Goal: Task Accomplishment & Management: Manage account settings

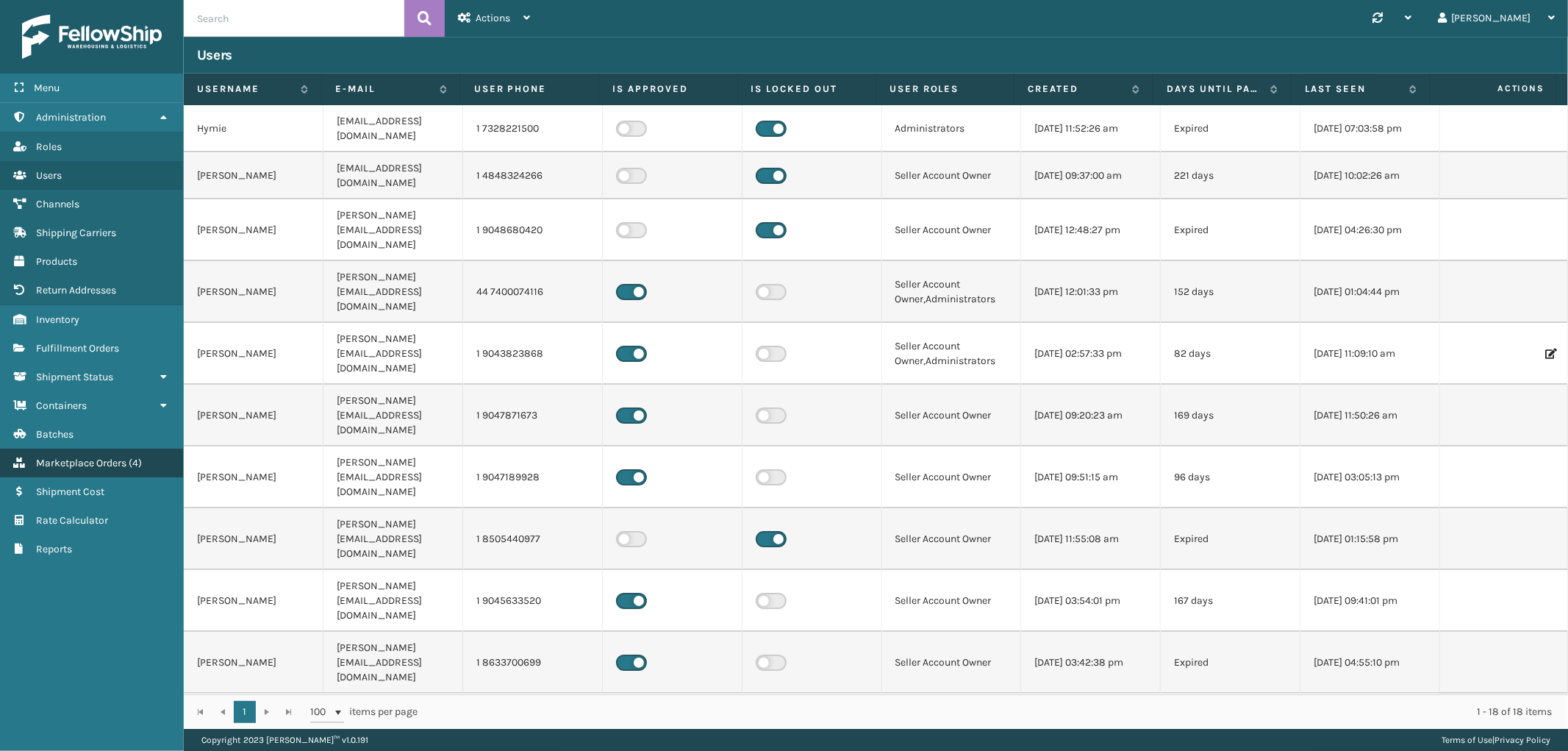
click at [59, 456] on span "Marketplace Orders" at bounding box center [81, 462] width 91 height 12
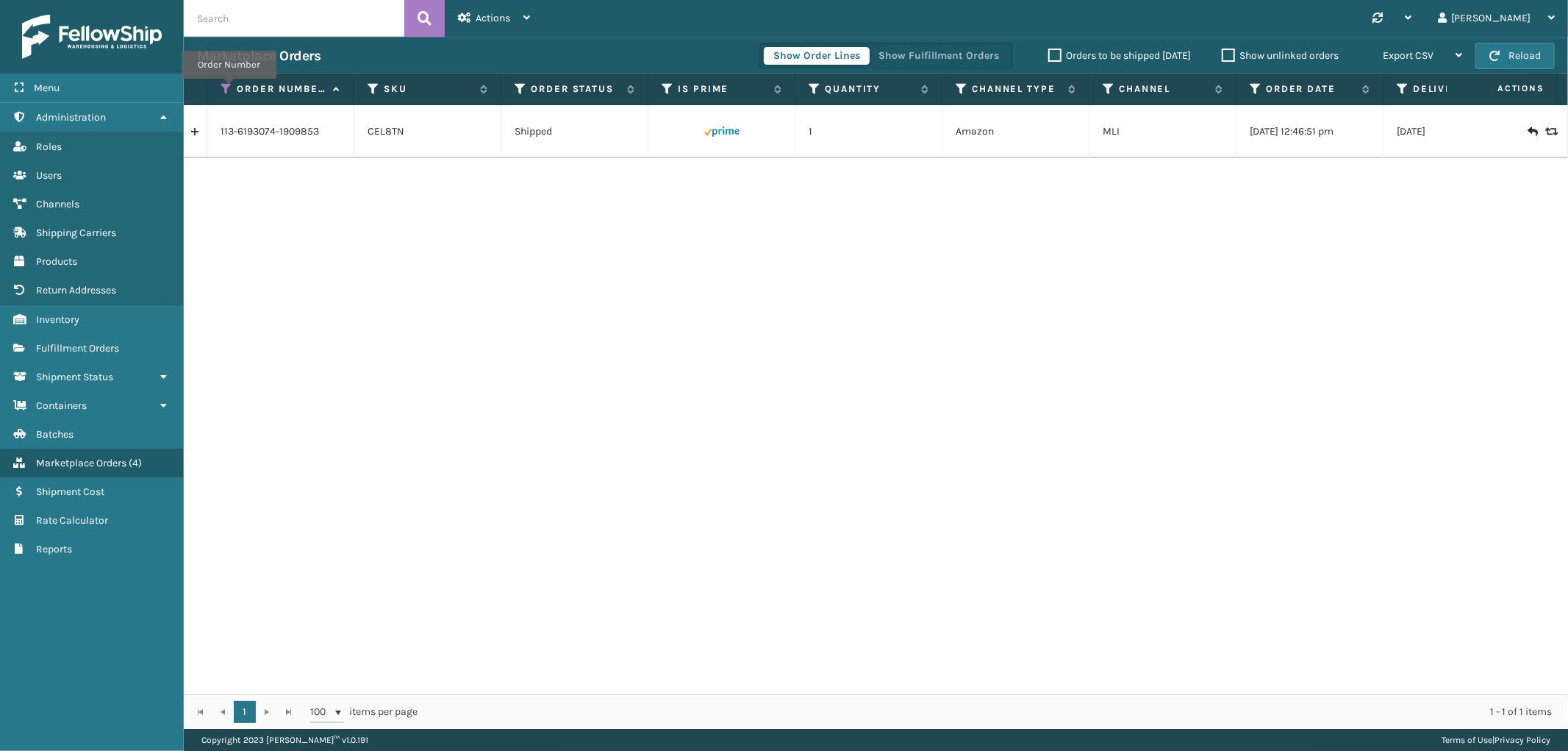
click at [229, 89] on icon at bounding box center [226, 89] width 12 height 13
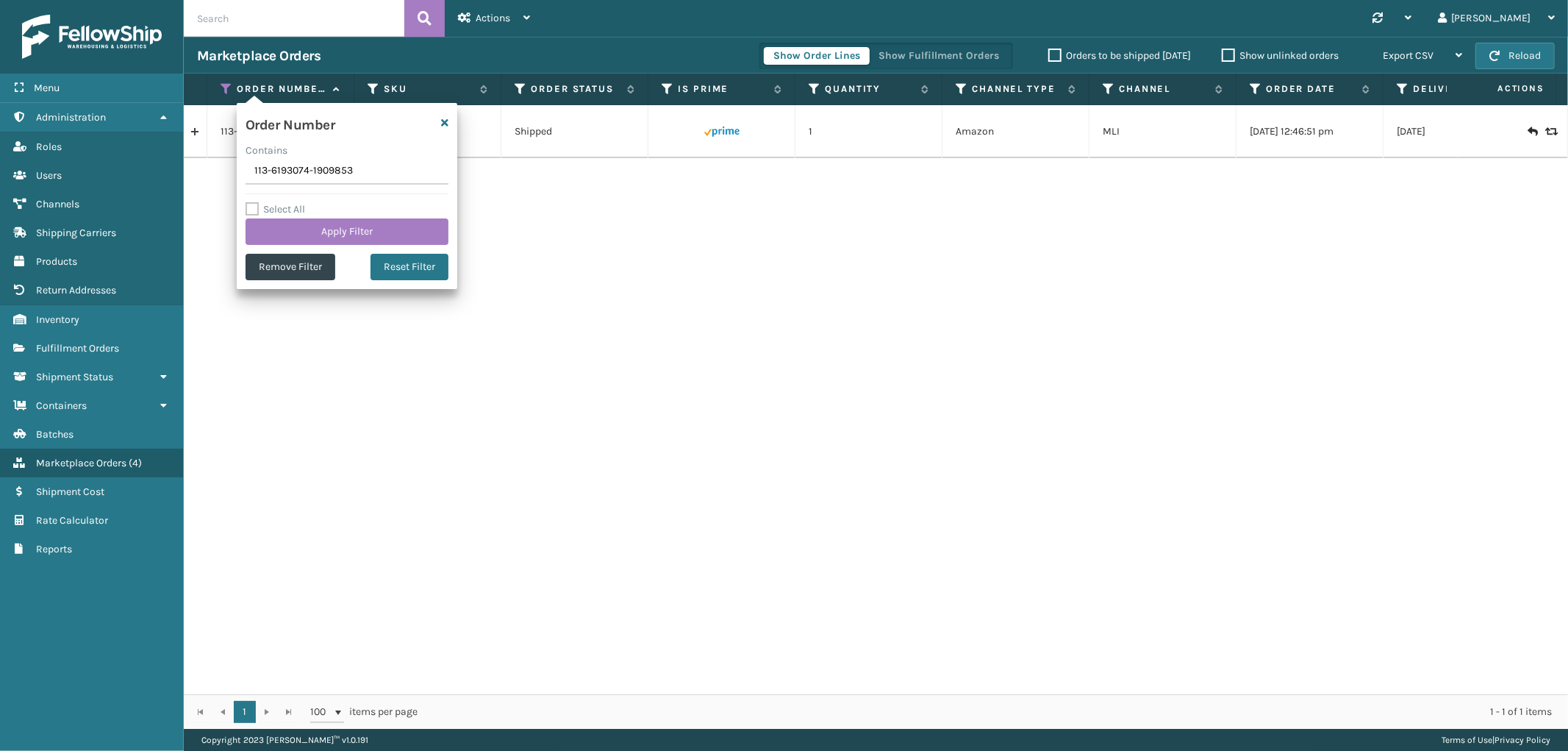
click at [262, 174] on input "113-6193074-1909853" at bounding box center [347, 171] width 203 height 26
type input "SS45311"
click at [281, 221] on button "Apply Filter" at bounding box center [347, 232] width 203 height 26
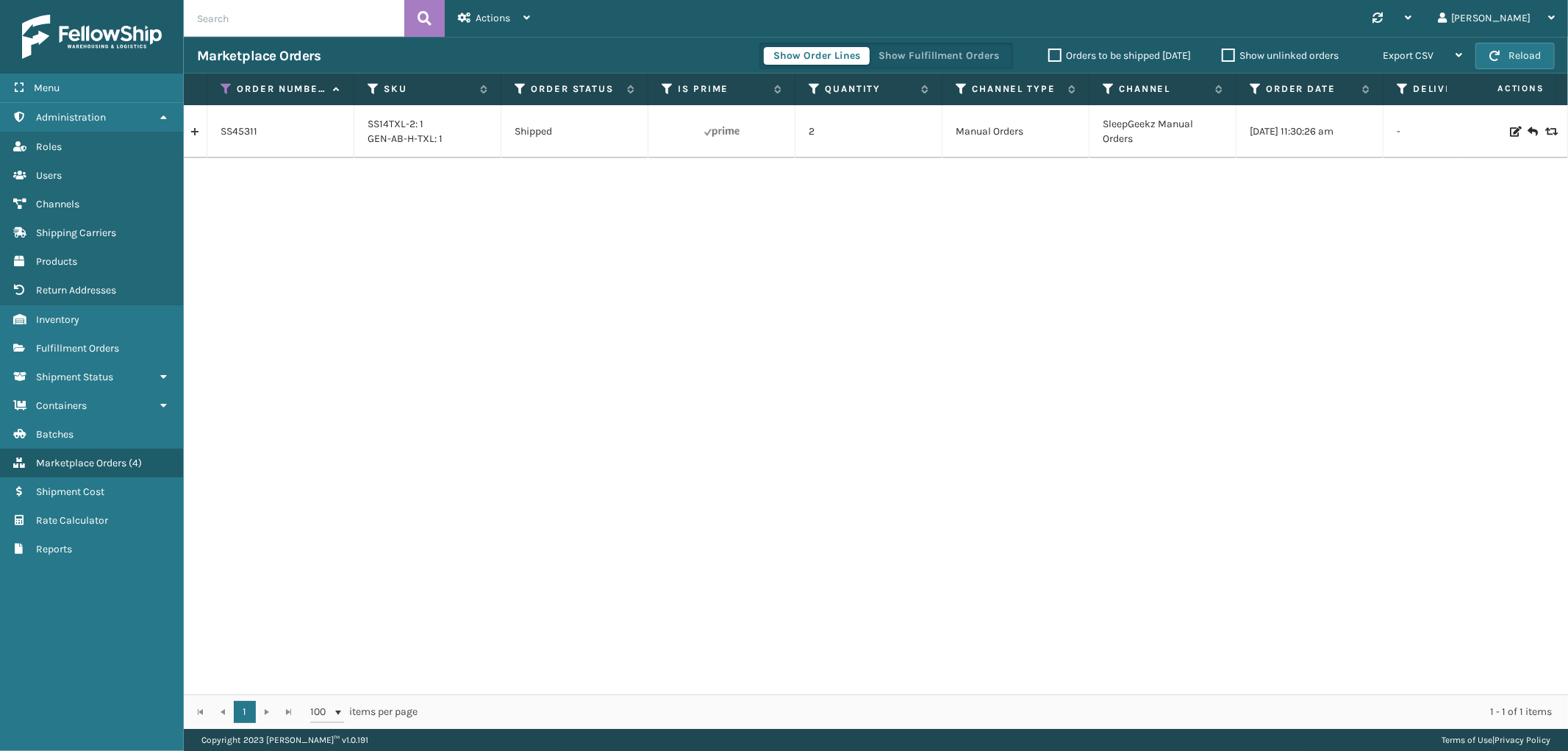
click at [195, 136] on link at bounding box center [195, 131] width 22 height 23
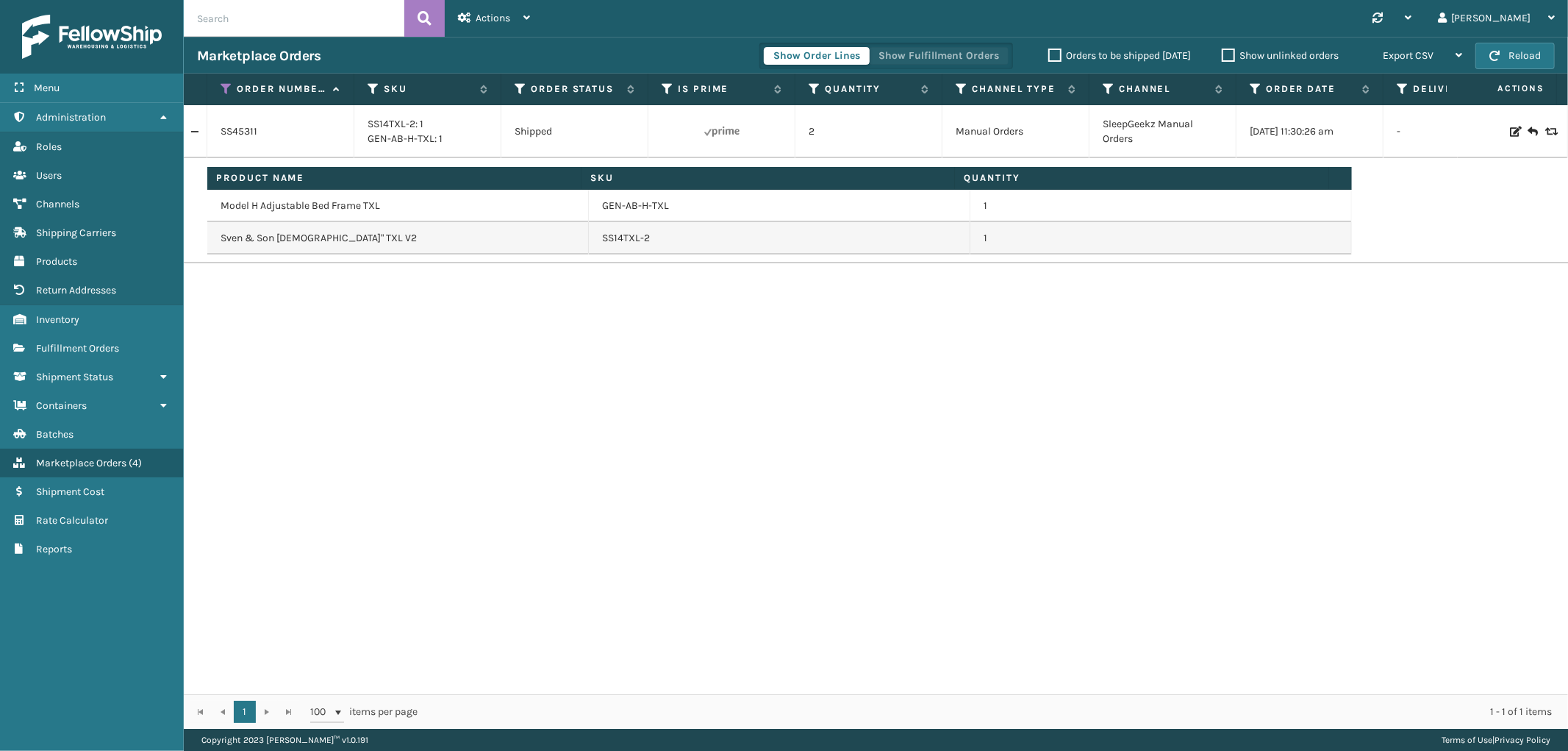
click at [884, 47] on button "Show Fulfillment Orders" at bounding box center [939, 55] width 139 height 18
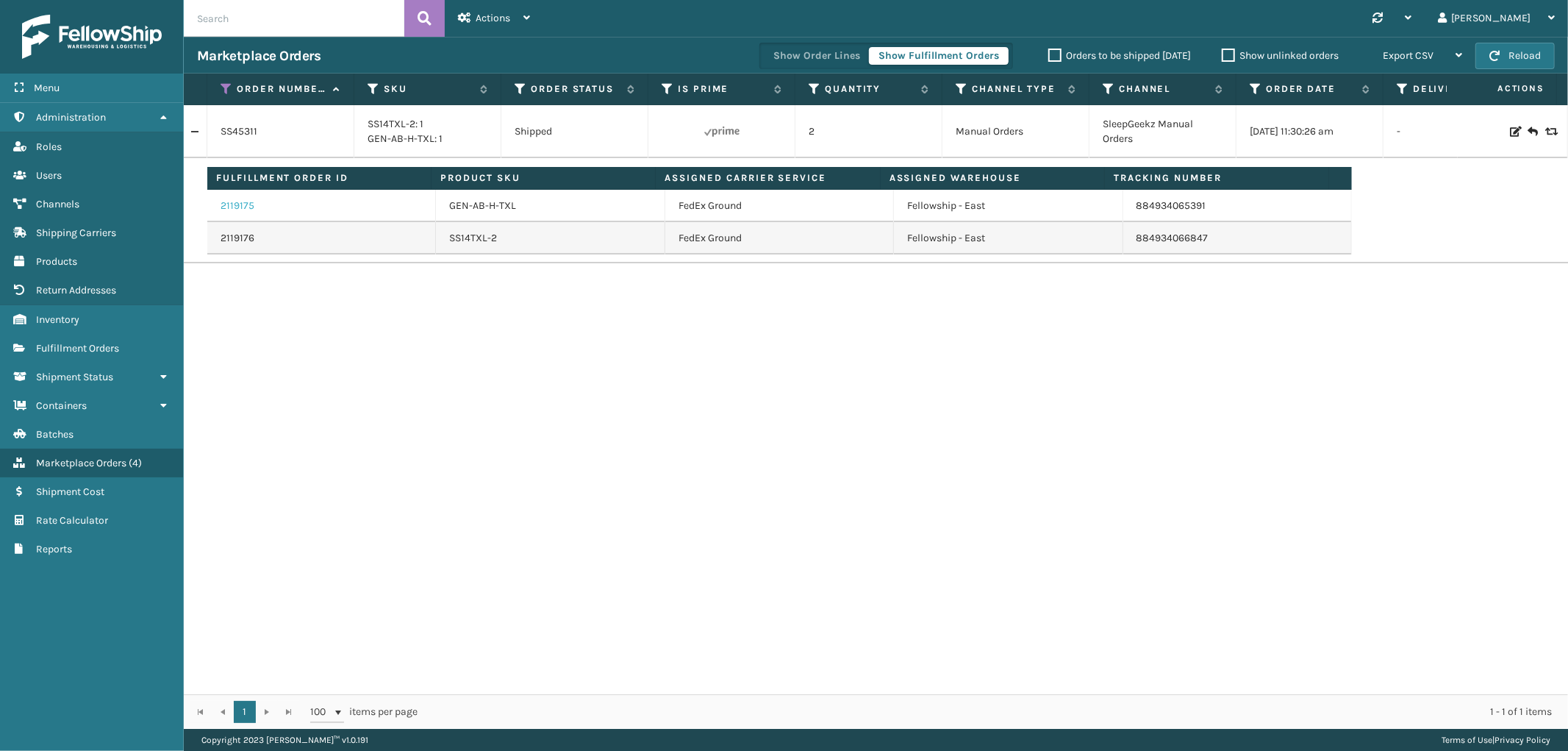
click at [237, 209] on link "2119175" at bounding box center [237, 206] width 34 height 15
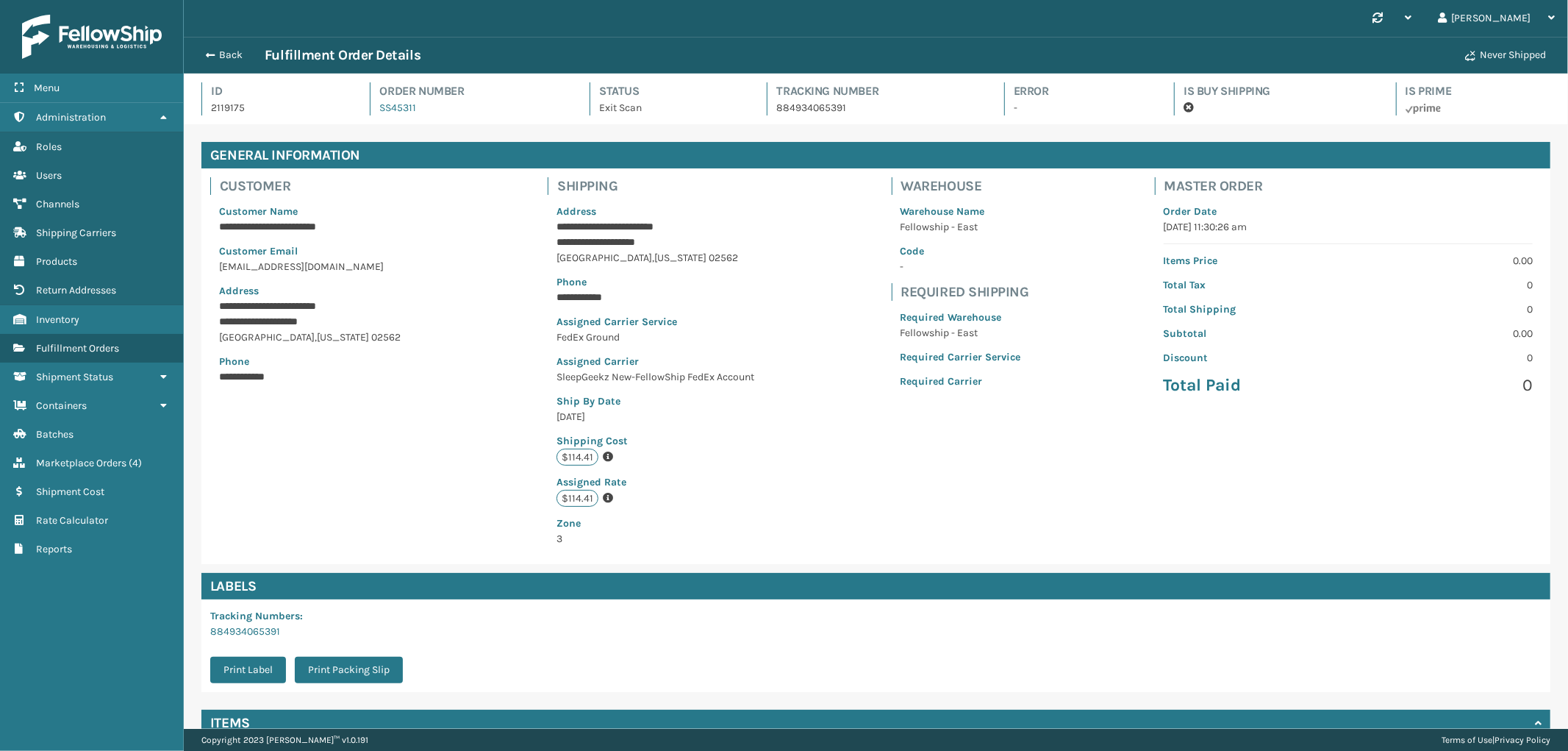
scroll to position [35, 1385]
drag, startPoint x: 546, startPoint y: 224, endPoint x: 759, endPoint y: 259, distance: 215.9
click at [759, 259] on div "**********" at bounding box center [657, 374] width 219 height 360
copy div "**********"
click at [236, 54] on button "Back" at bounding box center [231, 55] width 67 height 13
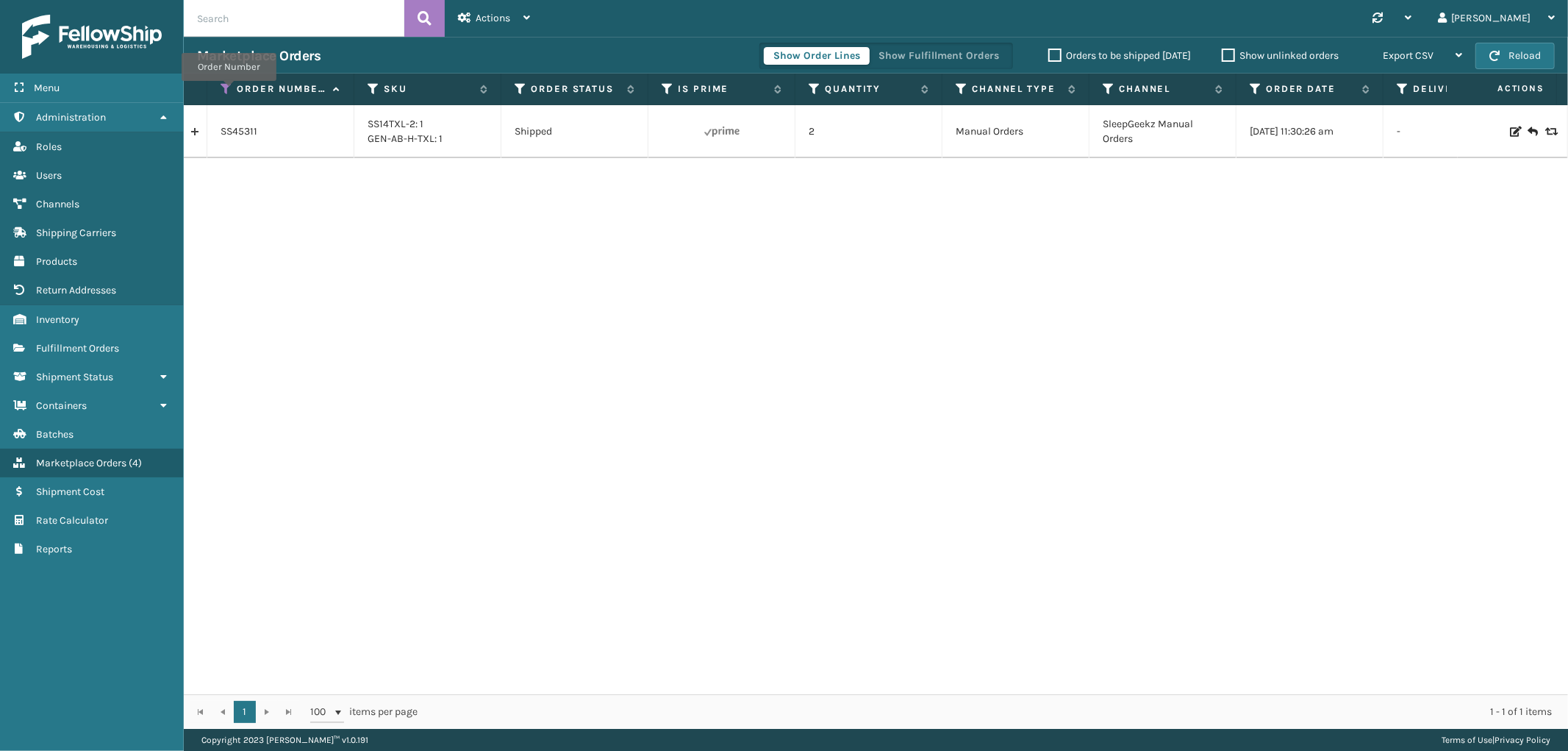
click at [229, 91] on icon at bounding box center [226, 89] width 12 height 13
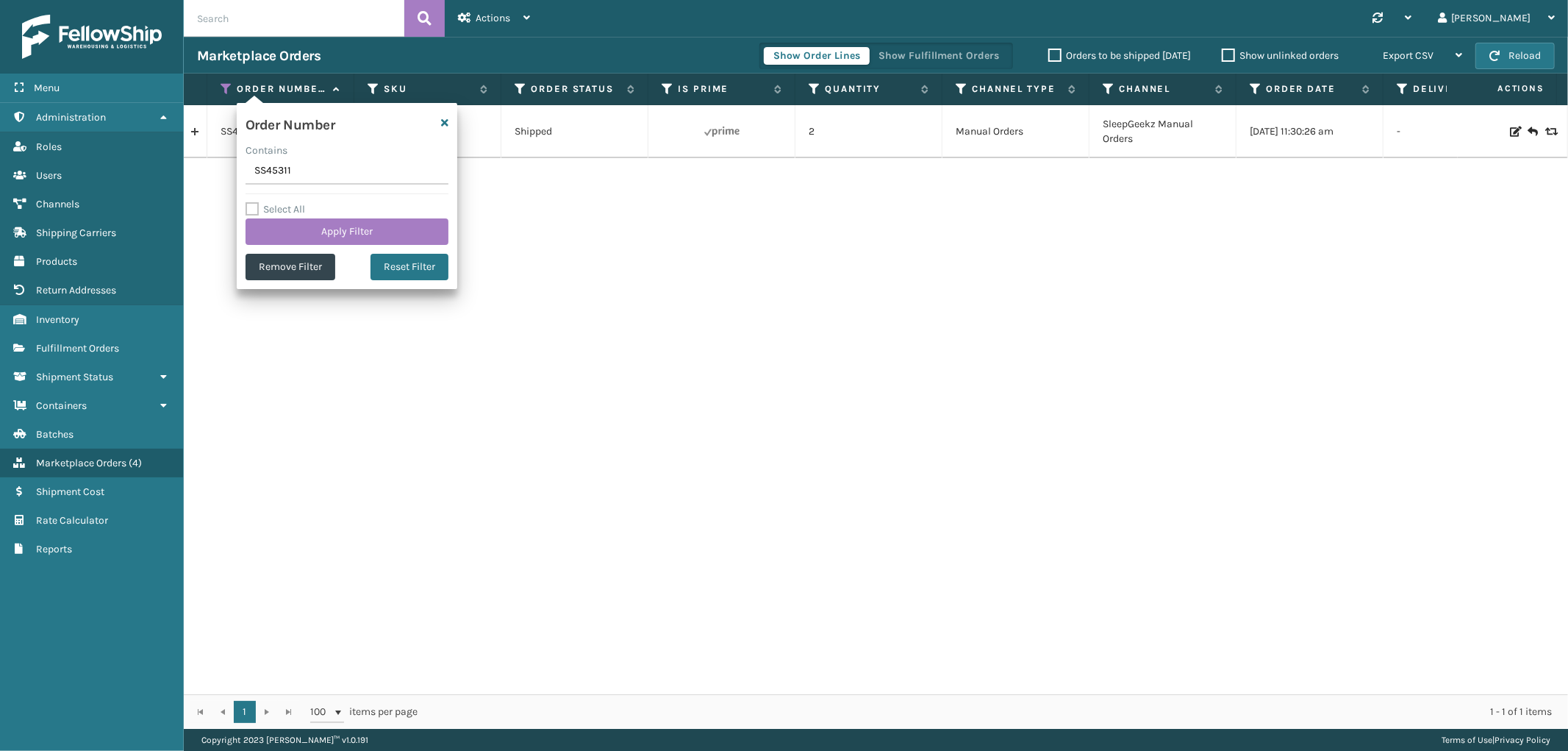
click at [283, 170] on input "SS45311" at bounding box center [347, 171] width 203 height 26
type input "113-6193074-1909853"
click at [283, 225] on button "Apply Filter" at bounding box center [347, 232] width 203 height 26
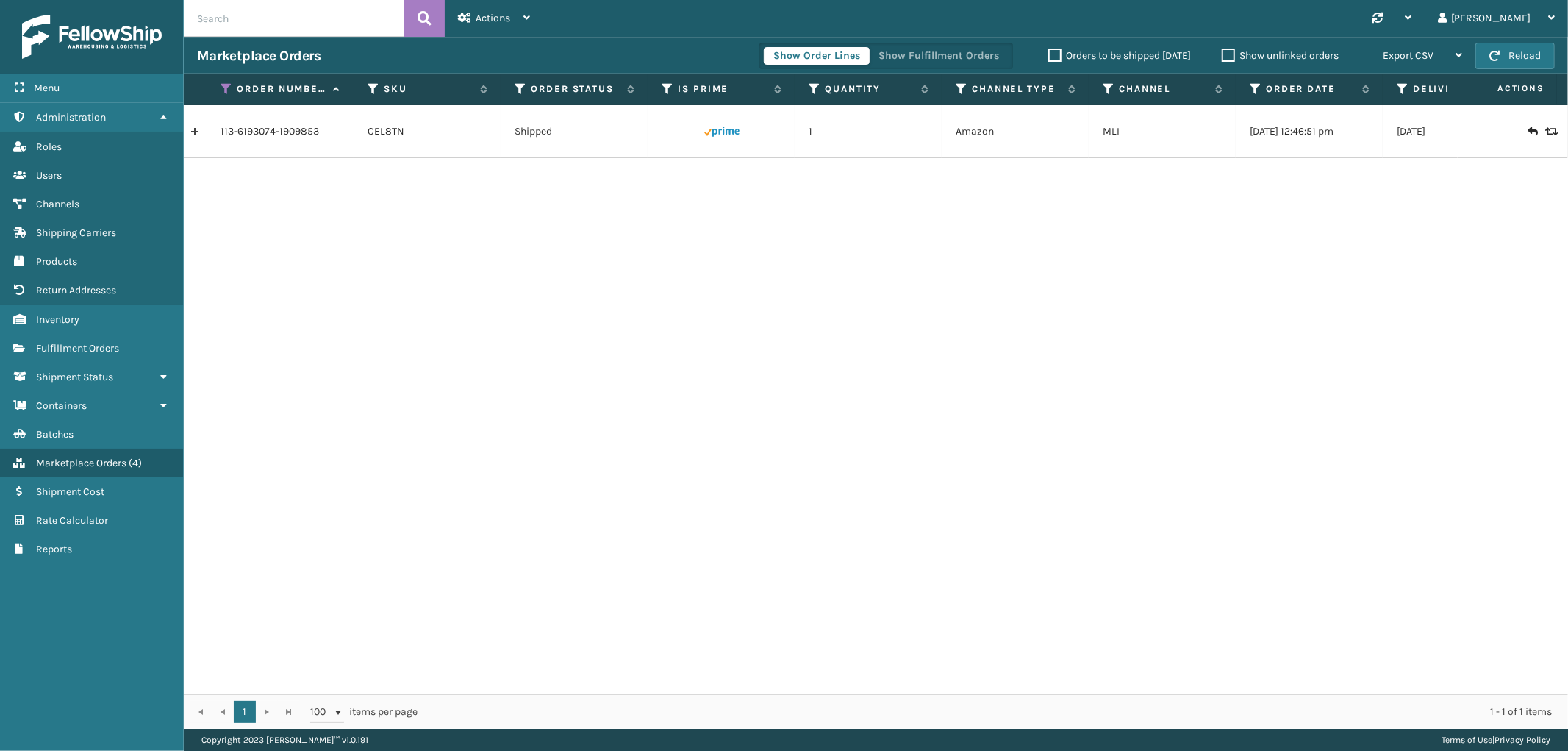
click at [194, 135] on link at bounding box center [195, 131] width 22 height 23
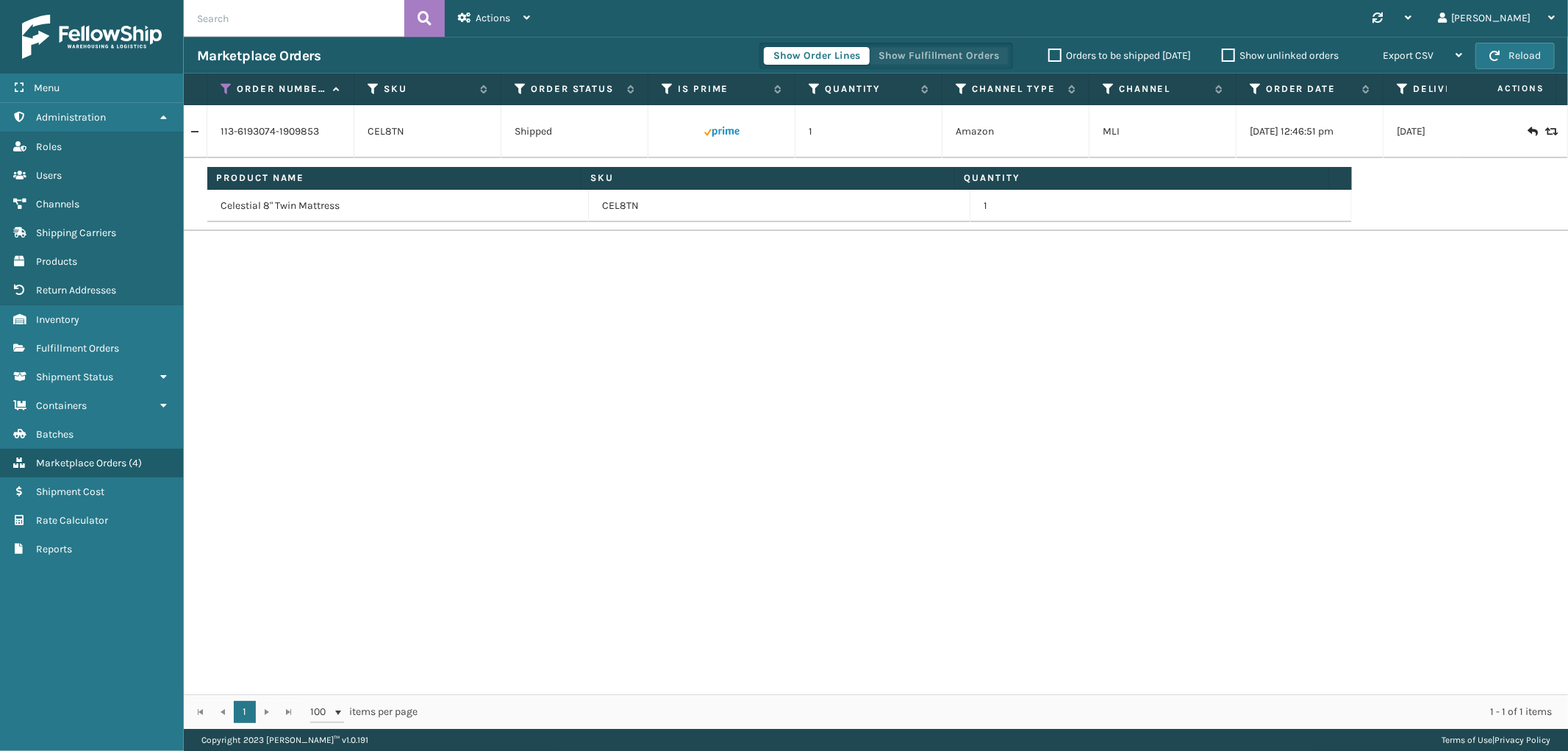
click at [938, 60] on button "Show Fulfillment Orders" at bounding box center [939, 55] width 139 height 18
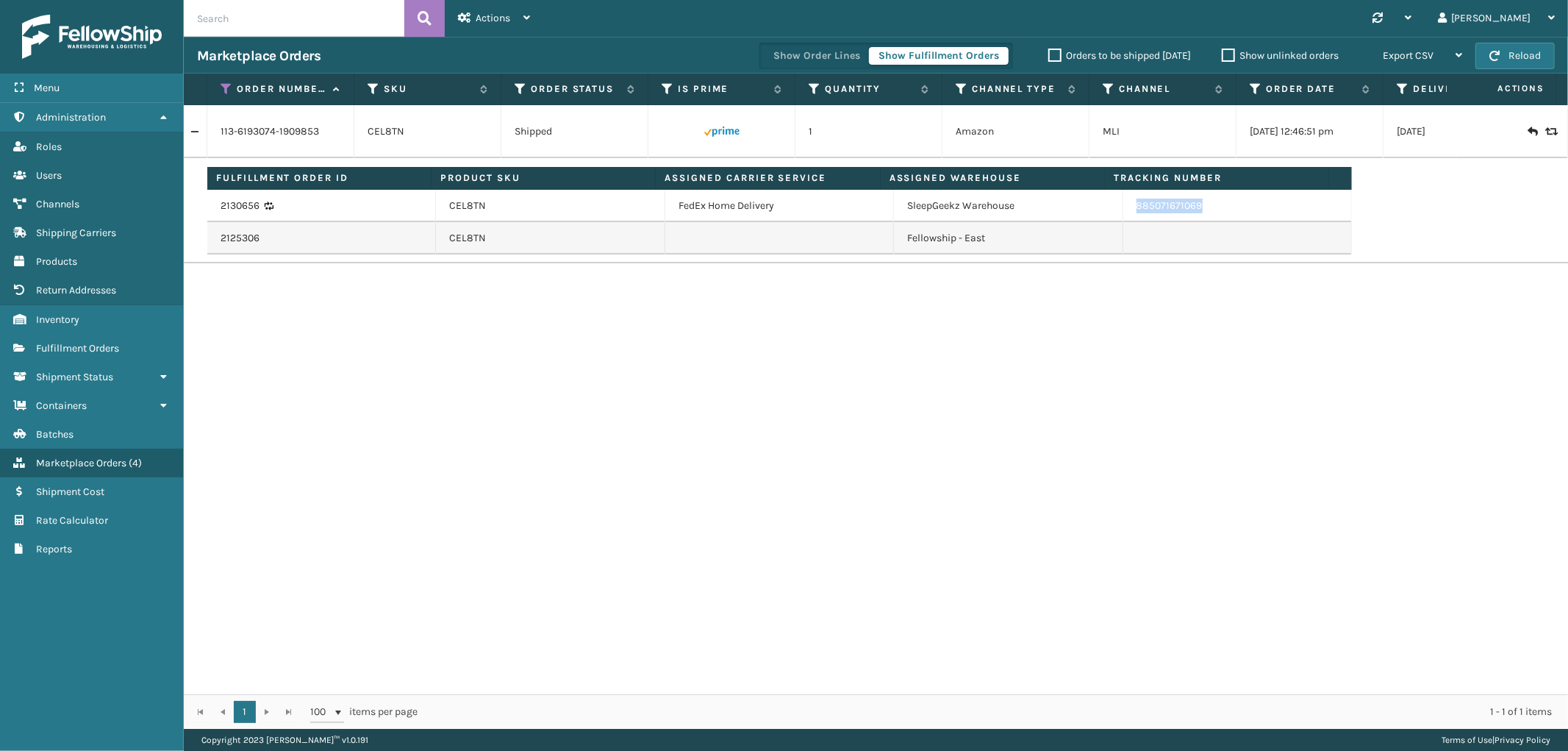
drag, startPoint x: 1221, startPoint y: 213, endPoint x: 1127, endPoint y: 215, distance: 94.0
click at [1127, 215] on td "885071671069" at bounding box center [1238, 206] width 229 height 33
copy link "885071671069"
click at [57, 342] on span "Fulfillment Orders" at bounding box center [78, 348] width 83 height 12
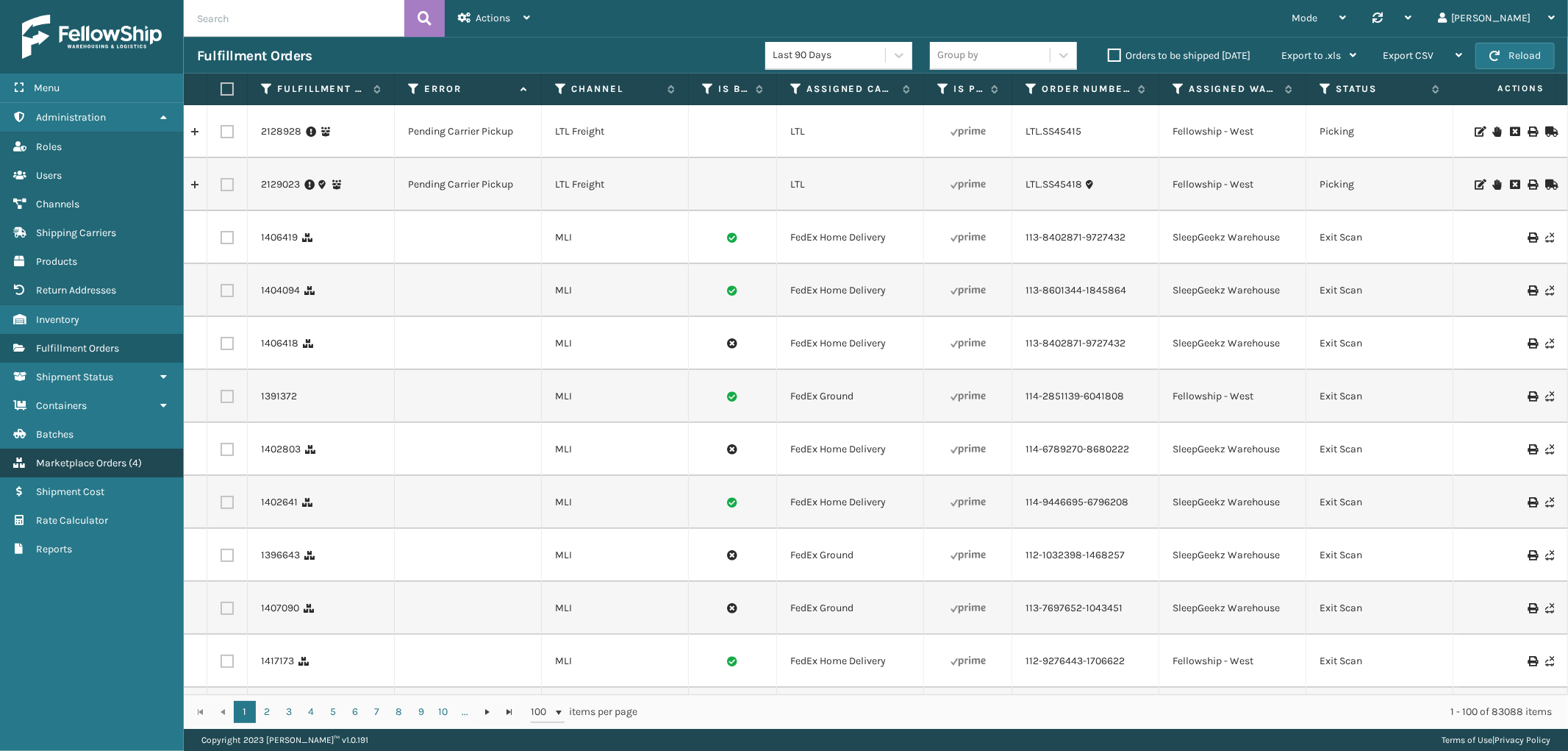
click at [97, 456] on span "Marketplace Orders" at bounding box center [81, 462] width 91 height 12
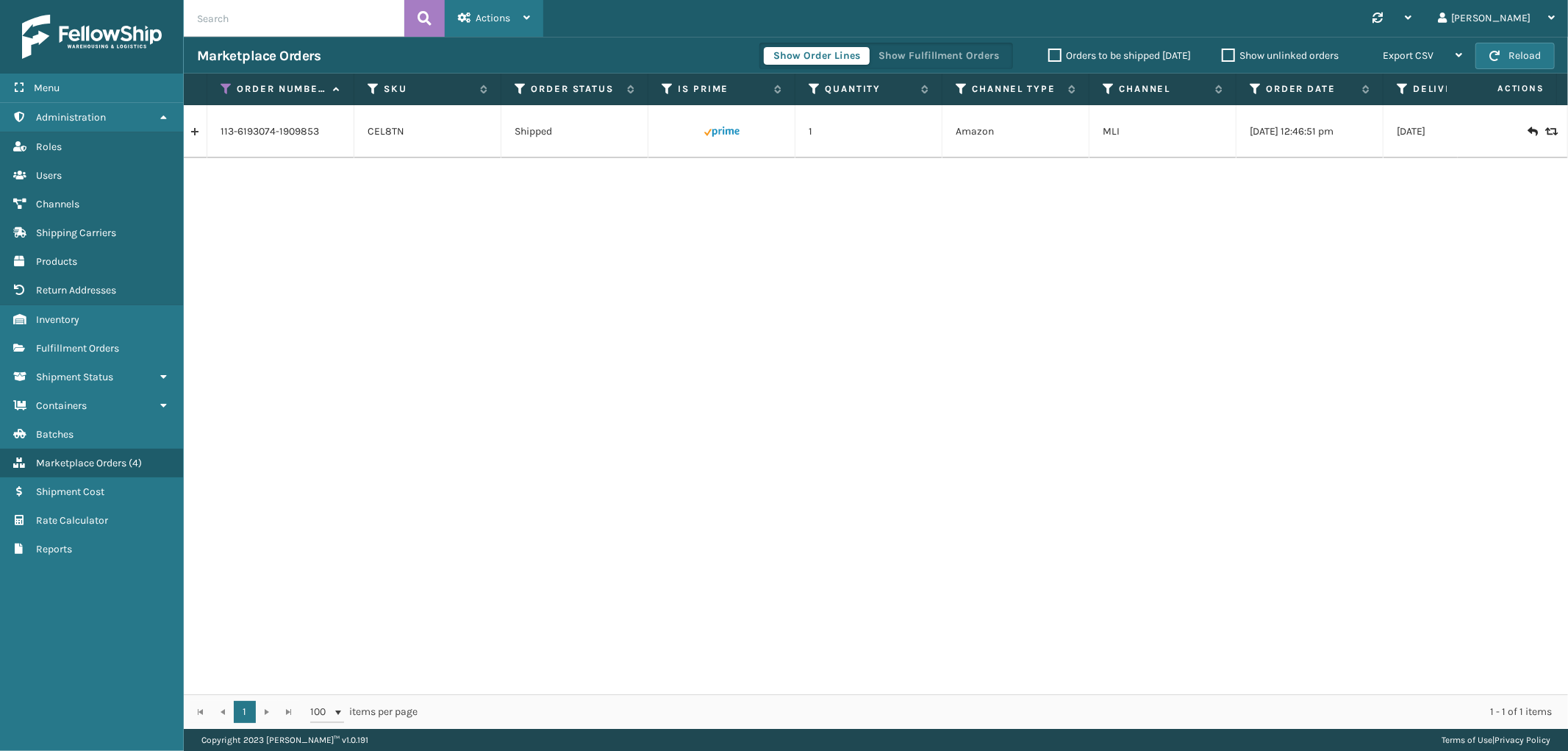
click at [500, 12] on span "Actions" at bounding box center [493, 18] width 35 height 12
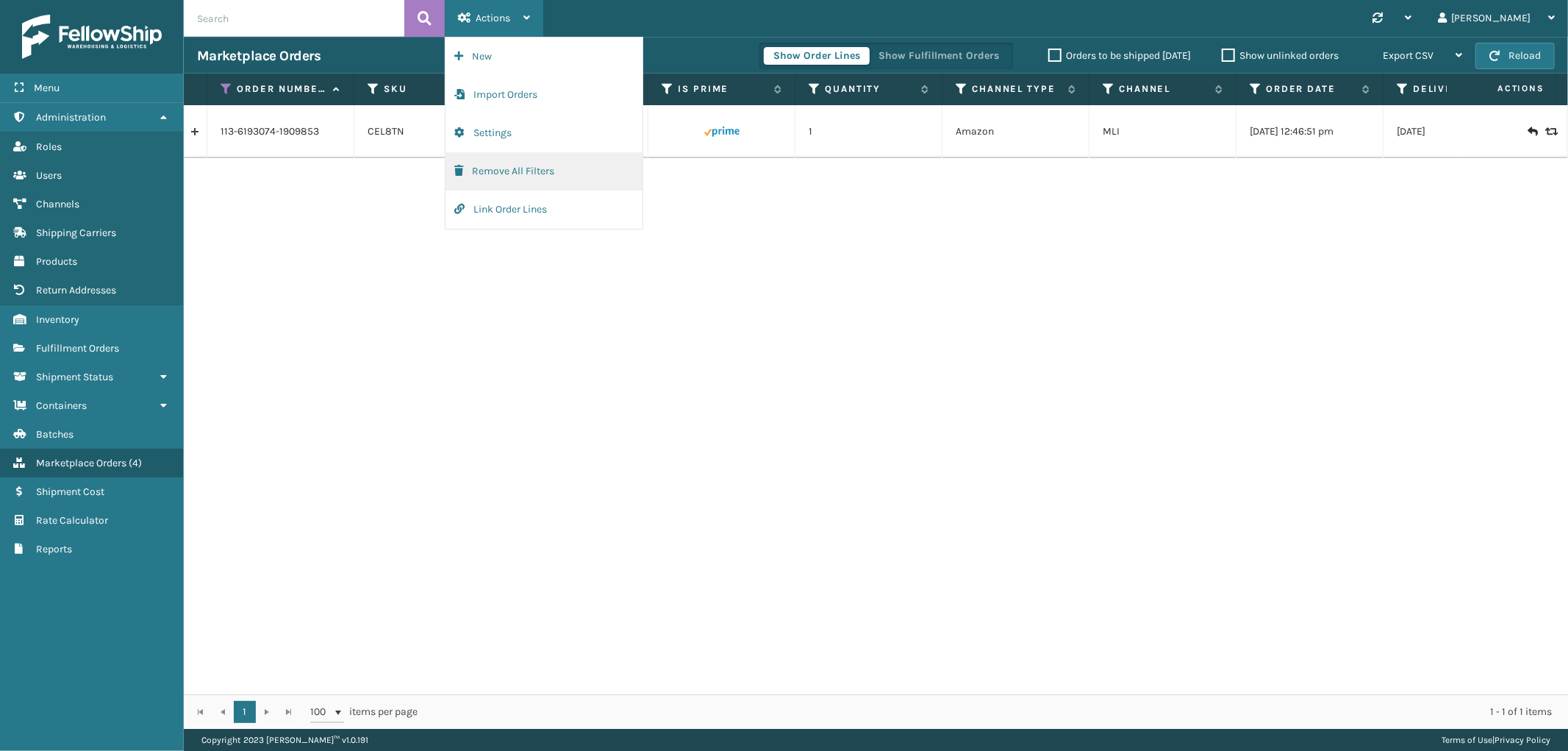
click at [487, 170] on button "Remove All Filters" at bounding box center [544, 171] width 197 height 38
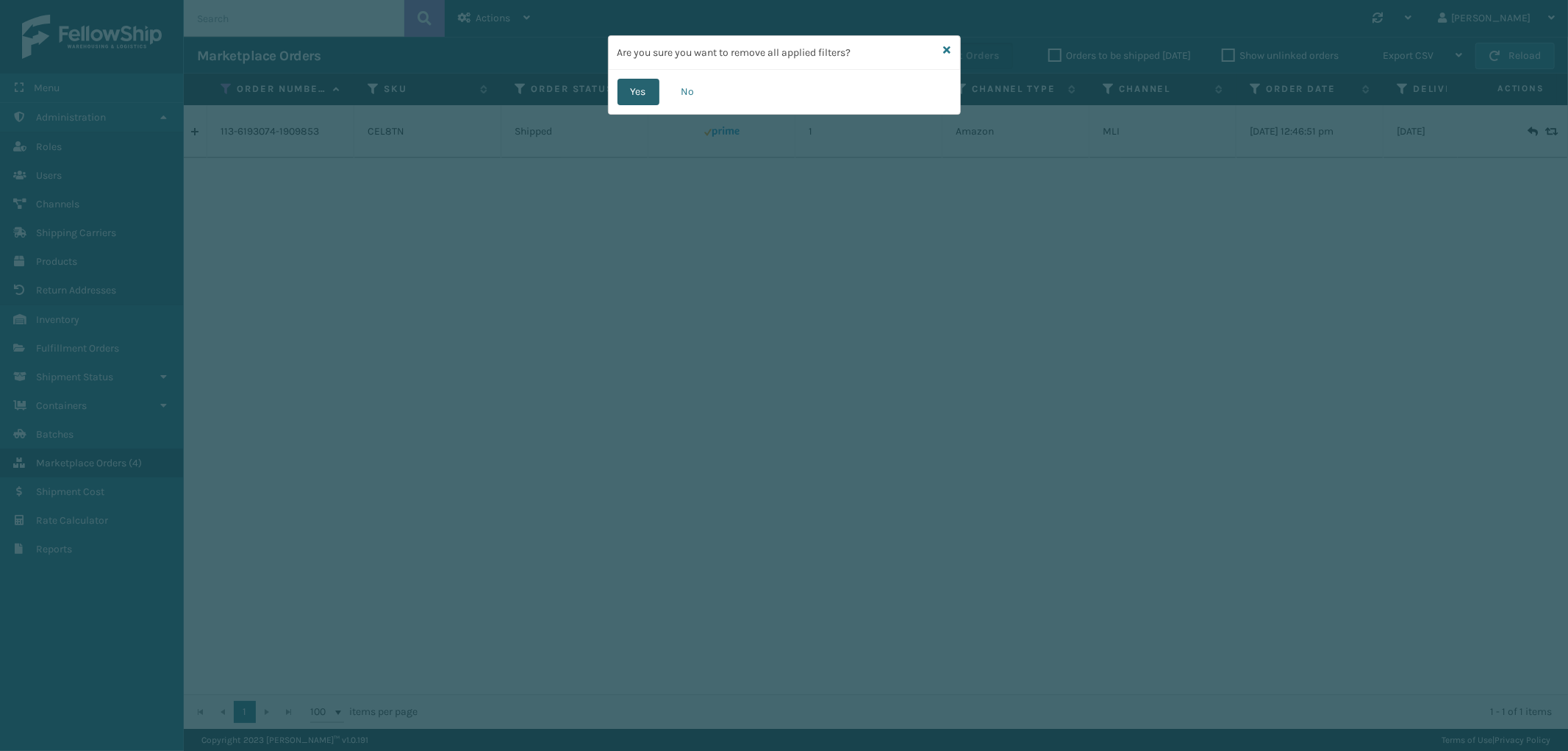
click at [623, 86] on button "Yes" at bounding box center [639, 92] width 42 height 26
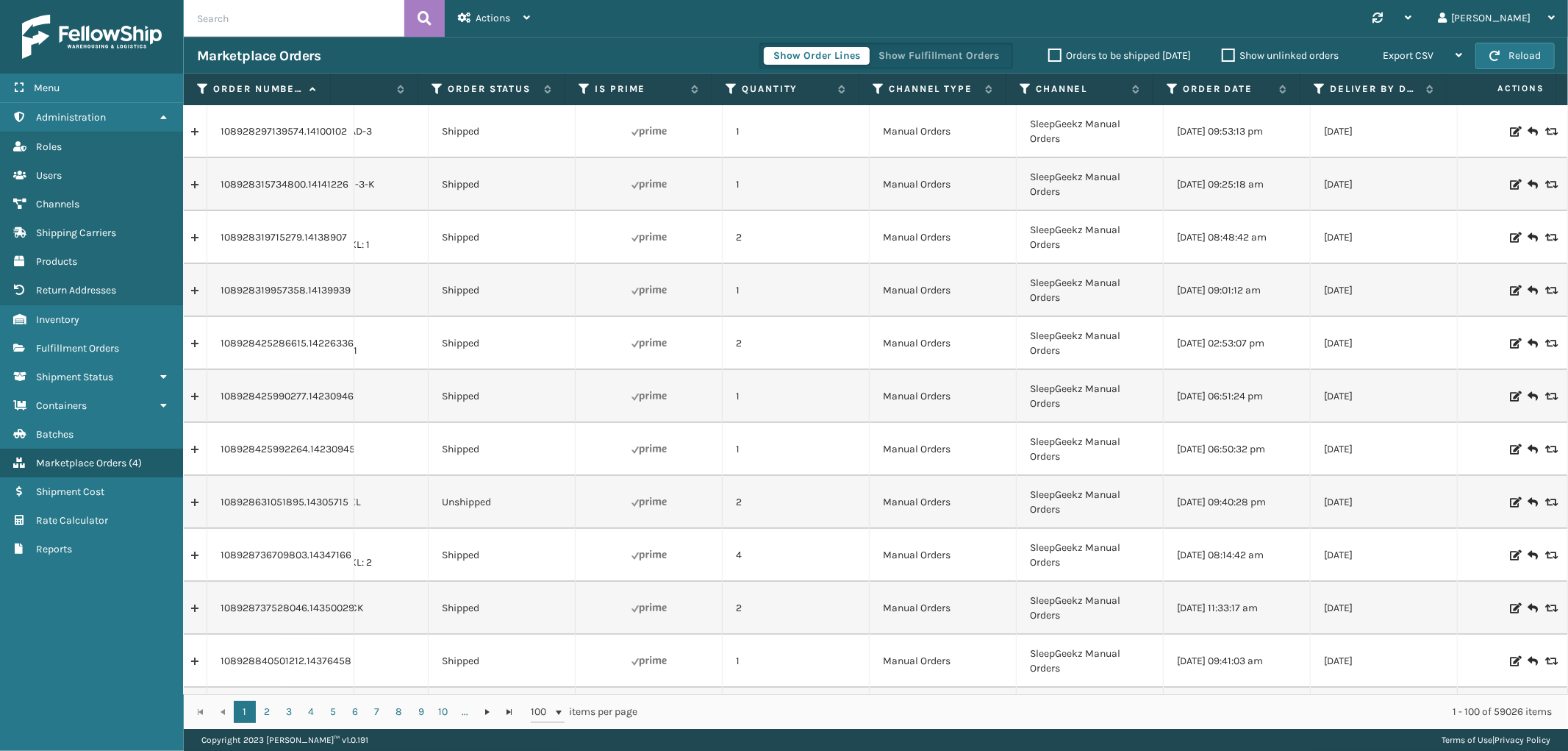
scroll to position [0, 84]
click at [1169, 88] on icon at bounding box center [1172, 89] width 12 height 13
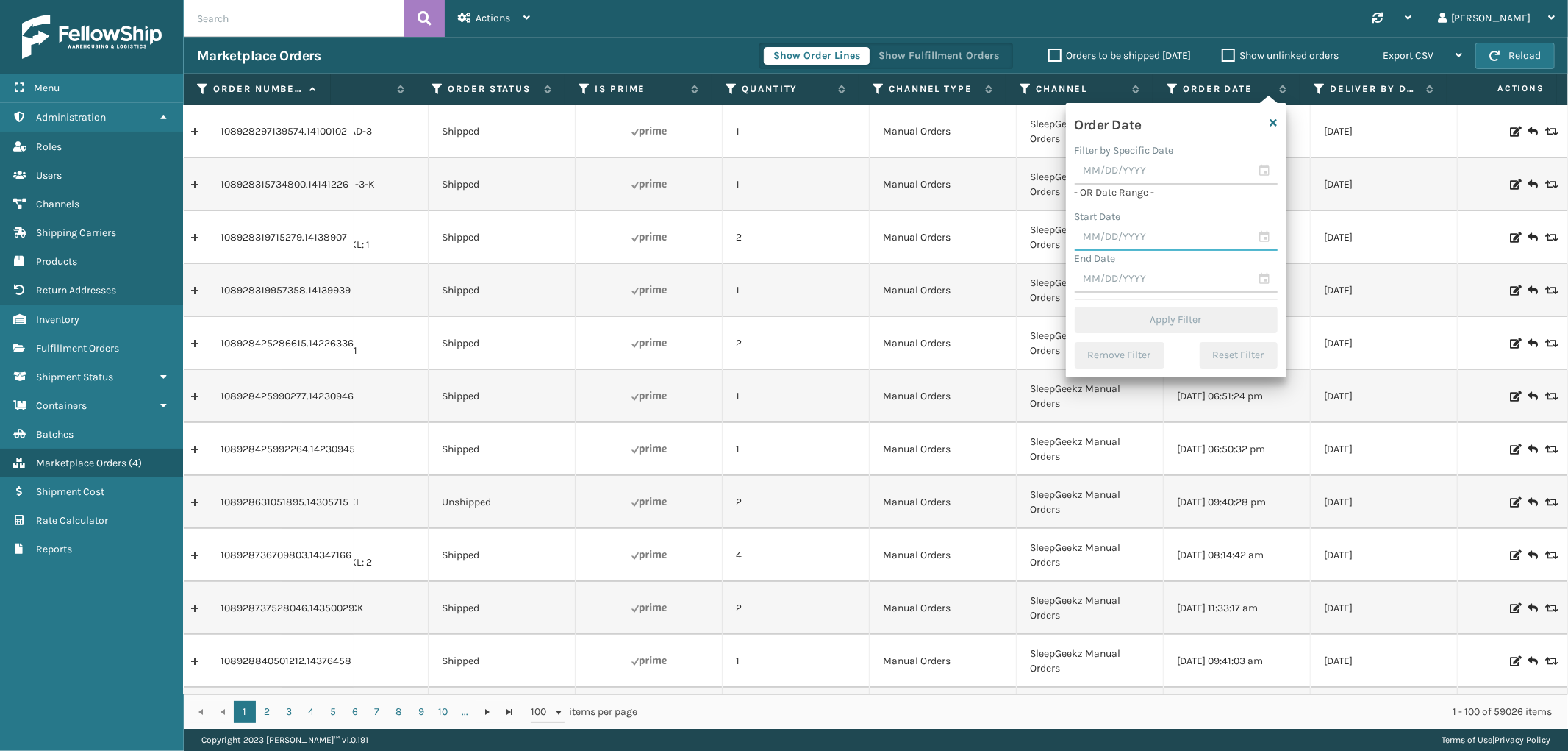
click at [1116, 249] on input "text" at bounding box center [1176, 238] width 203 height 26
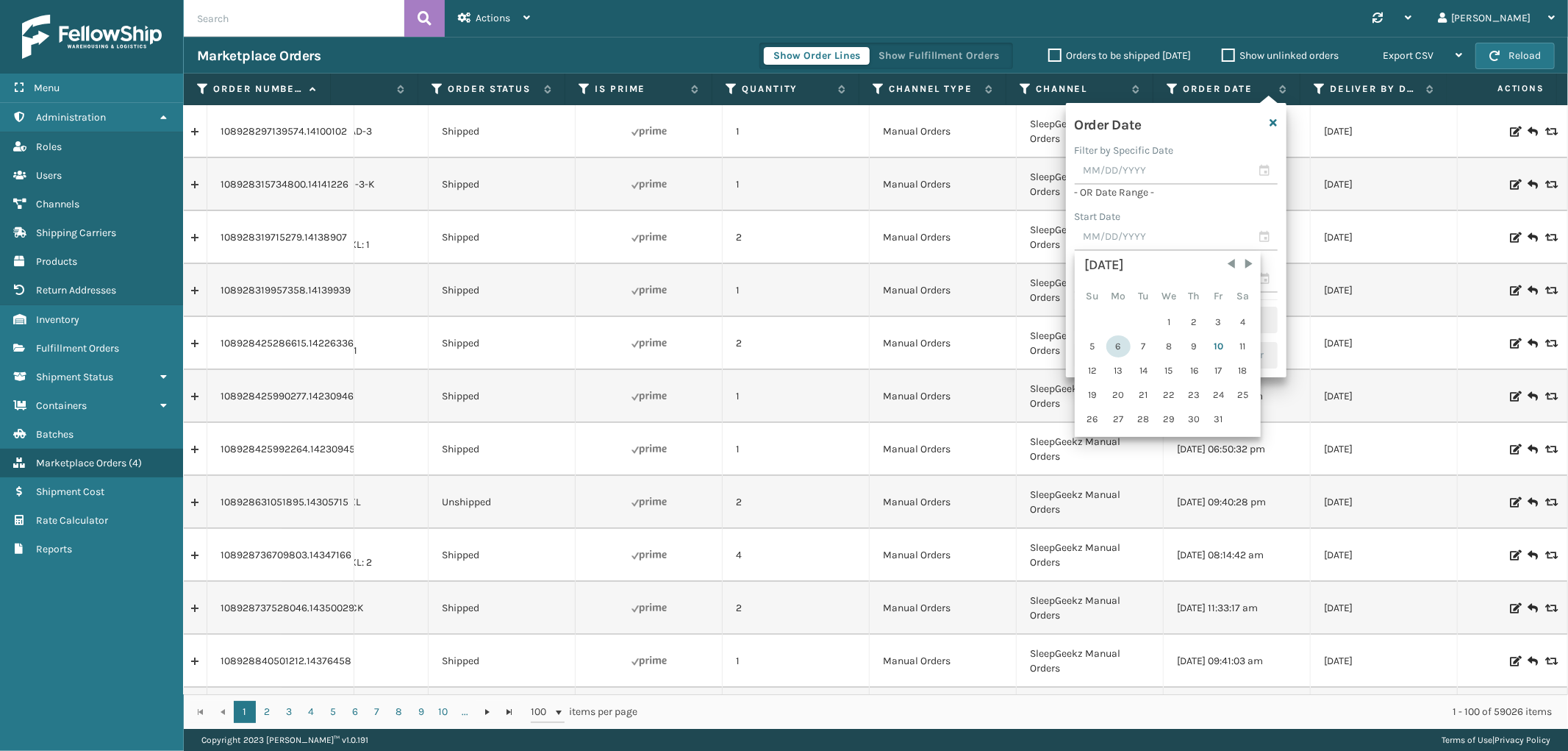
click at [1111, 348] on div "6" at bounding box center [1119, 347] width 24 height 22
type input "[DATE]"
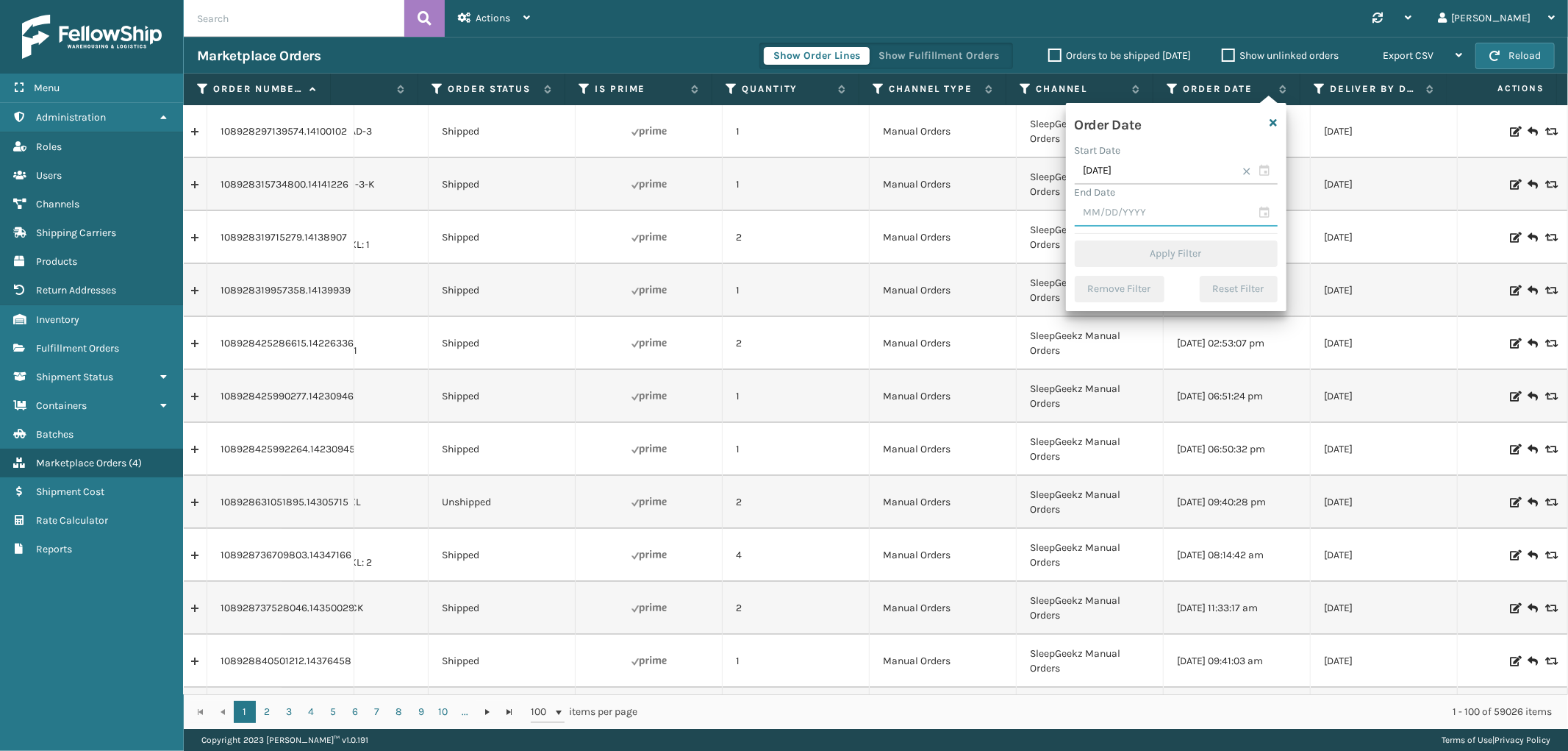
click at [1128, 208] on input "text" at bounding box center [1176, 213] width 203 height 26
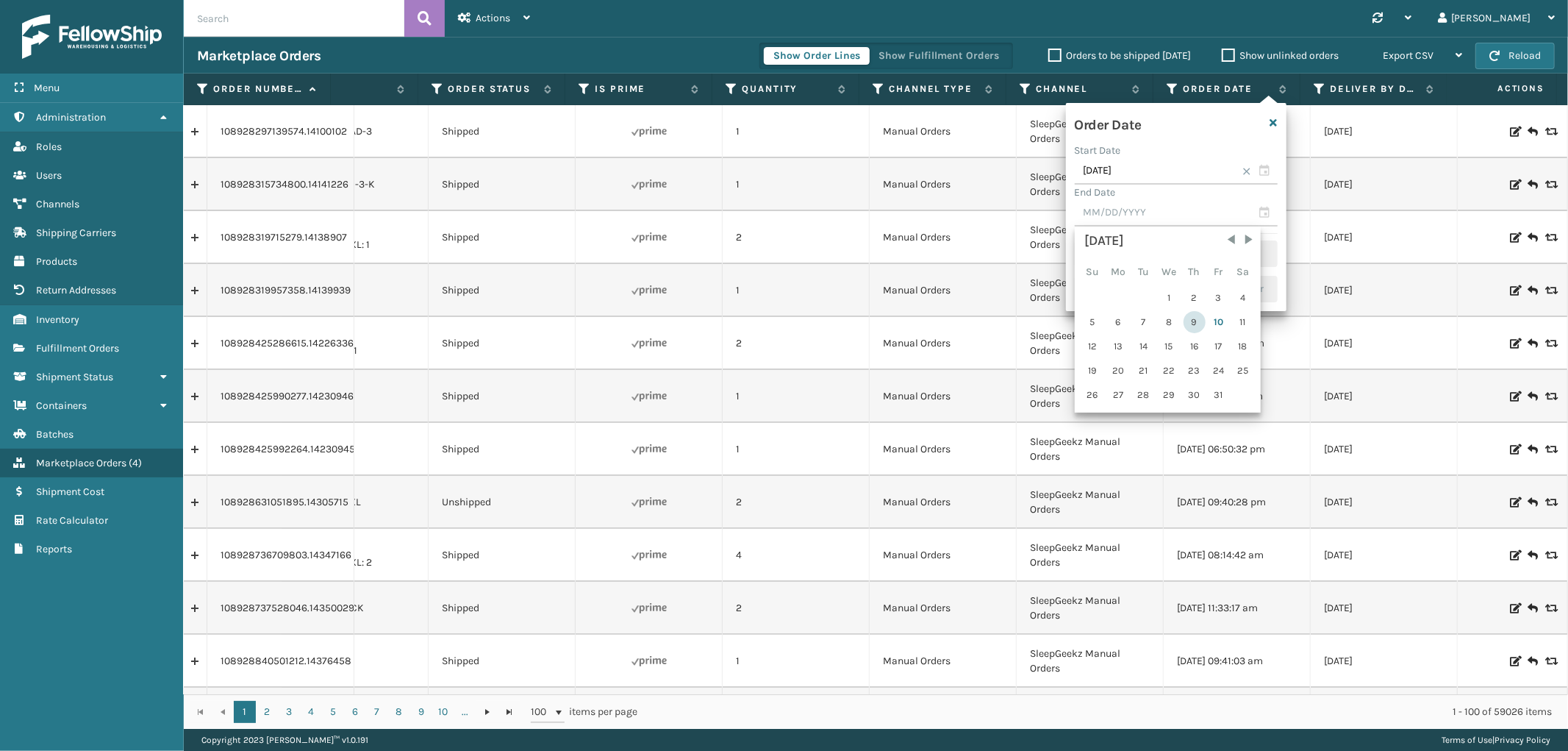
click at [1184, 322] on div "9" at bounding box center [1195, 323] width 22 height 22
type input "[DATE]"
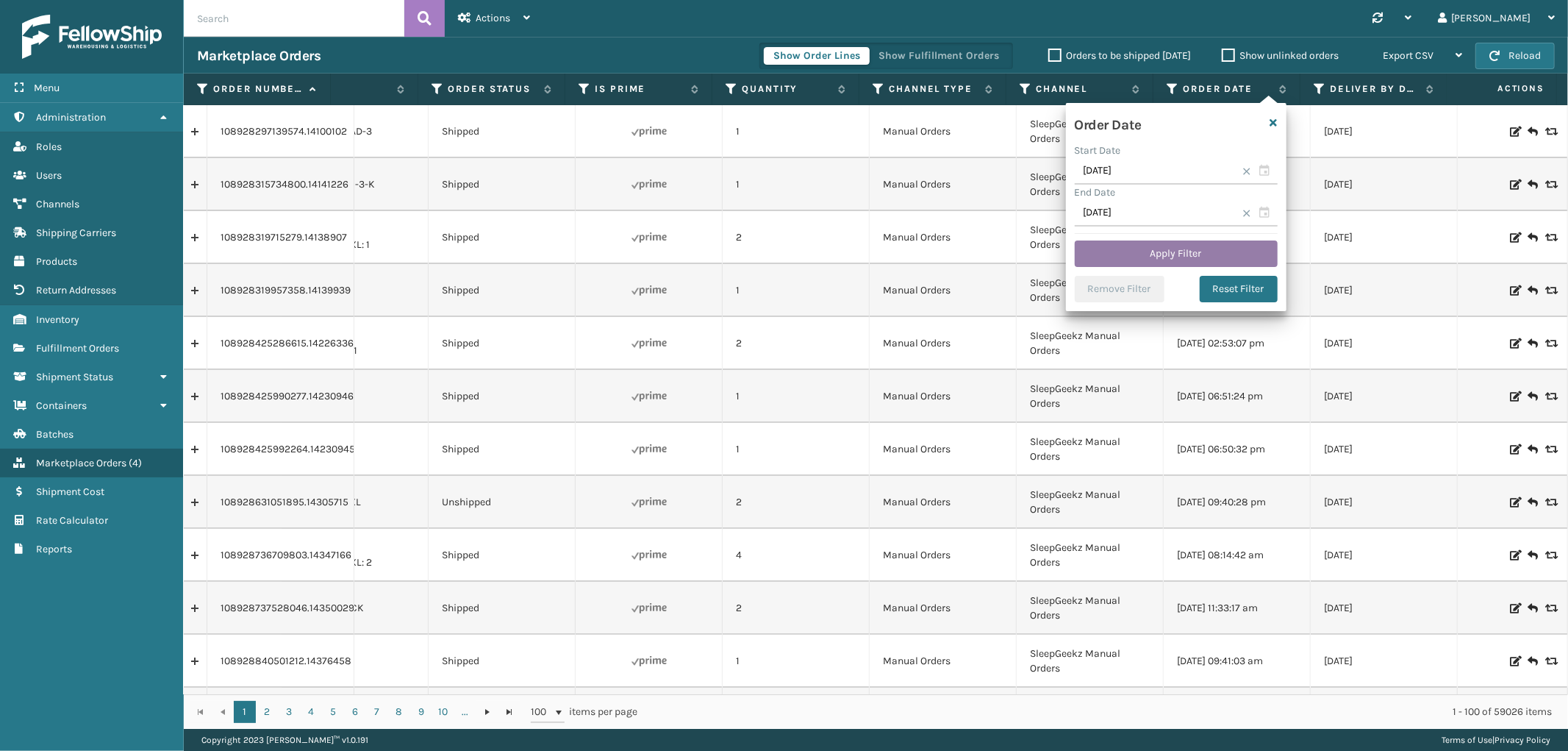
click at [1143, 253] on button "Apply Filter" at bounding box center [1176, 253] width 203 height 26
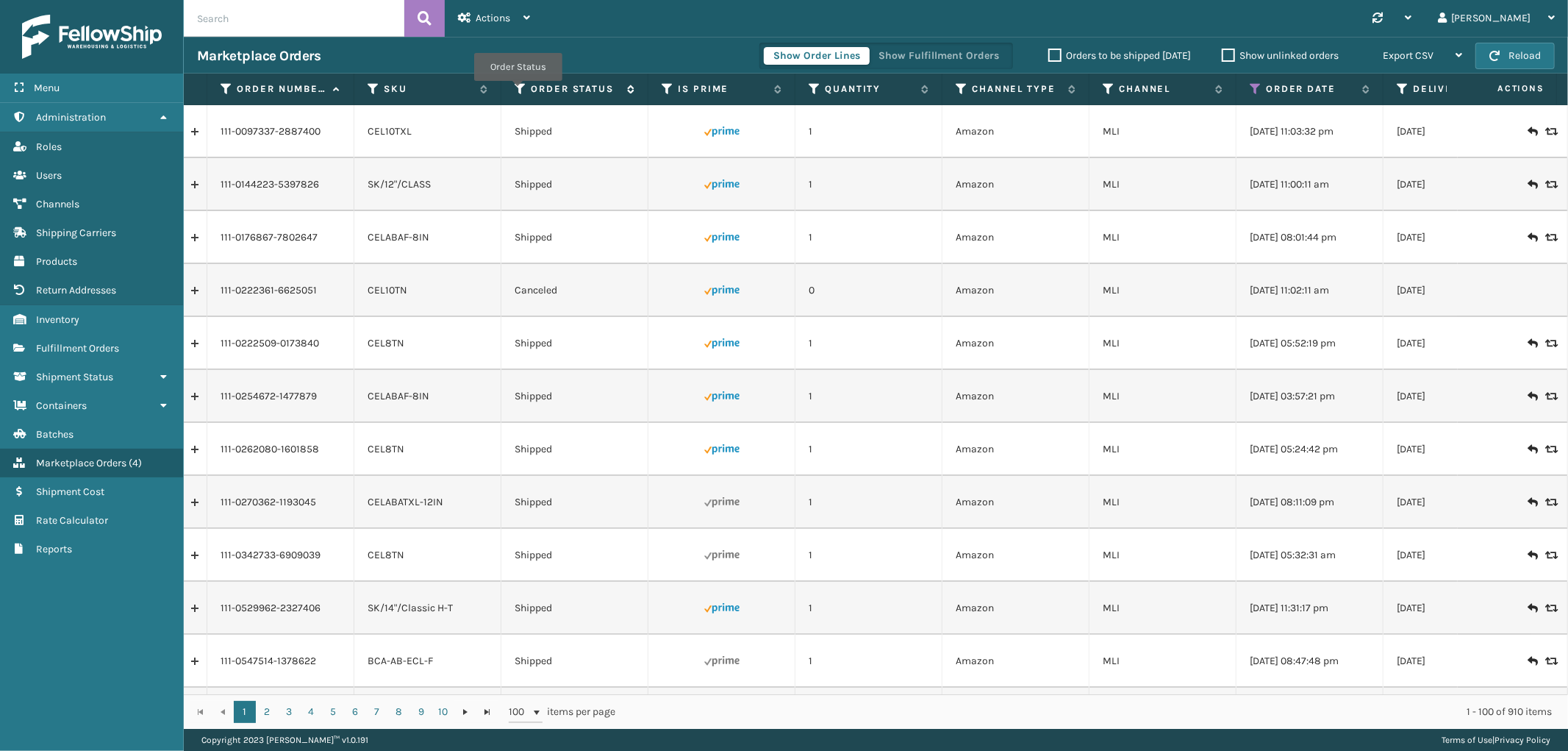
click at [518, 92] on icon at bounding box center [521, 89] width 12 height 13
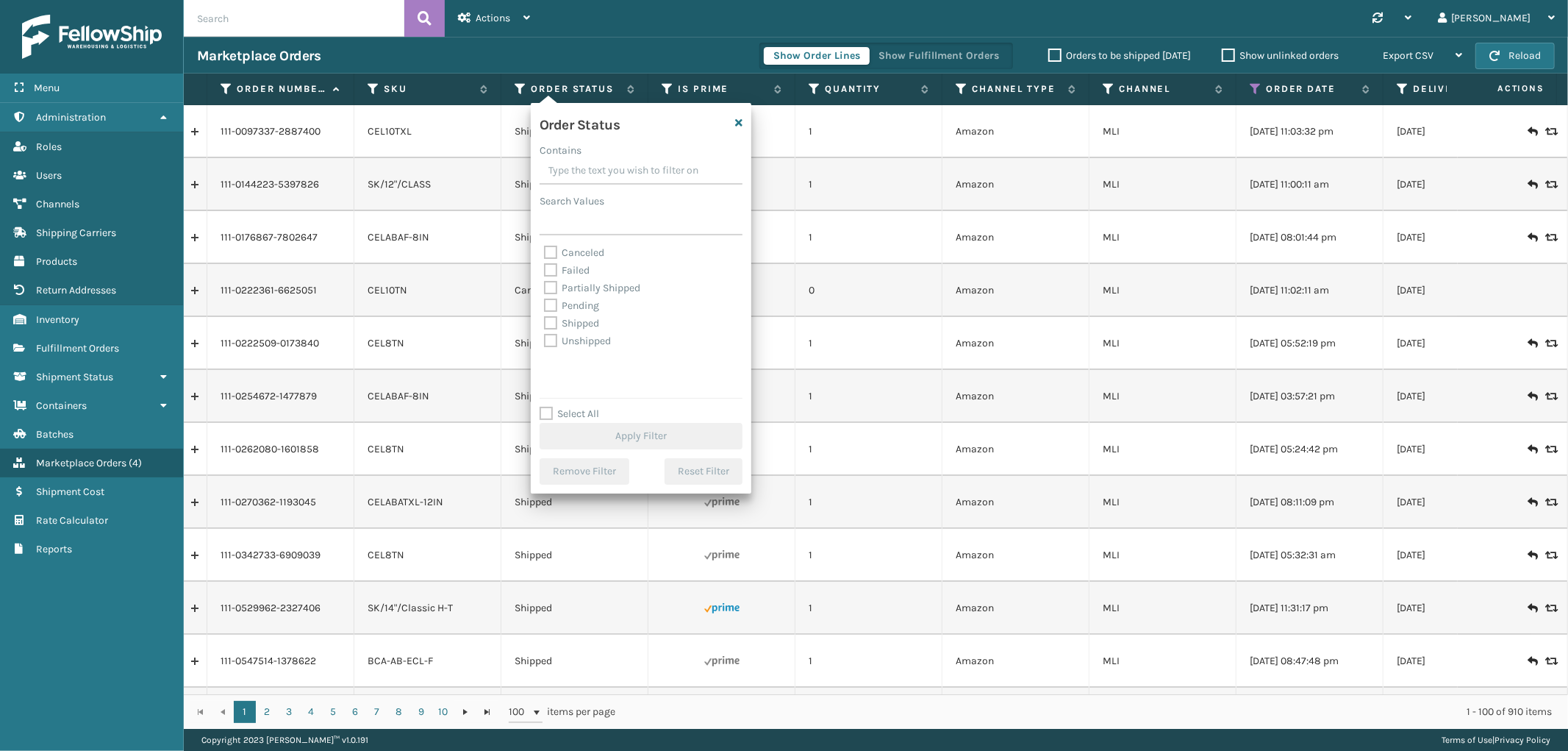
click at [549, 418] on label "Select All" at bounding box center [569, 413] width 60 height 12
click at [549, 407] on input "Select All" at bounding box center [650, 406] width 221 height 2
checkbox input "true"
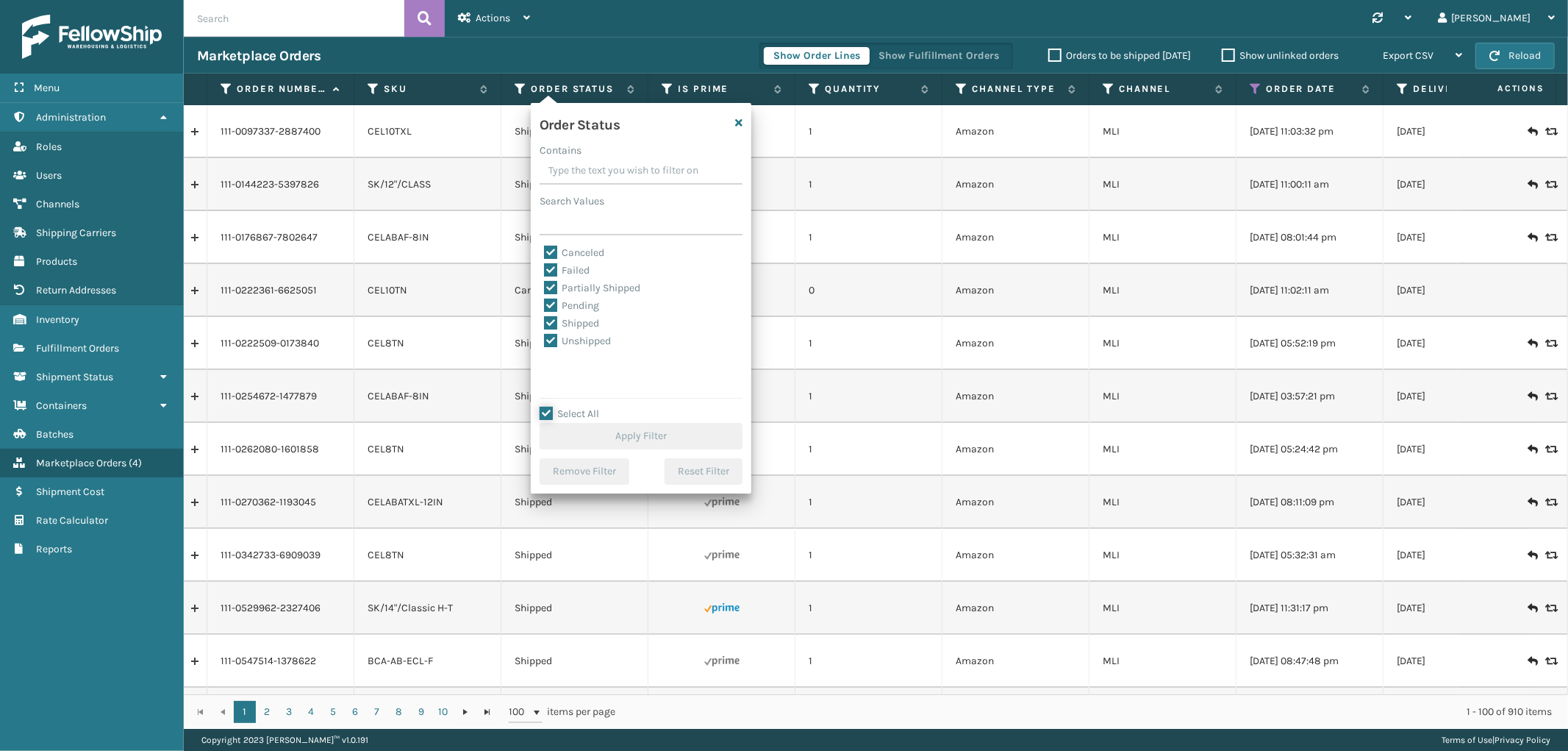
checkbox input "true"
click at [552, 252] on label "Canceled" at bounding box center [574, 252] width 60 height 12
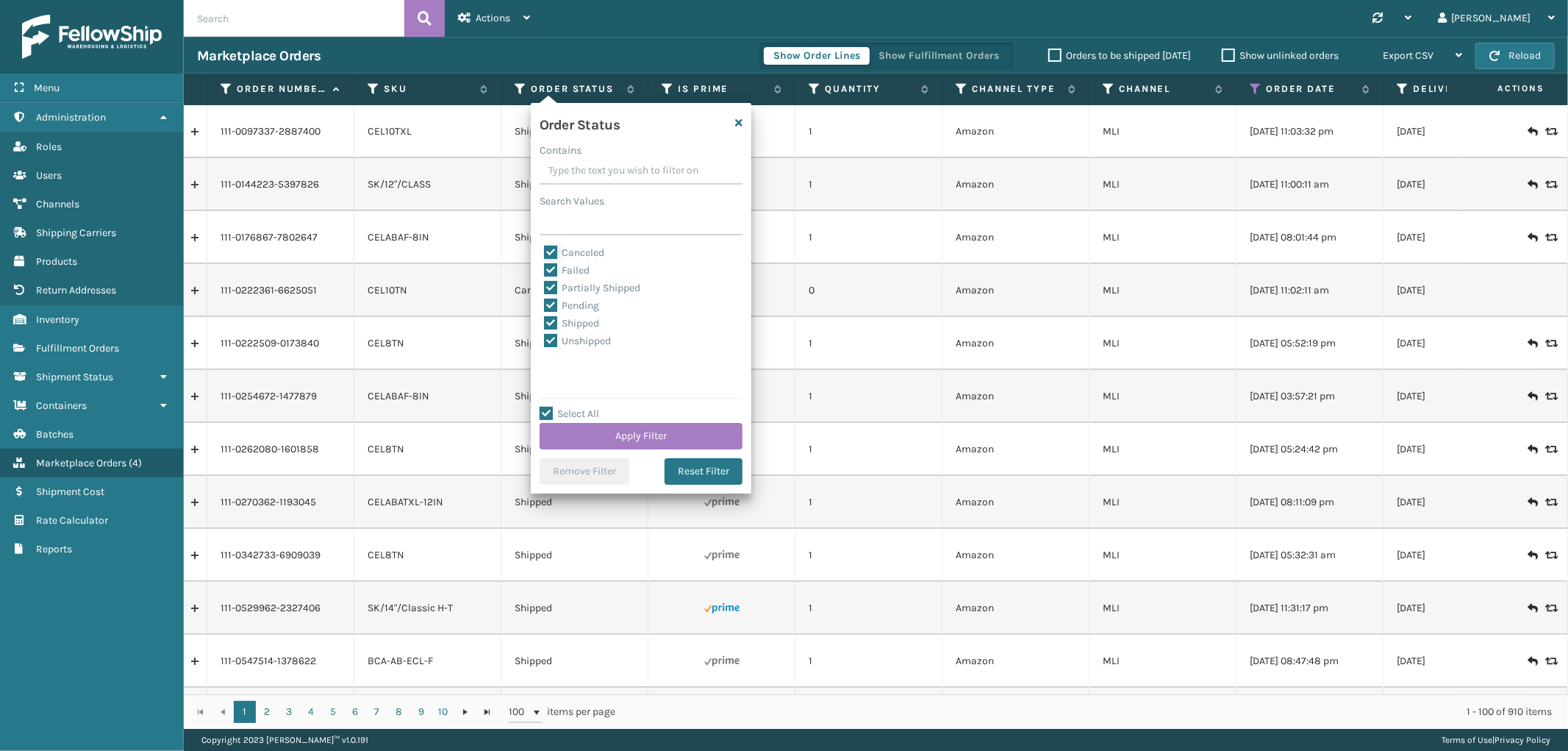
click at [545, 252] on input "Canceled" at bounding box center [544, 249] width 1 height 9
checkbox input "false"
click at [607, 438] on button "Apply Filter" at bounding box center [640, 436] width 203 height 26
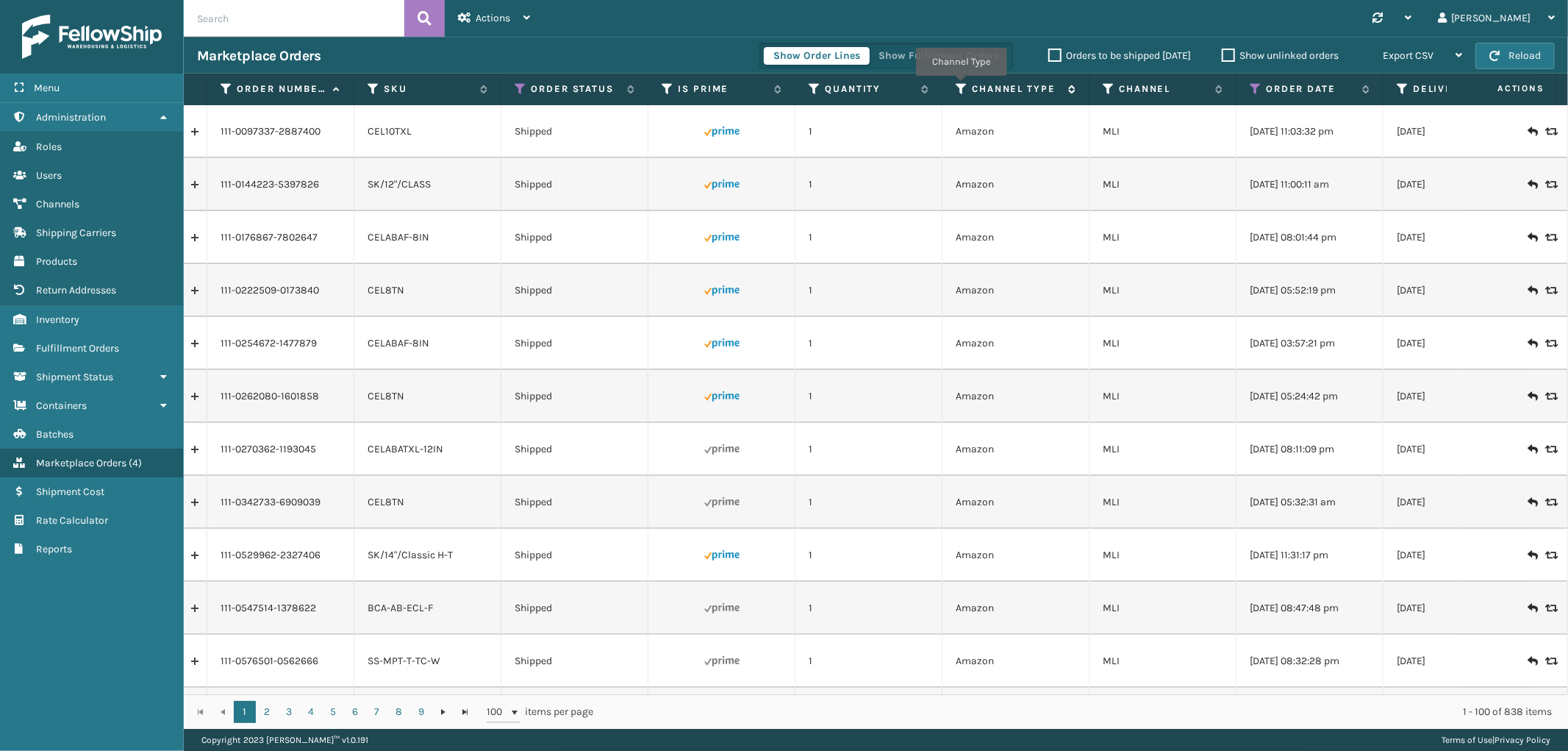
click at [961, 86] on icon at bounding box center [961, 89] width 12 height 13
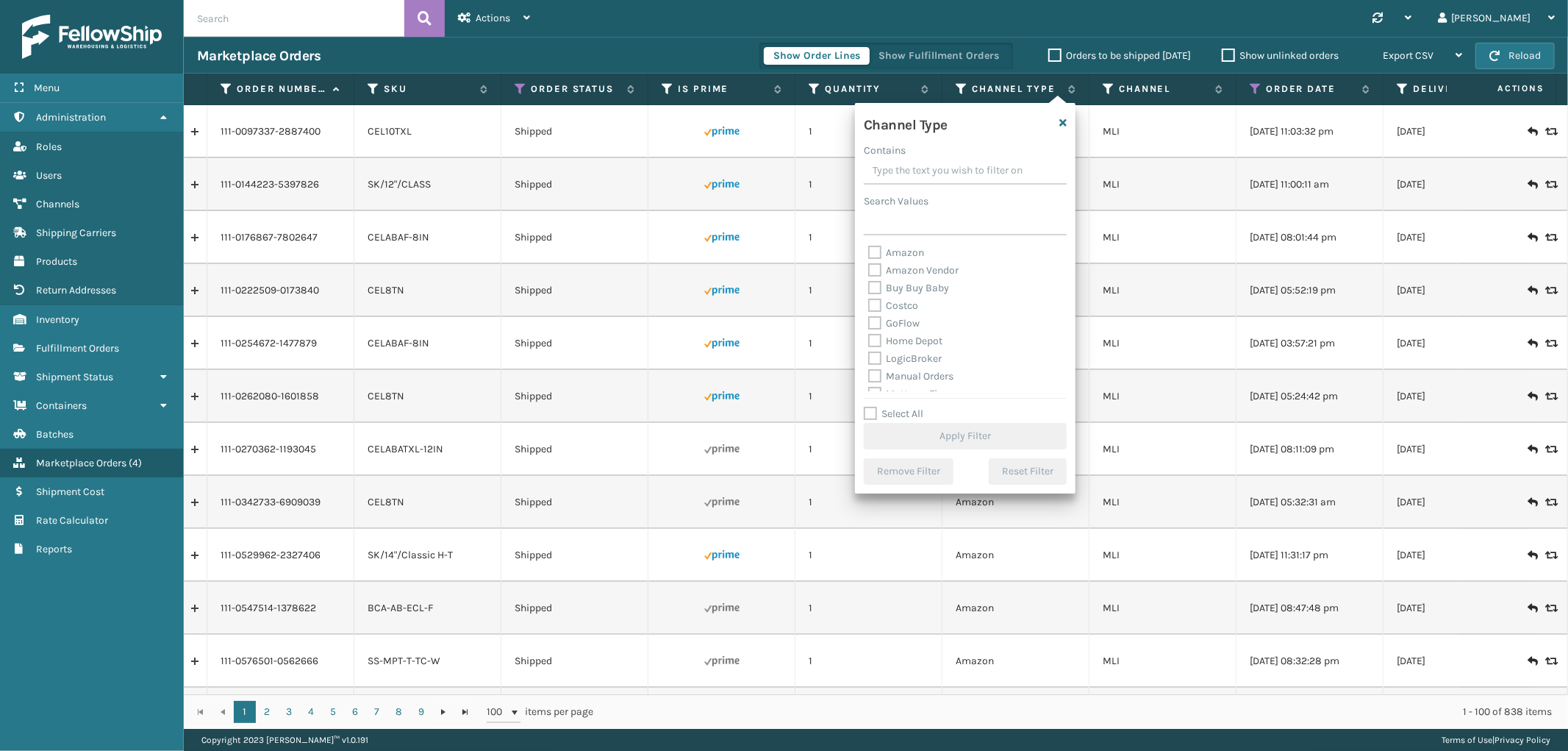
click at [900, 249] on label "Amazon" at bounding box center [897, 252] width 56 height 12
click at [870, 249] on input "Amazon" at bounding box center [869, 249] width 1 height 9
checkbox input "true"
click at [944, 431] on button "Apply Filter" at bounding box center [965, 436] width 203 height 26
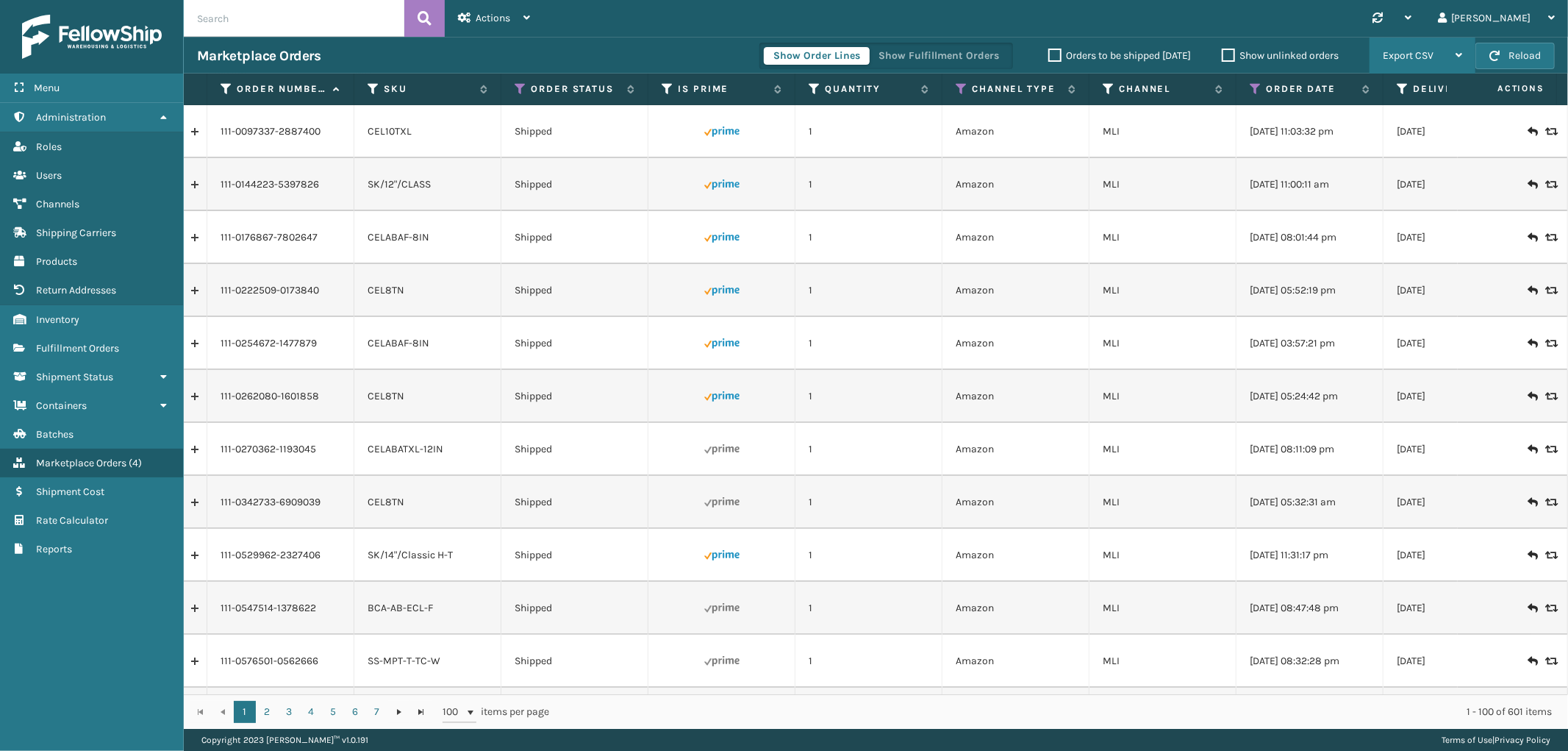
click at [1422, 45] on div "Export CSV" at bounding box center [1422, 55] width 79 height 36
click at [1333, 123] on li "Export All Pages" at bounding box center [1376, 135] width 197 height 39
click at [81, 372] on span "Shipment Status" at bounding box center [75, 376] width 78 height 12
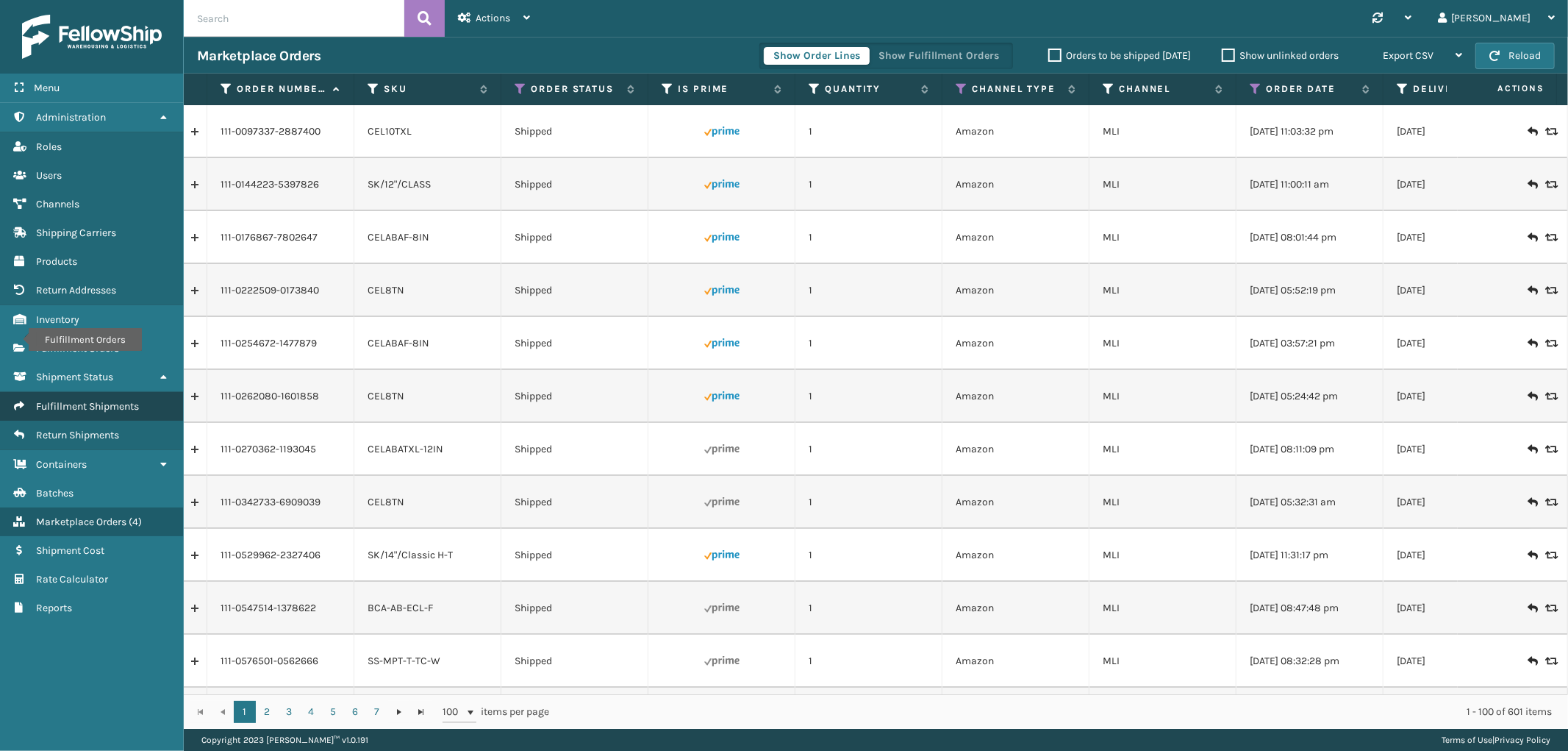
click at [71, 400] on span "Fulfillment Shipments" at bounding box center [88, 406] width 103 height 12
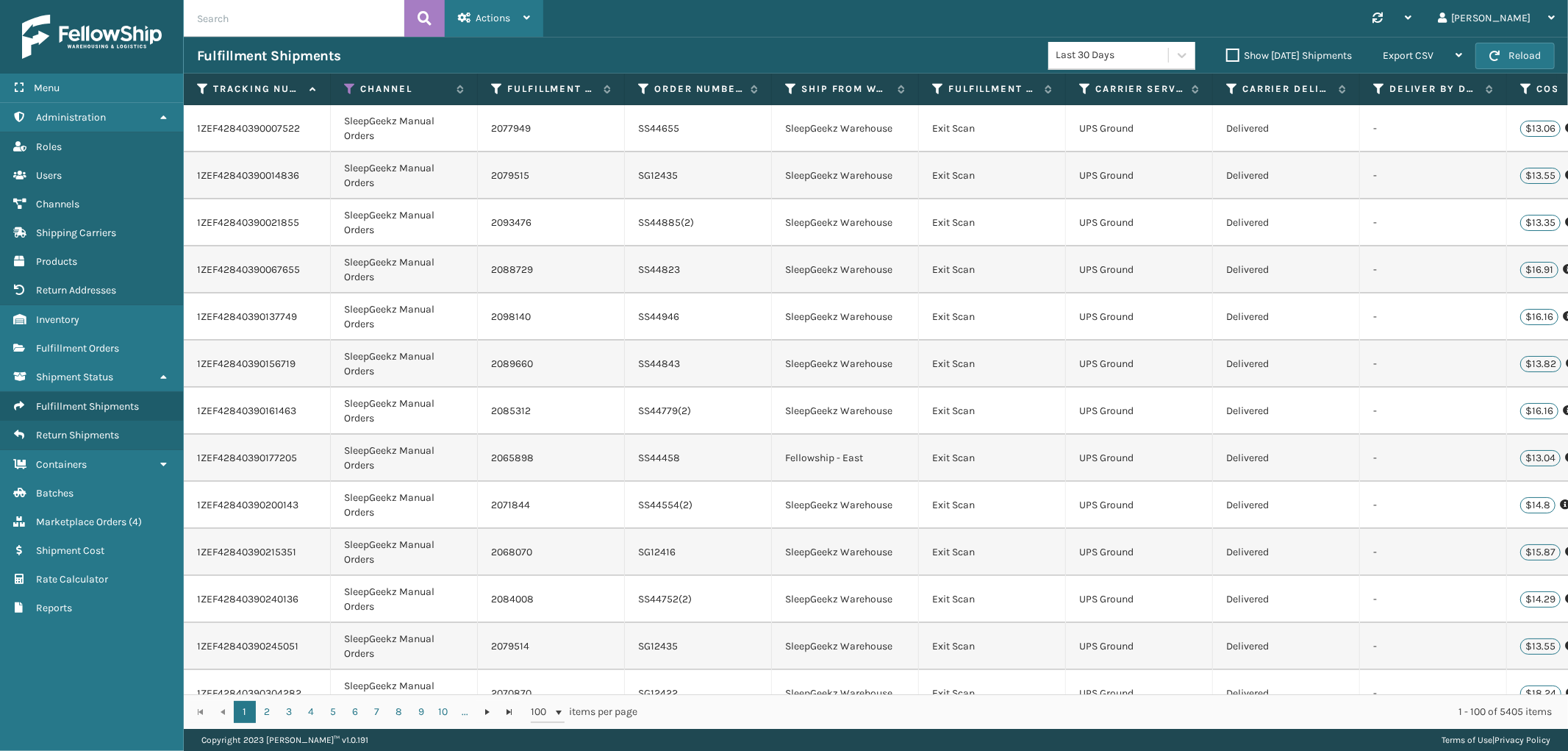
click at [466, 22] on icon at bounding box center [465, 17] width 13 height 10
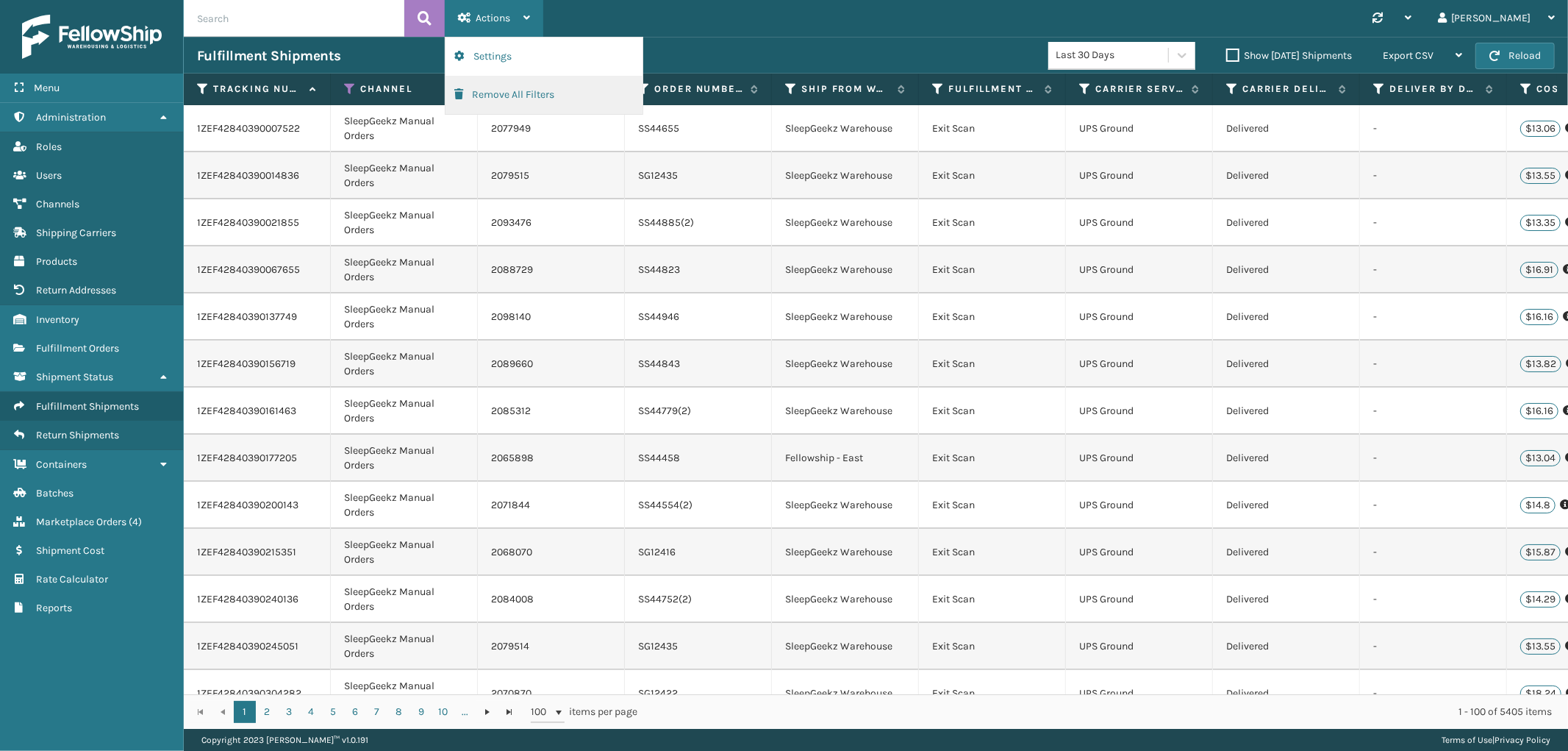
click at [491, 86] on button "Remove All Filters" at bounding box center [544, 94] width 197 height 38
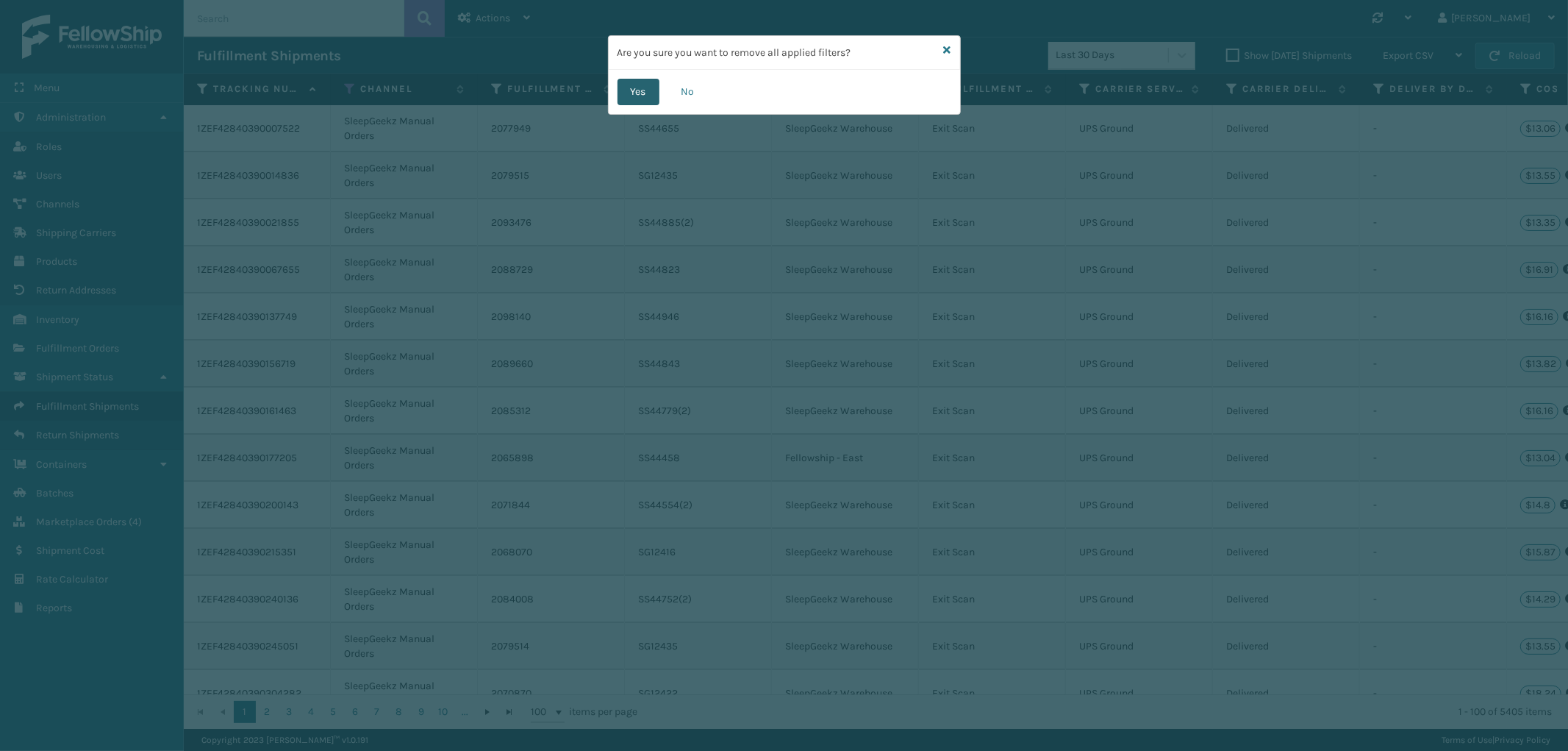
click at [626, 89] on button "Yes" at bounding box center [639, 92] width 42 height 26
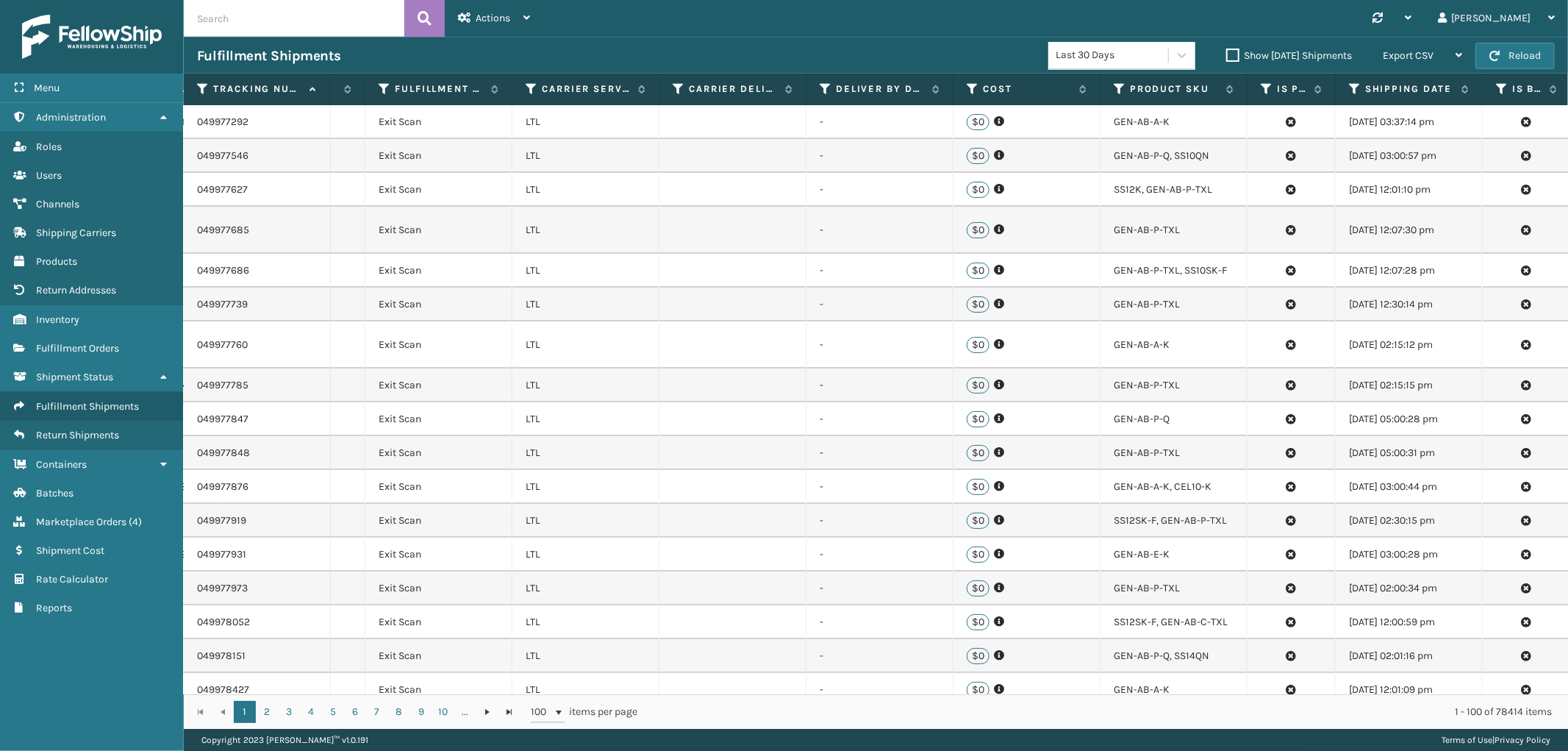
scroll to position [0, 714]
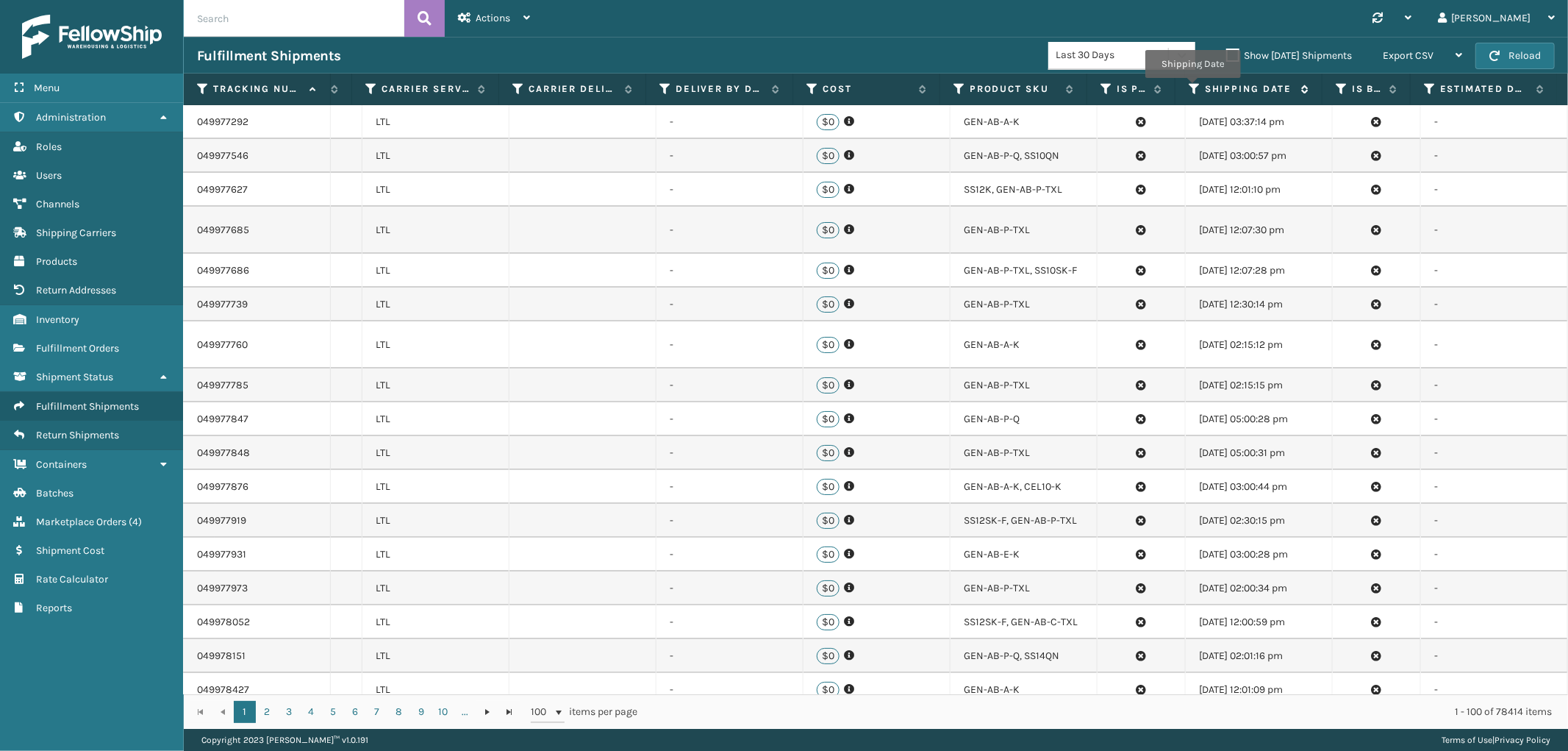
click at [1193, 88] on icon at bounding box center [1195, 89] width 12 height 13
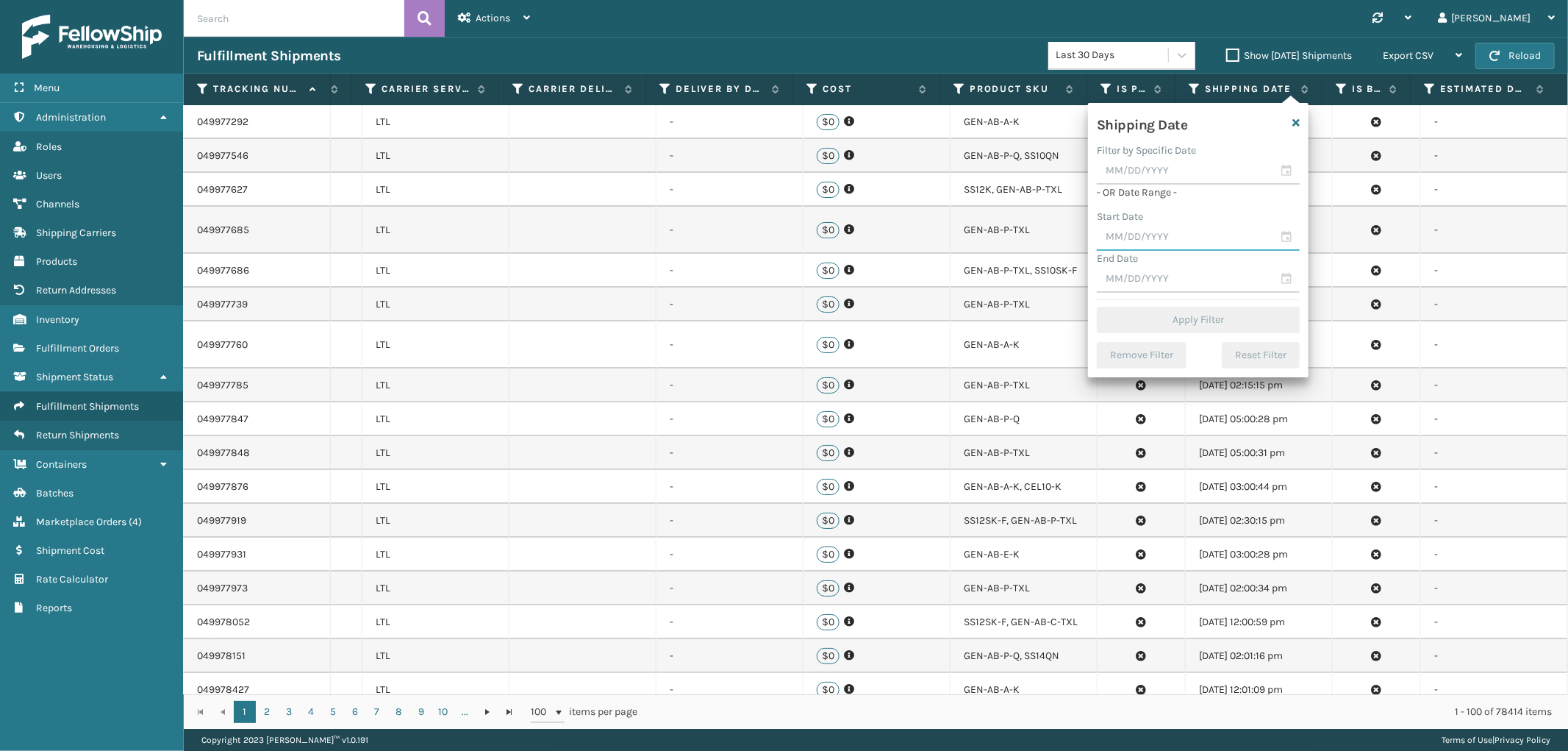
click at [1155, 226] on input "text" at bounding box center [1198, 238] width 203 height 26
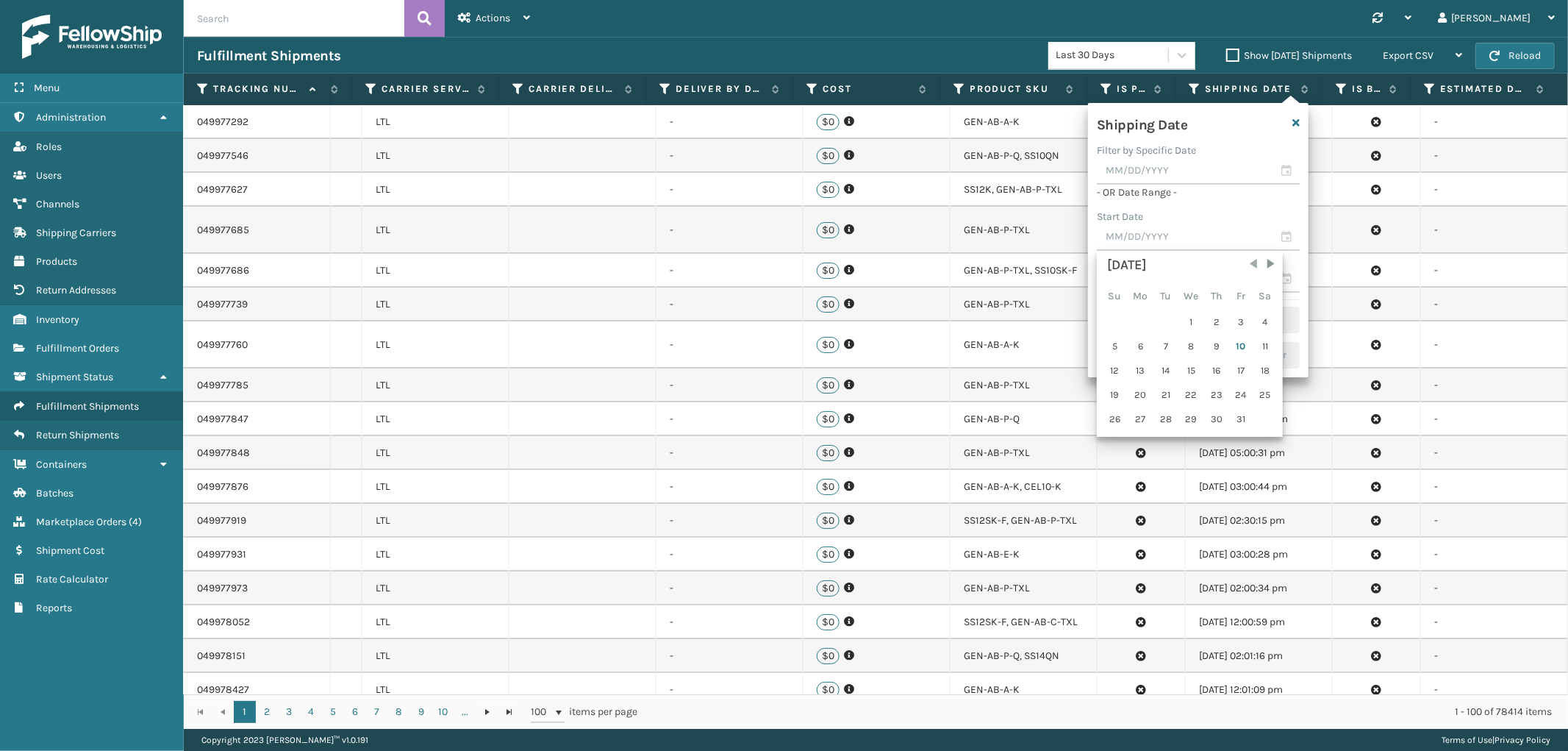
click at [1251, 266] on span "Previous Month" at bounding box center [1254, 264] width 15 height 15
click at [1230, 391] on div "26" at bounding box center [1242, 396] width 22 height 22
type input "[DATE]"
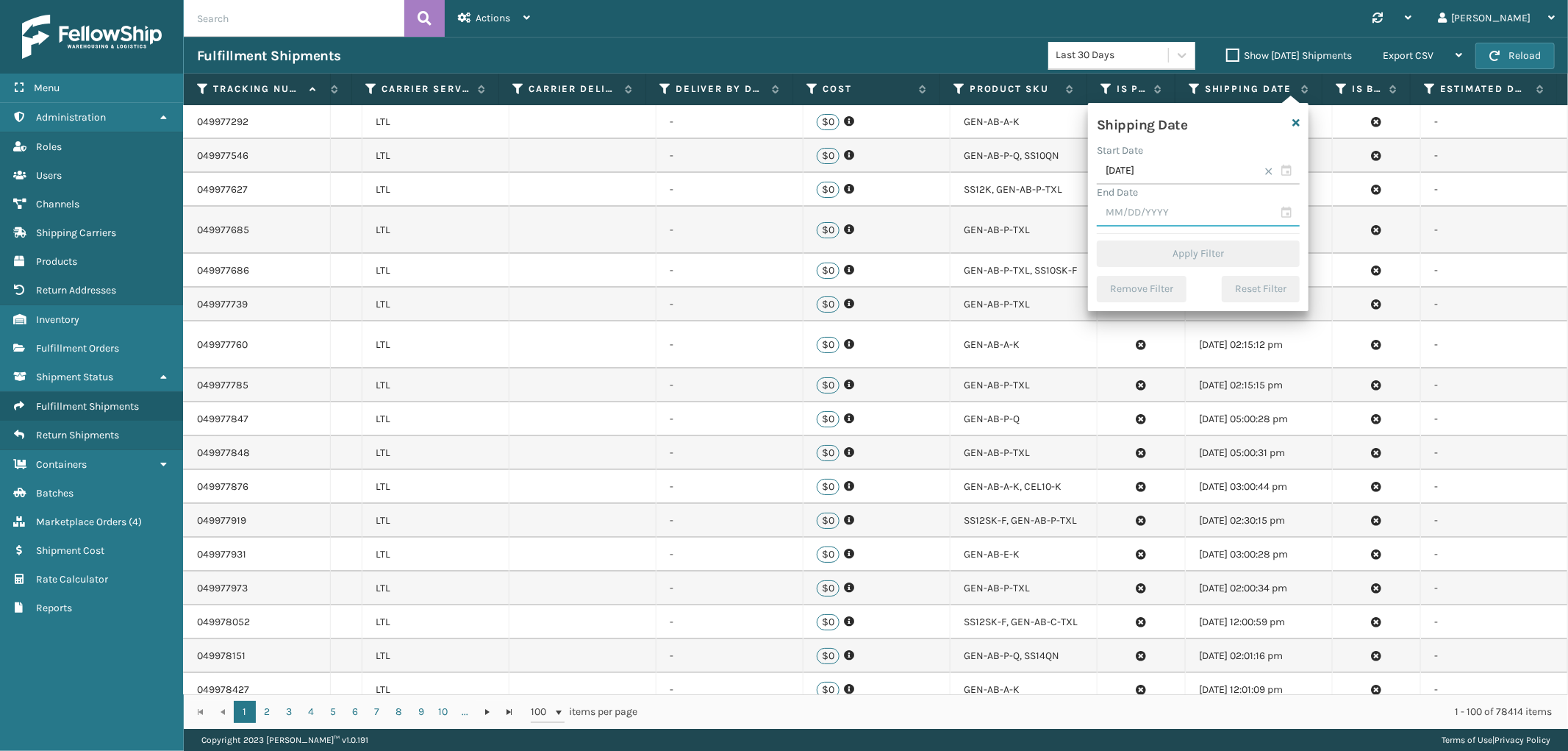
click at [1162, 211] on input "text" at bounding box center [1198, 213] width 203 height 26
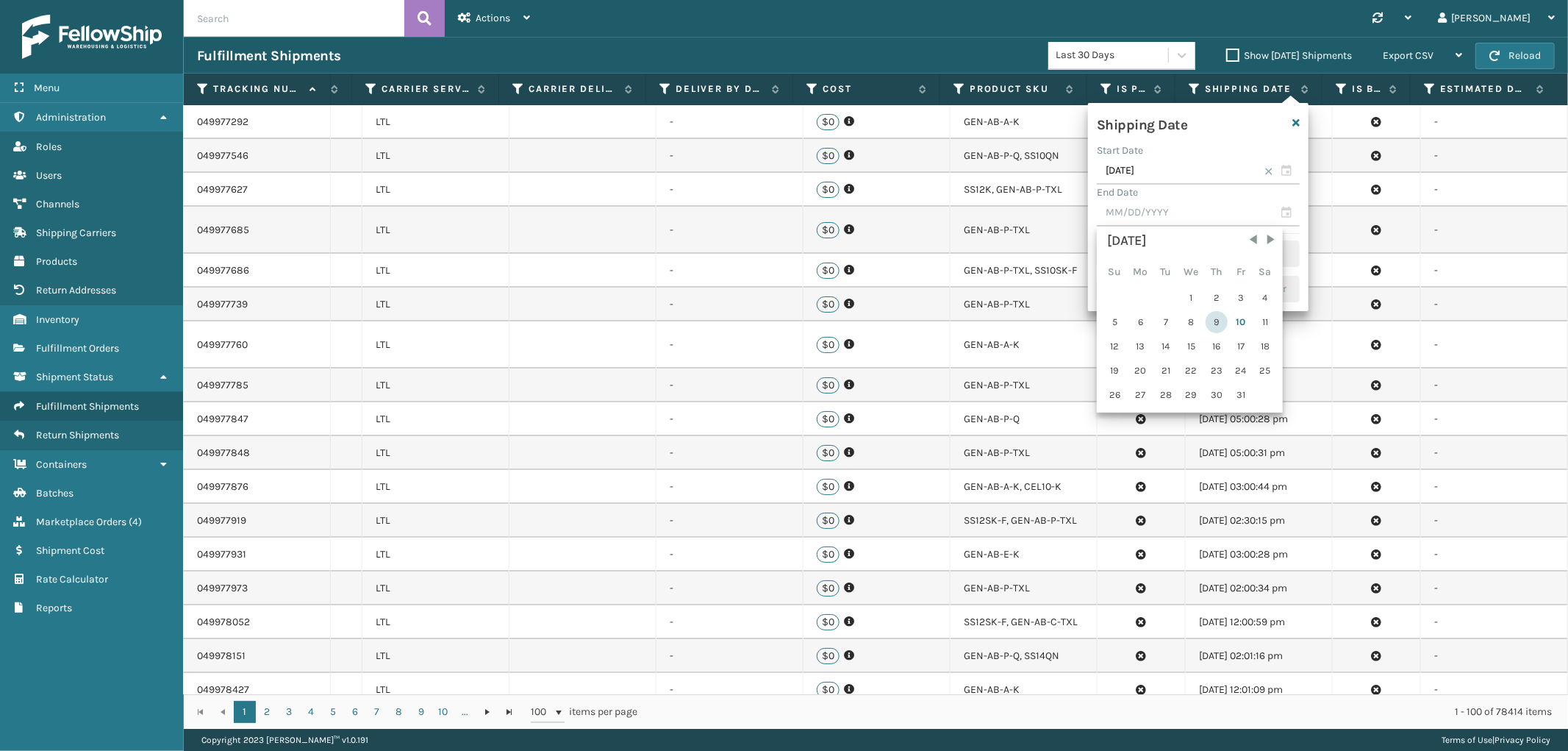
click at [1215, 324] on div "9" at bounding box center [1217, 323] width 22 height 22
type input "[DATE]"
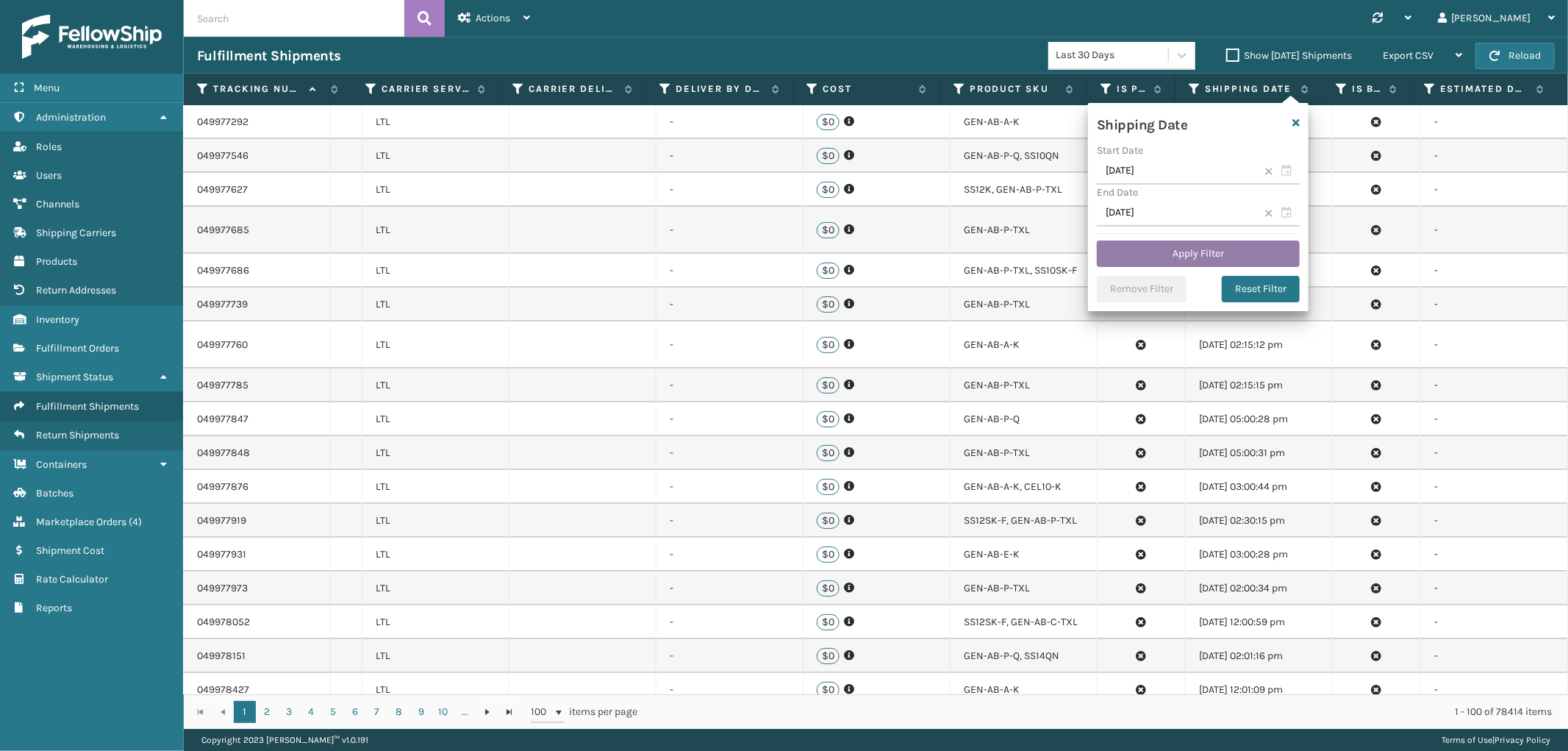
click at [1214, 253] on button "Apply Filter" at bounding box center [1198, 253] width 203 height 26
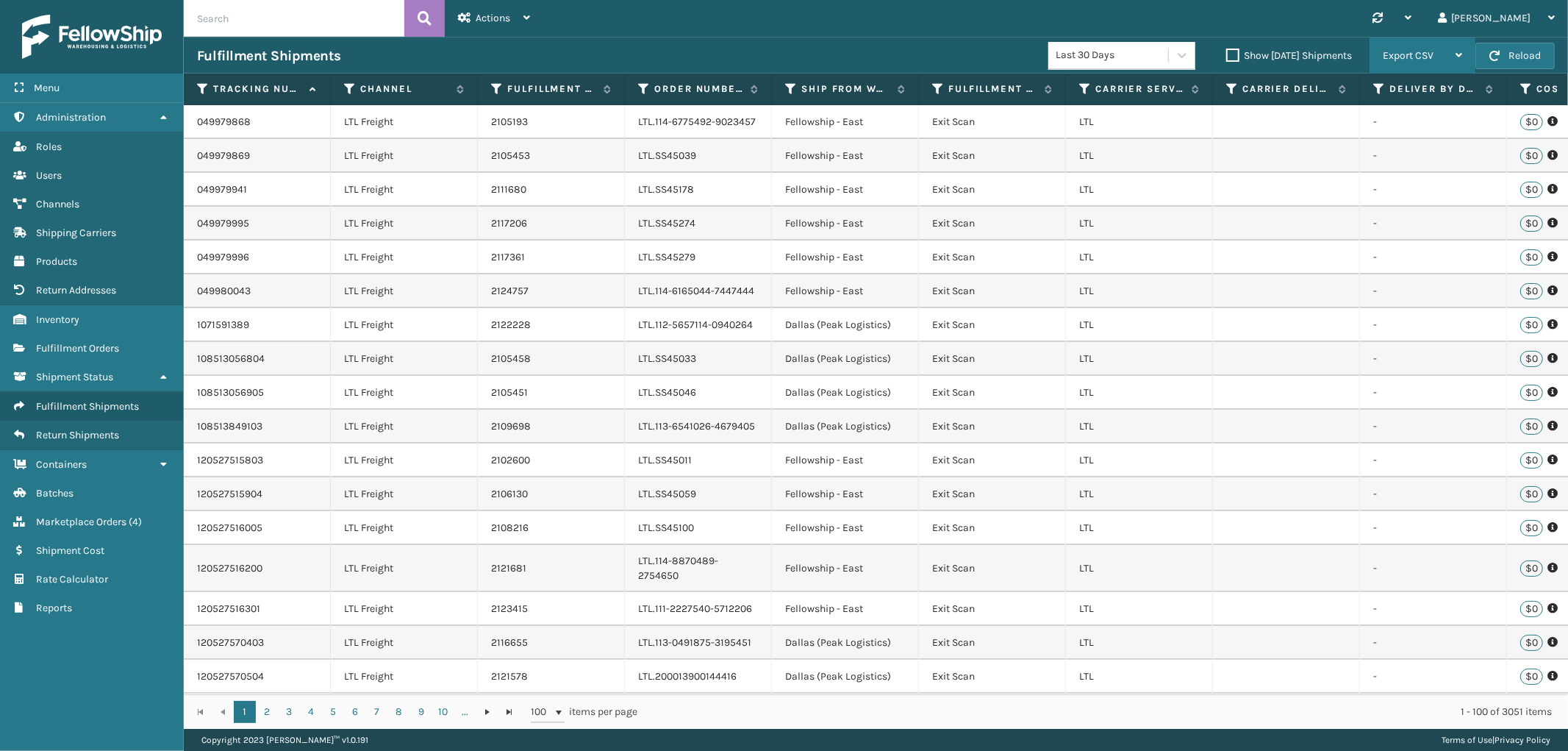
click at [1427, 57] on span "Export CSV" at bounding box center [1408, 55] width 50 height 12
click at [841, 296] on td "Fellowship - East" at bounding box center [845, 291] width 147 height 34
click at [1083, 92] on icon at bounding box center [1085, 89] width 12 height 13
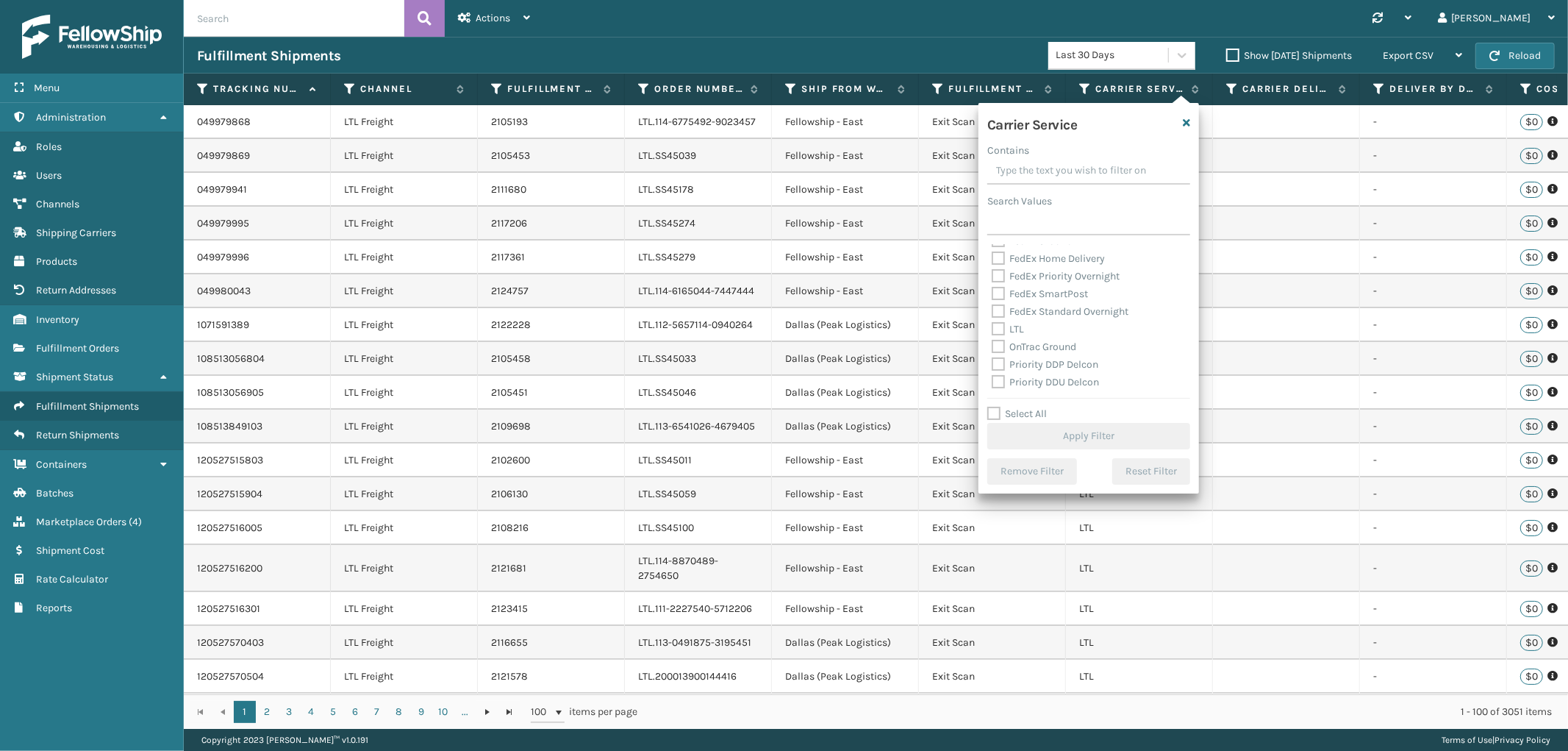
scroll to position [44, 0]
click at [994, 409] on label "Select All" at bounding box center [1017, 413] width 60 height 12
click at [994, 407] on input "Select All" at bounding box center [1098, 406] width 221 height 2
checkbox input "true"
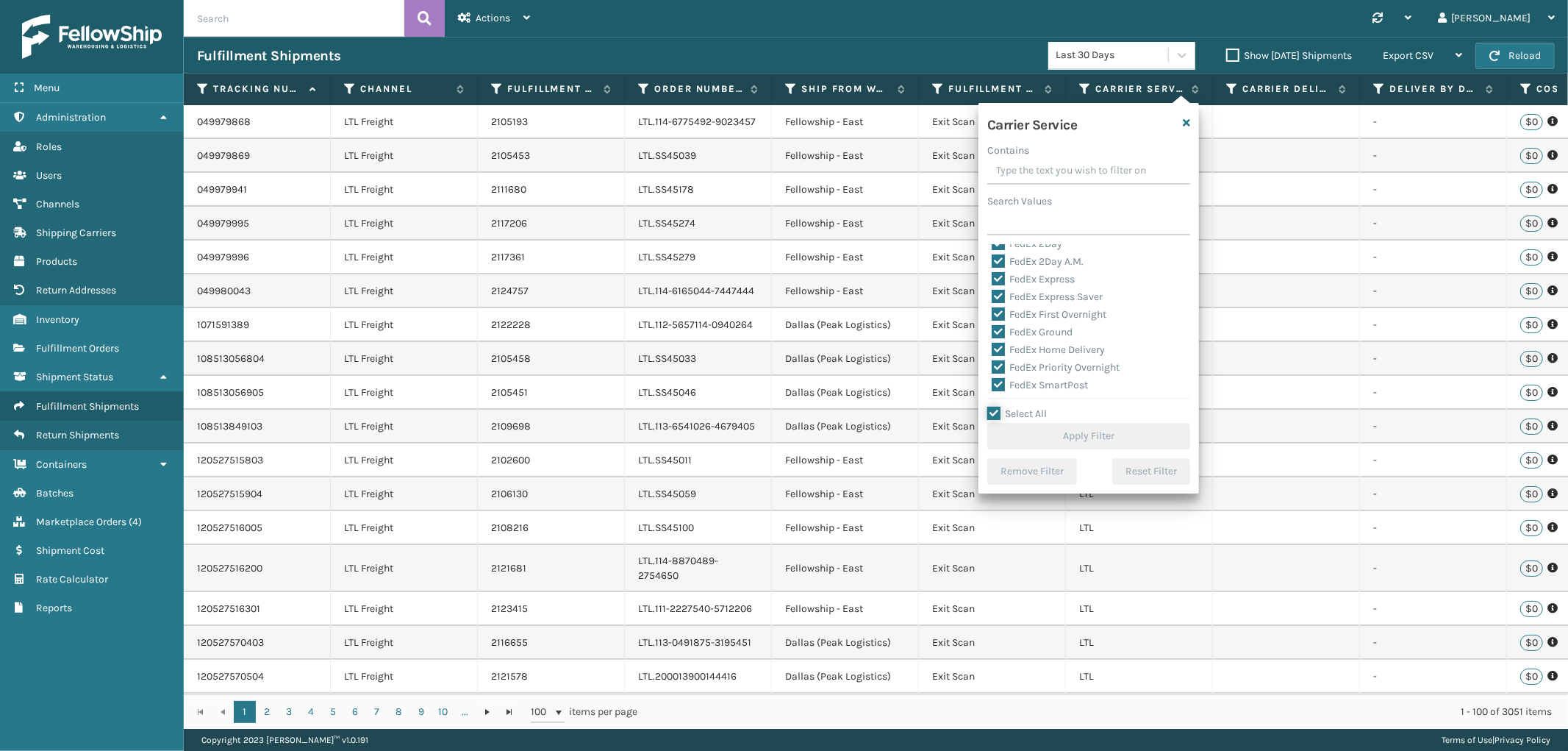
checkbox input "true"
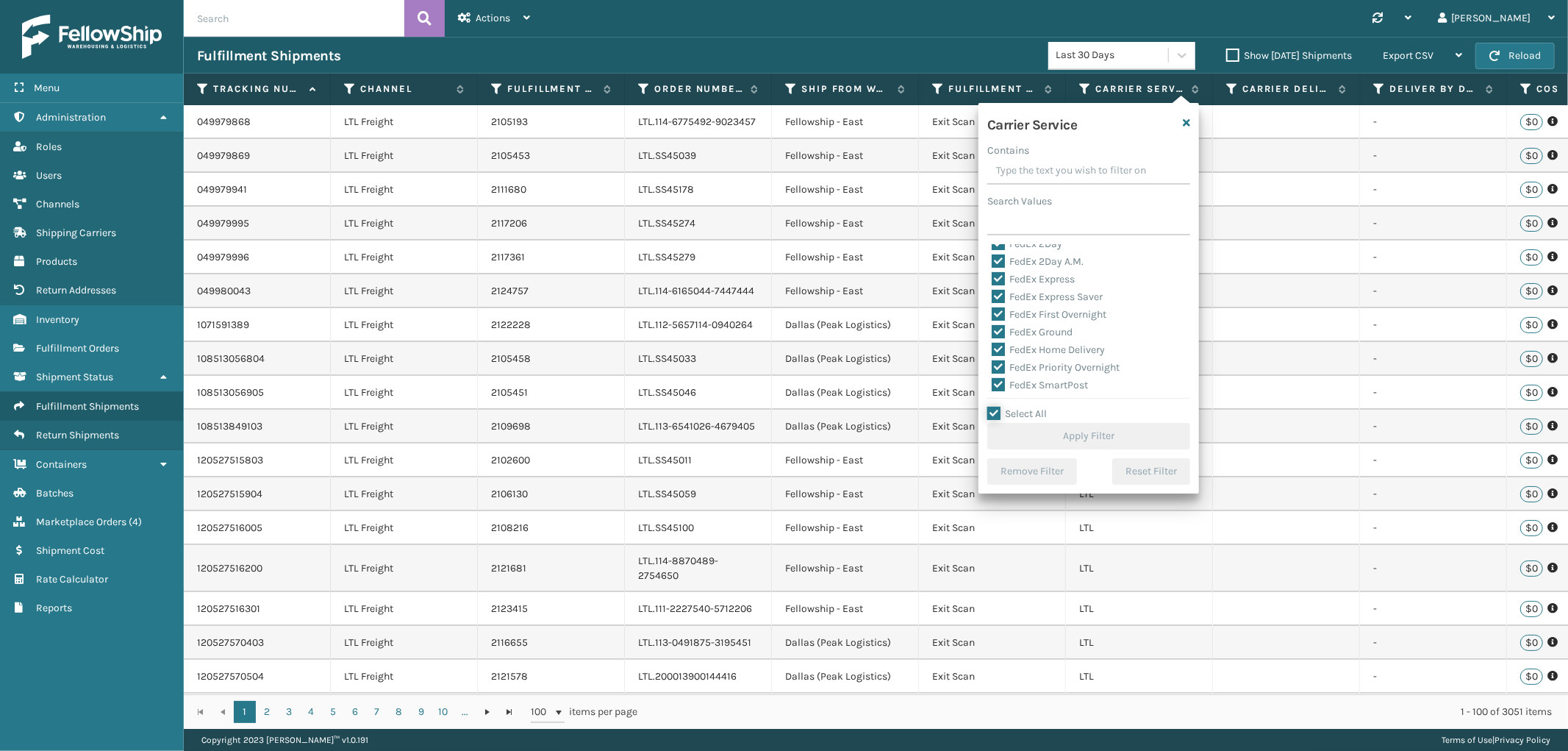
checkbox input "true"
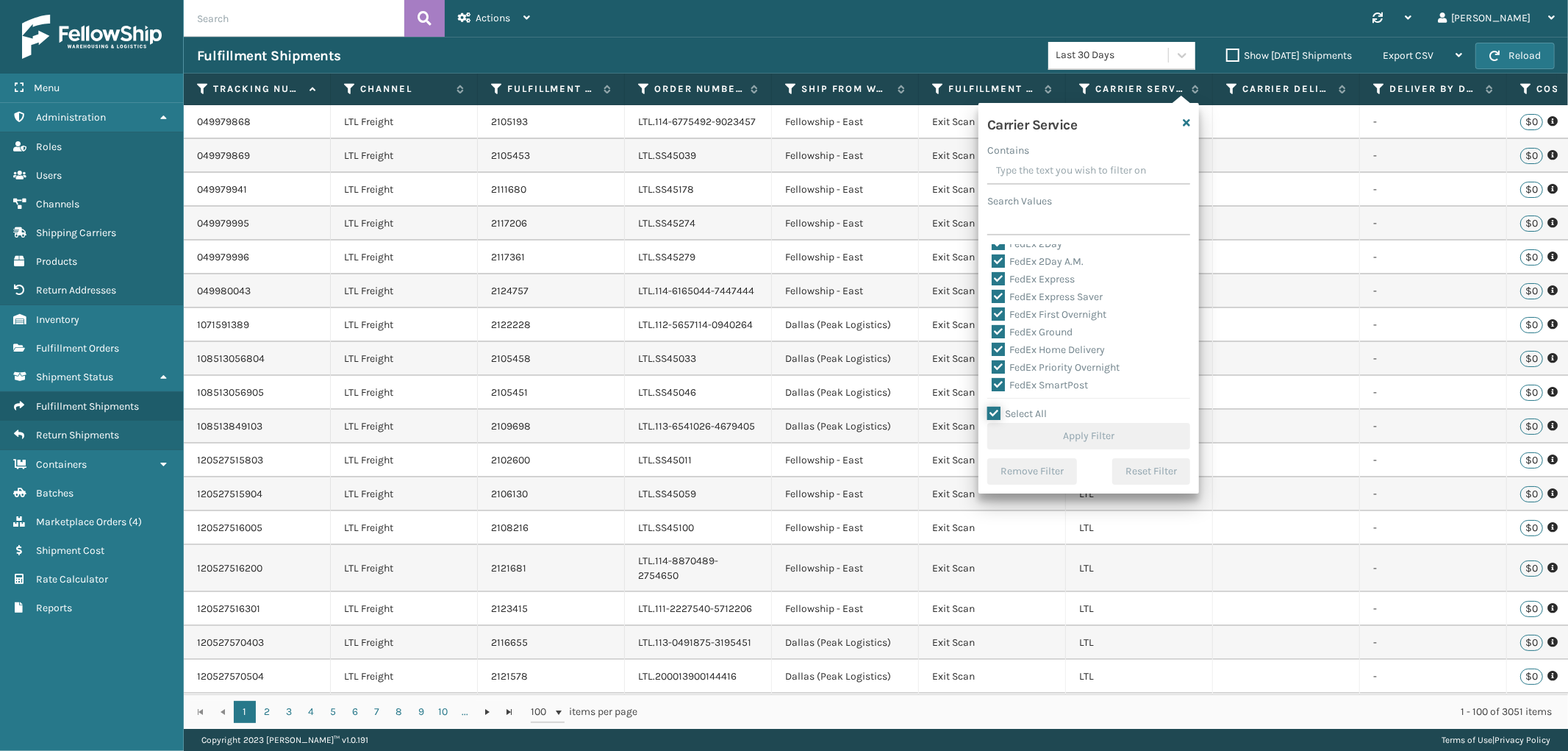
checkbox input "true"
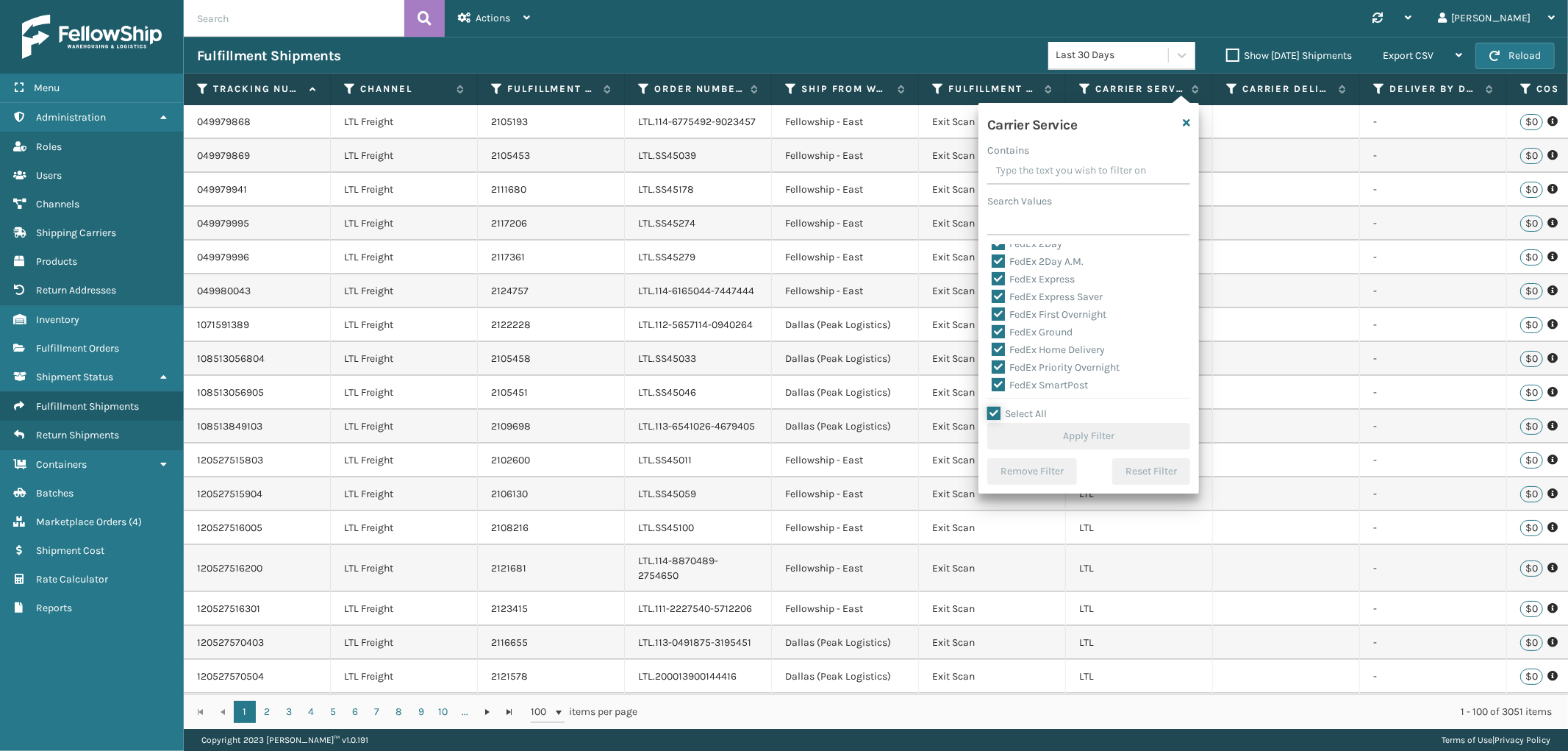
checkbox input "true"
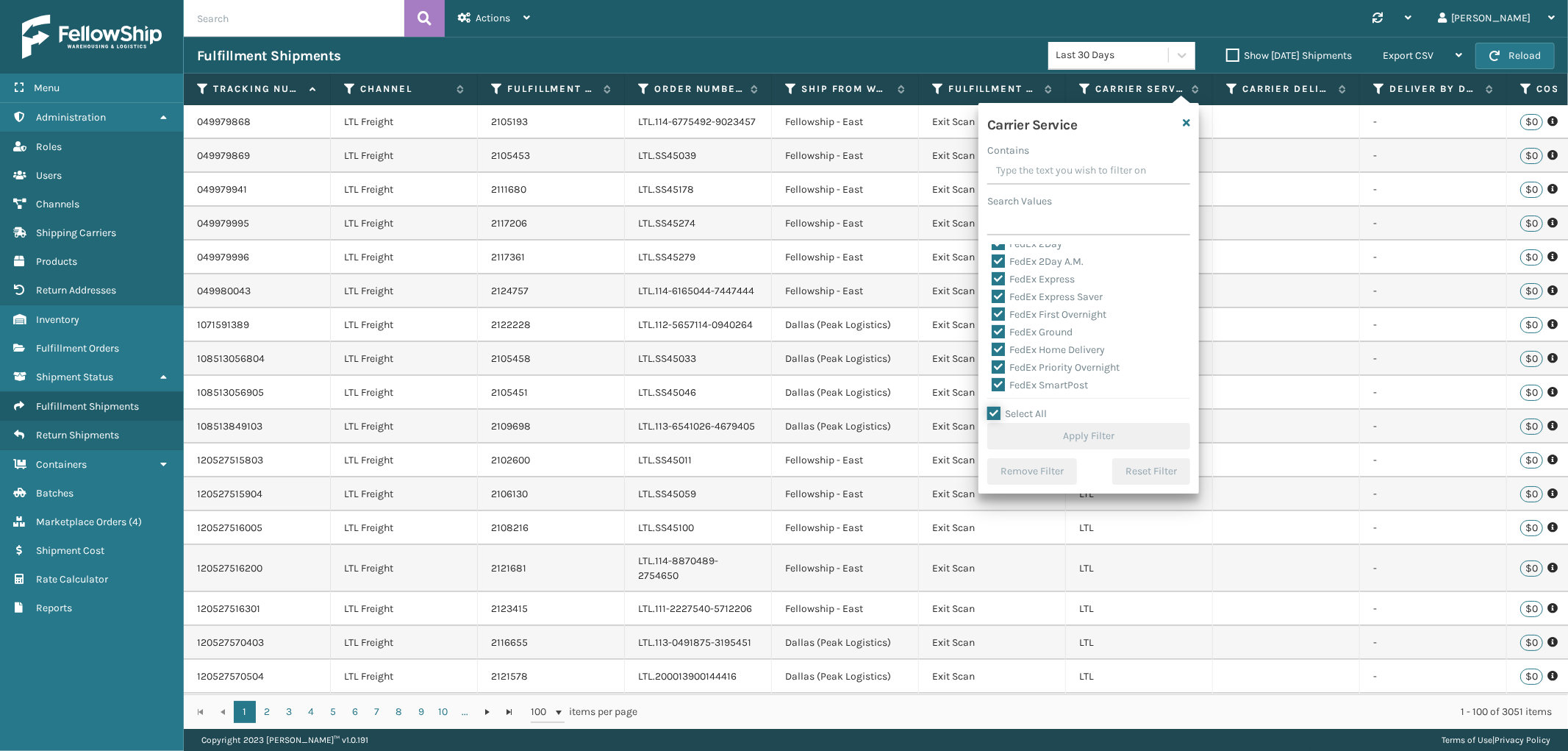
checkbox input "true"
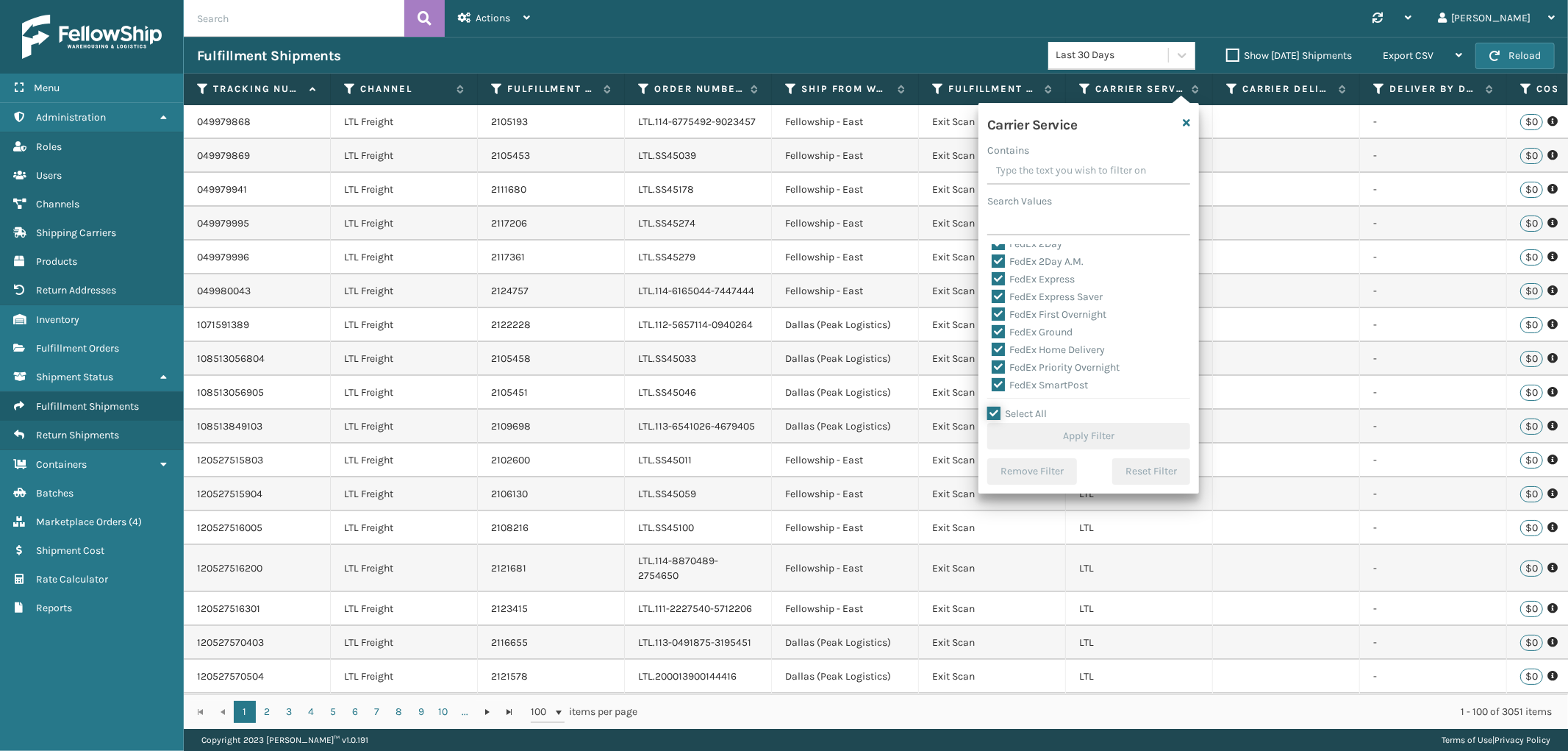
checkbox input "true"
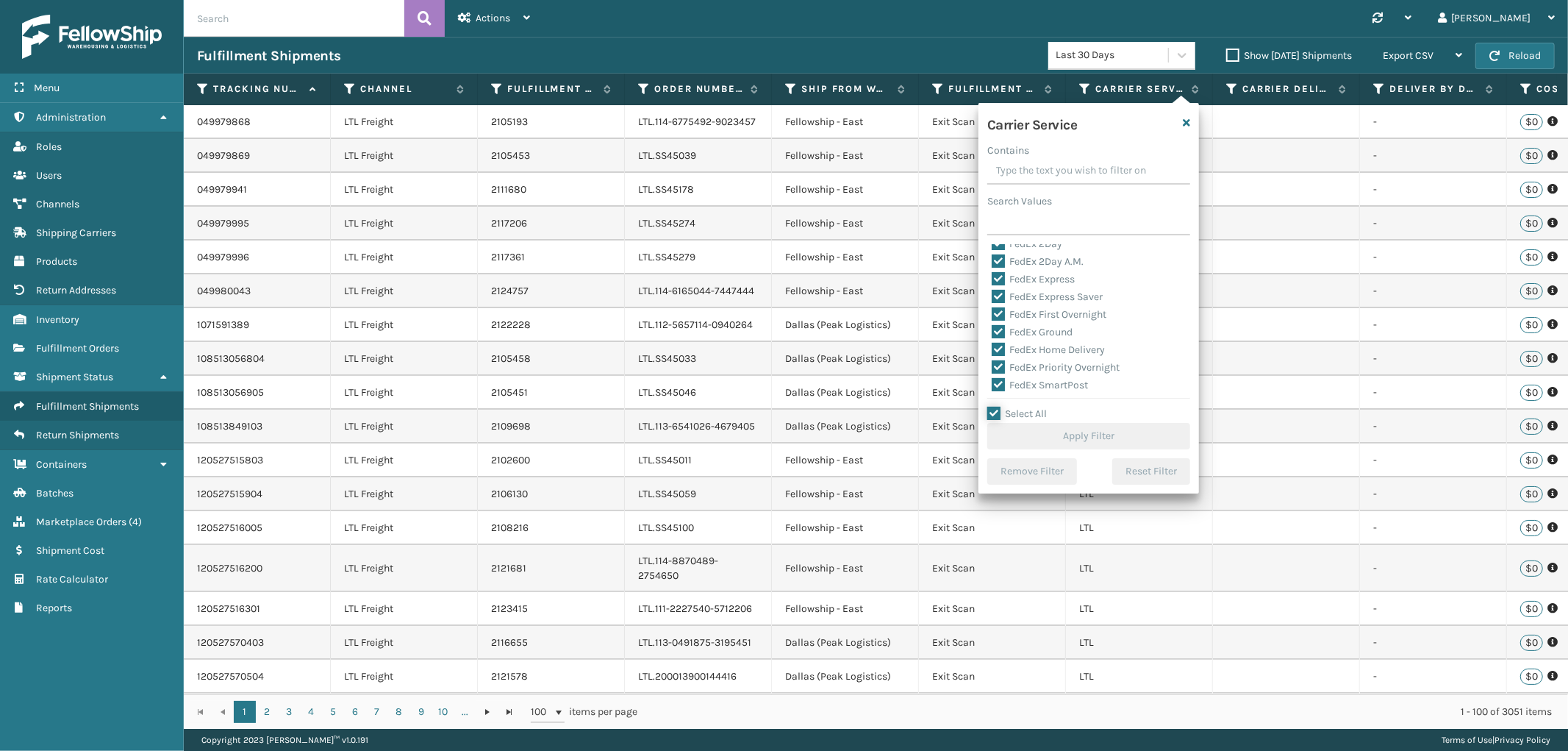
checkbox input "true"
click at [996, 258] on label "LTL" at bounding box center [1008, 256] width 33 height 12
click at [993, 258] on input "LTL" at bounding box center [992, 253] width 1 height 9
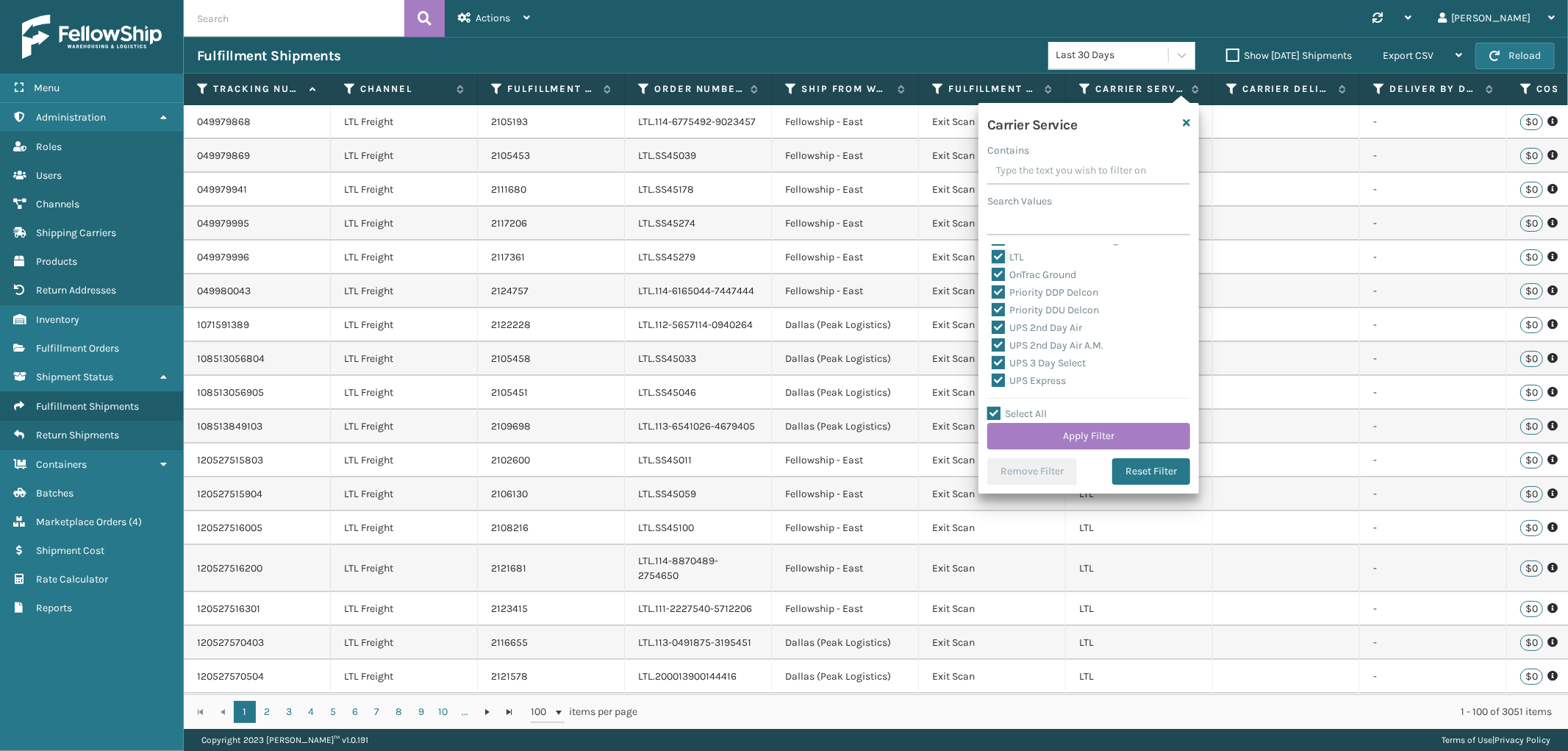
checkbox input "false"
click at [1116, 434] on button "Apply Filter" at bounding box center [1088, 436] width 203 height 26
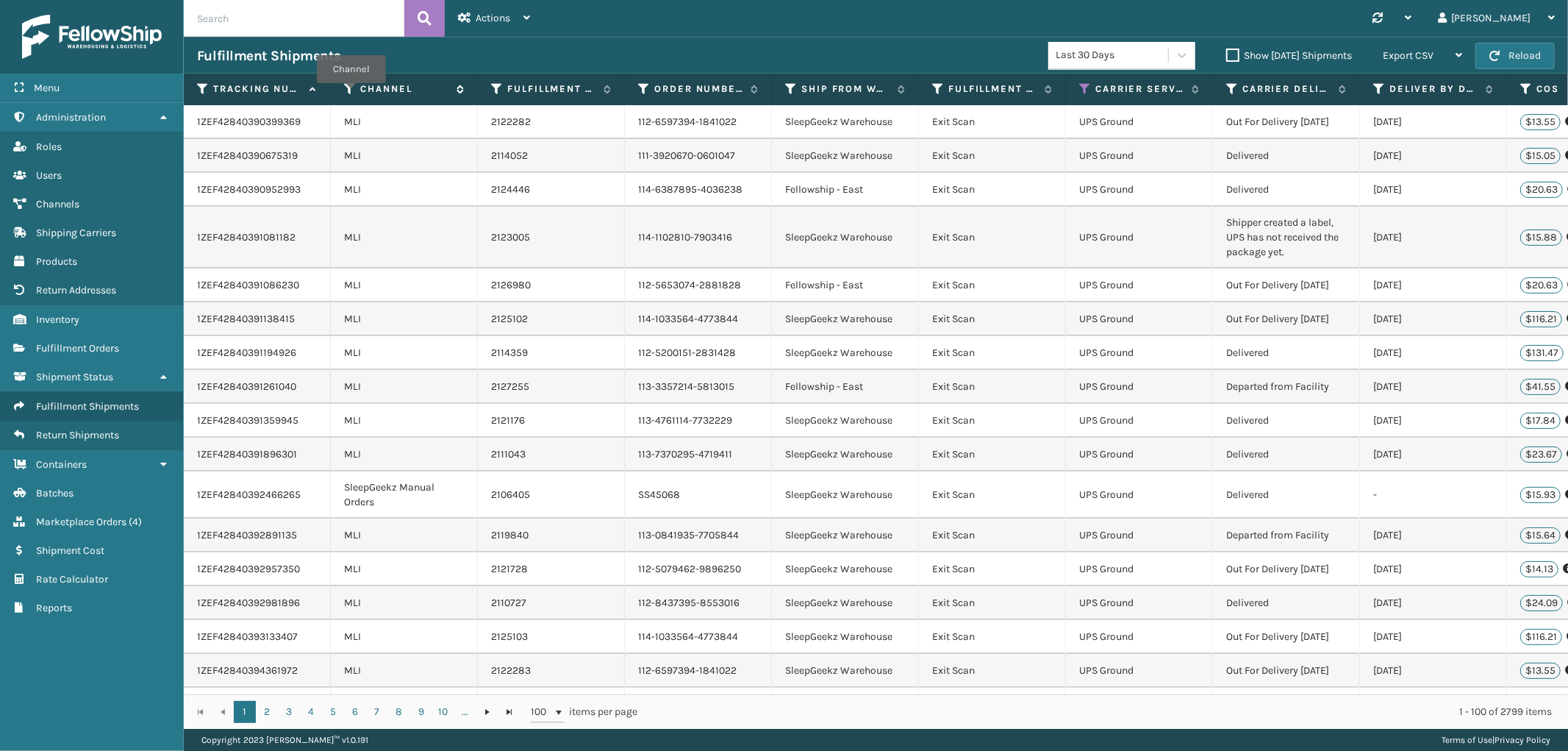
click at [352, 94] on icon at bounding box center [350, 89] width 12 height 13
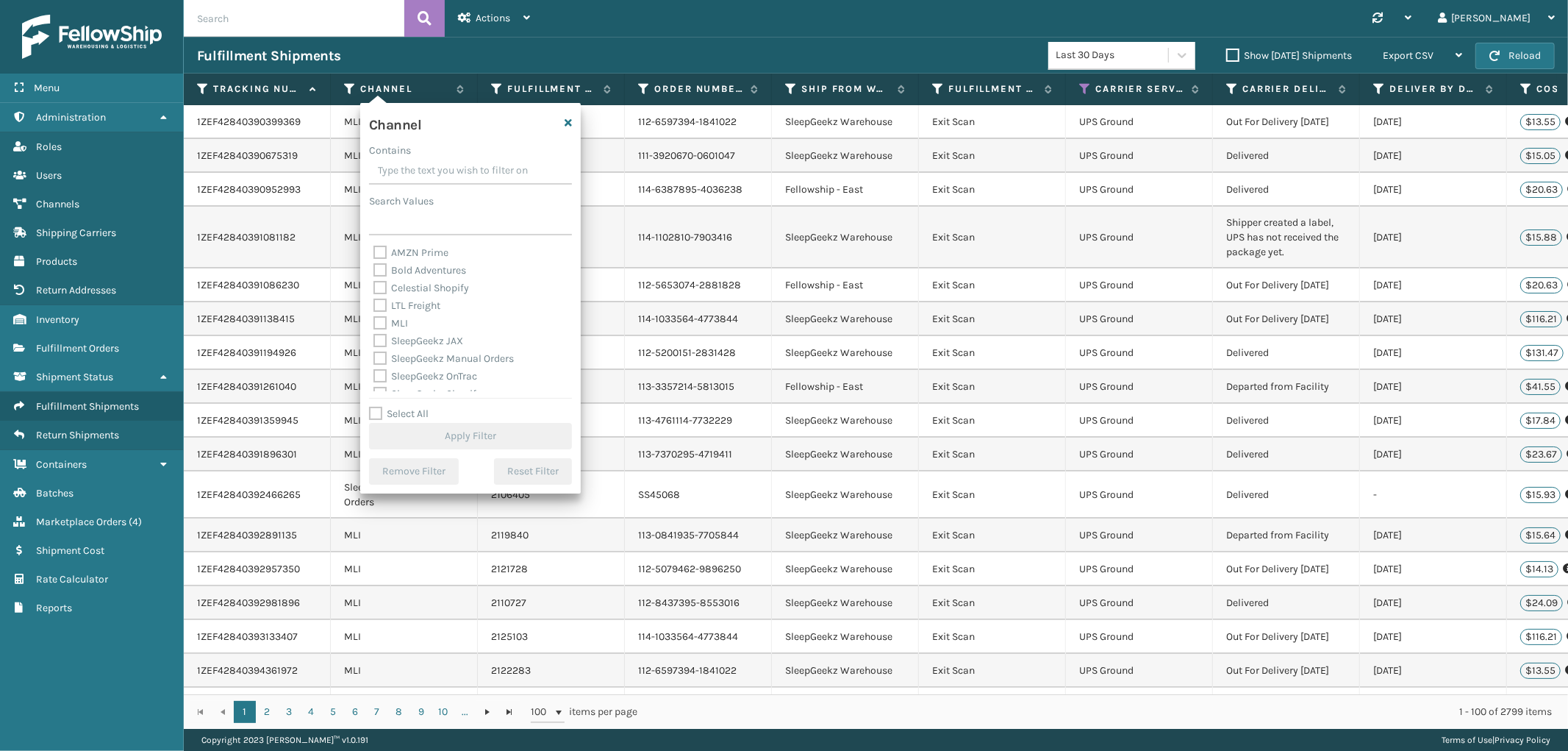
click at [381, 322] on label "MLI" at bounding box center [391, 323] width 35 height 12
click at [374, 322] on input "MLI" at bounding box center [374, 320] width 1 height 9
checkbox input "true"
click at [471, 426] on button "Apply Filter" at bounding box center [470, 436] width 203 height 26
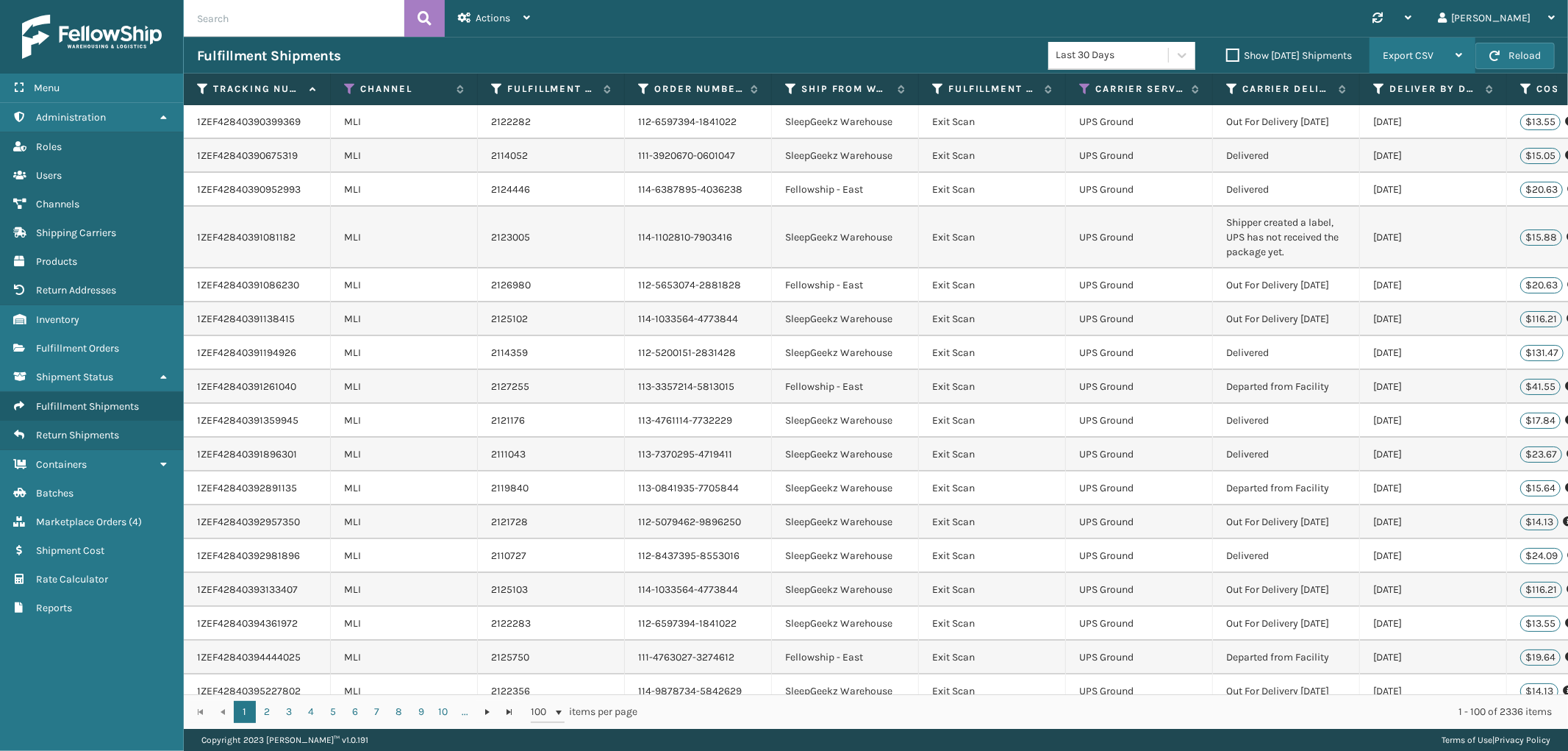
click at [1400, 60] on span "Export CSV" at bounding box center [1408, 55] width 50 height 12
click at [1339, 133] on li "Export All Pages" at bounding box center [1376, 135] width 197 height 39
click at [136, 341] on link "Fulfillment Orders Fulfillment Orders" at bounding box center [92, 348] width 183 height 29
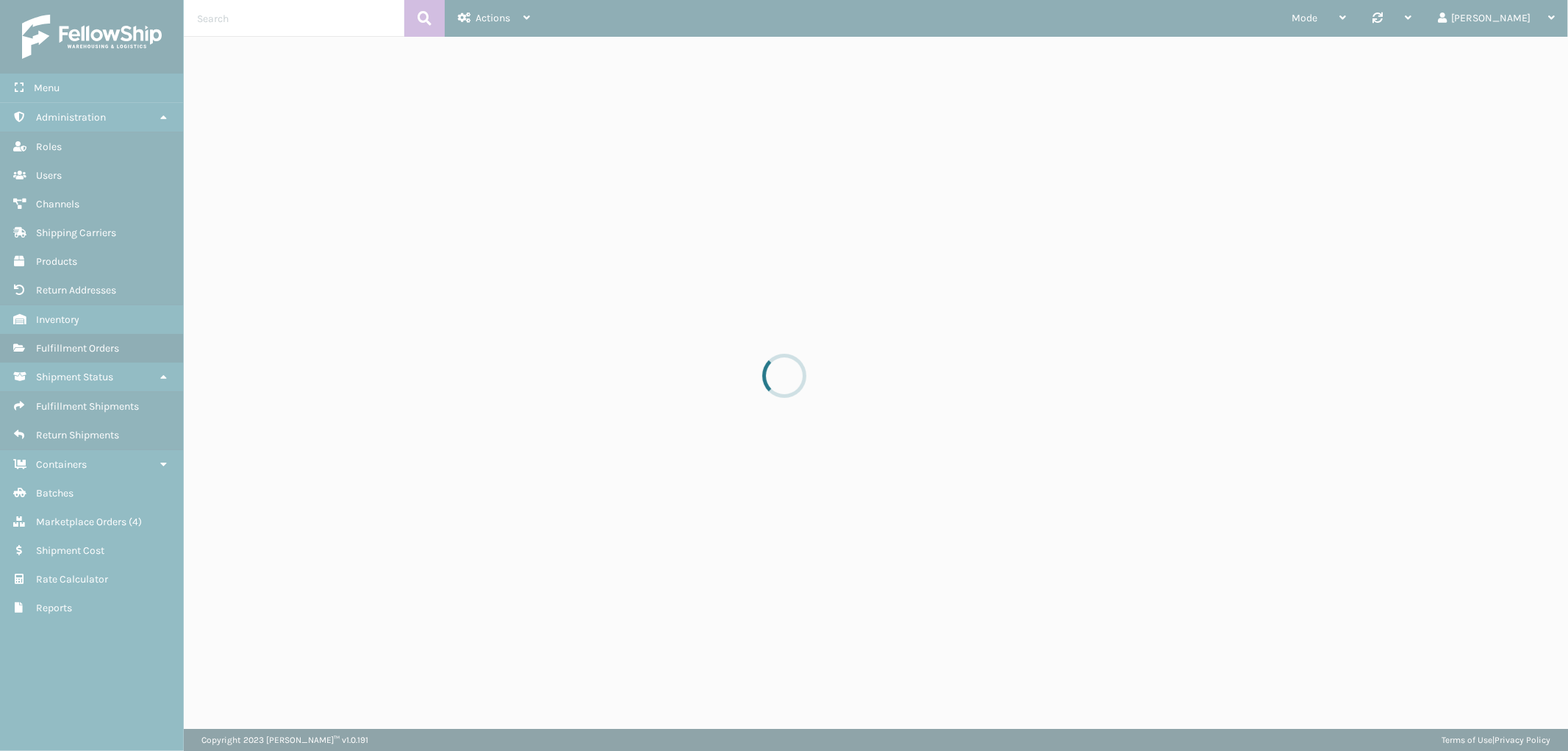
click at [277, 24] on div at bounding box center [784, 375] width 1568 height 751
click at [275, 16] on input "text" at bounding box center [295, 18] width 221 height 36
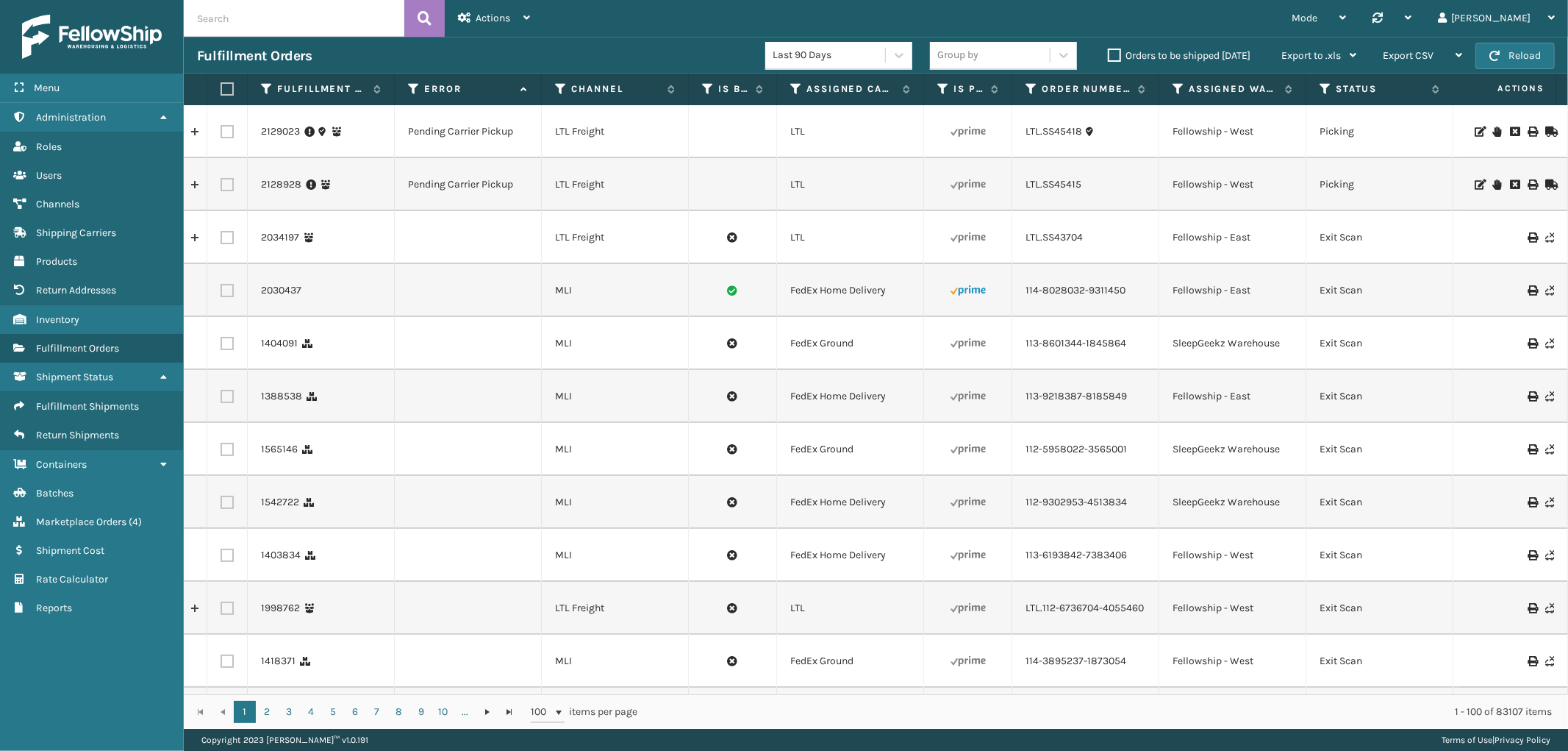
click at [274, 16] on input "text" at bounding box center [295, 18] width 221 height 36
paste input "112-6979387-9769001"
type input "112-6979387-9769001"
click at [429, 17] on icon at bounding box center [424, 19] width 14 height 22
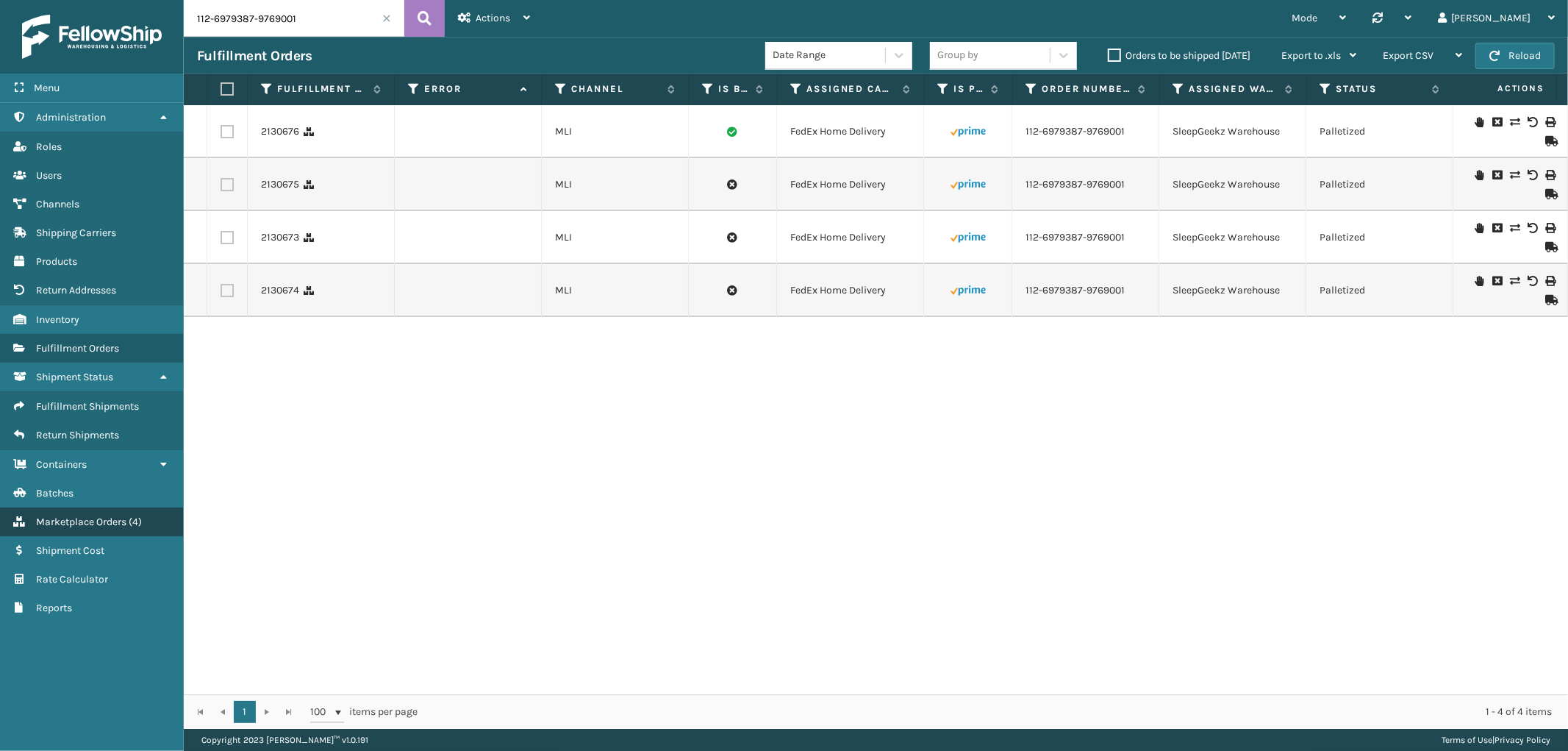
click at [144, 508] on link "Marketplace Orders Marketplace Orders ( 4 )" at bounding box center [92, 522] width 183 height 29
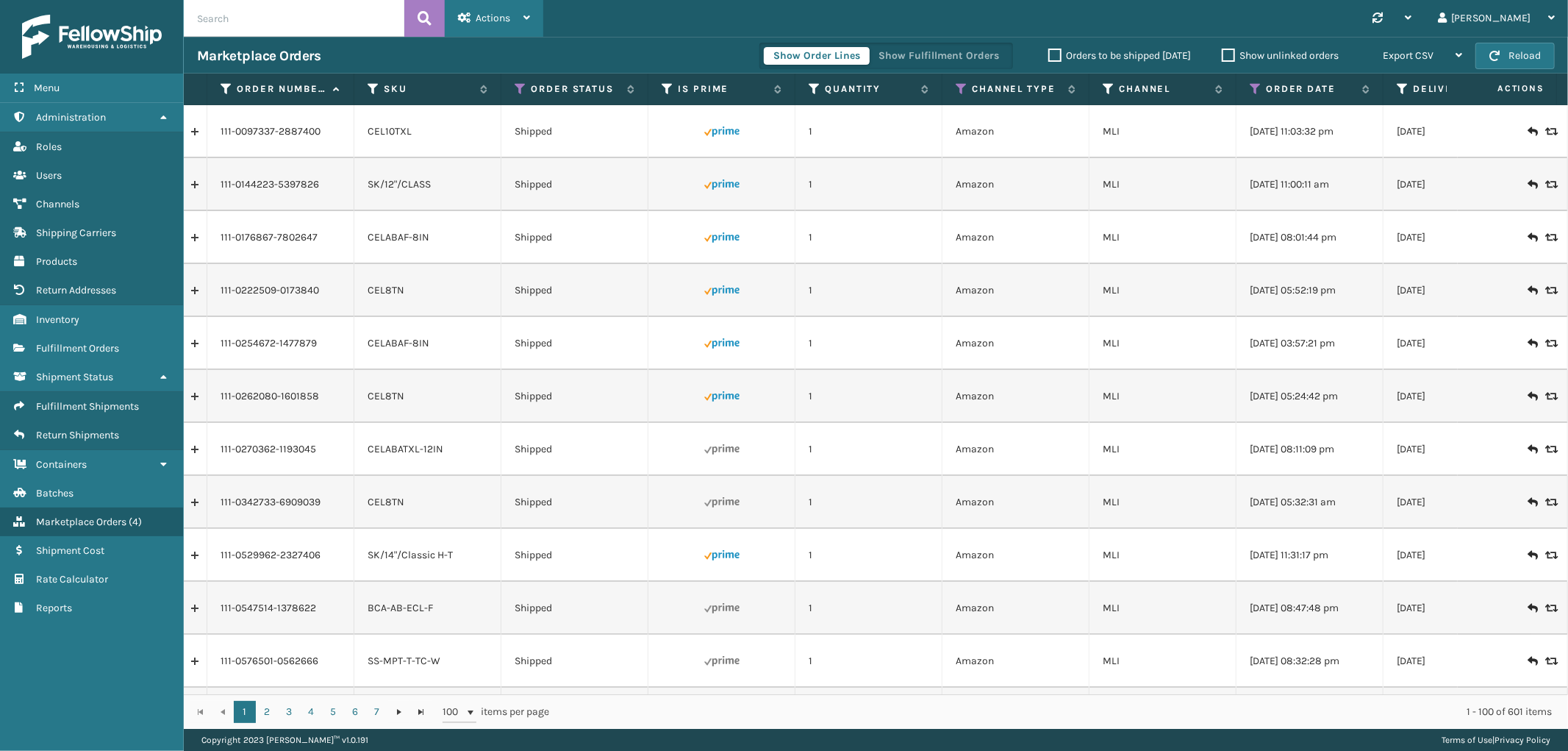
click at [476, 16] on span "Actions" at bounding box center [493, 18] width 35 height 12
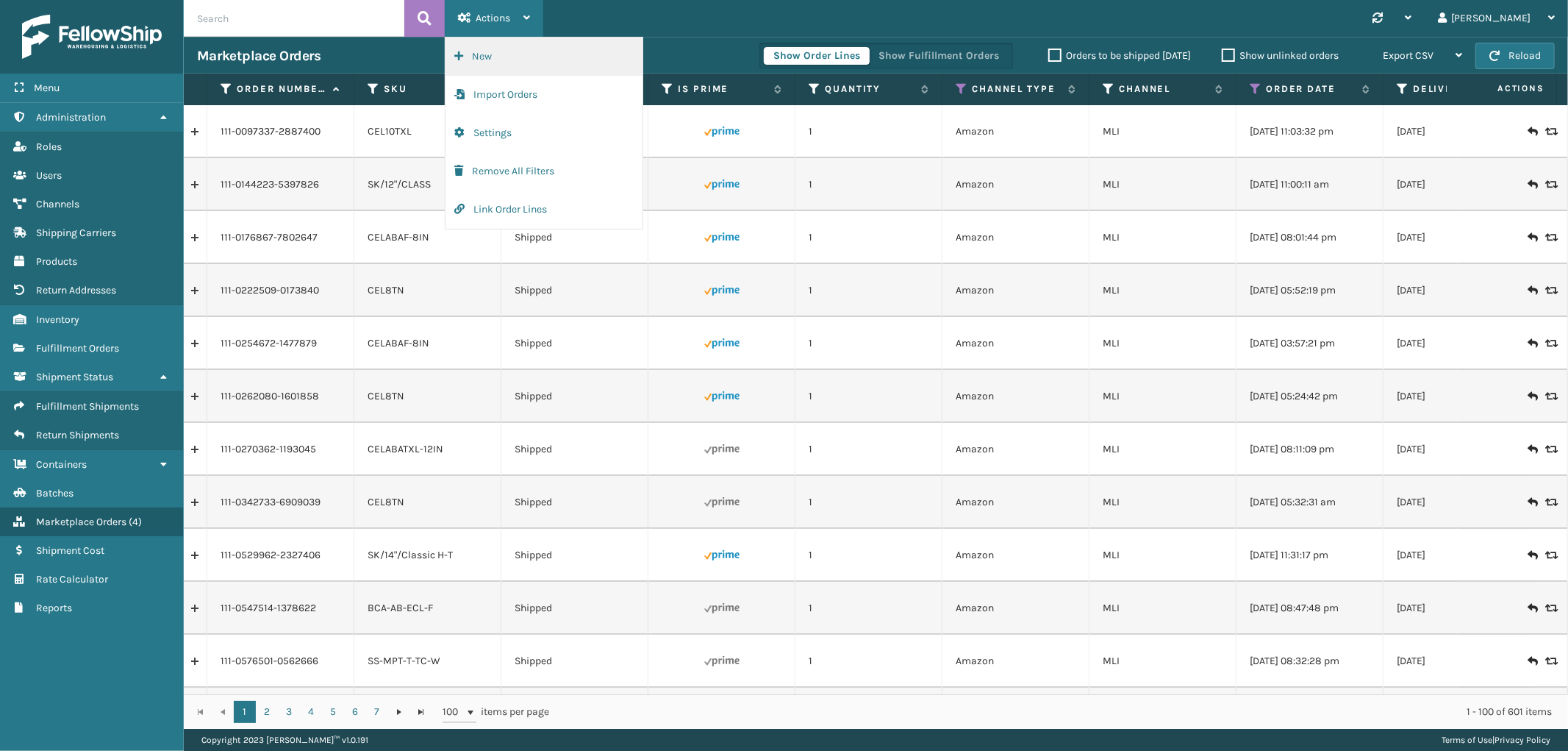
click at [483, 53] on button "New" at bounding box center [544, 56] width 197 height 38
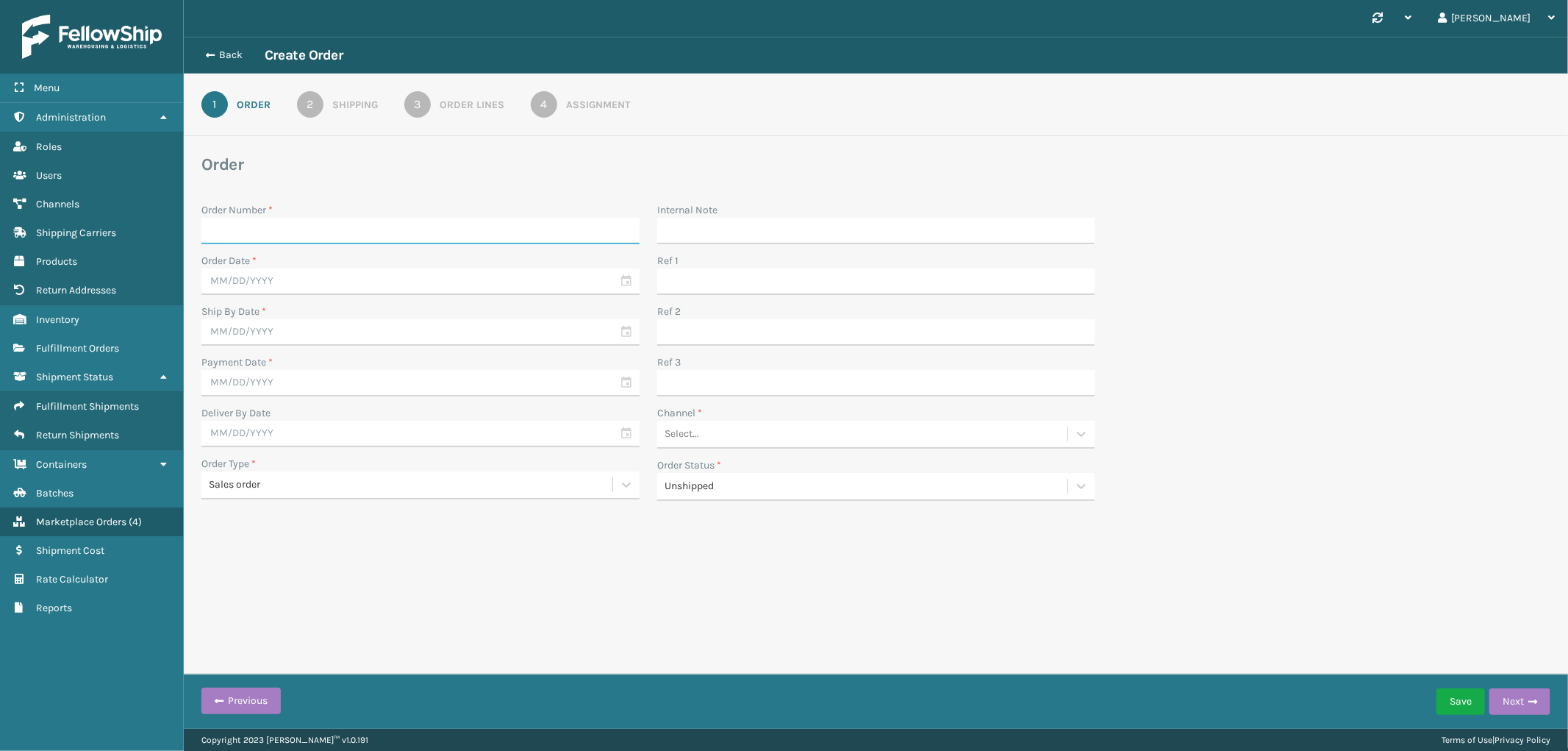
click at [273, 228] on input "Order Number *" at bounding box center [420, 231] width 439 height 26
paste input "SS45317(1)"
type input "SS45317(1)"
click at [261, 285] on input "text" at bounding box center [420, 282] width 439 height 26
click at [236, 391] on div "6" at bounding box center [245, 391] width 24 height 22
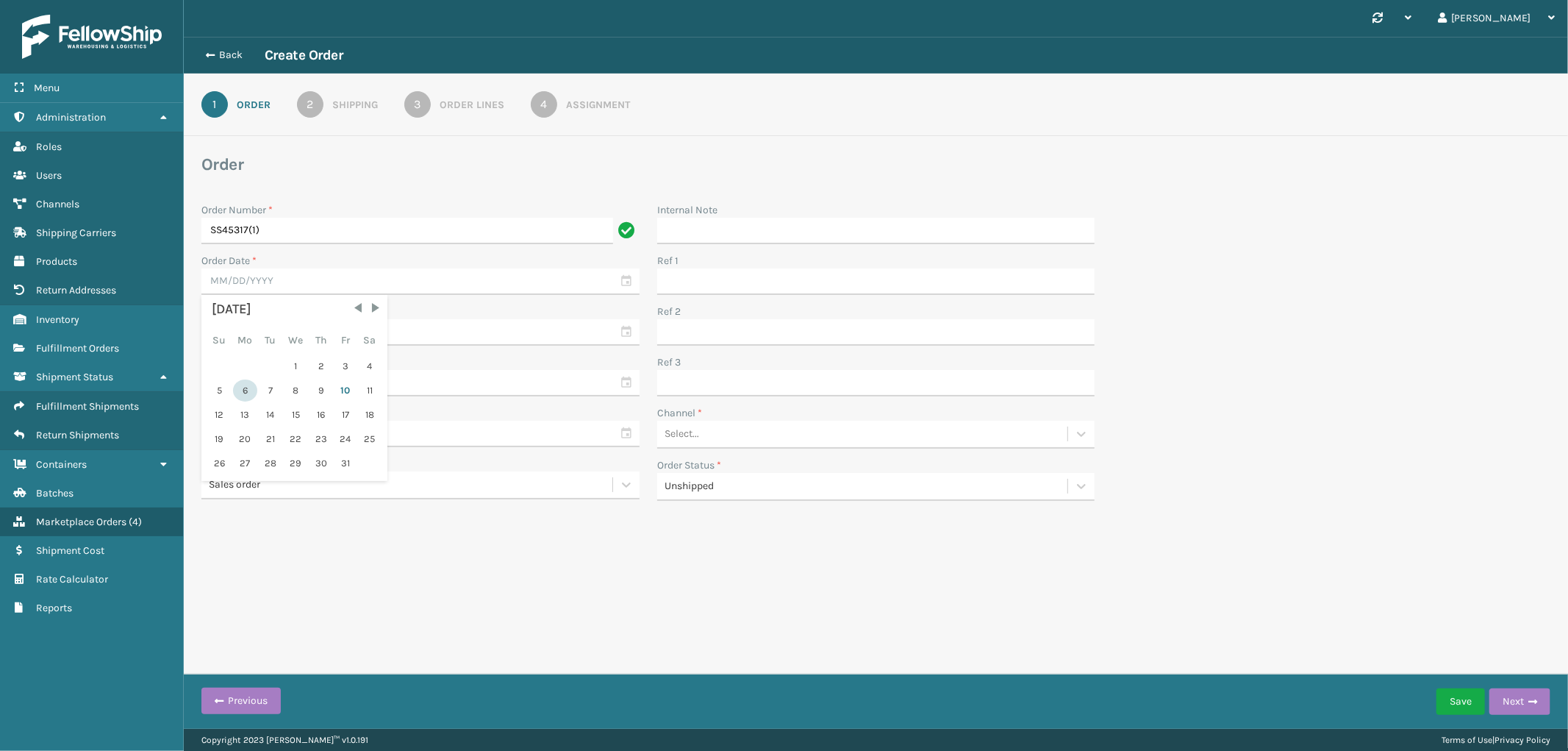
type input "[DATE]"
click at [305, 334] on input "text" at bounding box center [420, 332] width 439 height 26
click at [339, 436] on div "10" at bounding box center [346, 441] width 22 height 22
type input "[DATE]"
click at [287, 371] on input "text" at bounding box center [420, 383] width 439 height 26
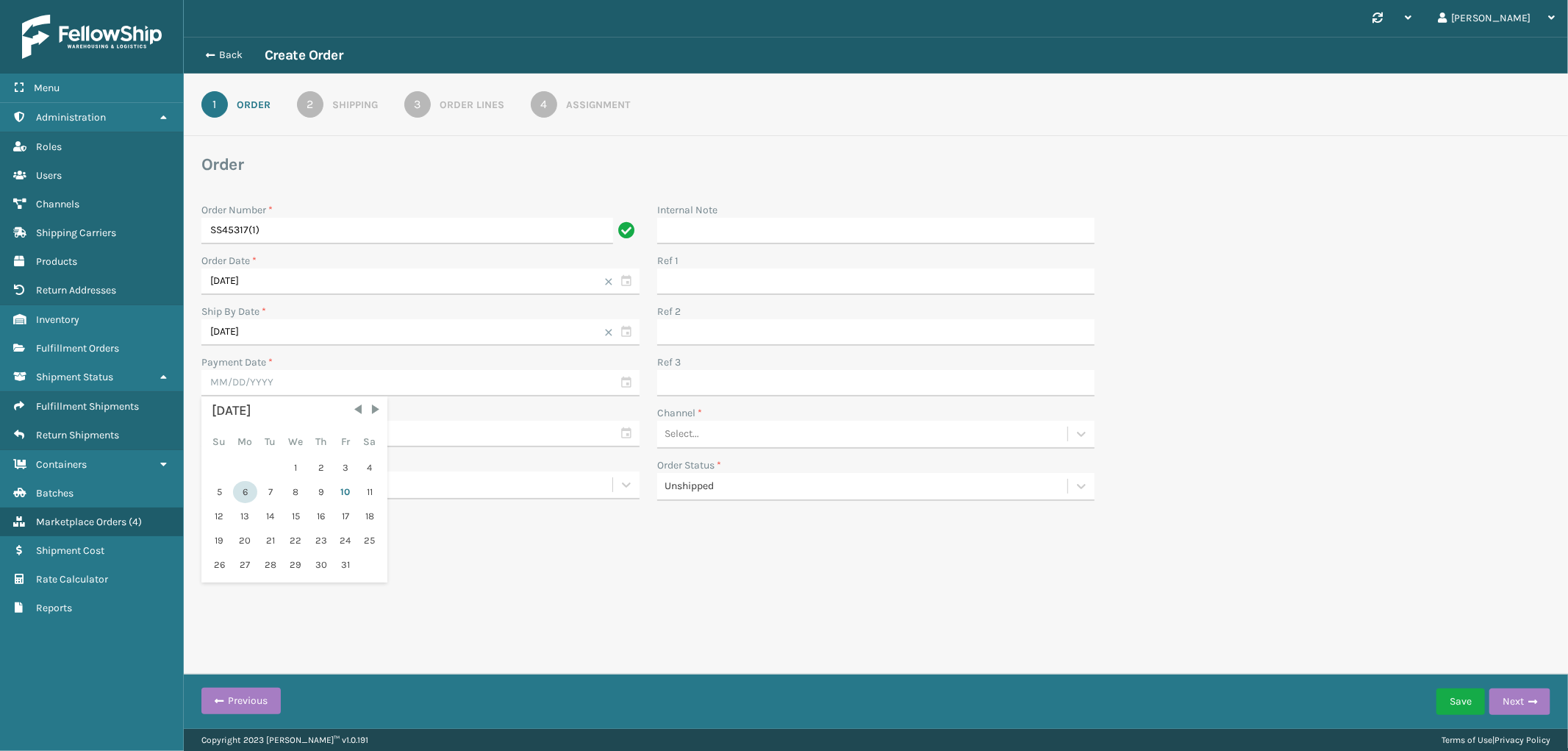
click at [246, 487] on div "6" at bounding box center [245, 492] width 24 height 22
type input "[DATE]"
click at [773, 429] on div "Select..." at bounding box center [863, 434] width 411 height 24
click at [767, 578] on div "SleepGeekz Manual Orders" at bounding box center [876, 580] width 439 height 27
click at [287, 430] on input "text" at bounding box center [420, 434] width 439 height 26
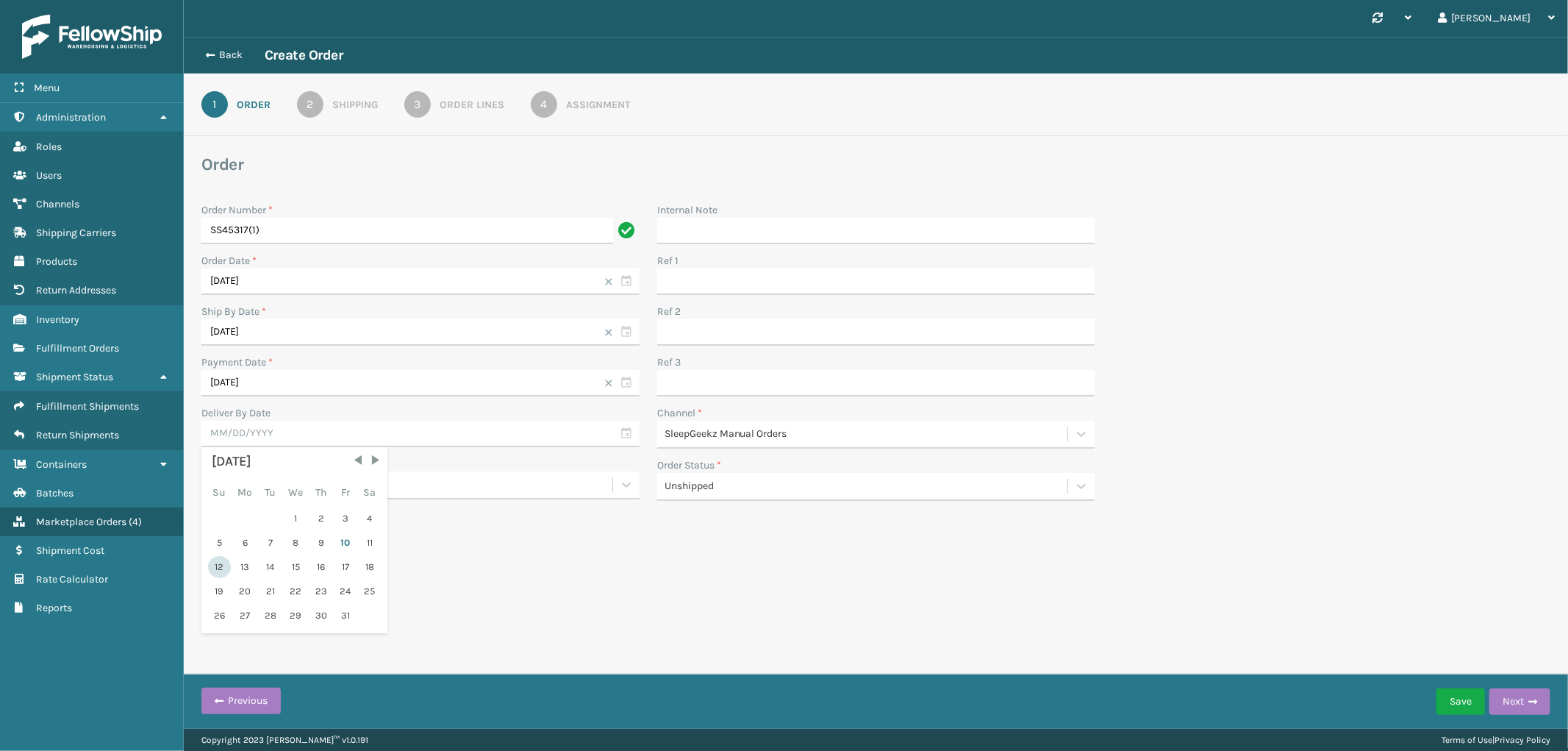
click at [222, 563] on div "12" at bounding box center [220, 568] width 22 height 22
type input "[DATE]"
click at [1518, 690] on button "Next" at bounding box center [1519, 701] width 61 height 26
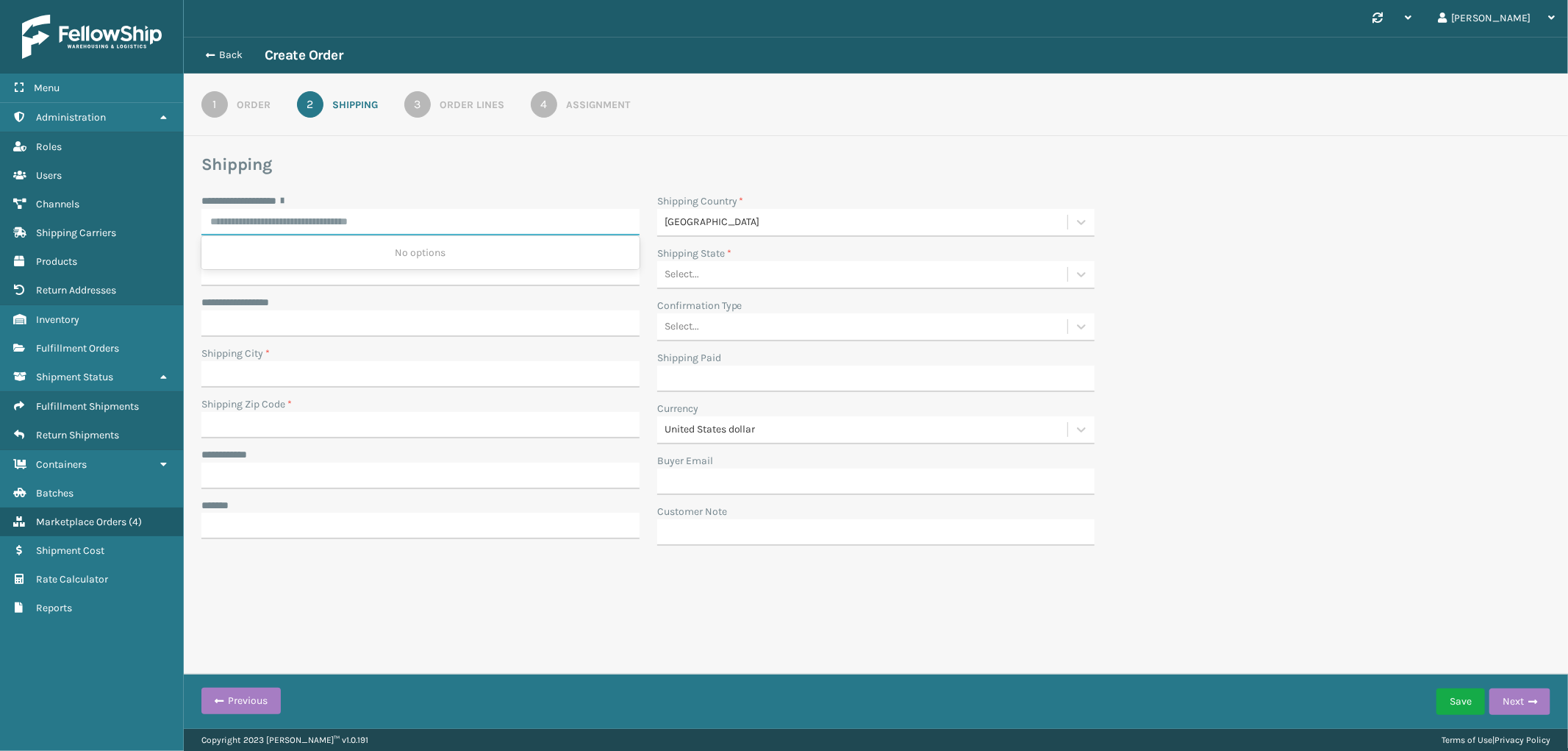
click at [308, 219] on input "**********" at bounding box center [420, 222] width 439 height 26
paste input "**********"
click at [342, 248] on div "[STREET_ADDRESS][PERSON_NAME]" at bounding box center [420, 253] width 439 height 27
type input "**********"
type input "[GEOGRAPHIC_DATA]"
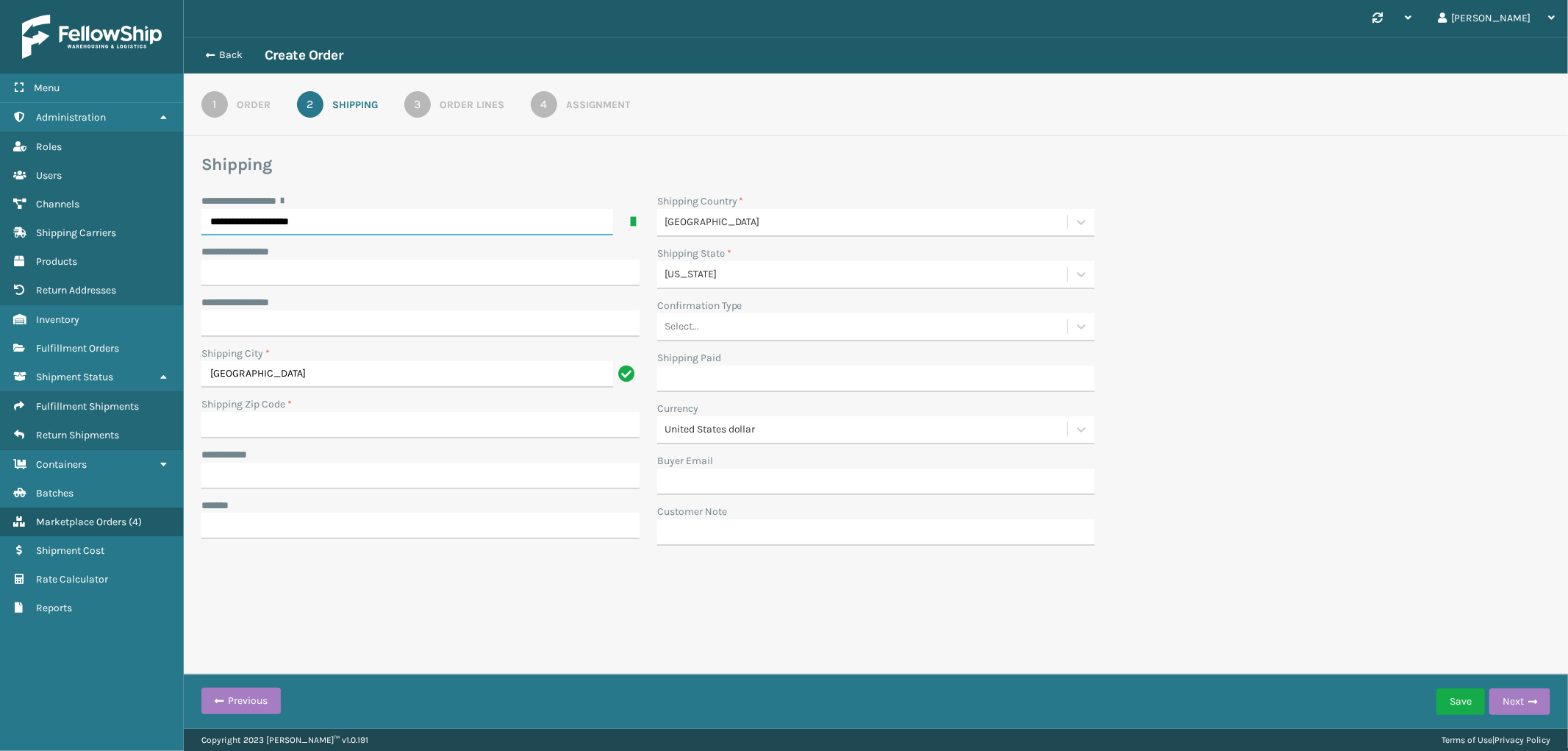
type input "28787-9492"
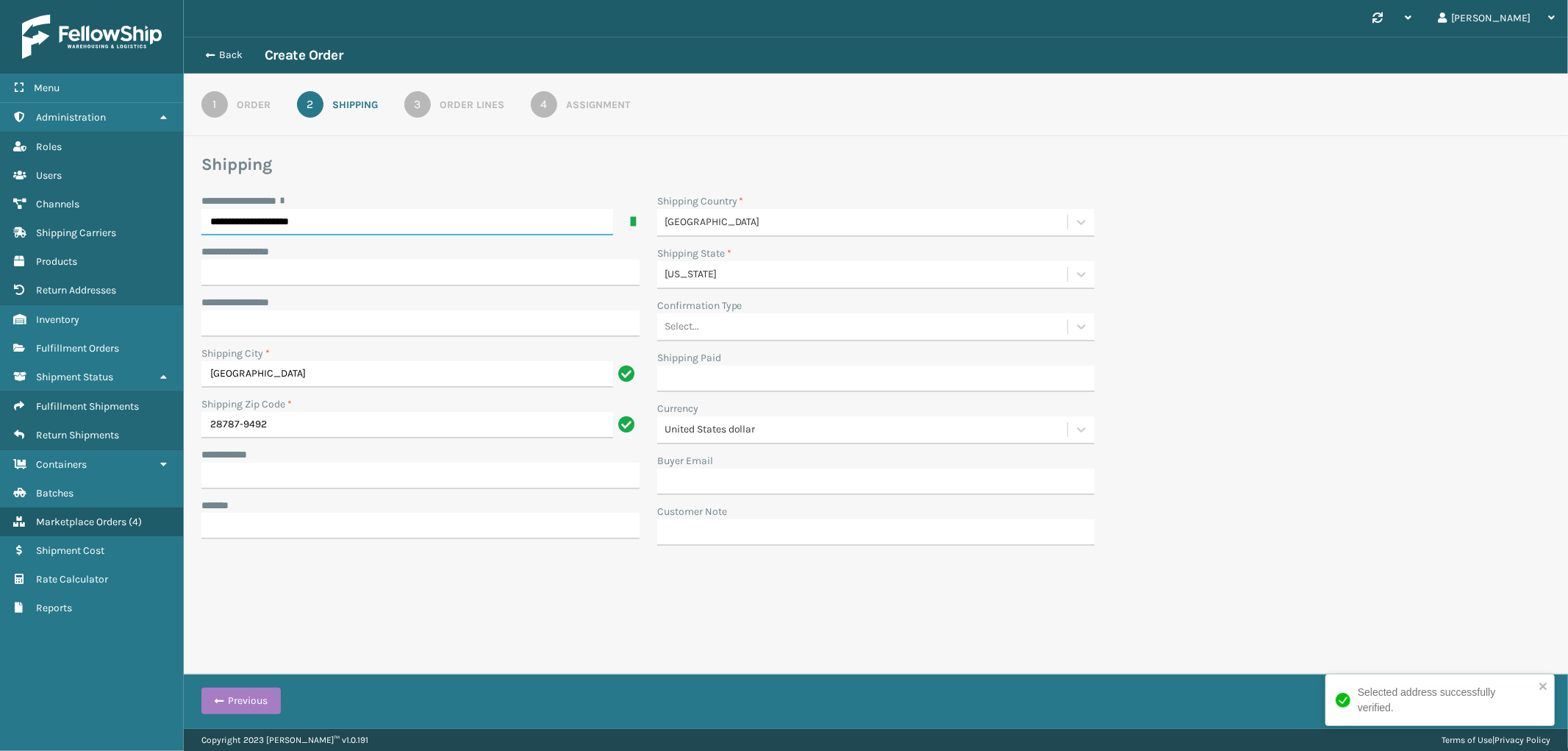
type input "**********"
click at [298, 470] on input "**********" at bounding box center [420, 476] width 439 height 26
paste input "**********"
type input "**********"
click at [352, 522] on input "***** *" at bounding box center [420, 526] width 439 height 26
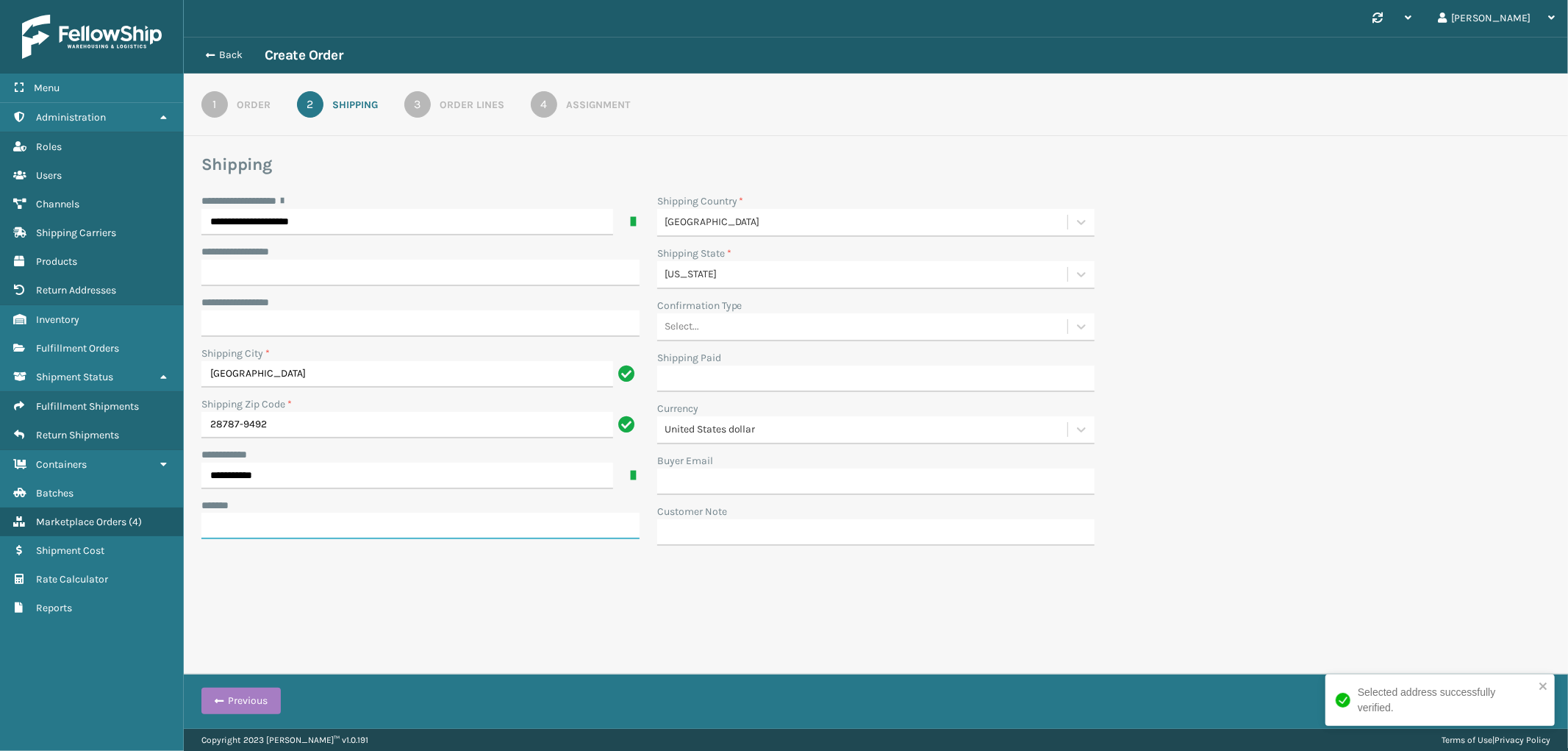
paste input "**********"
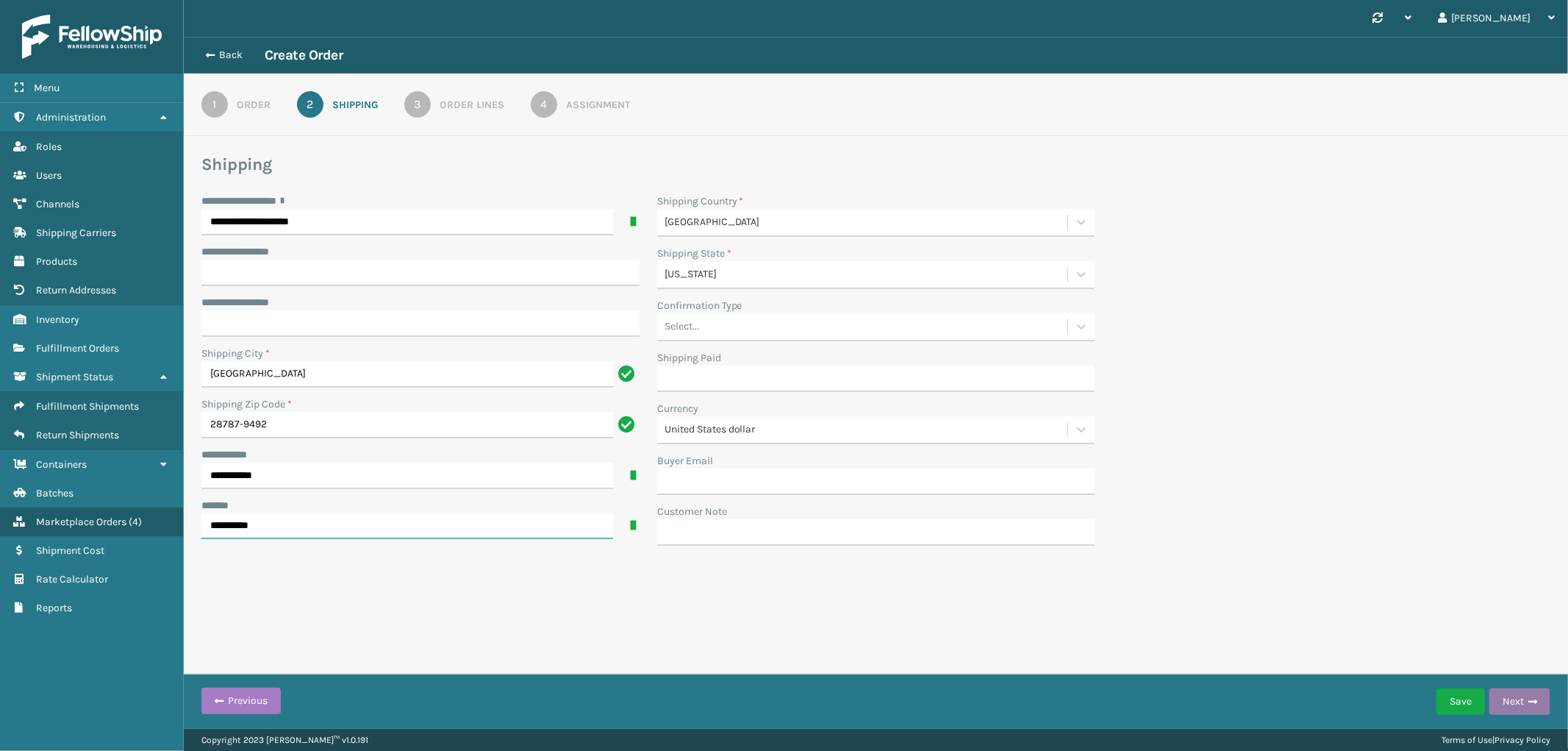
type input "**********"
click at [1513, 700] on button "Next" at bounding box center [1519, 701] width 61 height 26
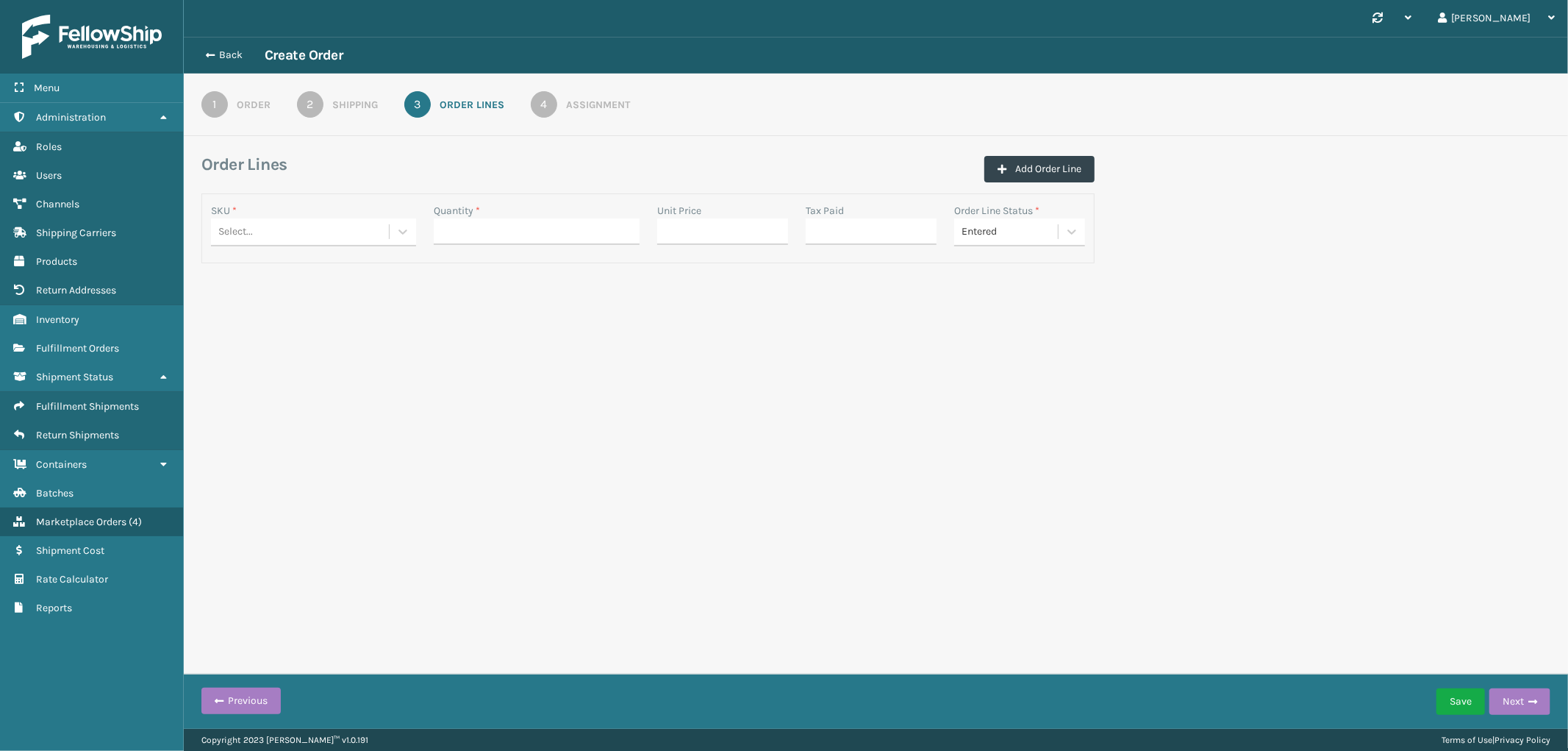
drag, startPoint x: 215, startPoint y: 379, endPoint x: 262, endPoint y: 311, distance: 82.7
click at [215, 377] on div "Synchronise all channels [PERSON_NAME] Log Out Back Create Order 1 Order 2 Ship…" at bounding box center [876, 364] width 1385 height 729
click at [322, 209] on div "SKU *" at bounding box center [313, 210] width 205 height 16
click at [322, 220] on div "Select..." at bounding box center [300, 232] width 178 height 24
paste input "GEN-HB-VT-GY-KCK"
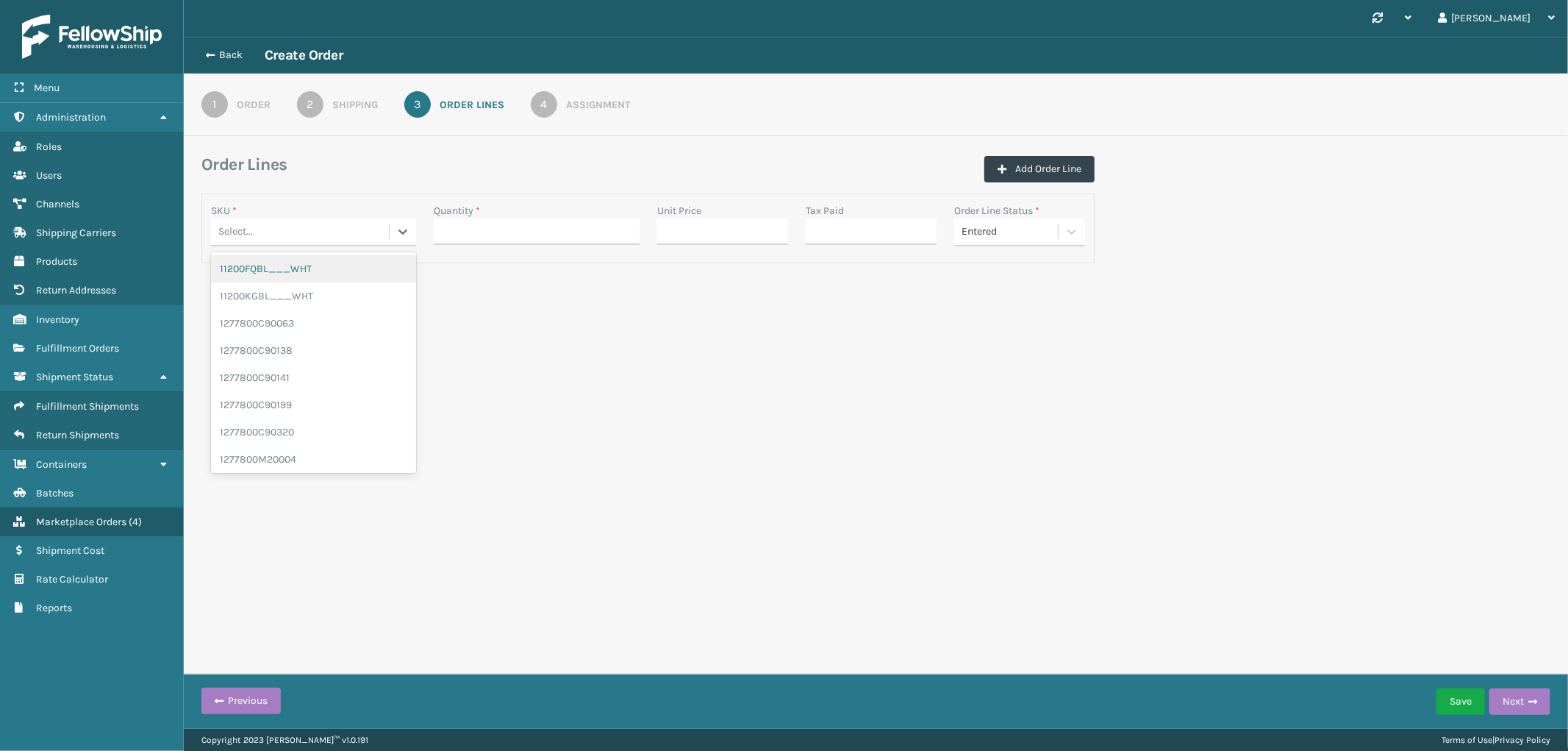
type input "GEN-HB-VT-GY-KCK"
click at [309, 267] on div "GEN-HB-VT-GY-KCK" at bounding box center [313, 268] width 205 height 27
click at [505, 226] on input "Quantity *" at bounding box center [536, 232] width 205 height 26
type input "1"
click at [1038, 432] on div "Synchronise all channels [PERSON_NAME] Log Out Back Create Order 1 Order 2 Ship…" at bounding box center [876, 364] width 1385 height 729
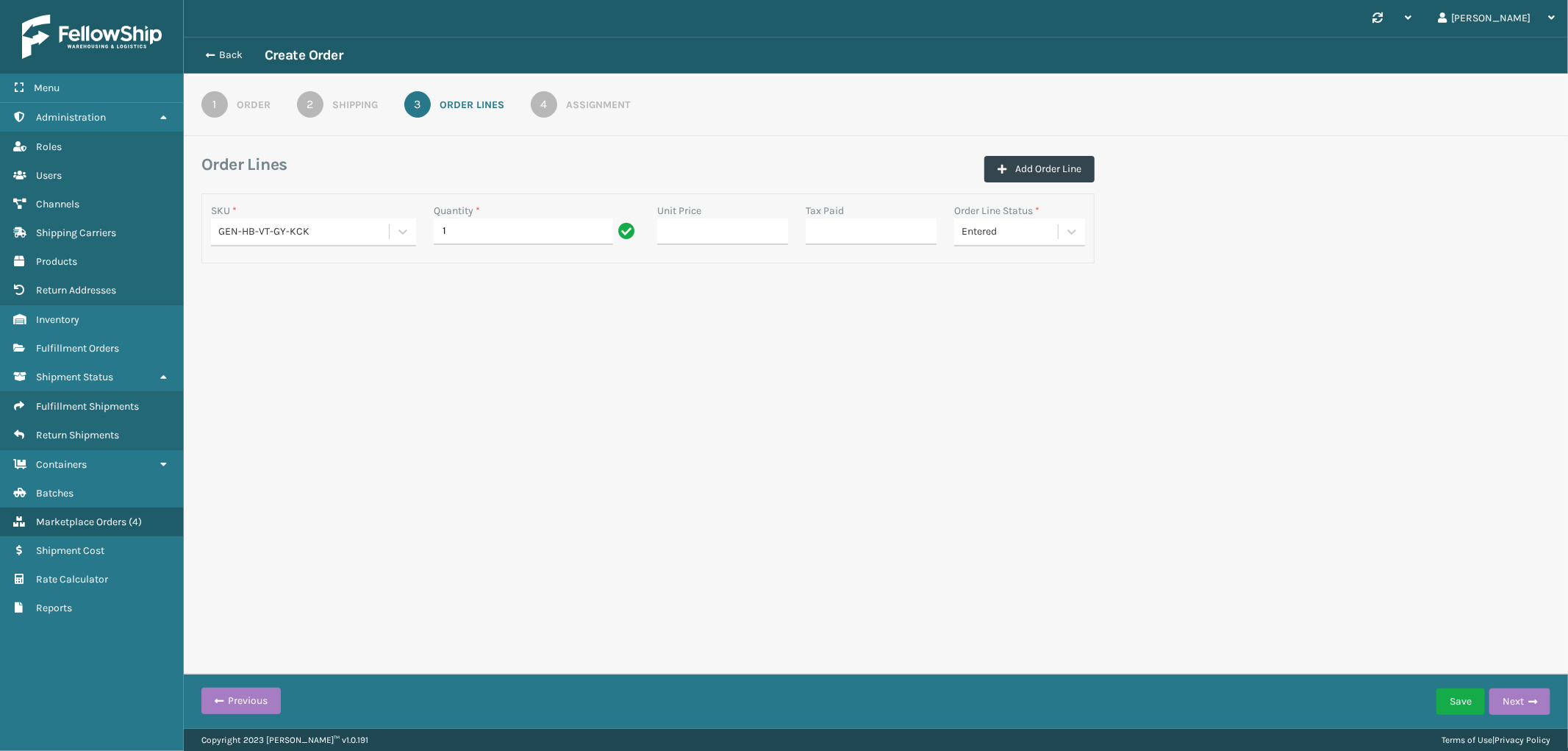
click at [609, 98] on div "Assignment" at bounding box center [598, 105] width 64 height 16
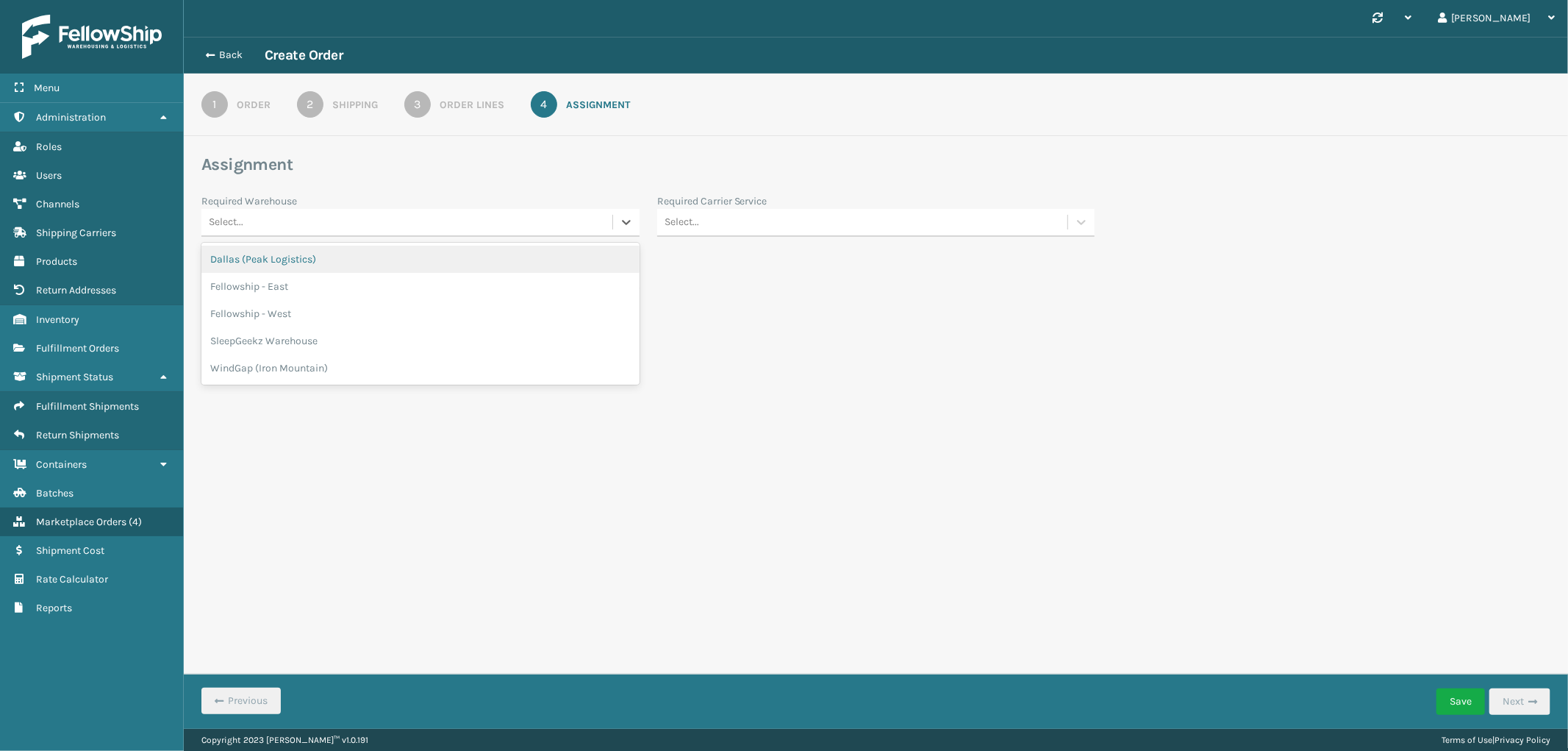
click at [422, 228] on div "Select..." at bounding box center [407, 223] width 411 height 24
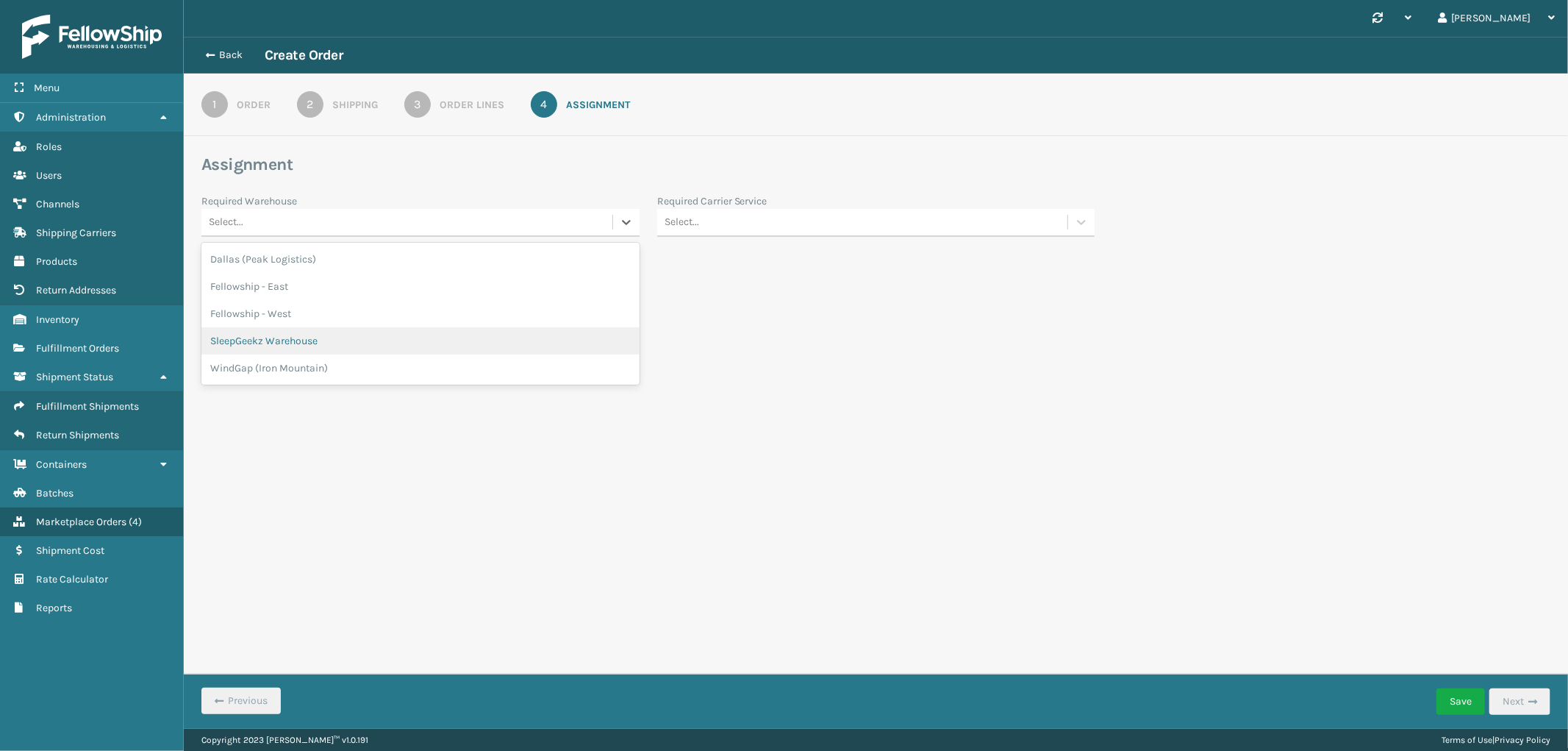
click at [336, 339] on div "SleepGeekz Warehouse" at bounding box center [420, 340] width 439 height 27
click at [870, 214] on div "Select..." at bounding box center [863, 223] width 411 height 24
click at [766, 397] on div "FedEx Home Delivery" at bounding box center [876, 395] width 439 height 27
click at [1446, 710] on button "Save" at bounding box center [1461, 701] width 49 height 26
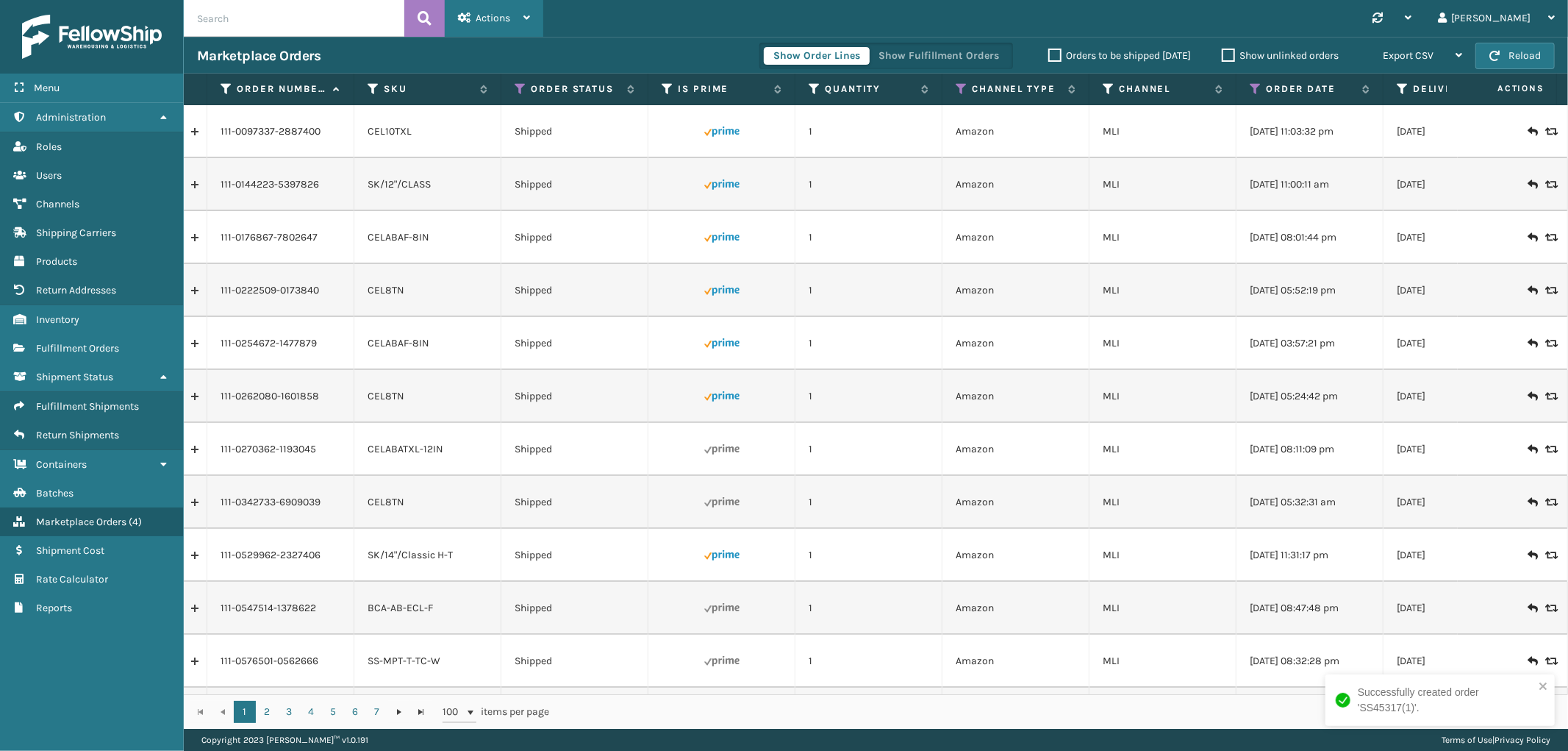
click at [468, 19] on icon at bounding box center [465, 17] width 13 height 10
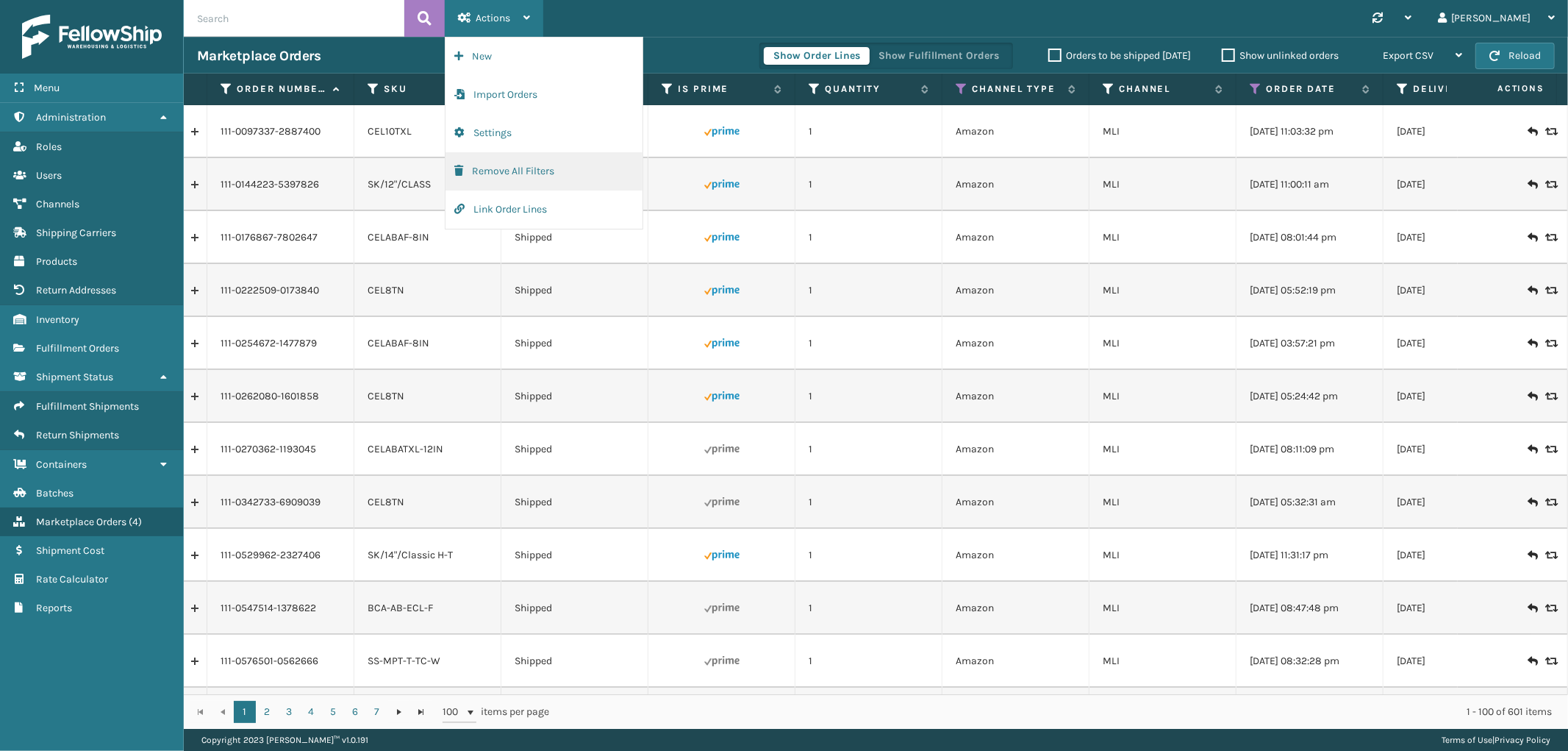
click at [487, 177] on button "Remove All Filters" at bounding box center [544, 171] width 197 height 38
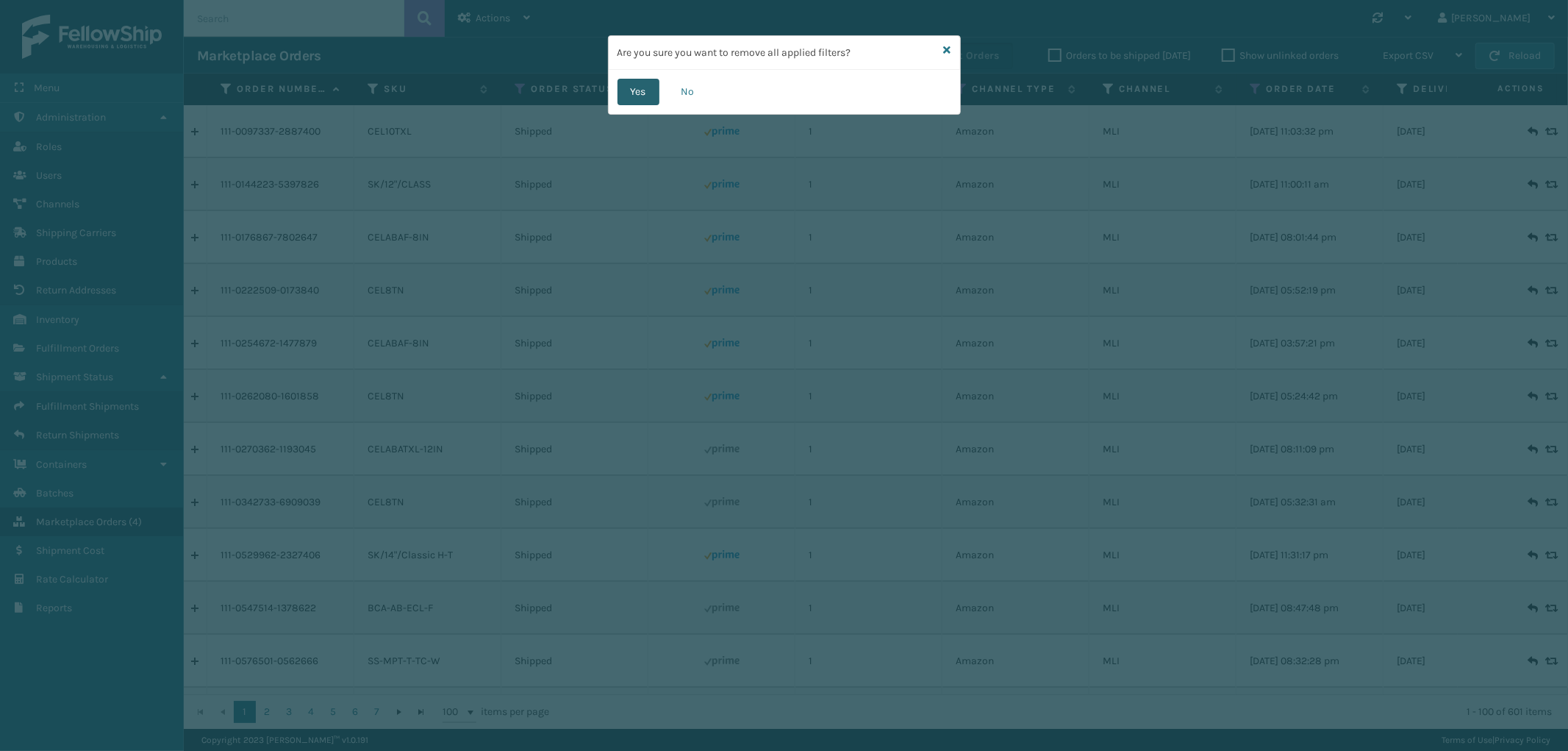
click at [642, 88] on button "Yes" at bounding box center [639, 92] width 42 height 26
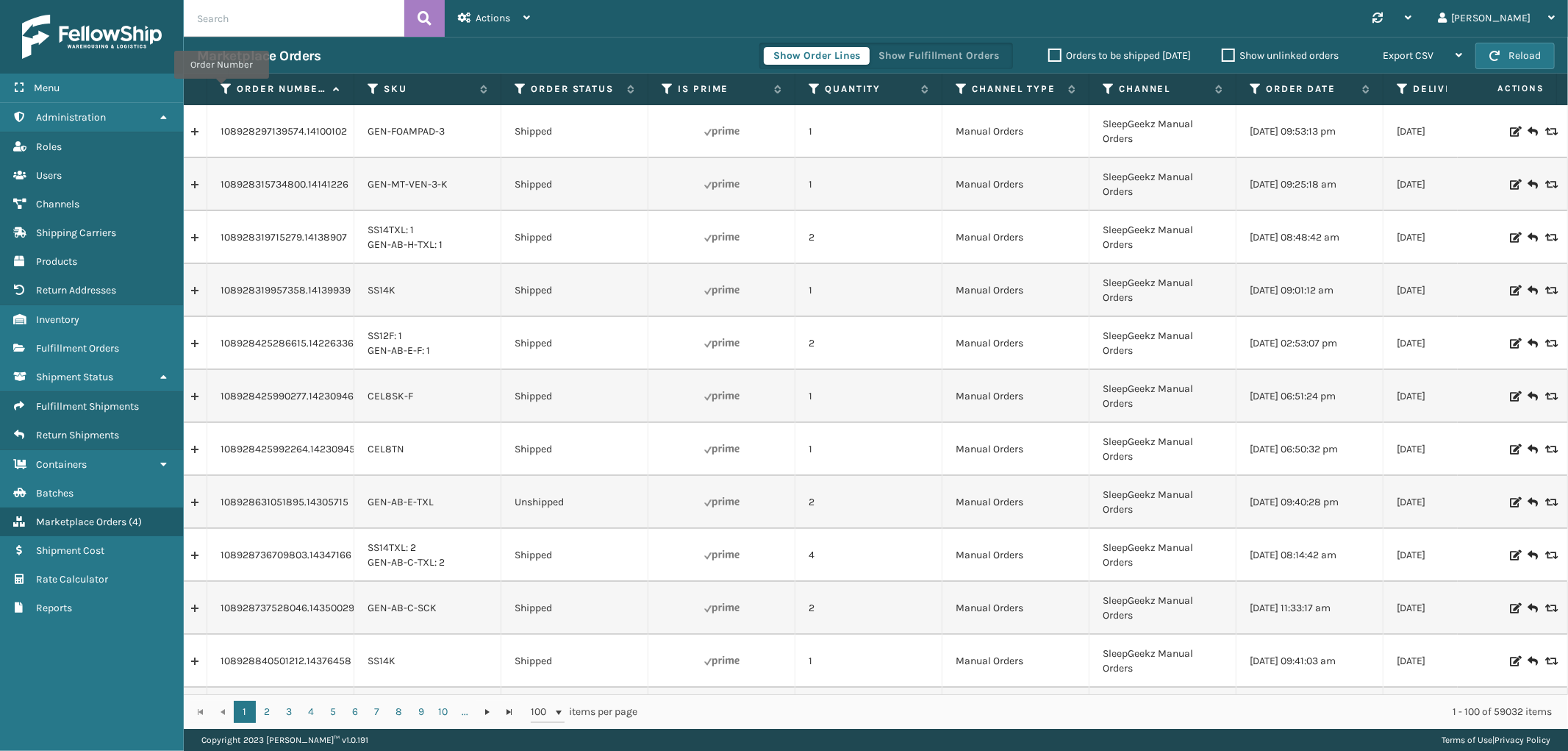
click at [222, 89] on icon at bounding box center [226, 89] width 12 height 13
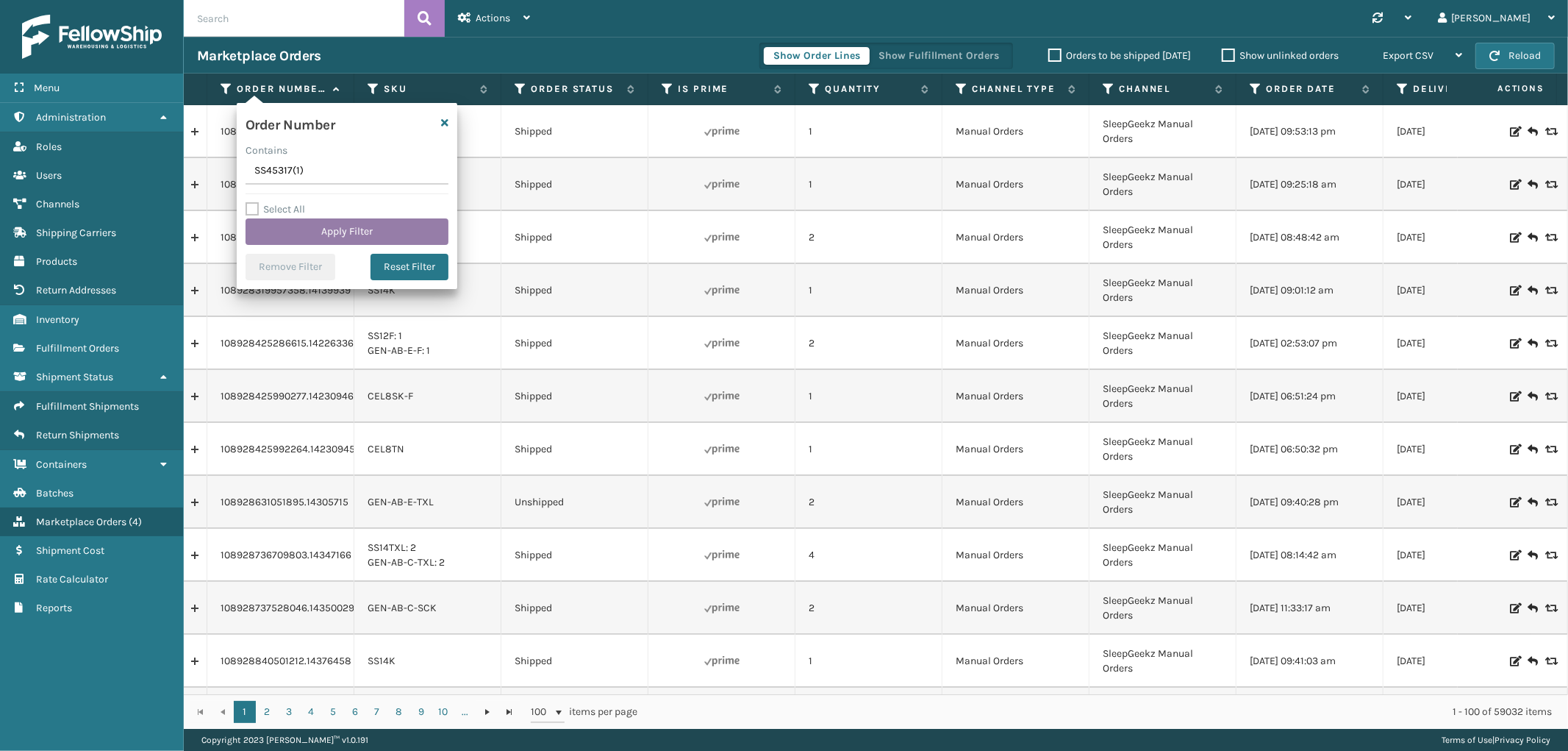
type input "SS45317(1)"
click at [292, 238] on button "Apply Filter" at bounding box center [347, 232] width 203 height 26
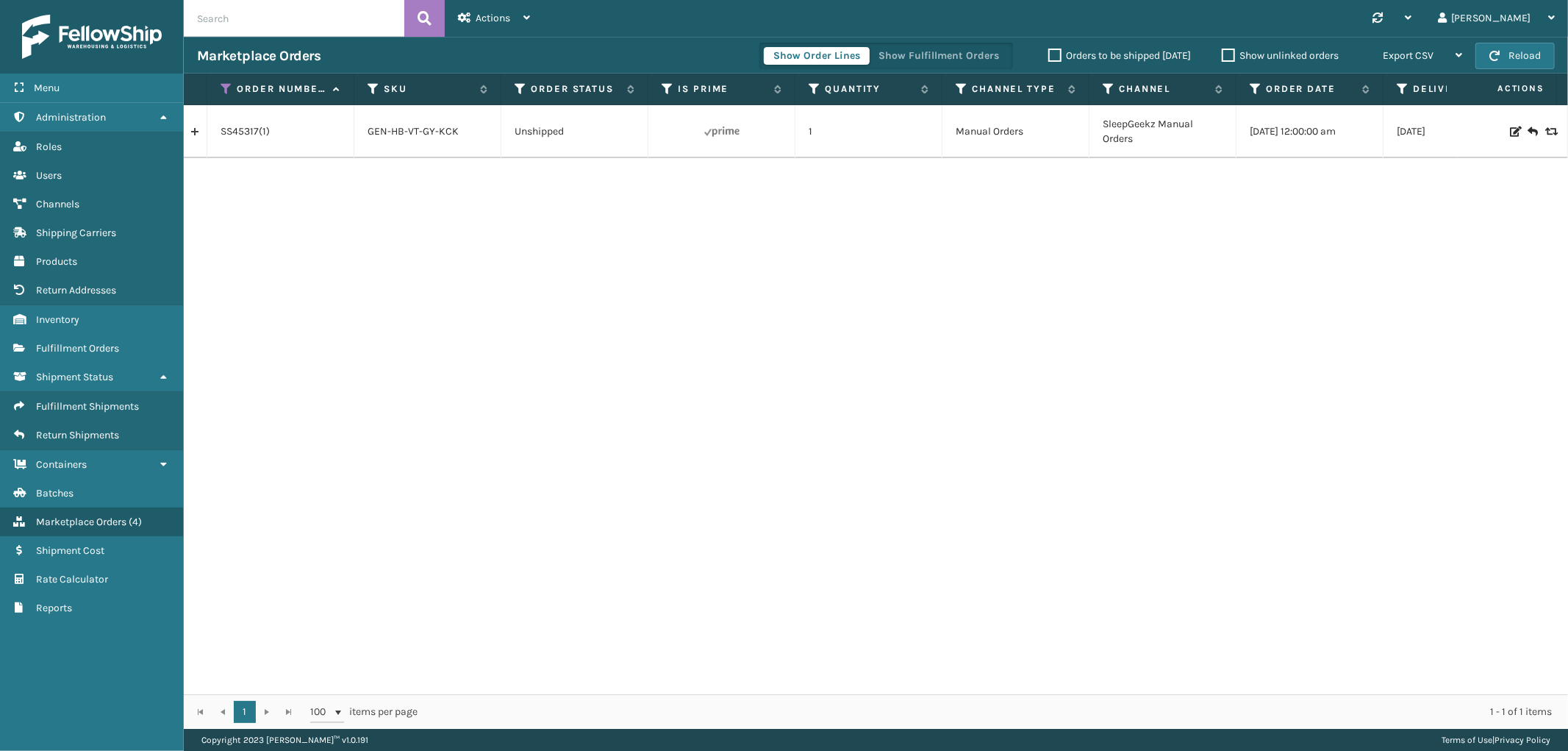
click at [195, 137] on link at bounding box center [195, 131] width 22 height 23
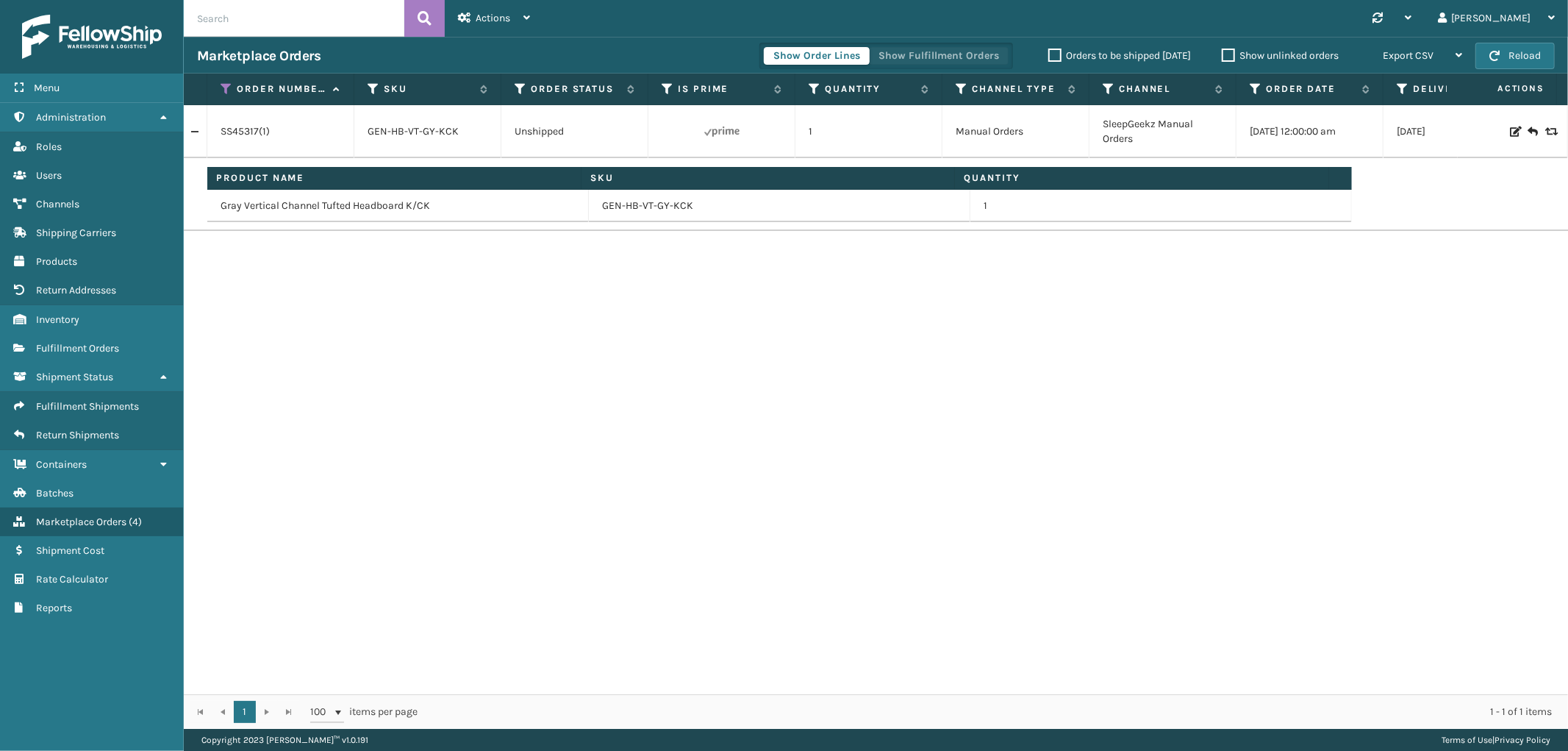
click at [952, 53] on button "Show Fulfillment Orders" at bounding box center [939, 55] width 139 height 18
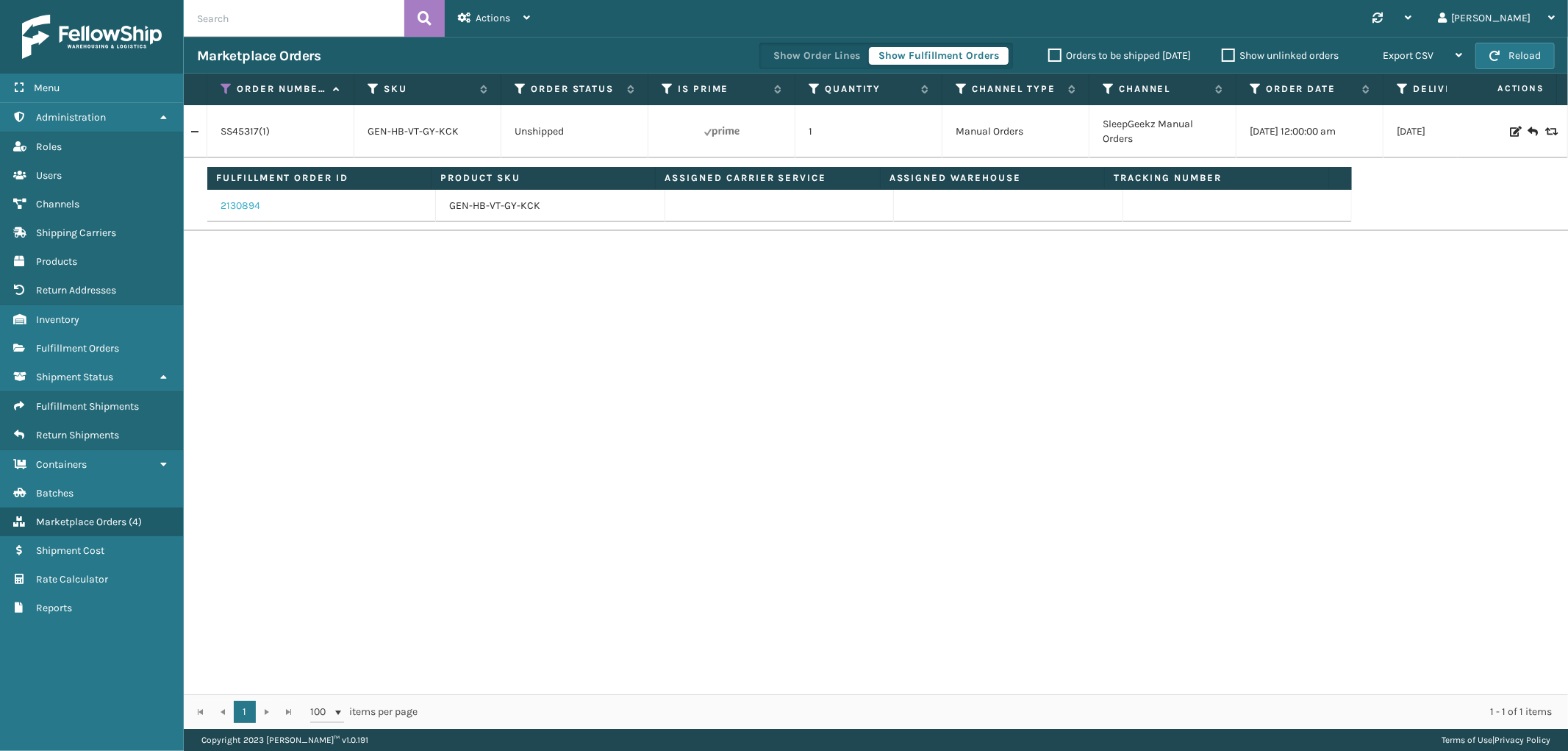
click at [239, 201] on link "2130894" at bounding box center [240, 206] width 39 height 15
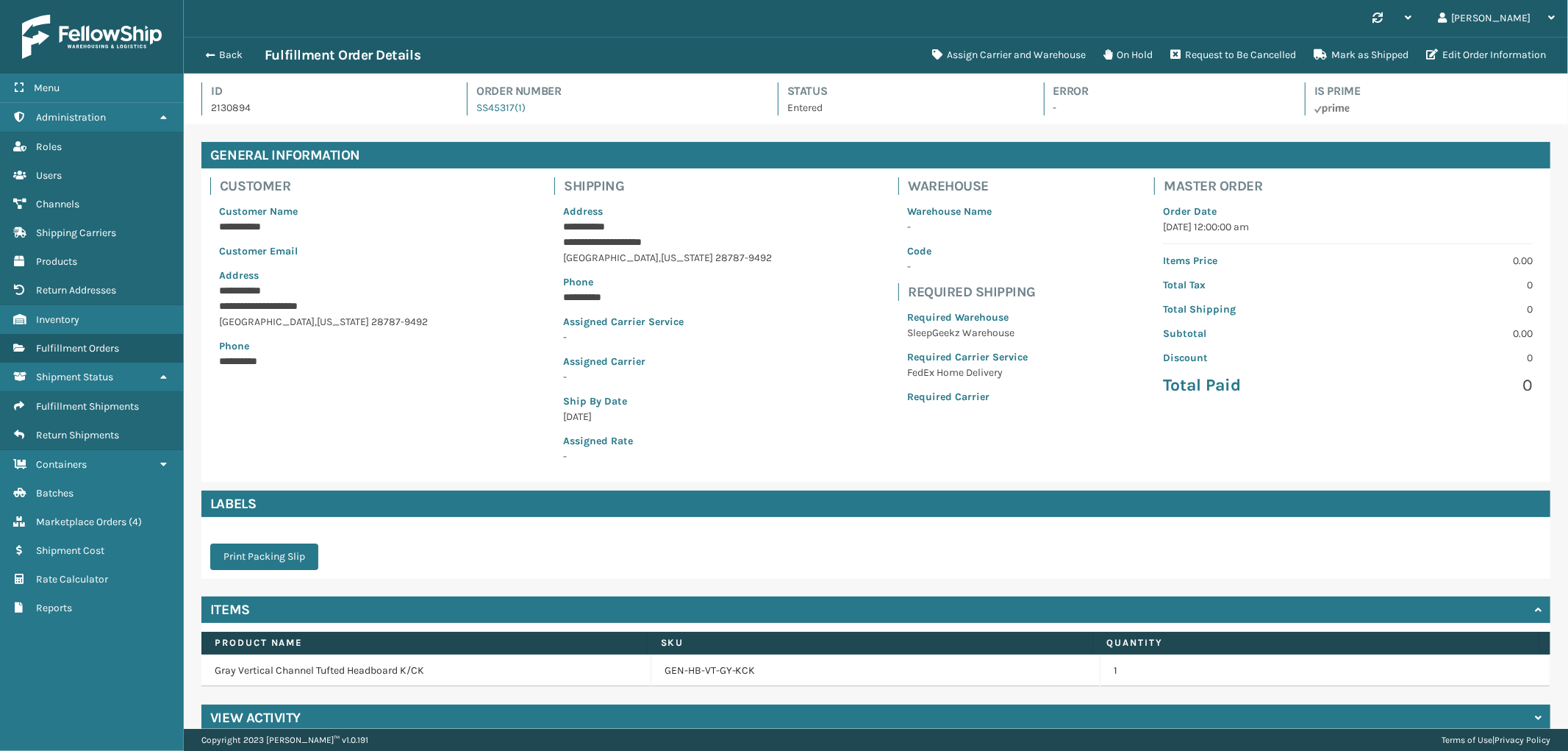
scroll to position [35, 1385]
click at [1028, 46] on button "Assign Carrier and Warehouse" at bounding box center [1009, 54] width 171 height 29
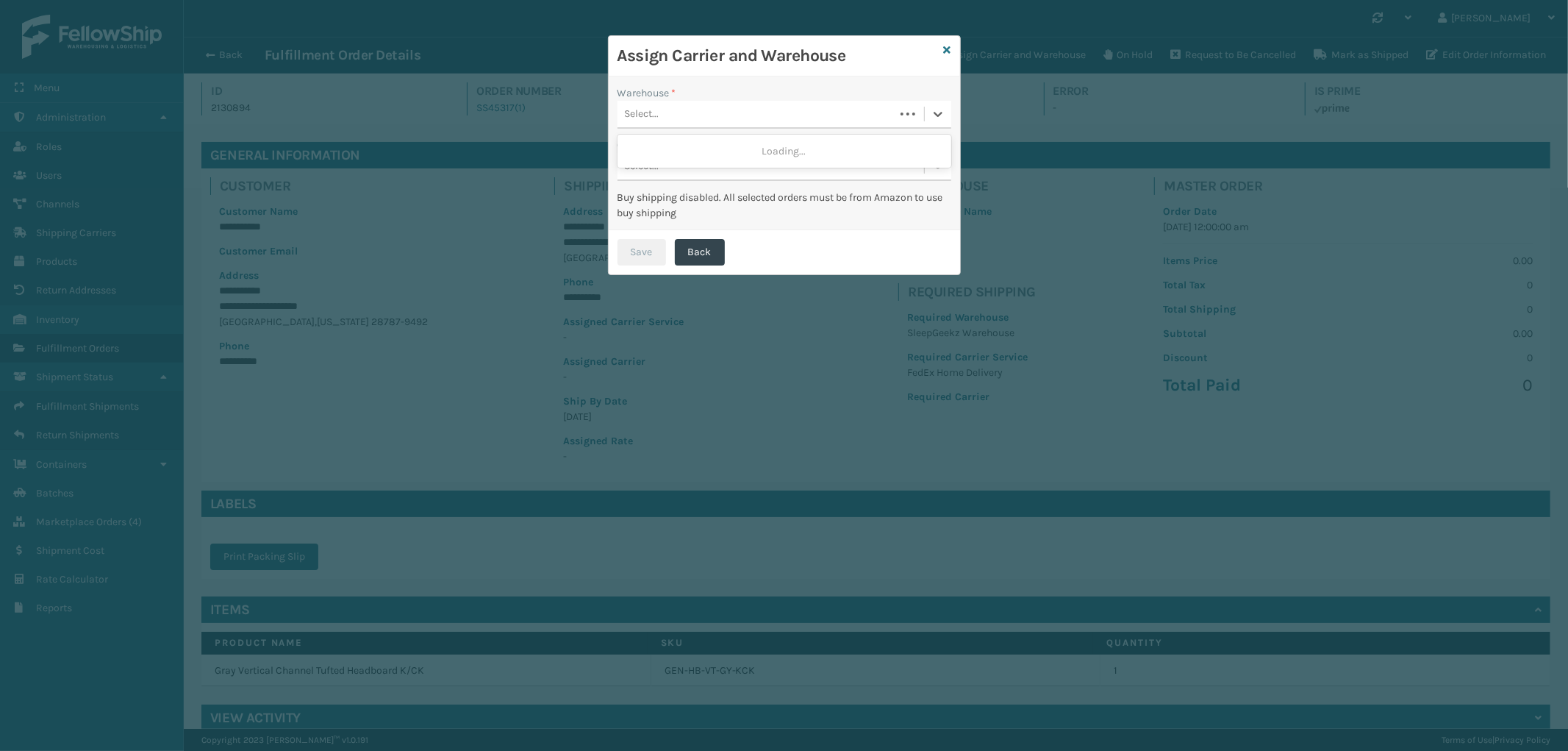
click at [783, 112] on div "Select..." at bounding box center [756, 114] width 277 height 24
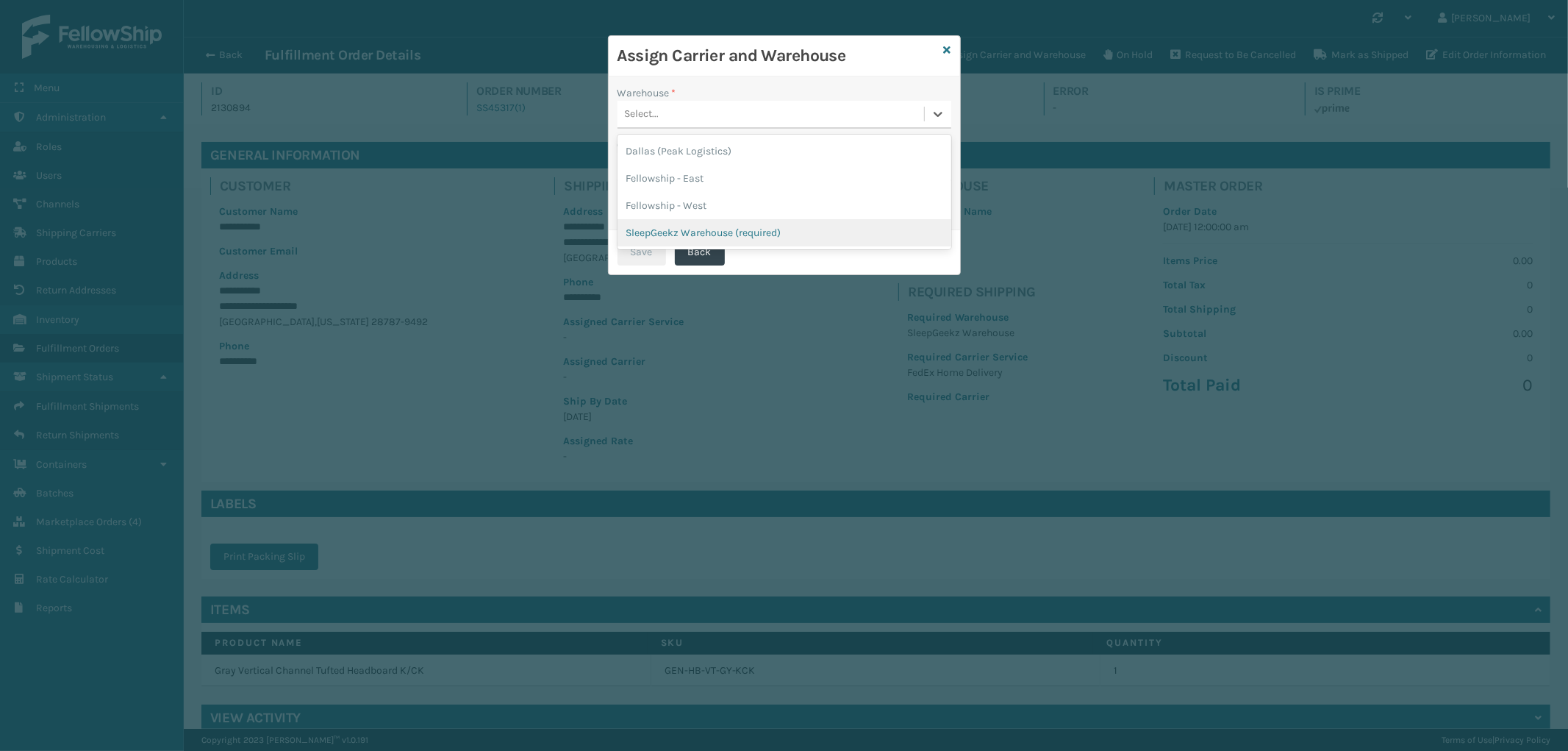
click at [759, 224] on div "SleepGeekz Warehouse (required)" at bounding box center [784, 232] width 334 height 27
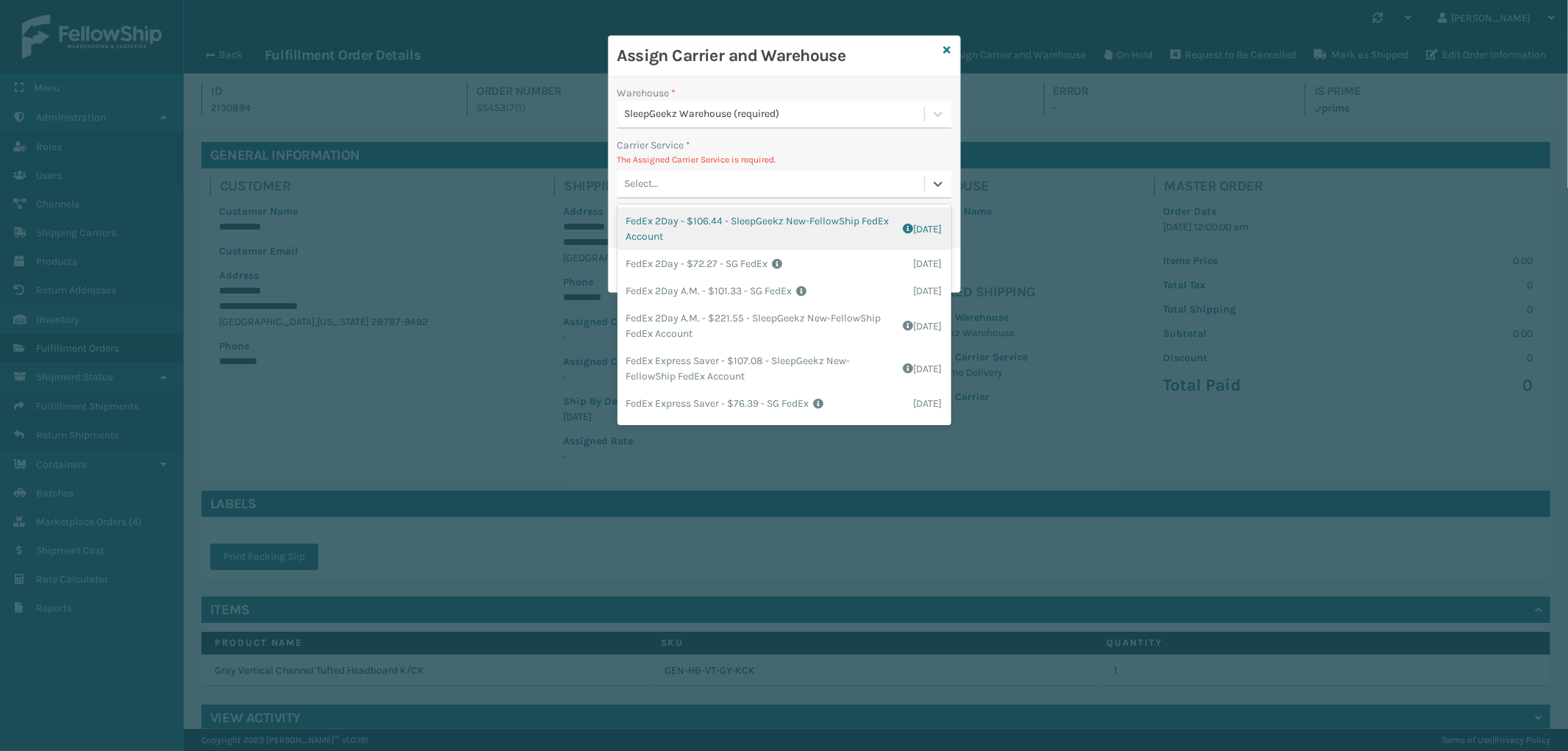
click at [788, 181] on div "Select..." at bounding box center [771, 184] width 307 height 24
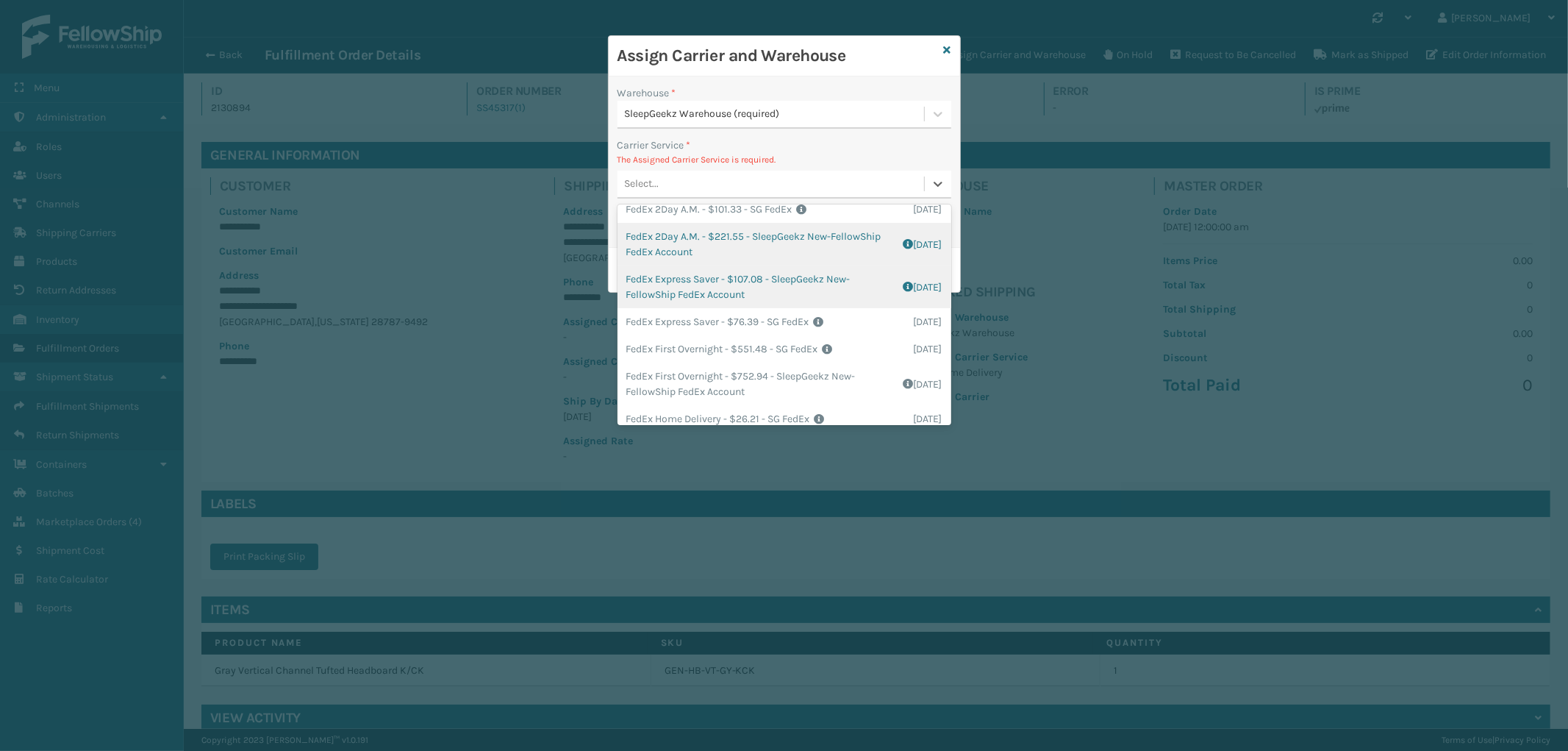
scroll to position [164, 0]
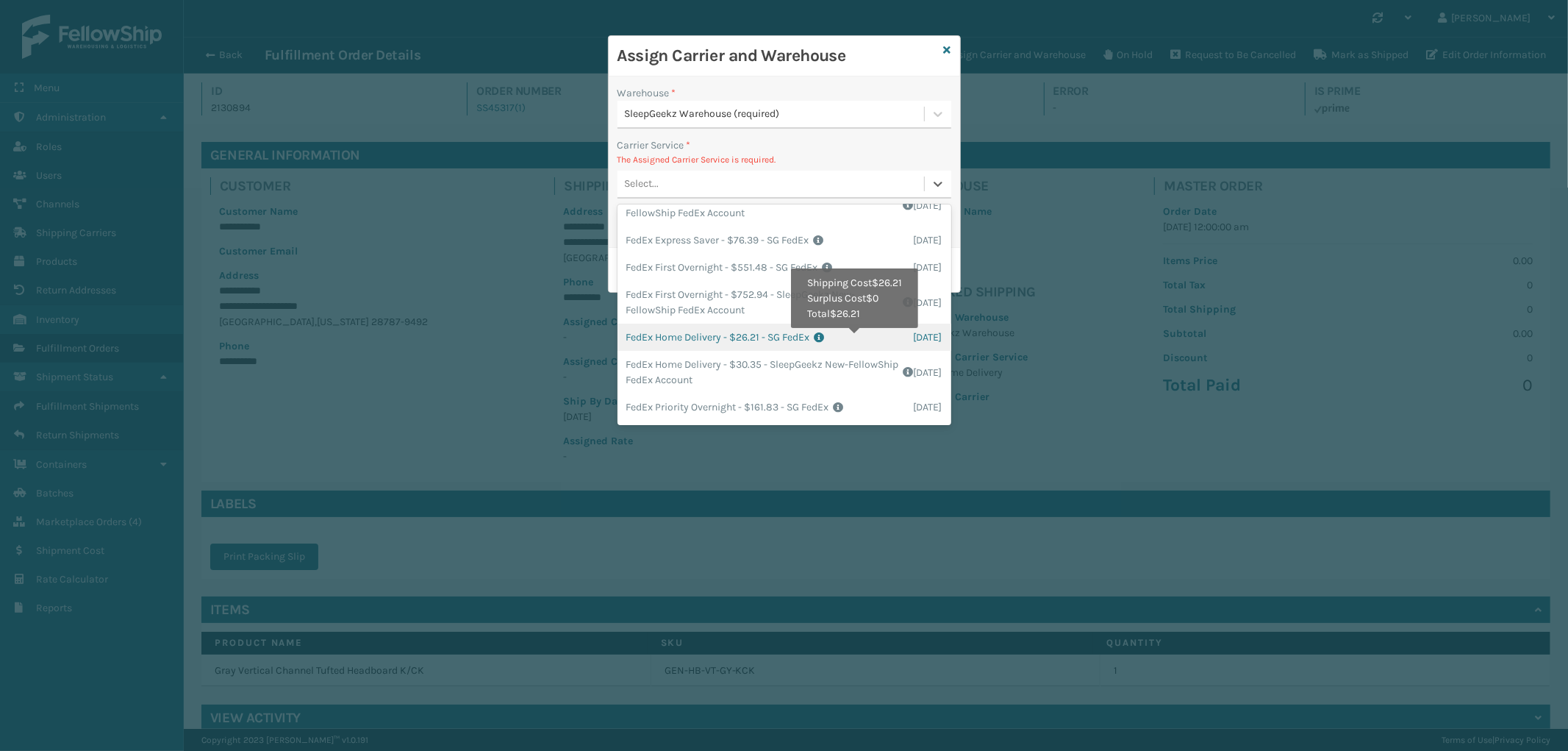
click at [856, 339] on icon at bounding box center [864, 337] width 99 height 10
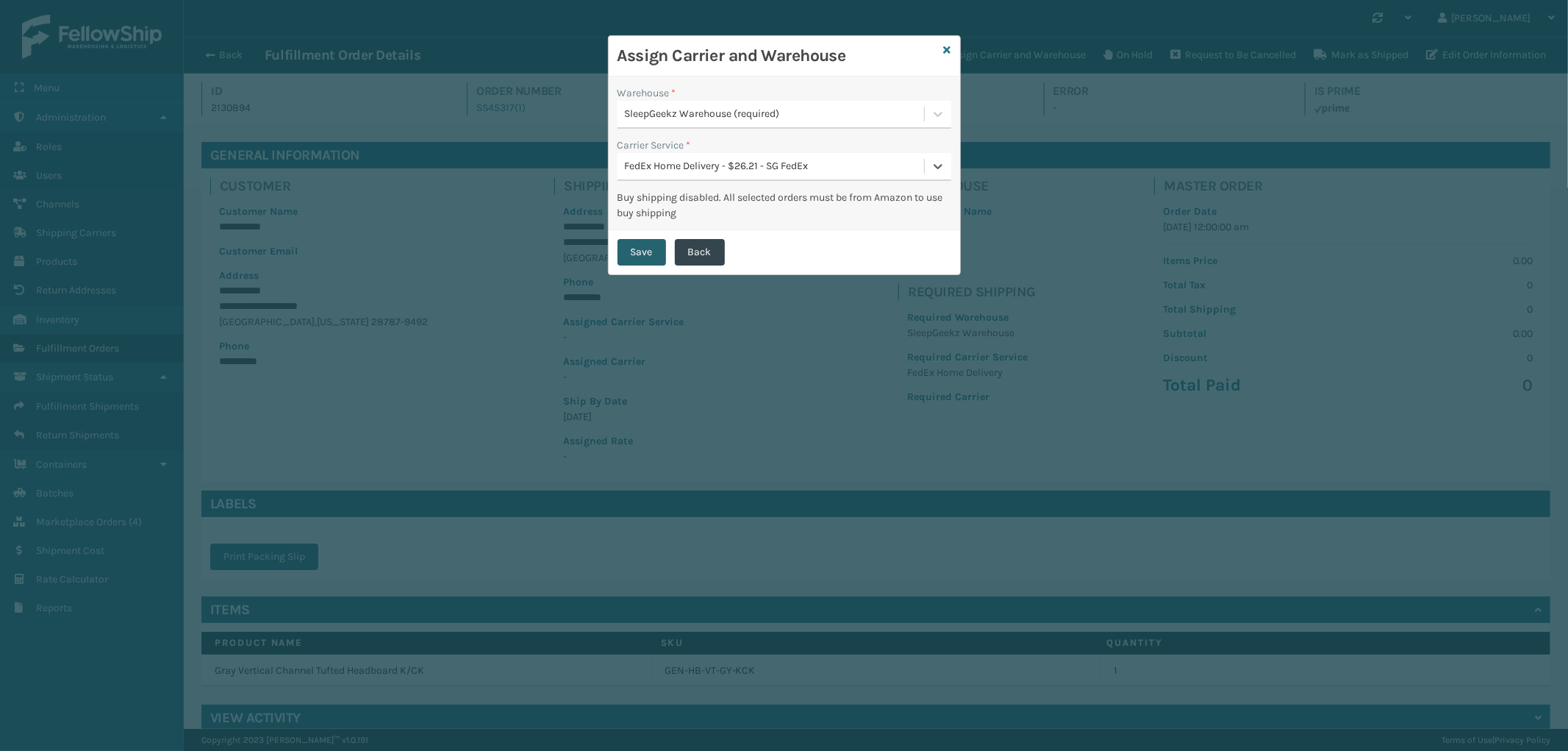
click at [649, 246] on button "Save" at bounding box center [642, 253] width 49 height 26
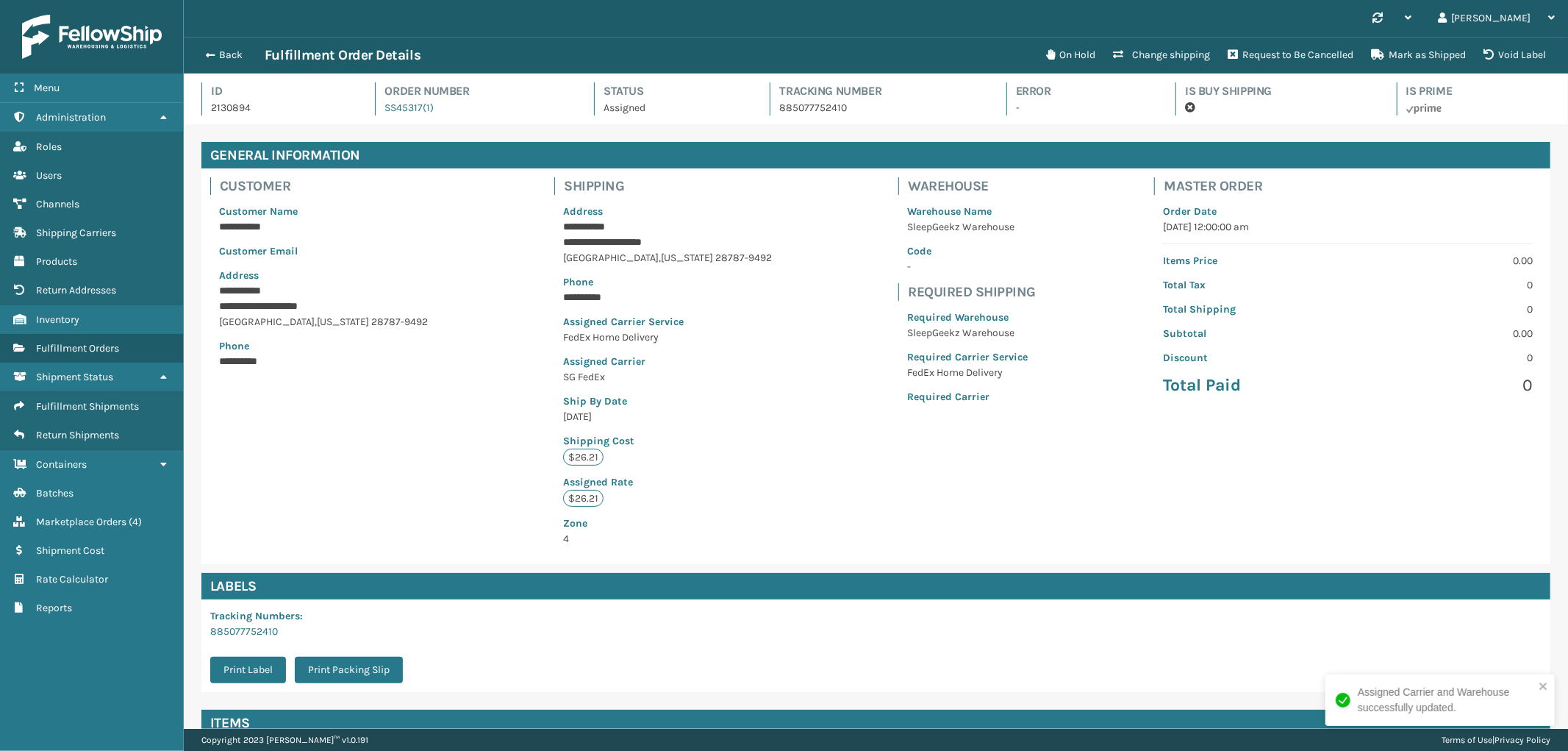
scroll to position [35, 1385]
click at [796, 101] on p "885077752410" at bounding box center [880, 108] width 200 height 16
copy p "885077752410"
click at [233, 59] on button "Back" at bounding box center [231, 55] width 67 height 13
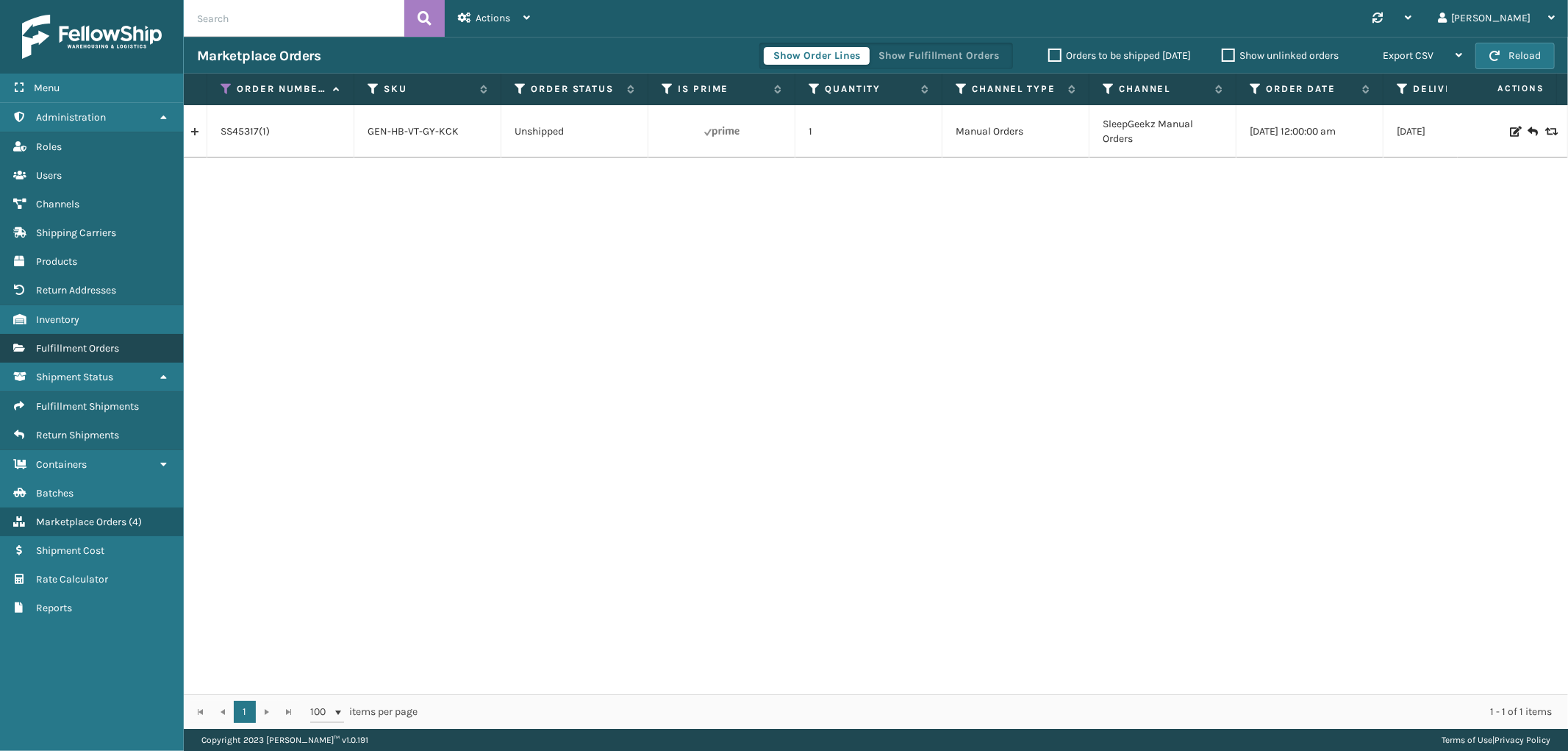
click at [90, 346] on span "Fulfillment Orders" at bounding box center [78, 348] width 83 height 12
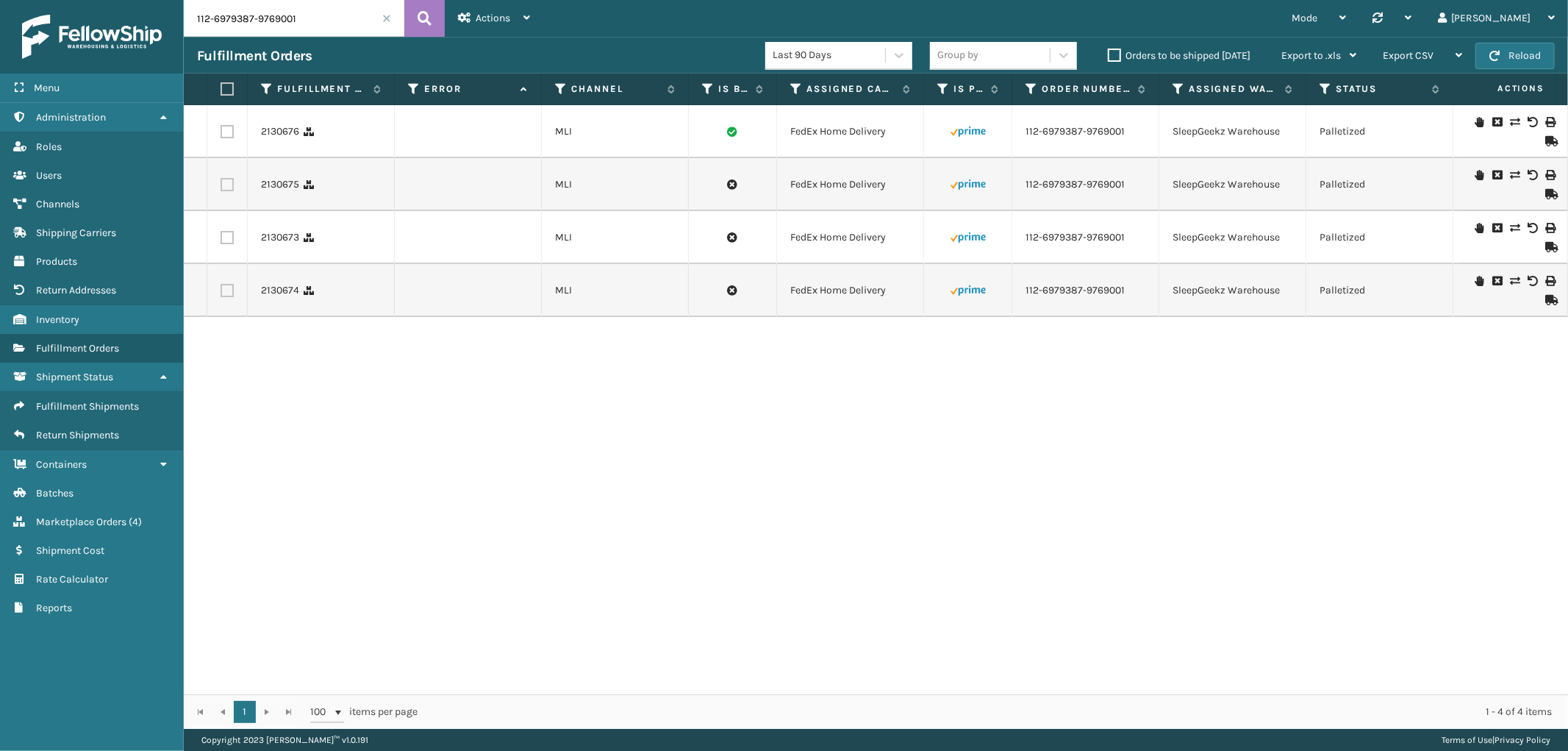
click at [386, 20] on span at bounding box center [386, 18] width 8 height 8
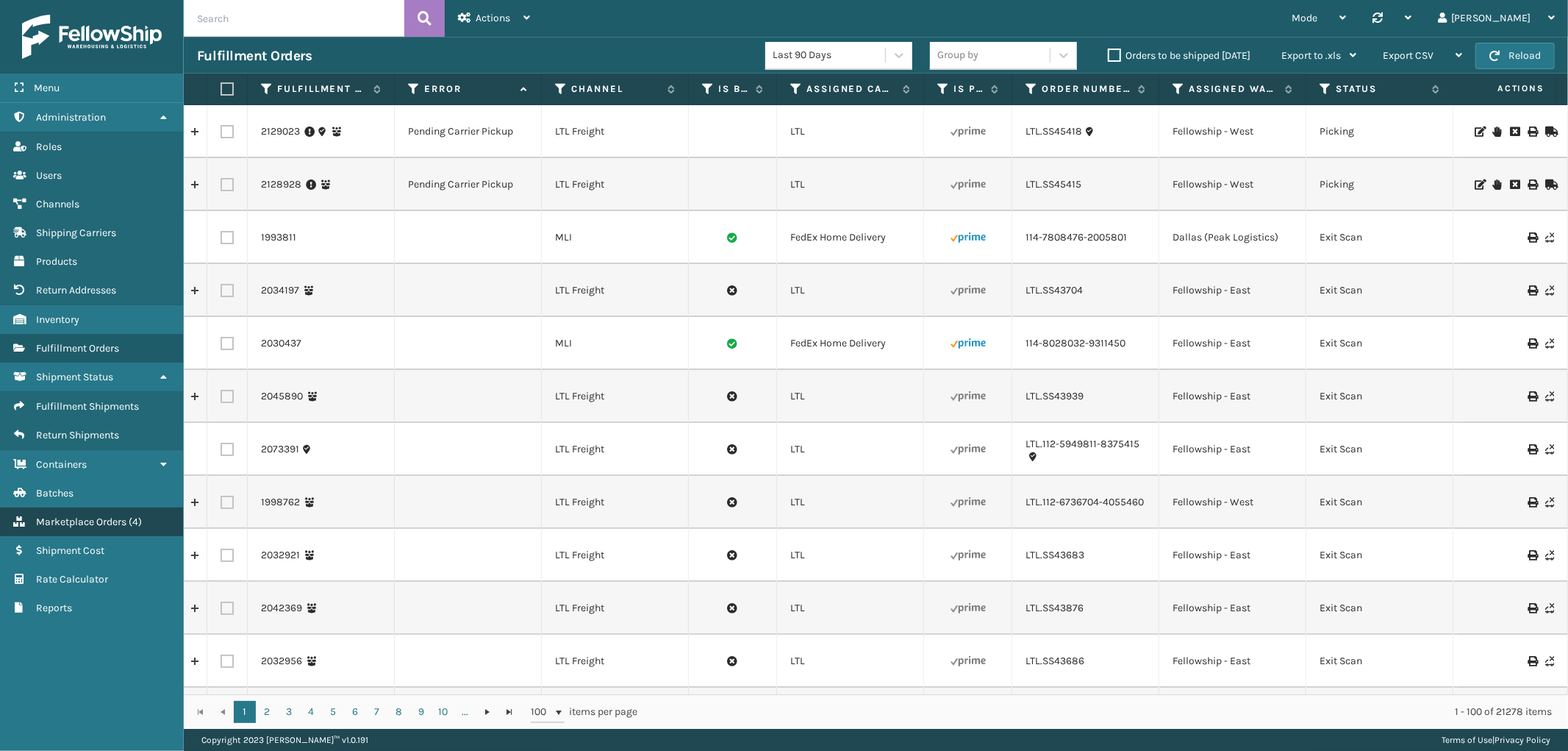
click at [91, 515] on span "Marketplace Orders" at bounding box center [81, 521] width 91 height 12
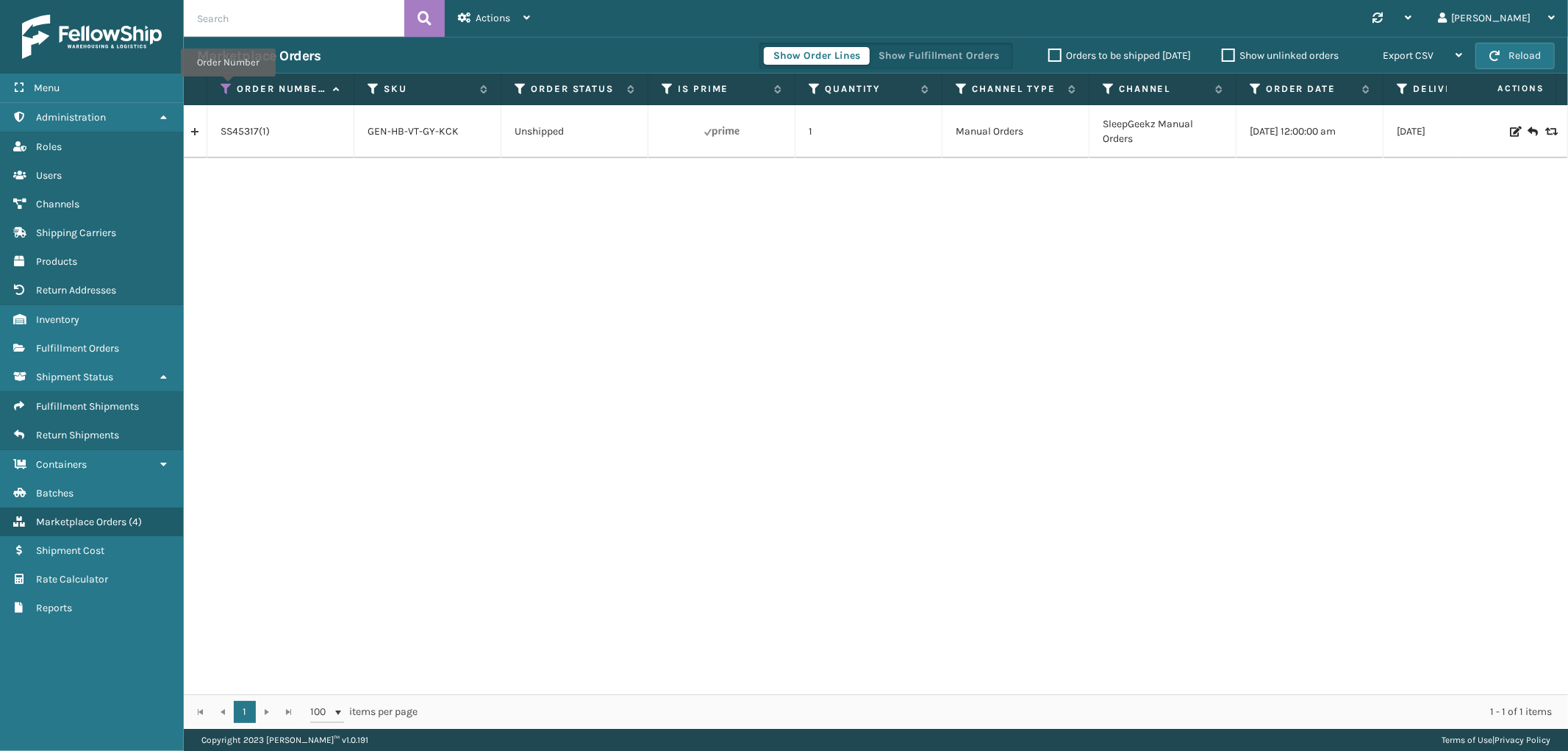
click at [228, 87] on icon at bounding box center [226, 89] width 12 height 13
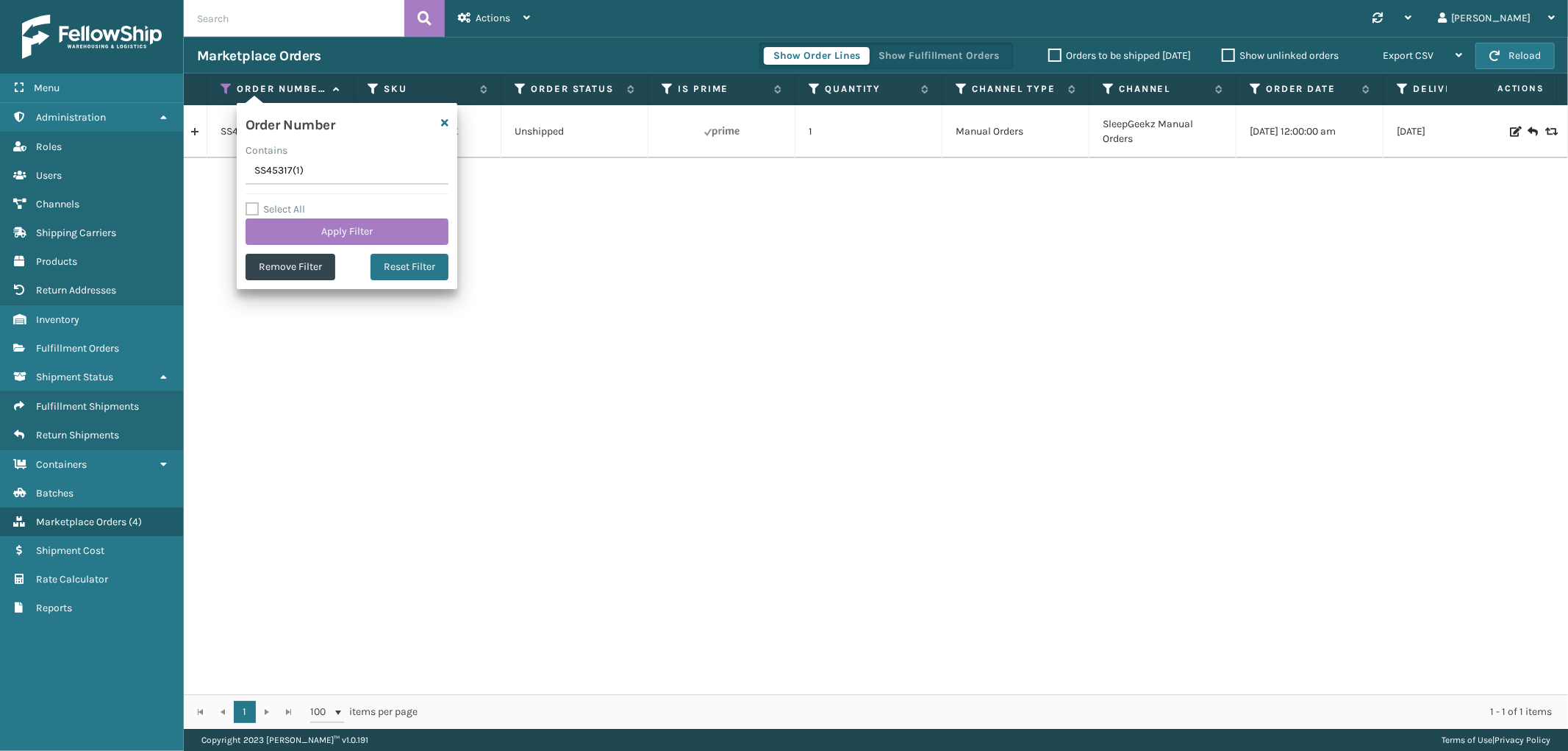
click at [289, 173] on input "SS45317(1)" at bounding box center [347, 171] width 203 height 26
type input "SG12556"
click at [283, 221] on button "Apply Filter" at bounding box center [347, 232] width 203 height 26
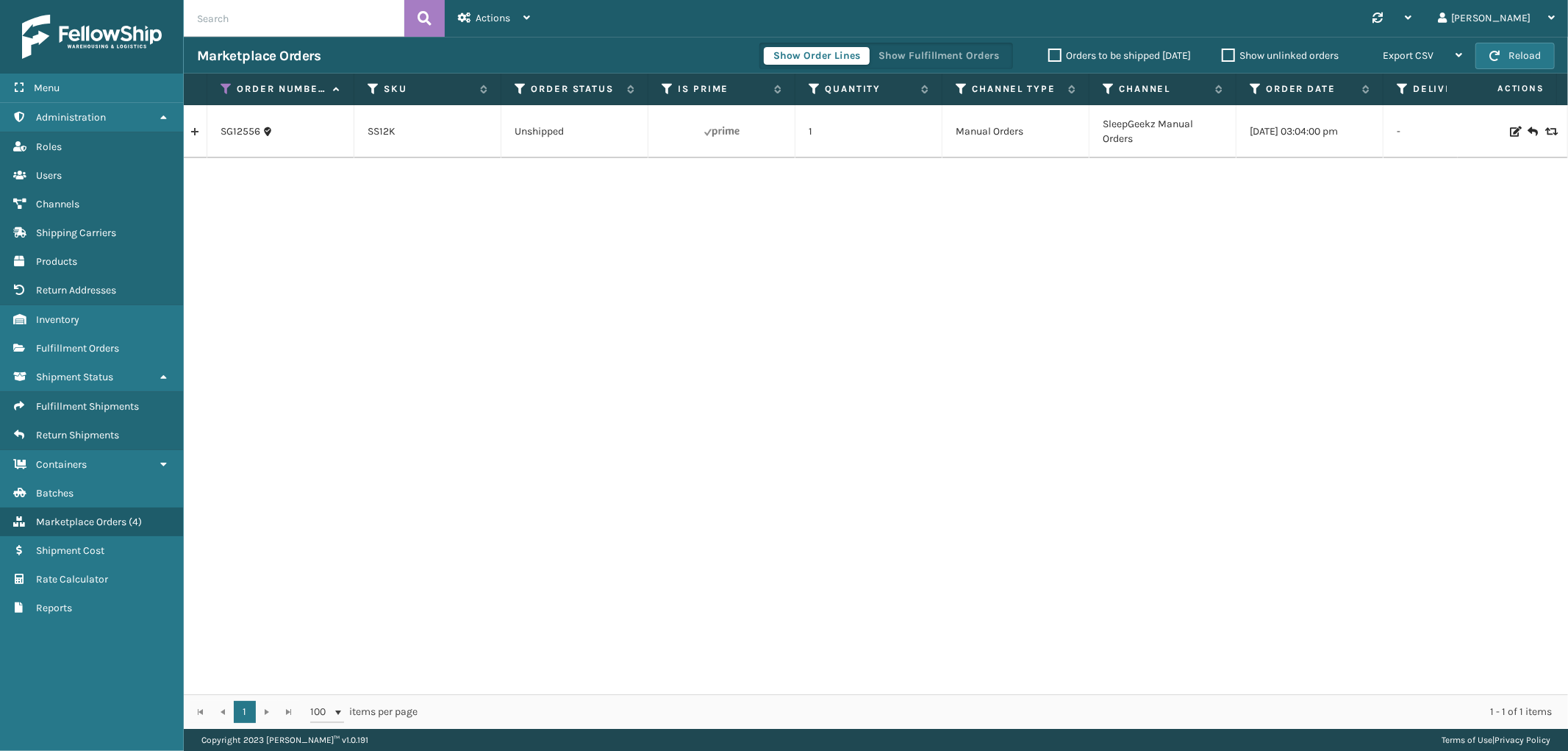
click at [188, 136] on link at bounding box center [195, 131] width 22 height 23
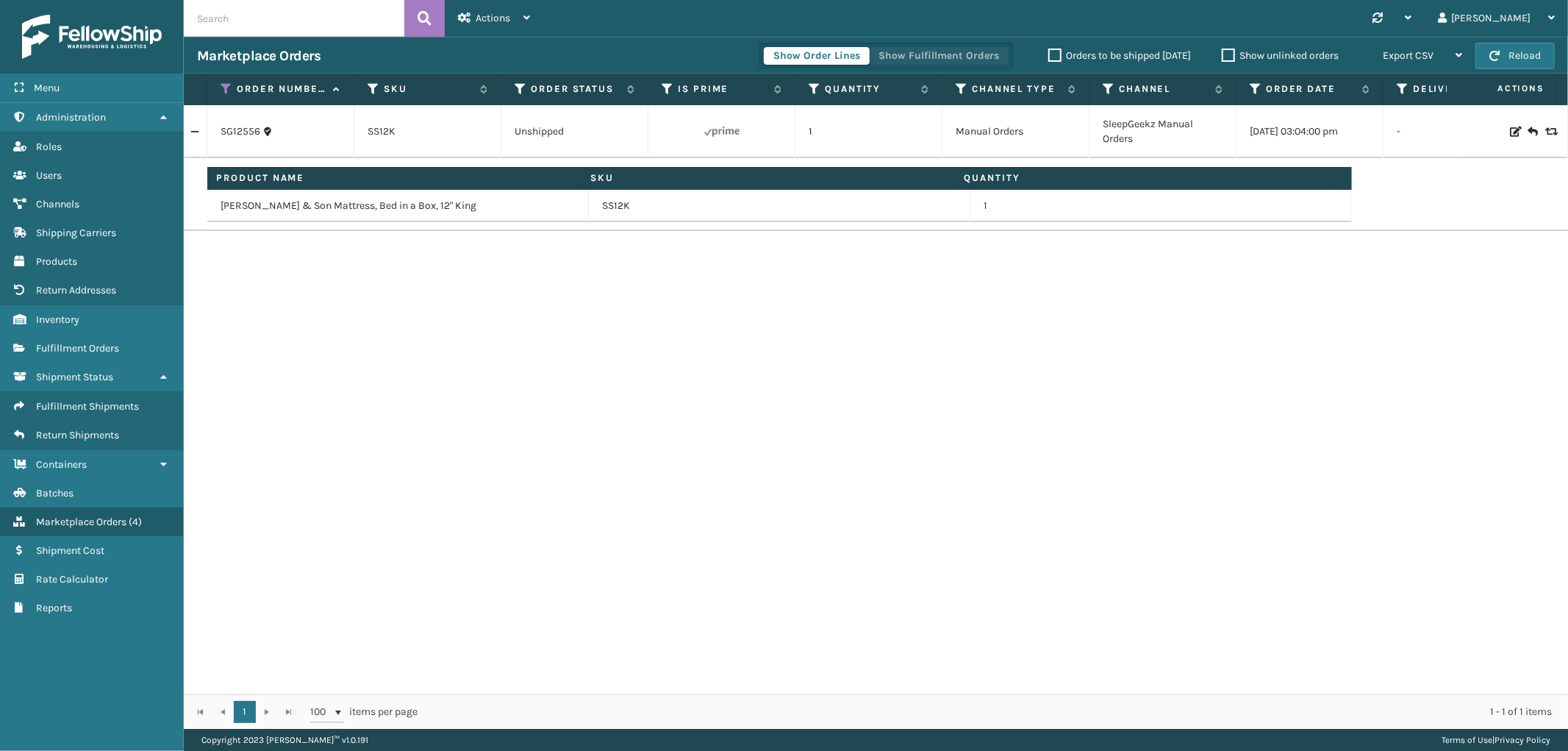
click at [951, 56] on button "Show Fulfillment Orders" at bounding box center [939, 55] width 139 height 18
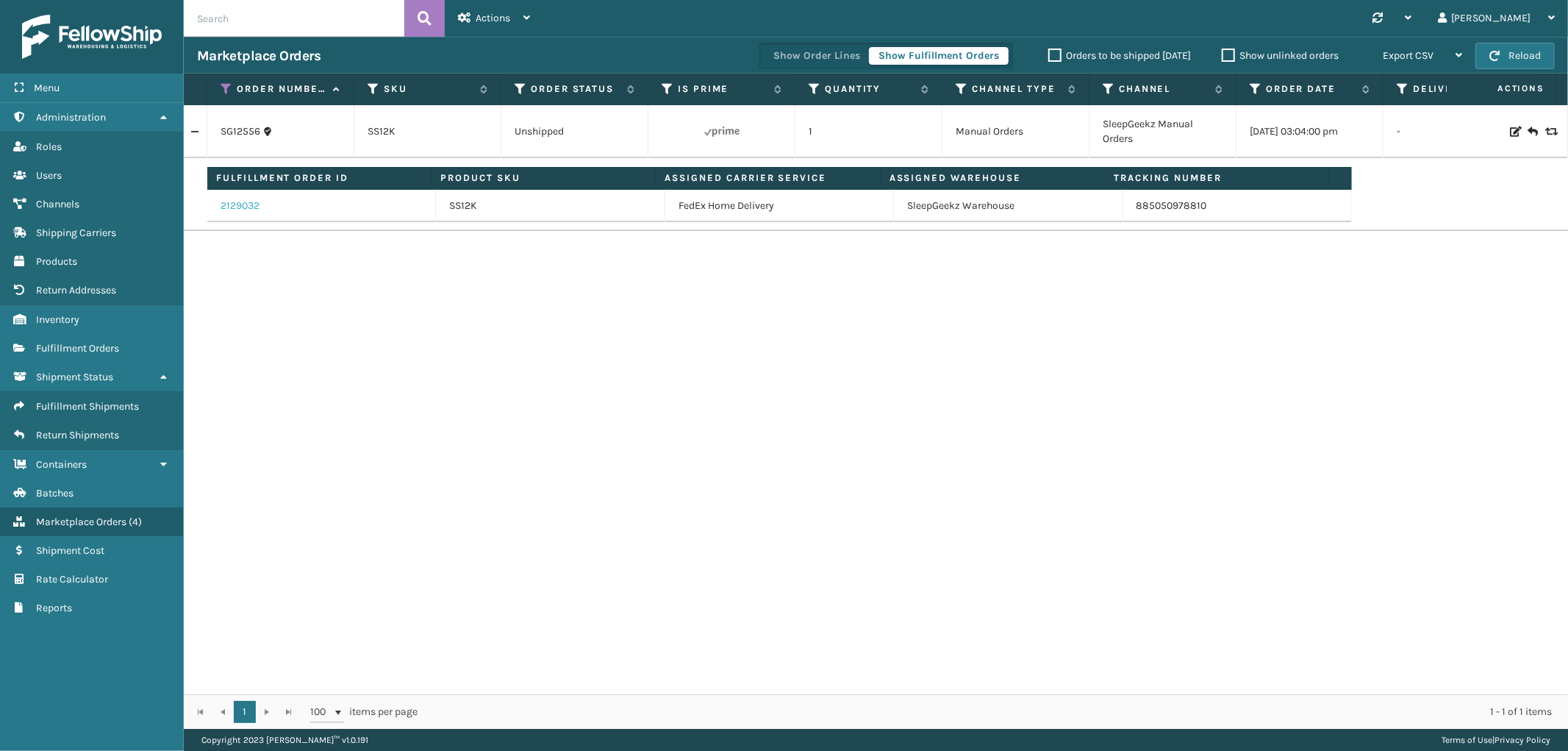
click at [225, 199] on link "2129032" at bounding box center [240, 206] width 39 height 15
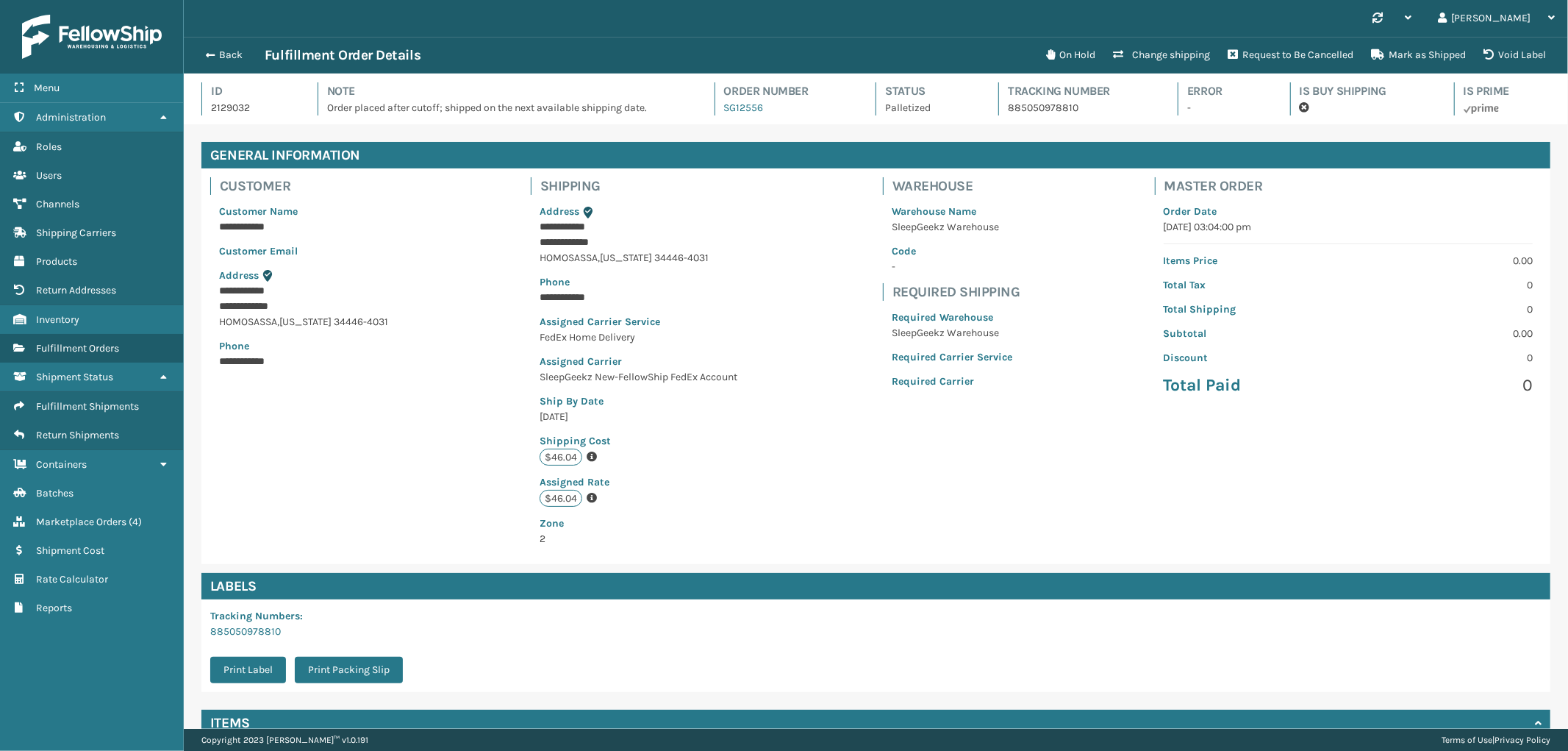
scroll to position [35, 1385]
click at [215, 50] on button "Back" at bounding box center [231, 55] width 67 height 13
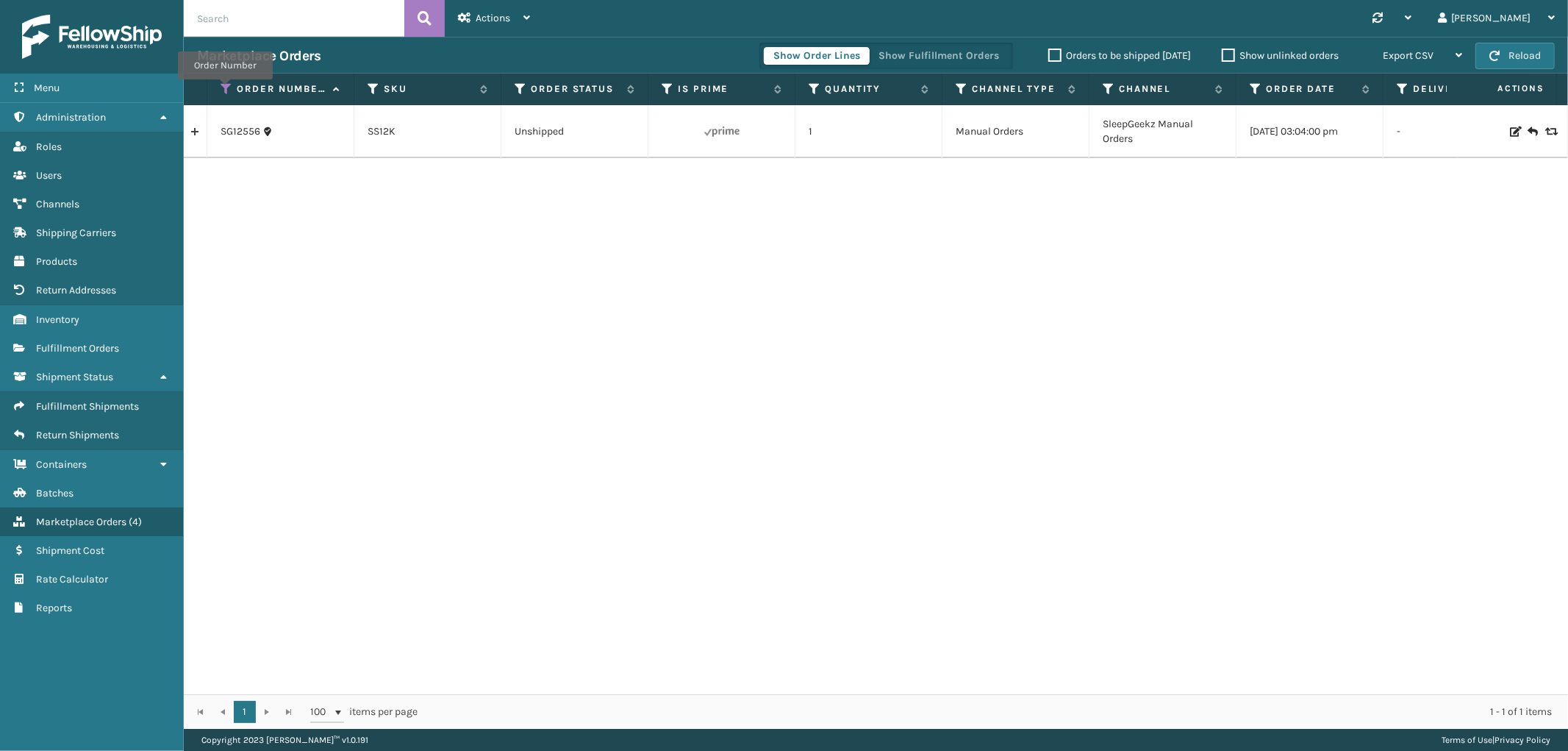
click at [225, 90] on icon at bounding box center [226, 89] width 12 height 13
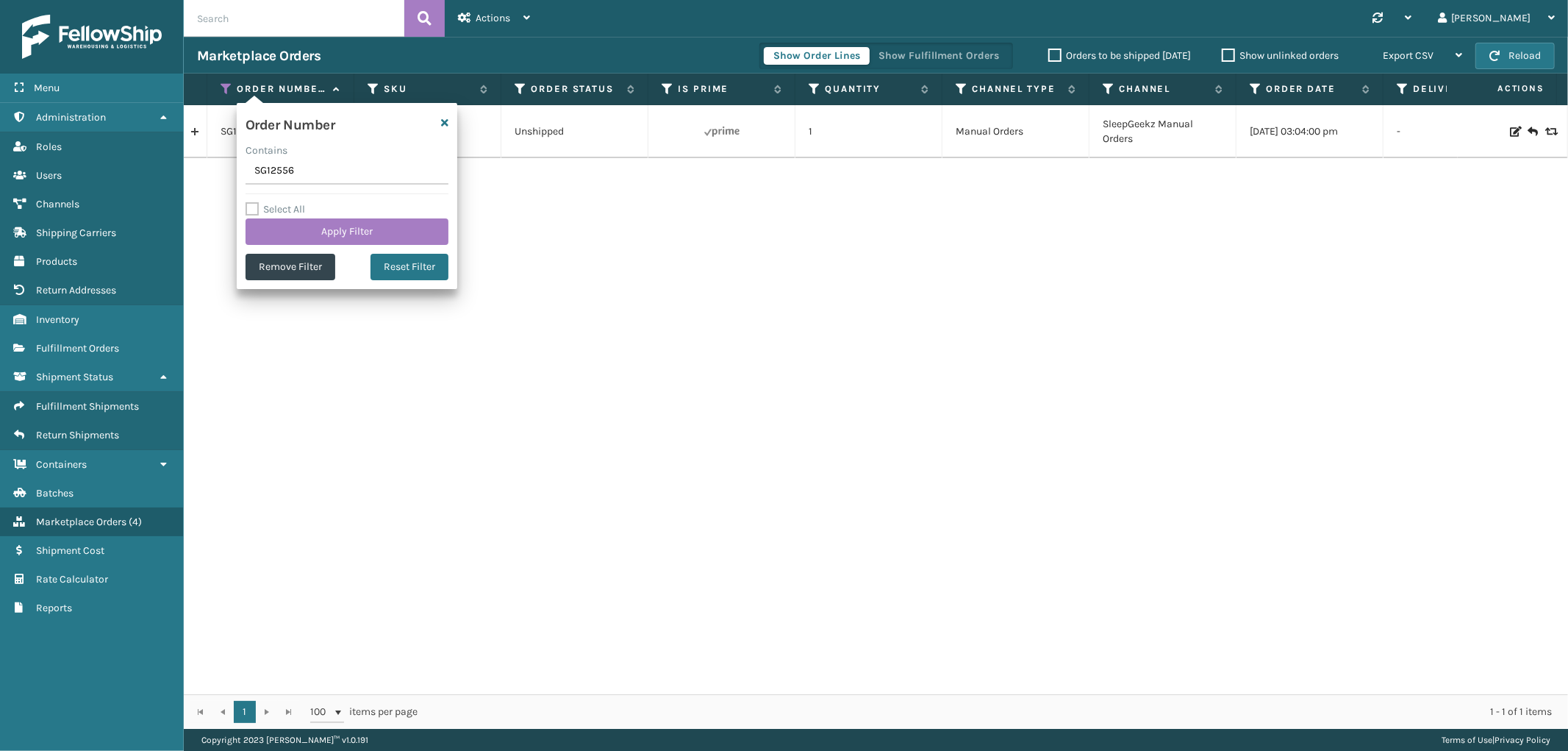
click at [266, 167] on input "SG12556" at bounding box center [347, 171] width 203 height 26
type input "SS45447"
click at [280, 243] on button "Apply Filter" at bounding box center [347, 232] width 203 height 26
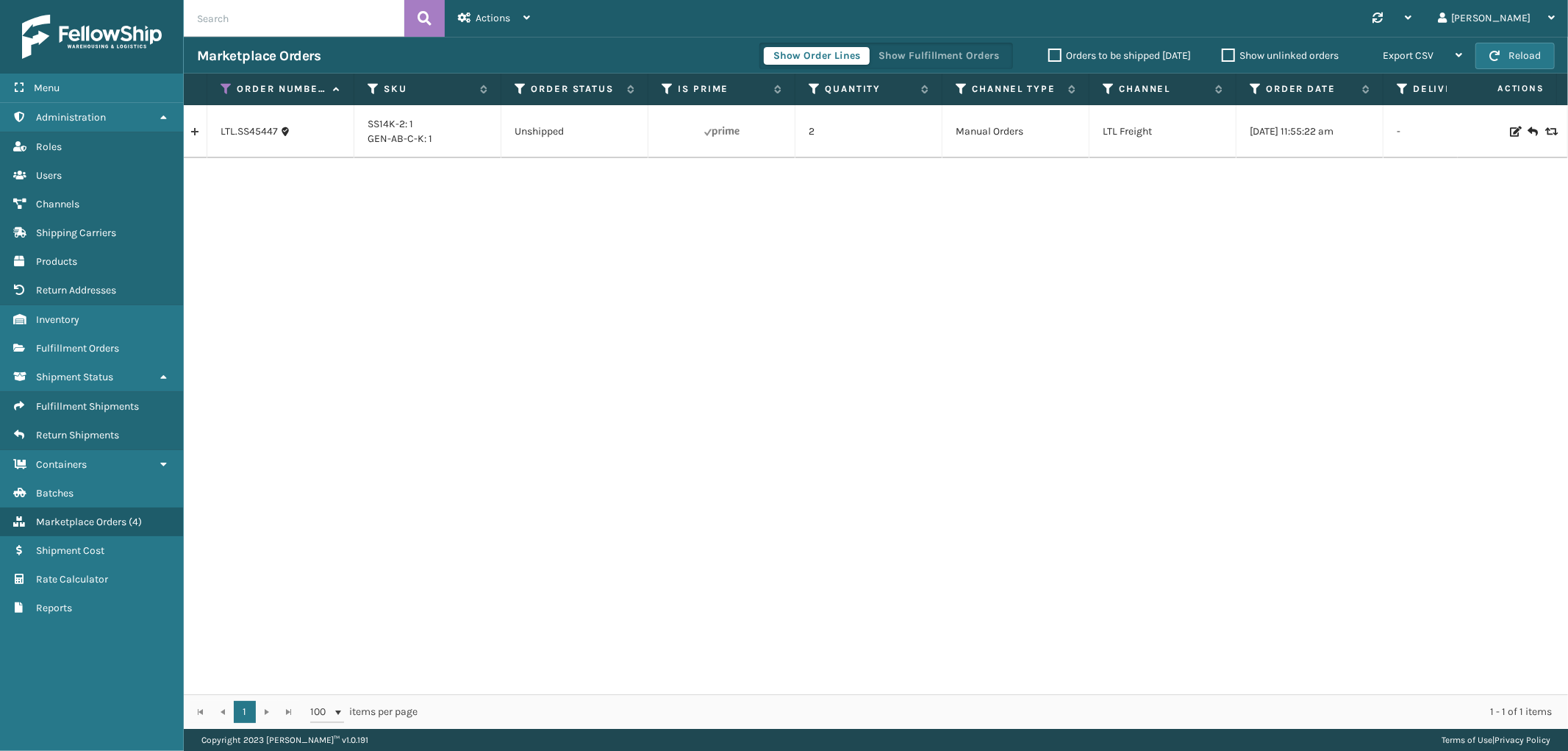
click at [200, 131] on link at bounding box center [195, 131] width 22 height 23
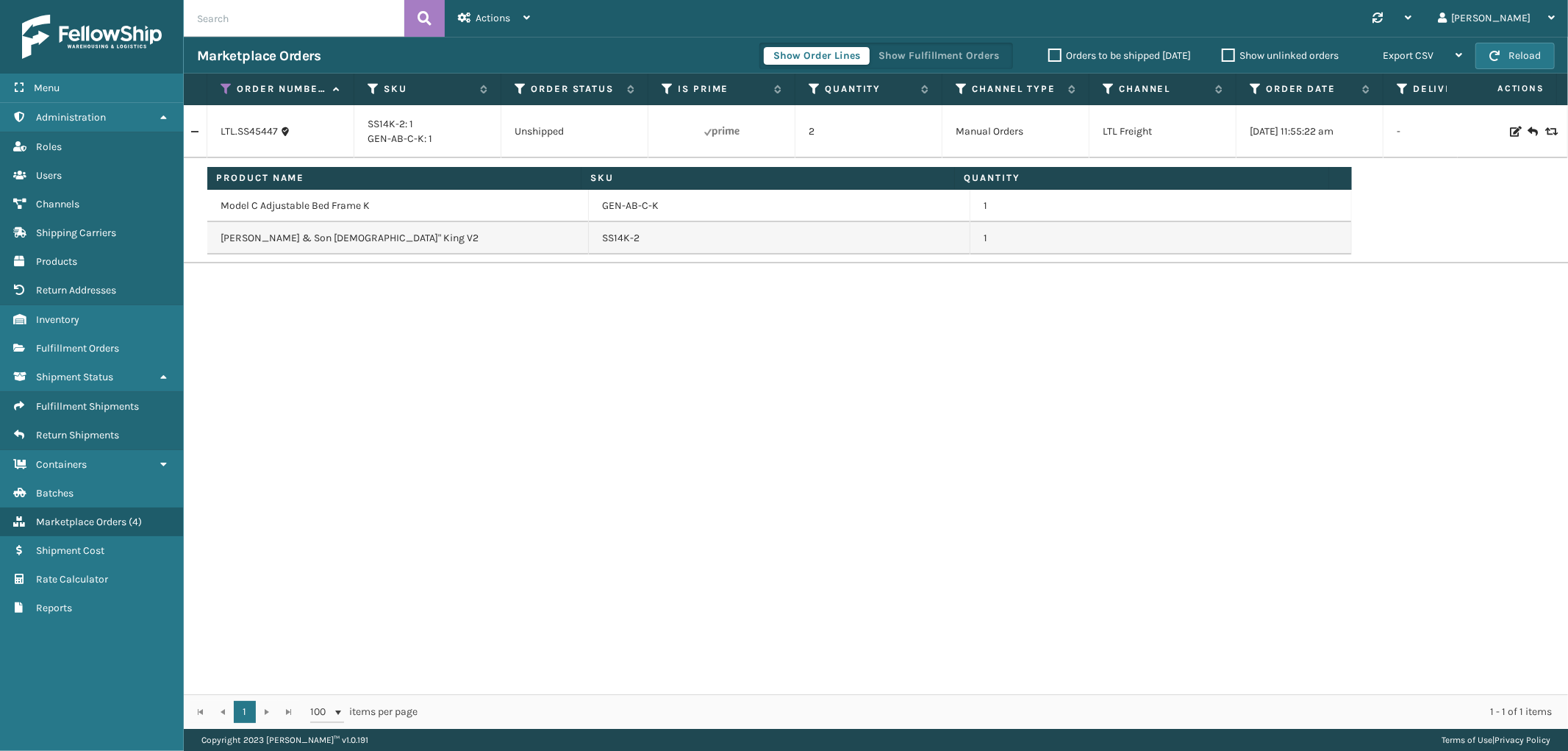
click at [970, 46] on div "Show Order Lines Show Fulfillment Orders" at bounding box center [885, 56] width 253 height 26
click at [958, 53] on button "Show Fulfillment Orders" at bounding box center [939, 55] width 139 height 18
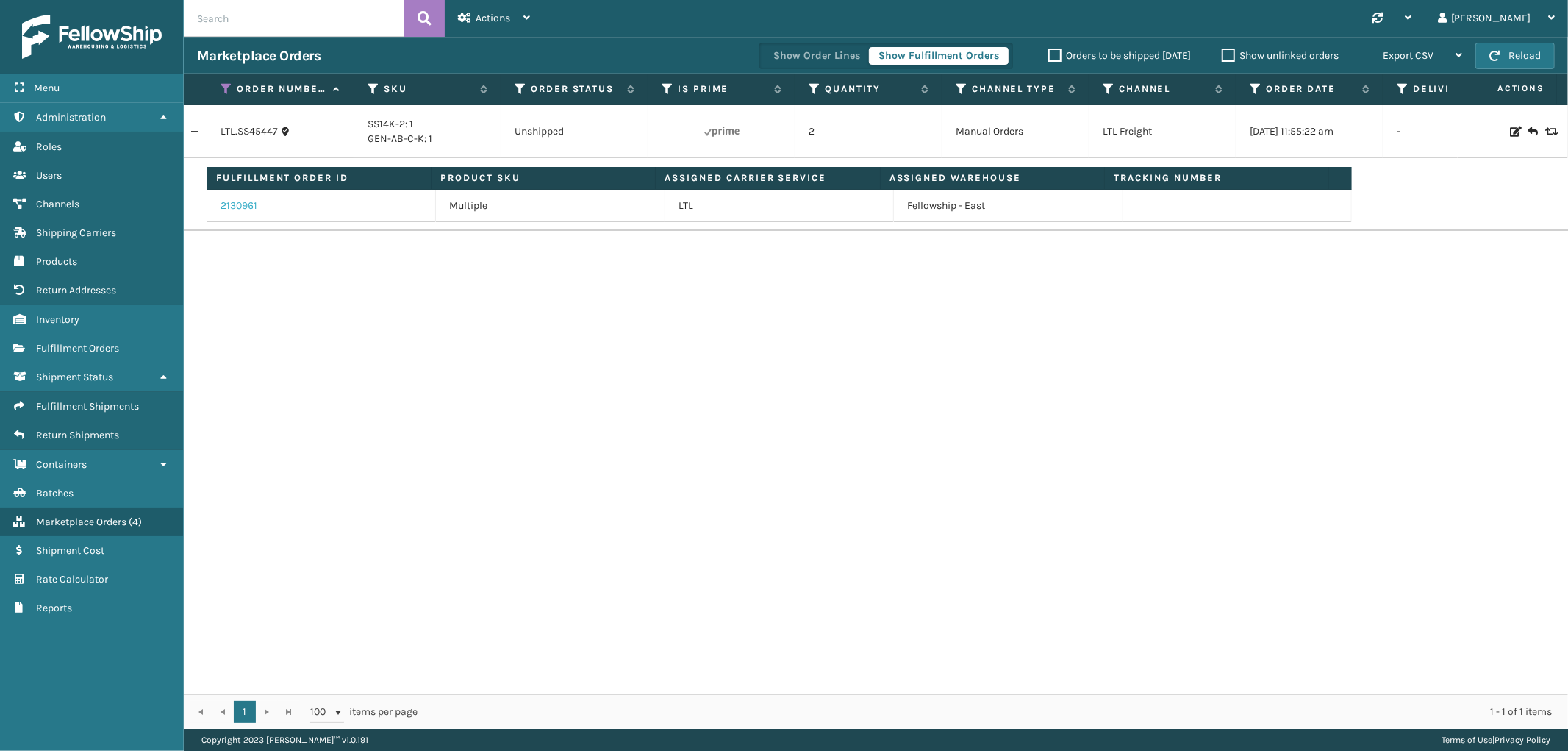
click at [243, 202] on link "2130961" at bounding box center [238, 206] width 36 height 15
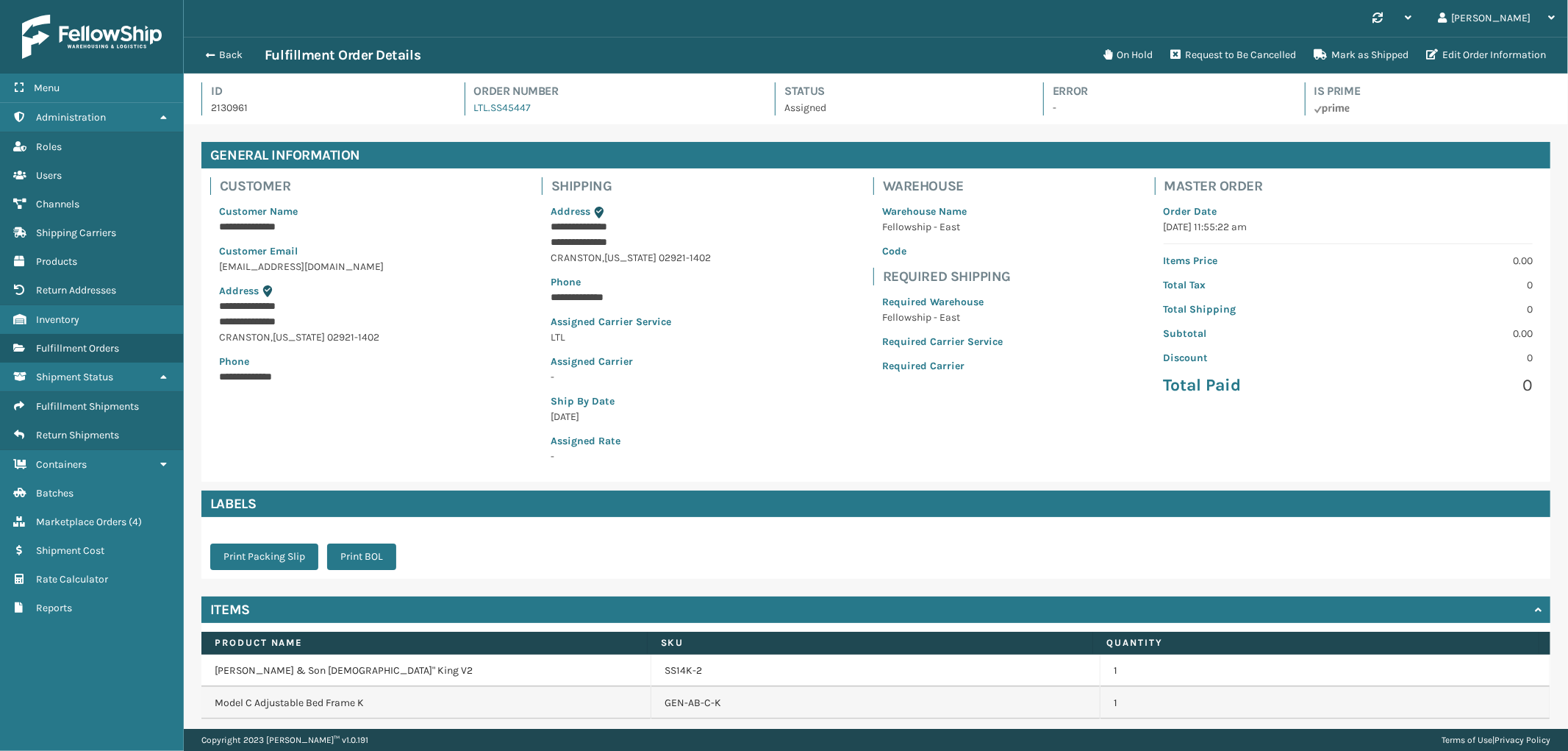
scroll to position [35, 1385]
click at [1230, 50] on button "Request to Be Cancelled" at bounding box center [1233, 54] width 143 height 29
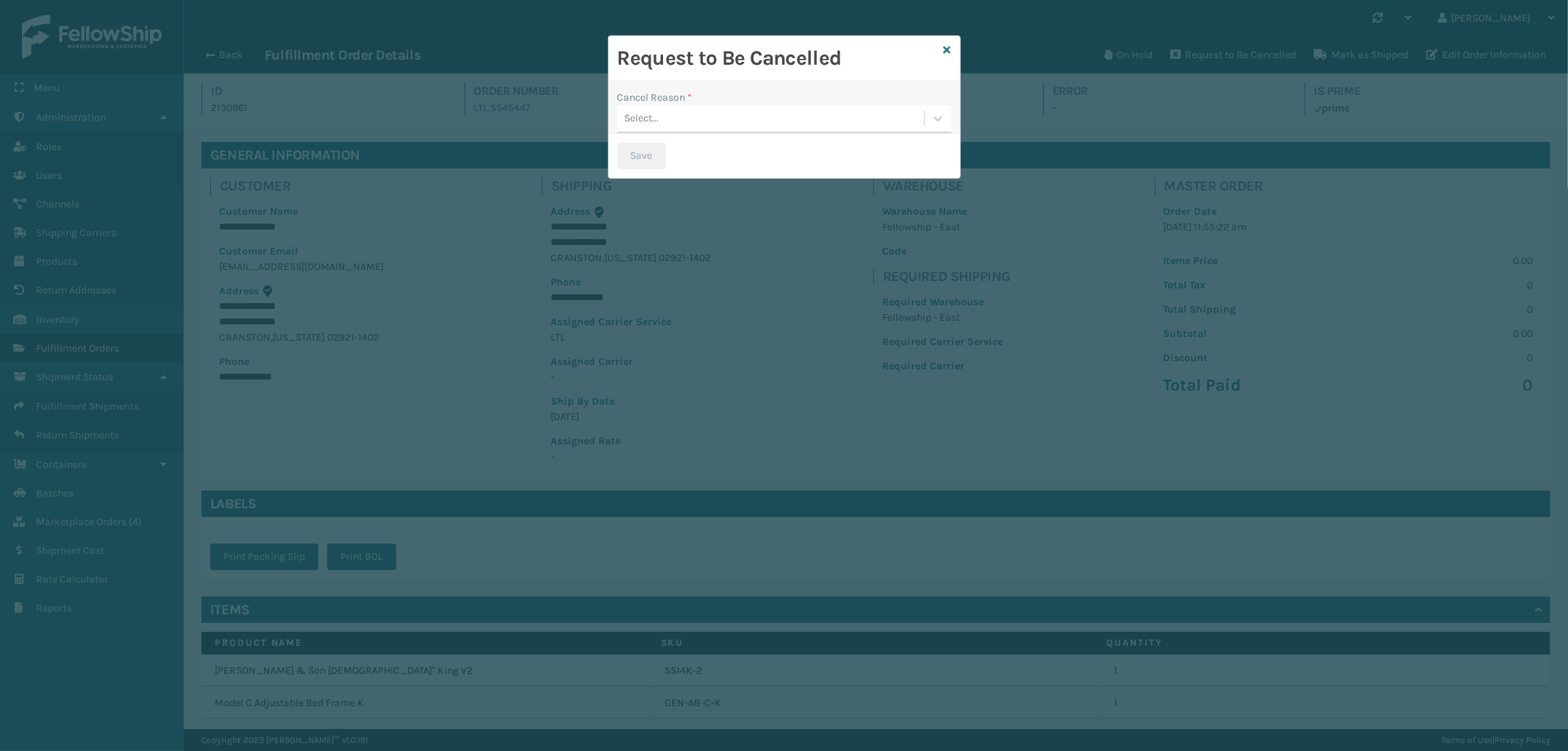
click at [780, 122] on div "Select..." at bounding box center [771, 119] width 307 height 24
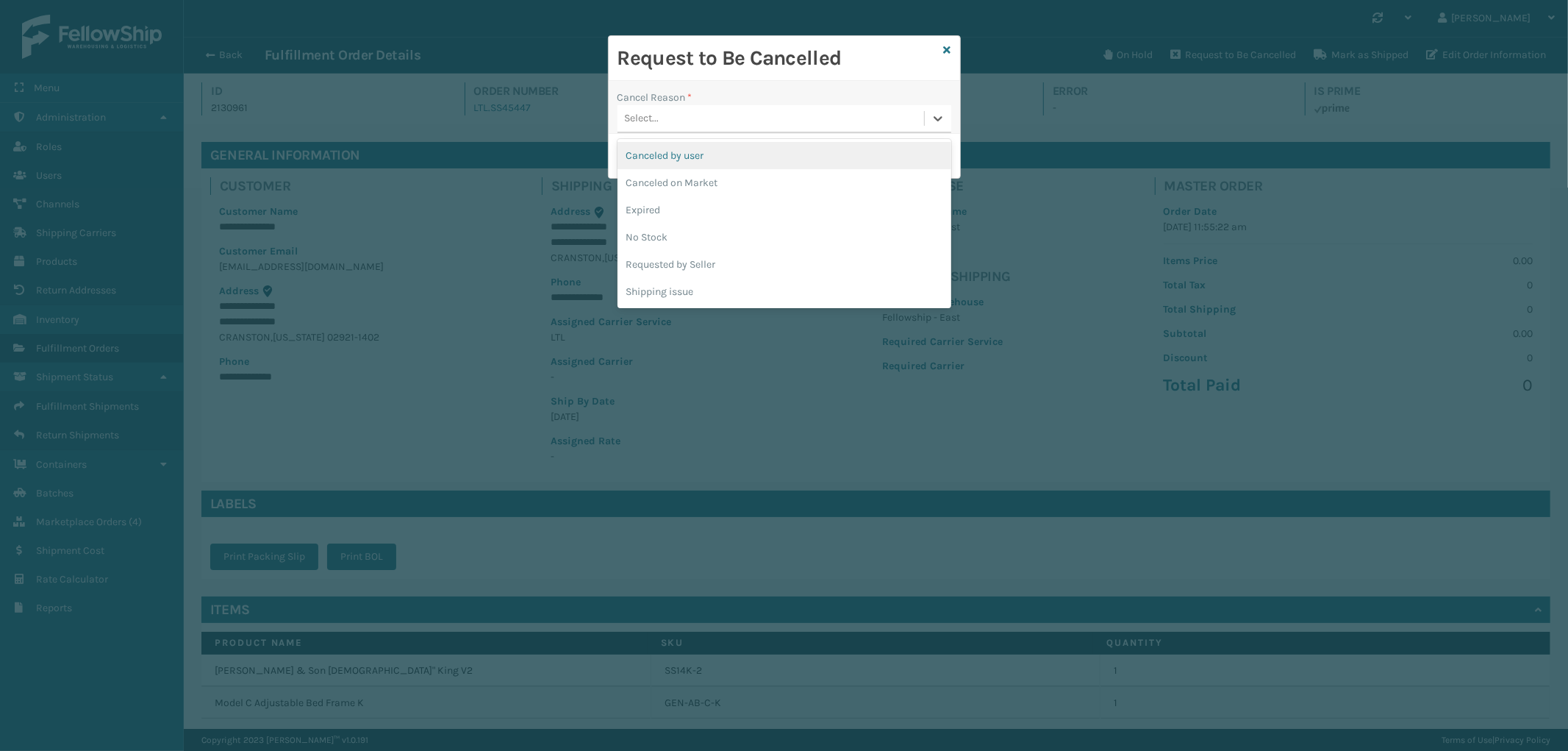
click at [732, 158] on div "Canceled by user" at bounding box center [784, 155] width 334 height 27
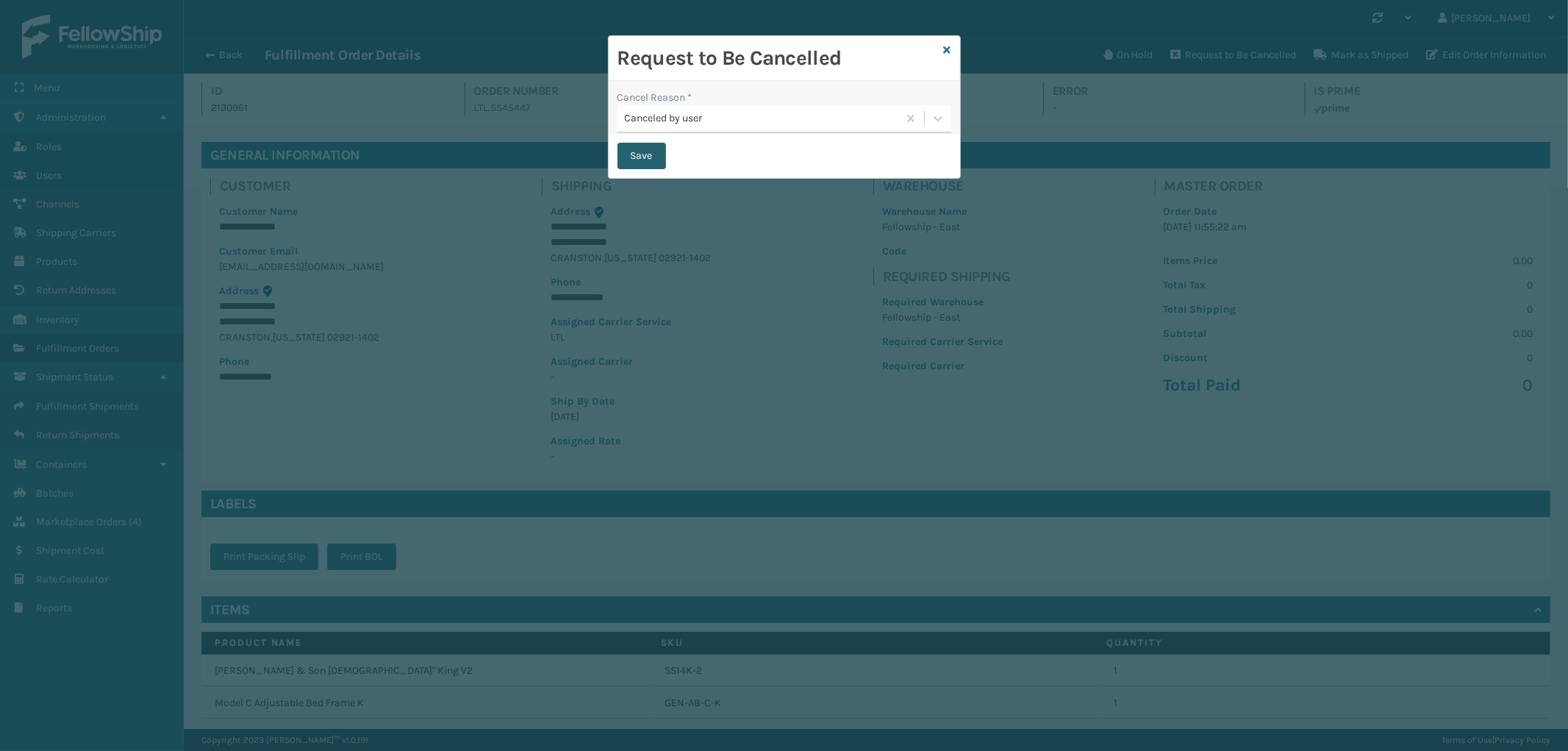
click at [644, 162] on button "Save" at bounding box center [642, 156] width 49 height 26
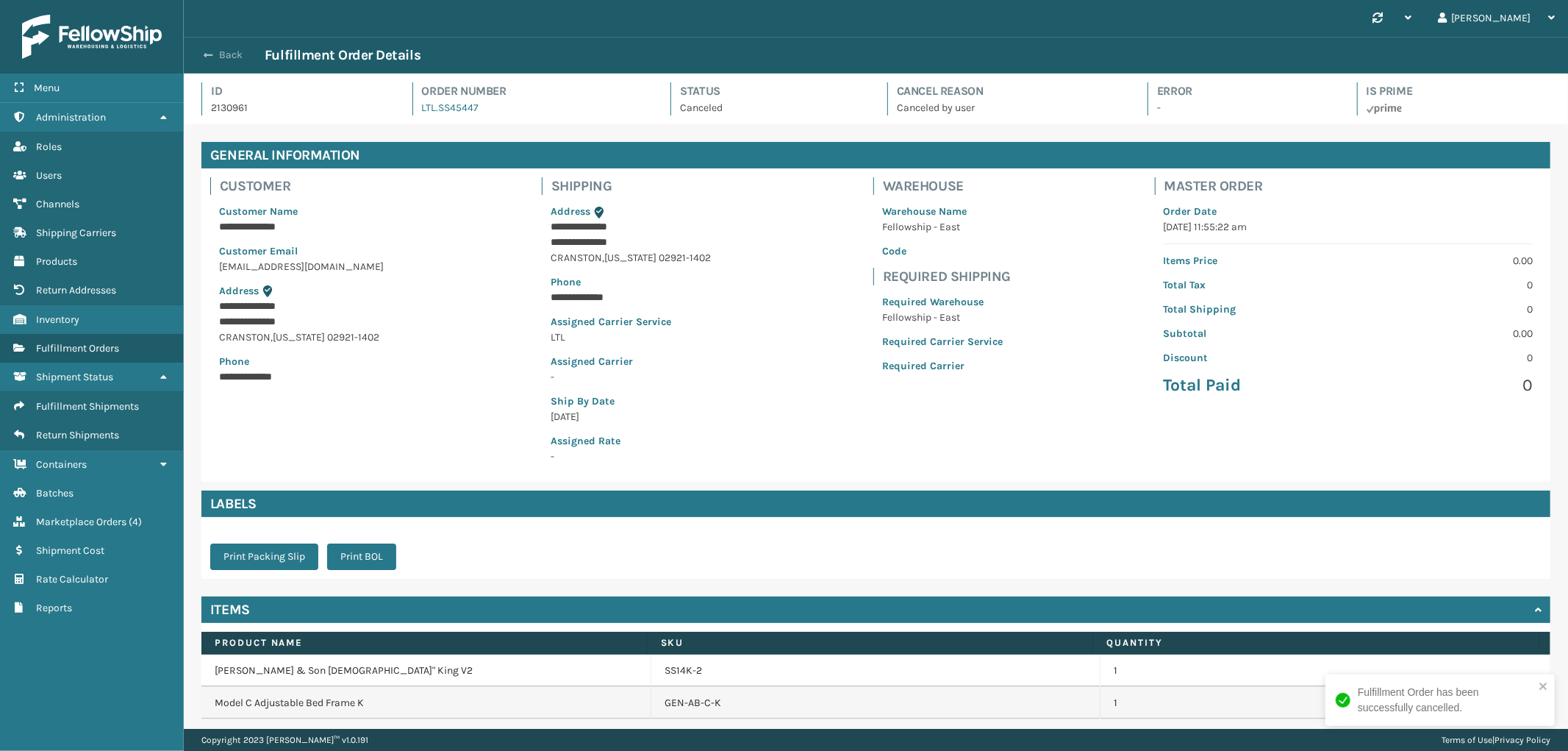
click at [229, 50] on button "Back" at bounding box center [231, 55] width 67 height 13
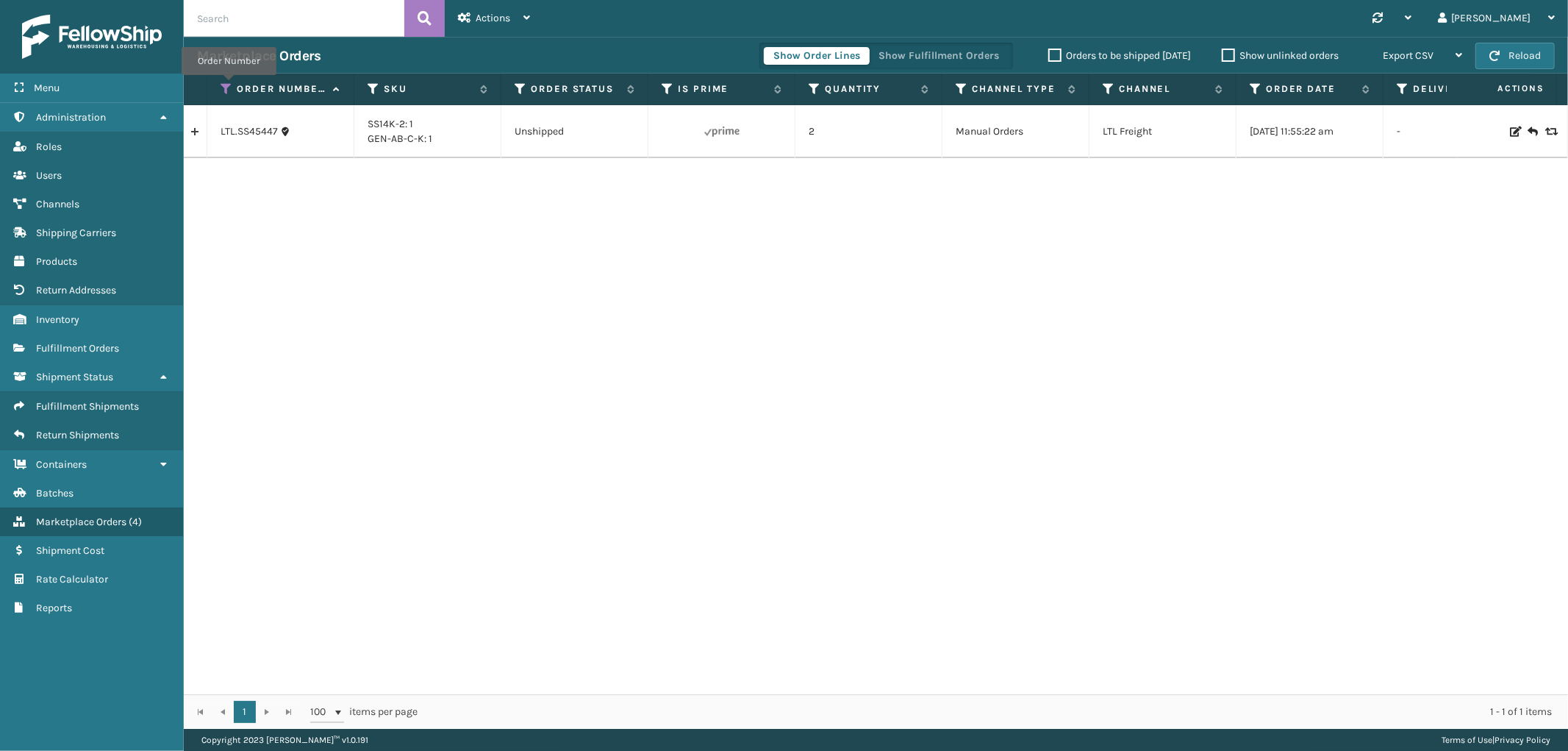
click at [229, 85] on icon at bounding box center [226, 89] width 12 height 13
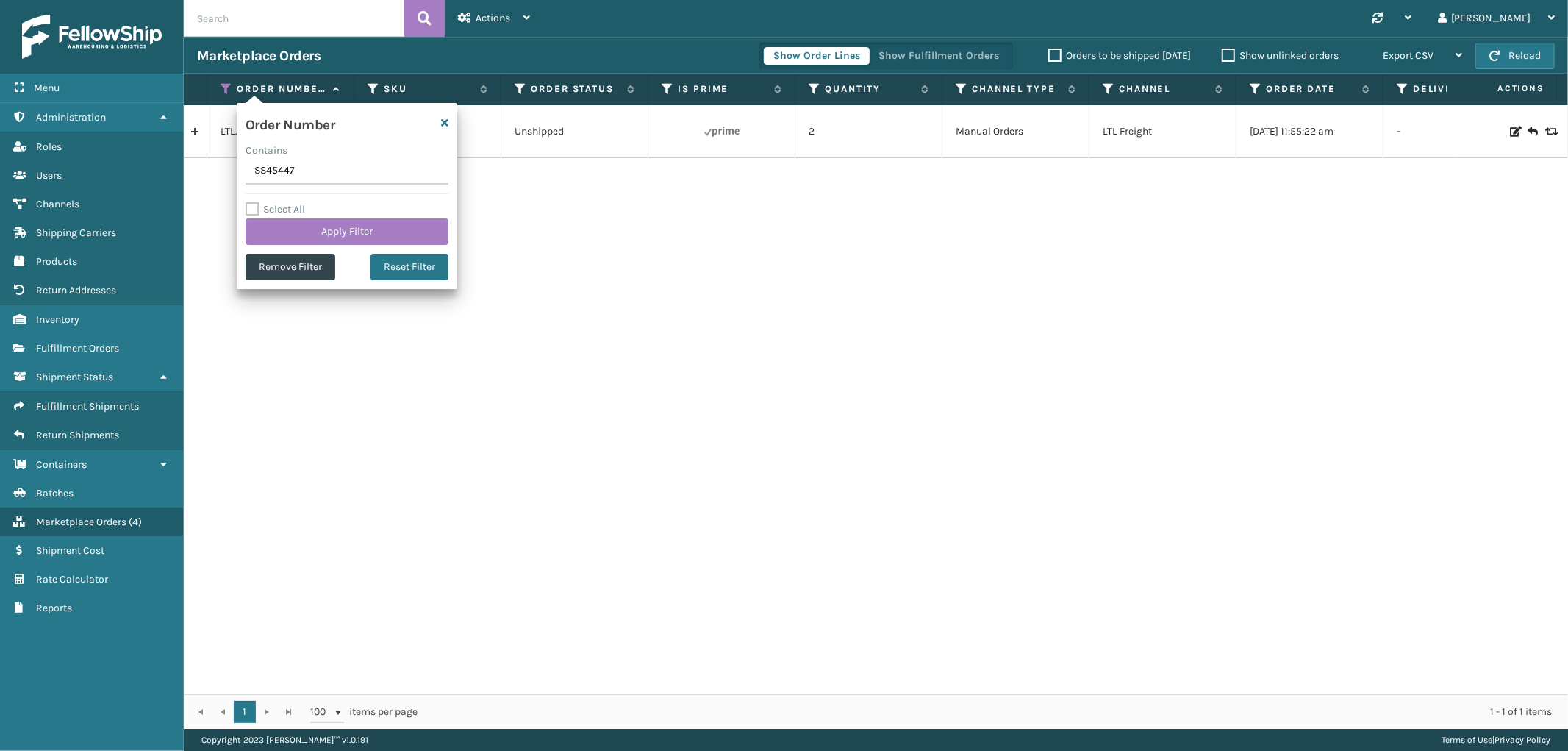
click at [266, 169] on input "SS45447" at bounding box center [347, 171] width 203 height 26
type input "SS45449(1)"
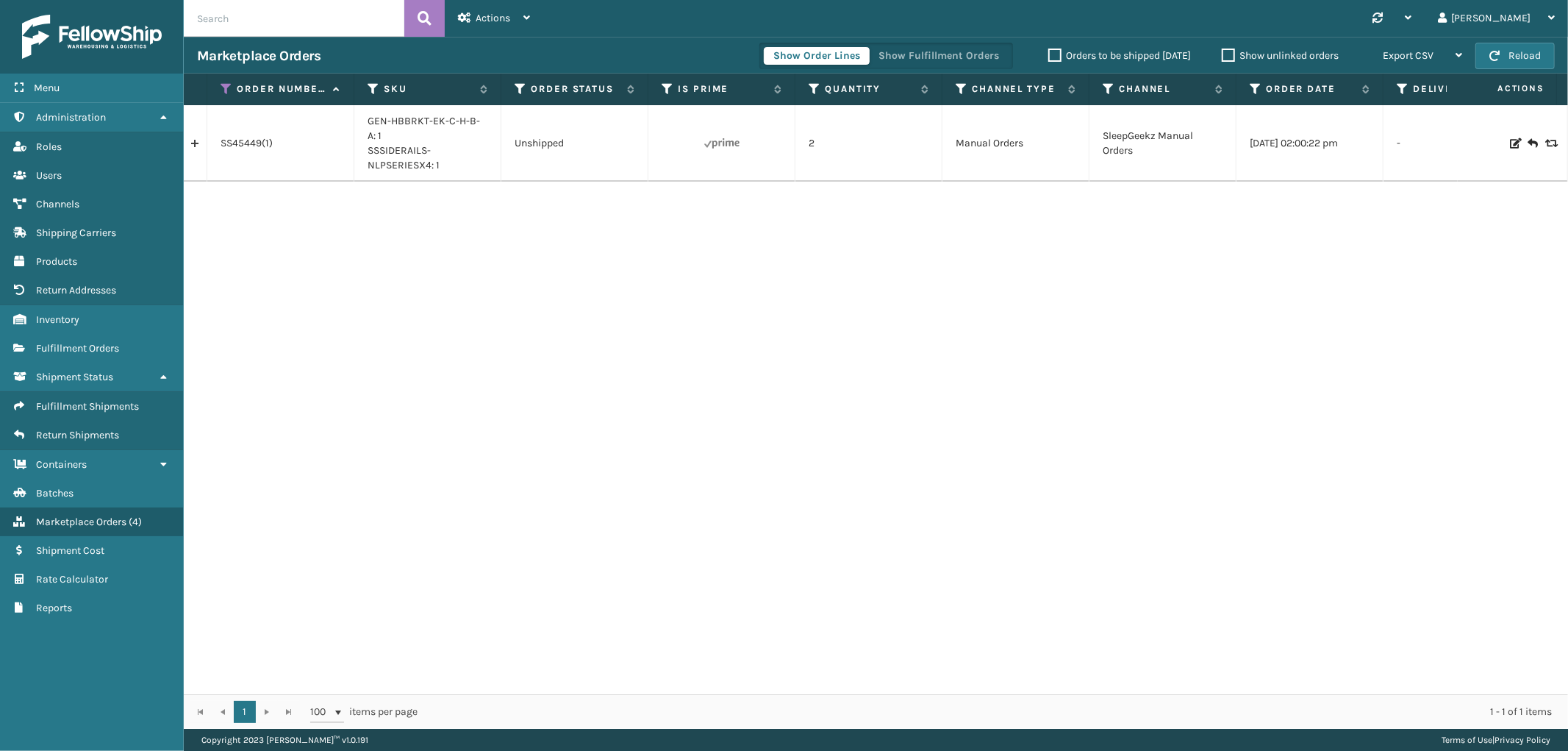
click at [194, 145] on link at bounding box center [195, 143] width 22 height 23
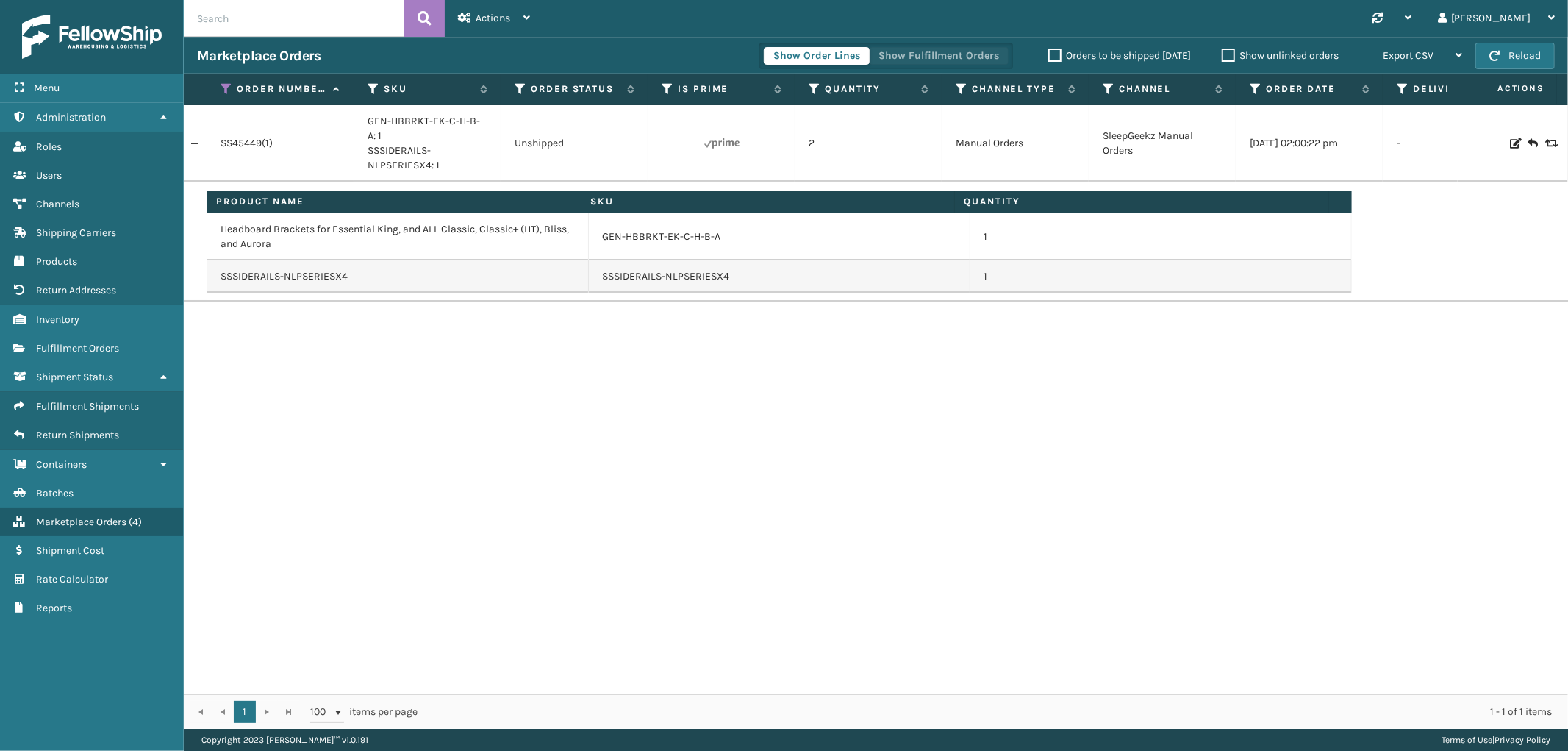
click at [915, 54] on button "Show Fulfillment Orders" at bounding box center [939, 55] width 139 height 18
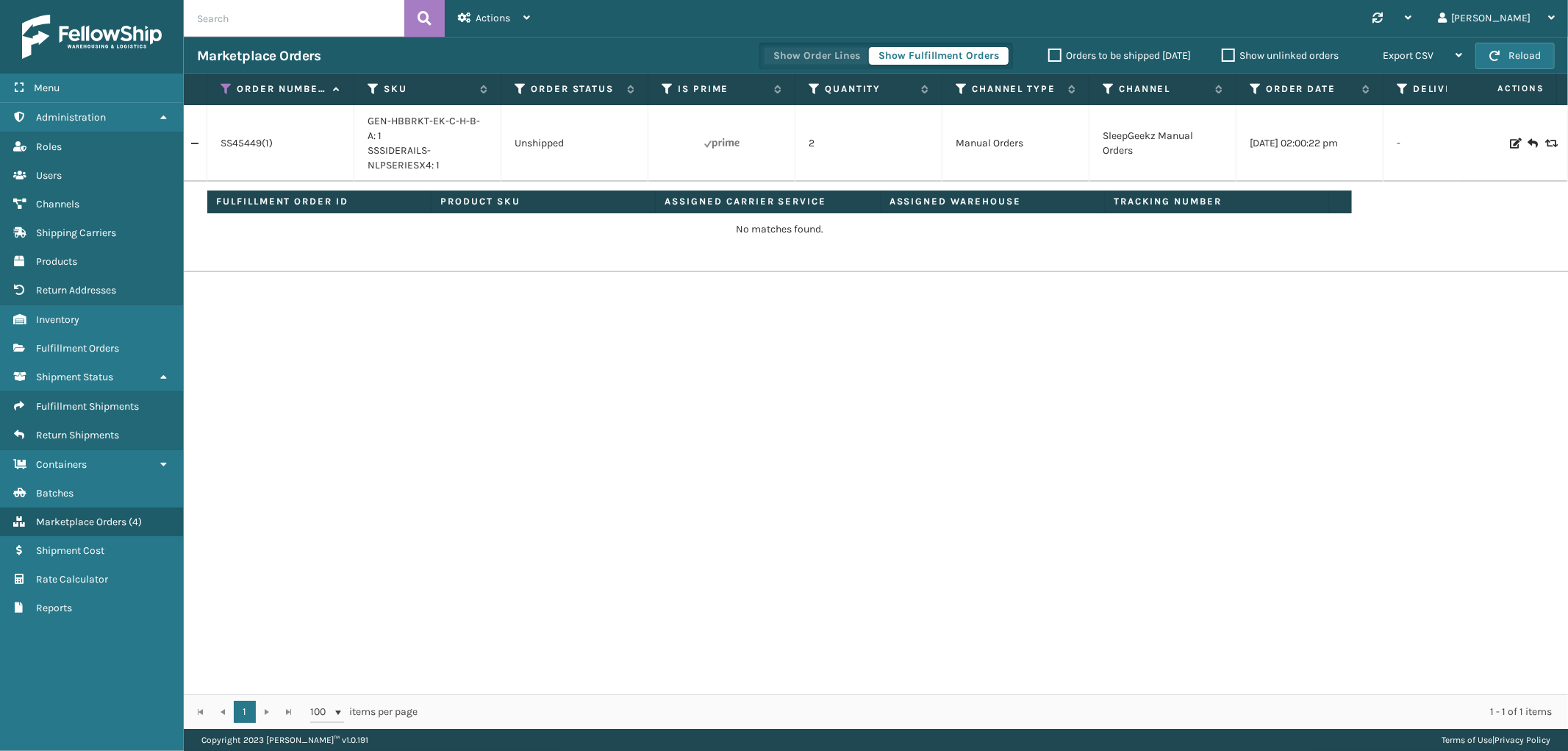
click at [825, 53] on button "Show Order Lines" at bounding box center [816, 55] width 106 height 18
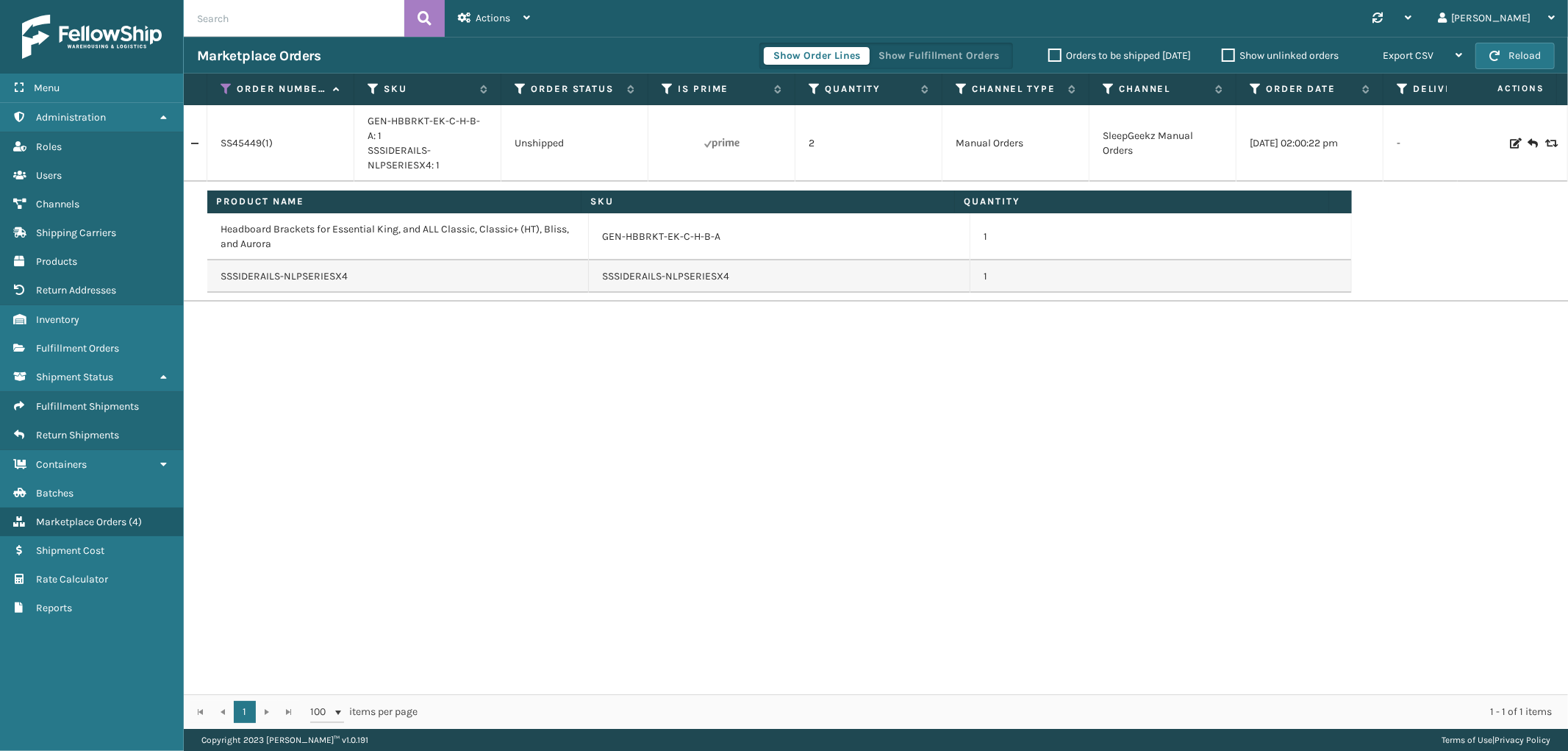
click at [192, 141] on link at bounding box center [195, 143] width 22 height 23
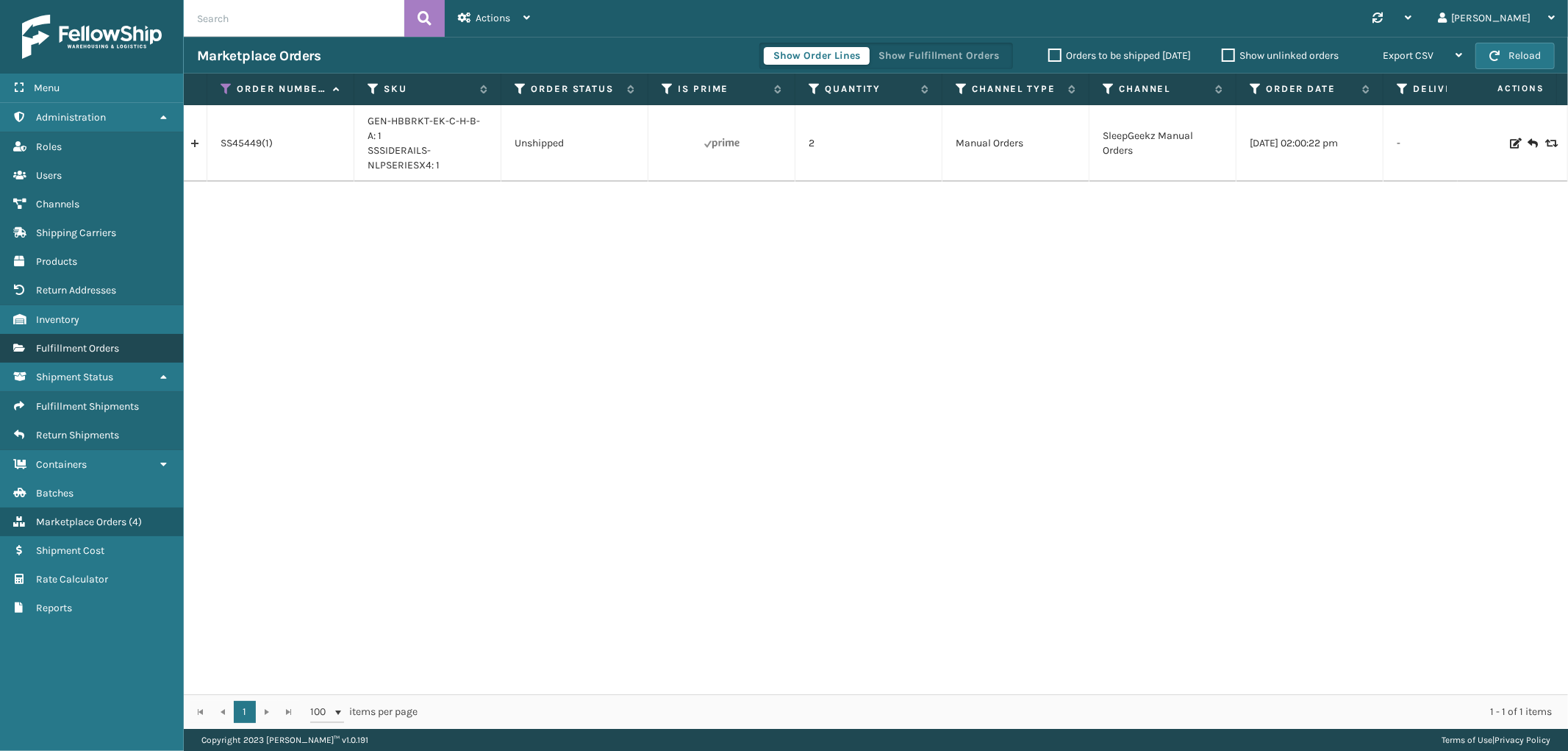
click at [100, 347] on link "Roles Fulfillment Orders" at bounding box center [92, 348] width 183 height 29
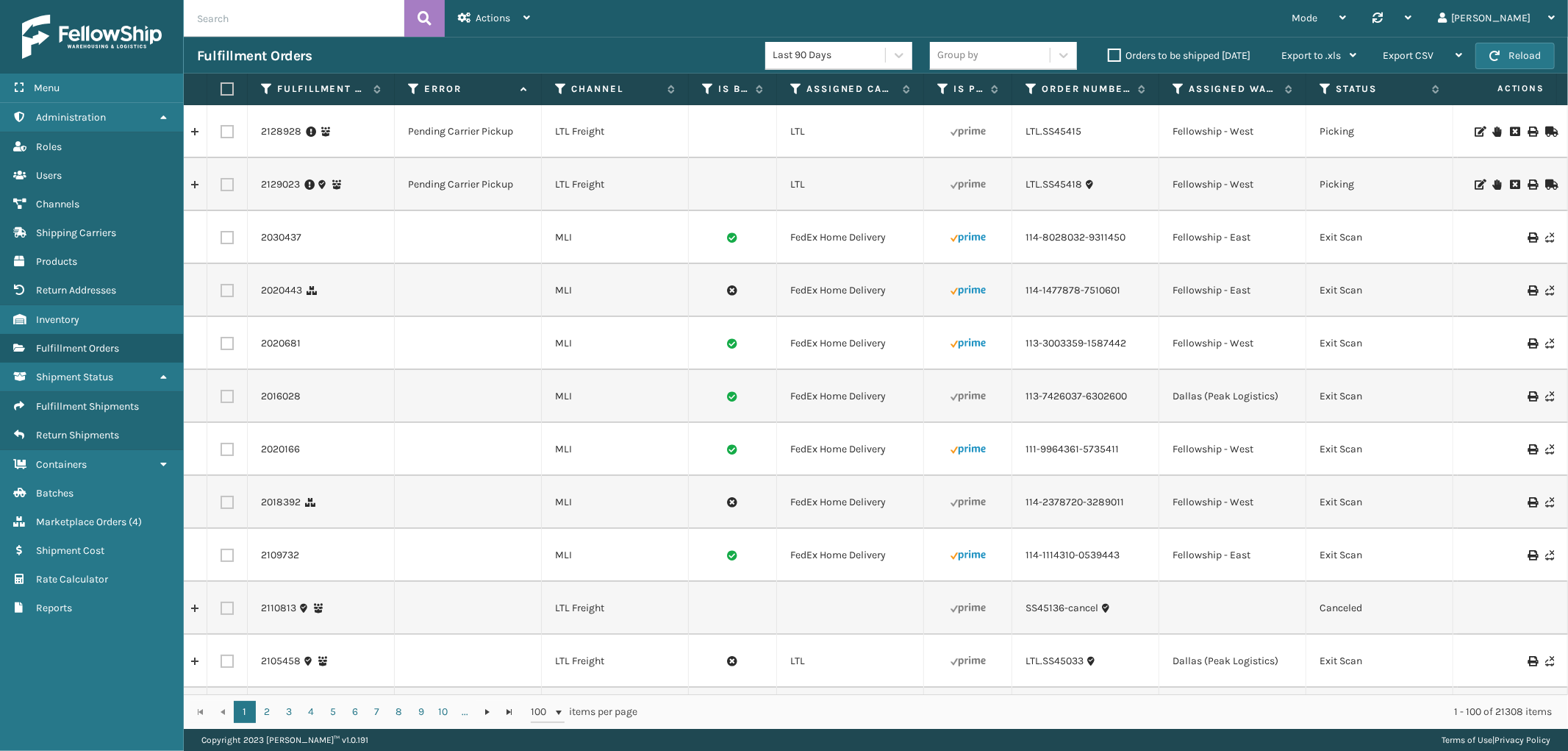
click at [304, 12] on input "text" at bounding box center [295, 18] width 221 height 36
click at [291, 19] on input "text" at bounding box center [295, 18] width 221 height 36
paste input "112-2270811-6270623"
type input "112-2270811-6270623"
click at [430, 17] on icon at bounding box center [424, 19] width 14 height 22
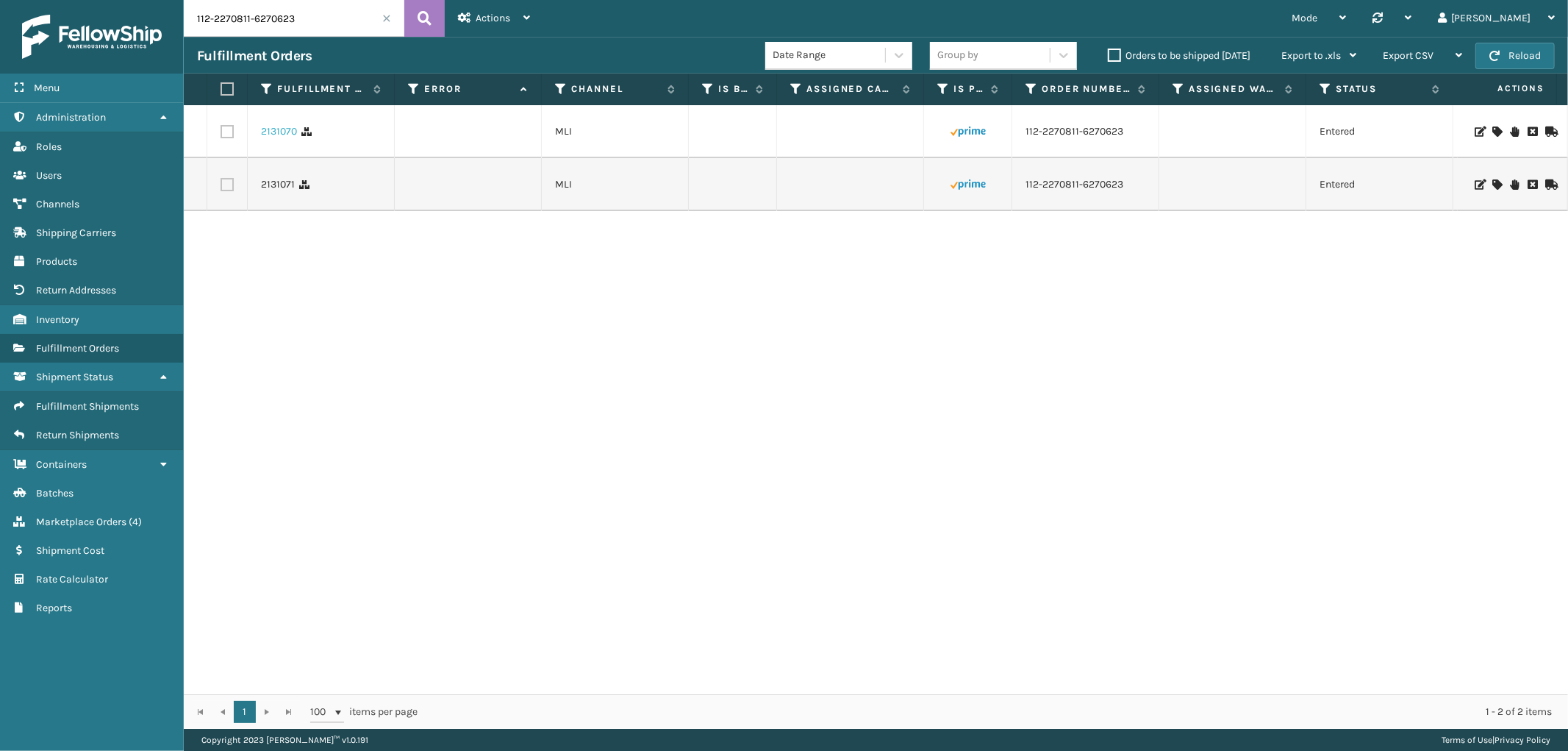
click at [280, 136] on link "2131070" at bounding box center [279, 132] width 36 height 15
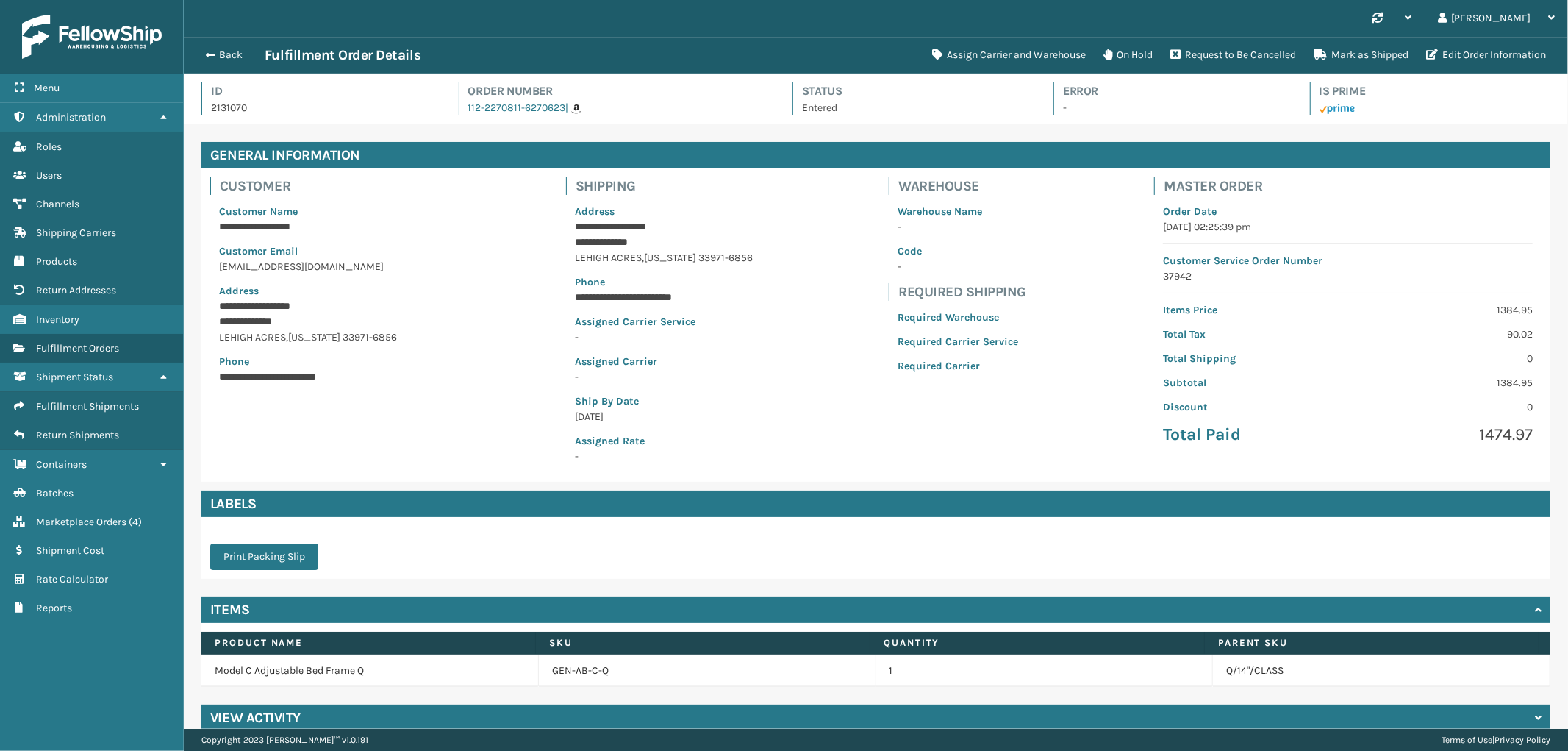
scroll to position [35, 1385]
click at [991, 51] on button "Assign Carrier and Warehouse" at bounding box center [1009, 54] width 171 height 29
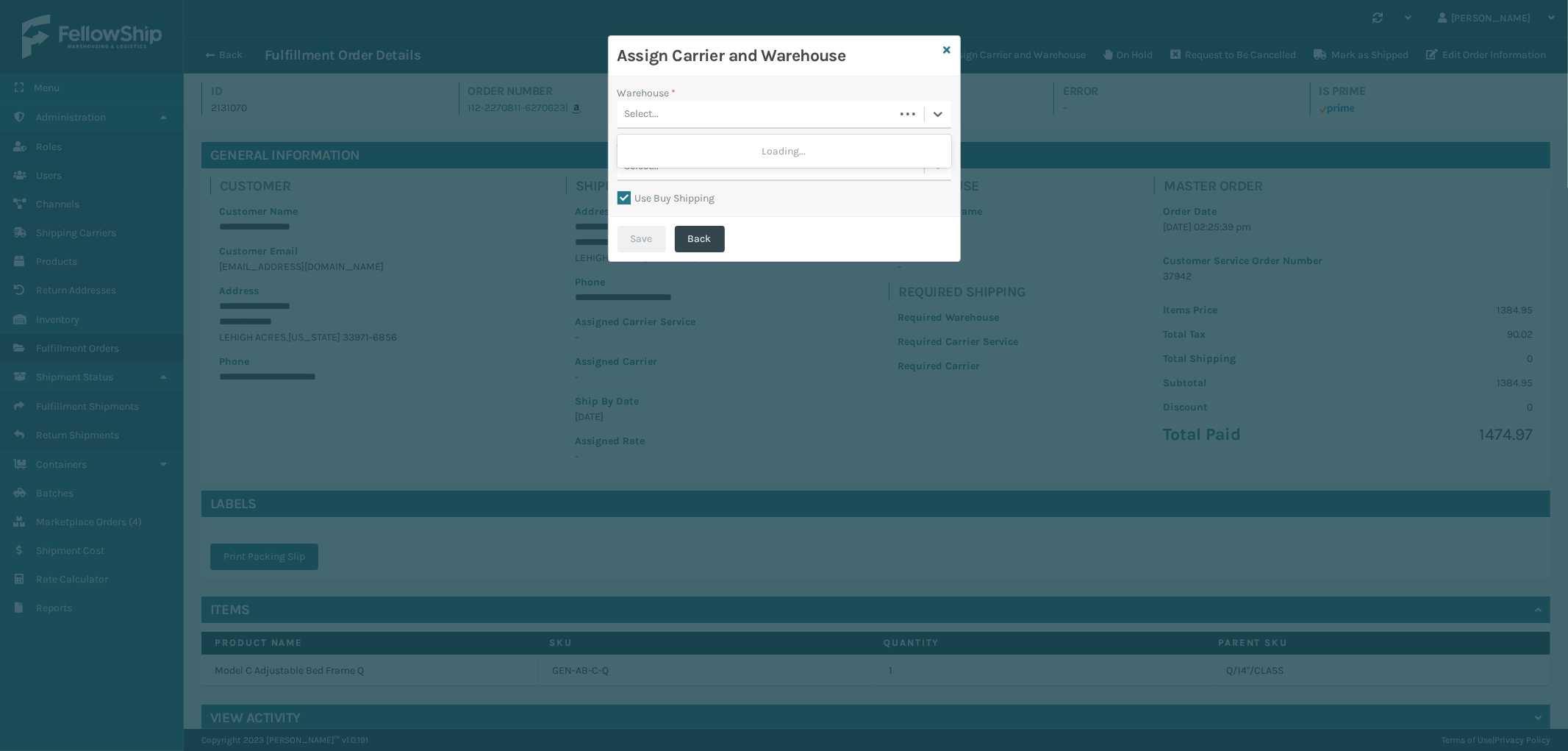
click at [766, 123] on div "Select..." at bounding box center [756, 114] width 277 height 24
click at [734, 193] on div "SleepGeekz Warehouse" at bounding box center [784, 205] width 334 height 27
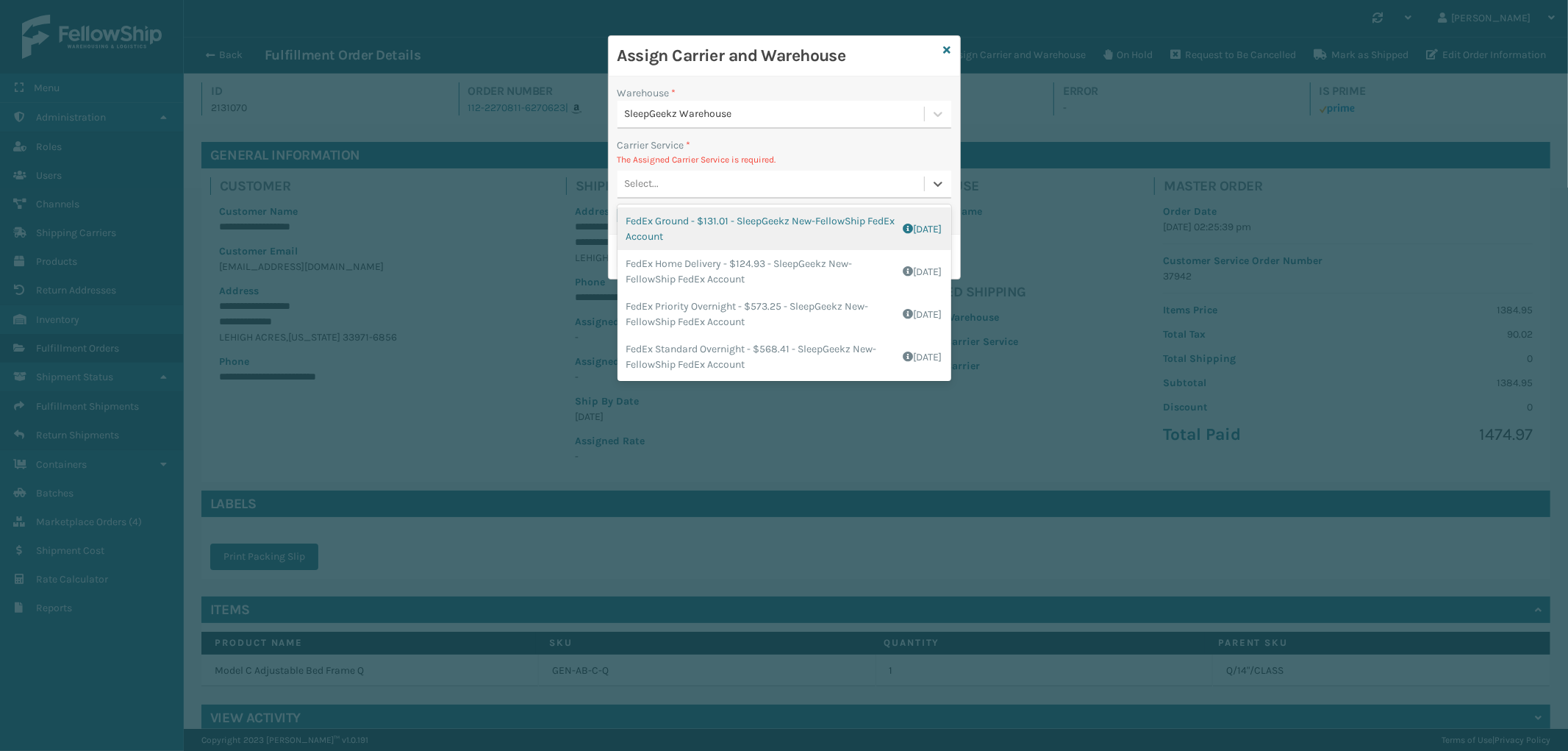
click at [755, 188] on div "Select..." at bounding box center [771, 184] width 307 height 24
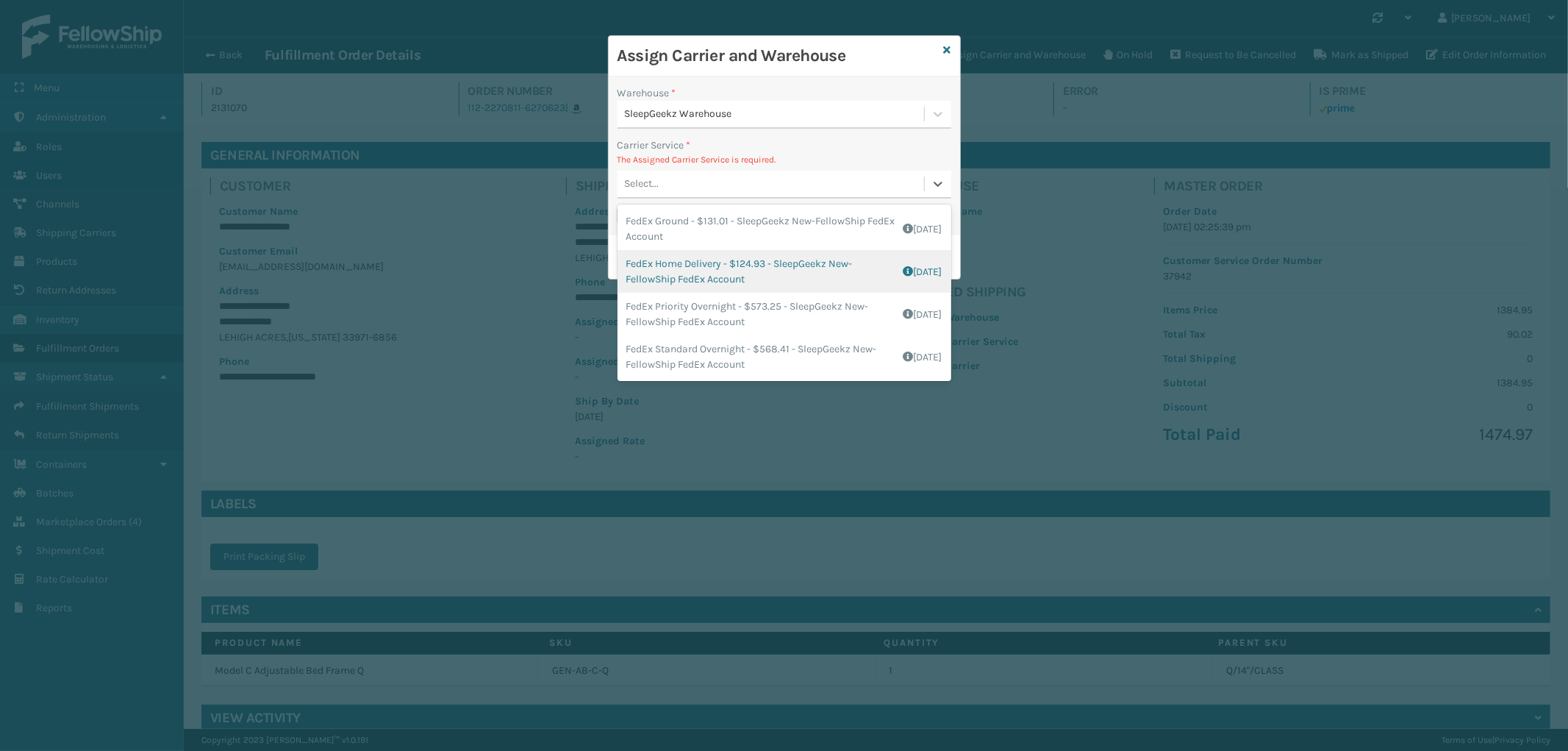
click at [775, 281] on div "FedEx Home Delivery - $124.93 - SleepGeekz New-FellowShip FedEx Account Shippin…" at bounding box center [784, 271] width 334 height 43
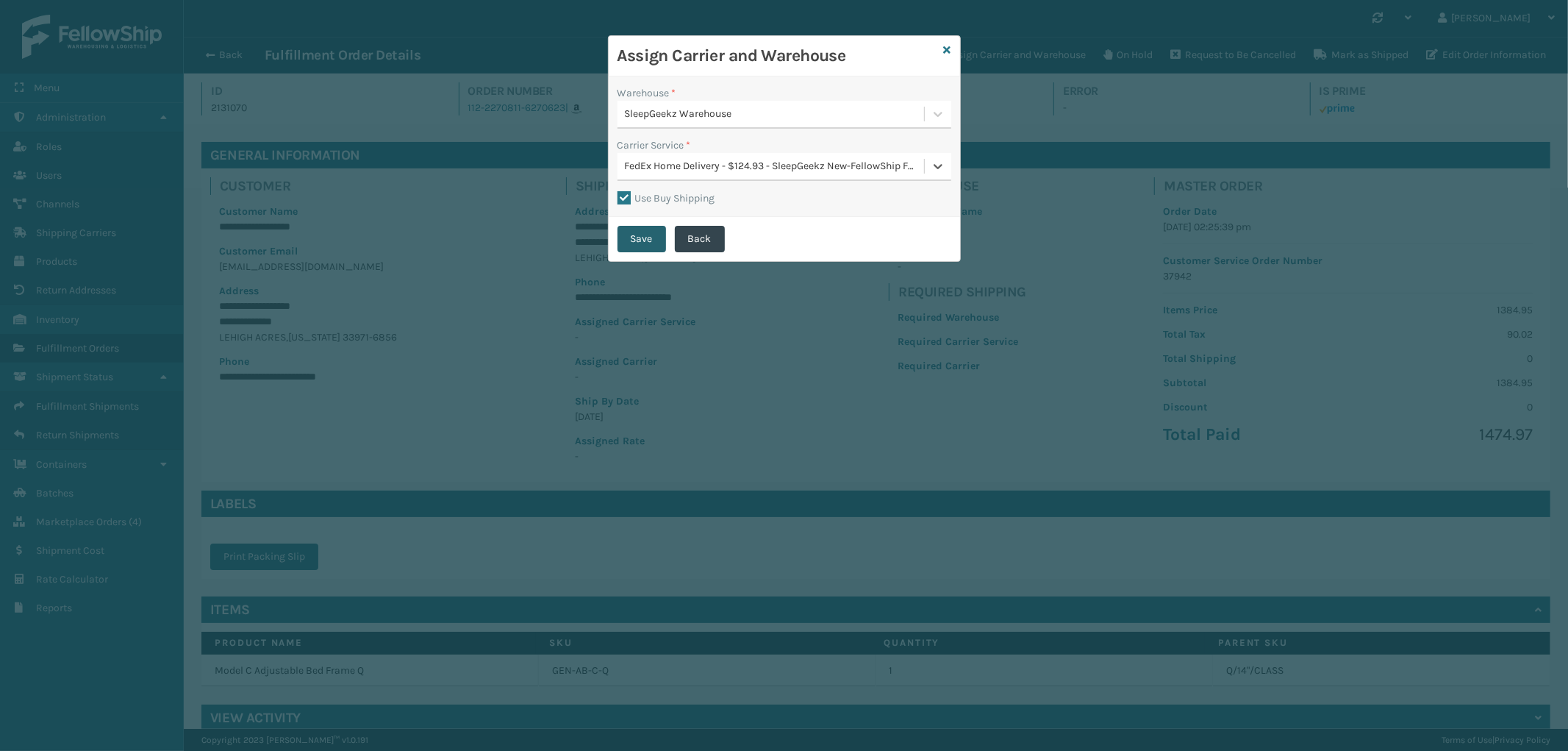
click at [648, 236] on button "Save" at bounding box center [642, 238] width 49 height 26
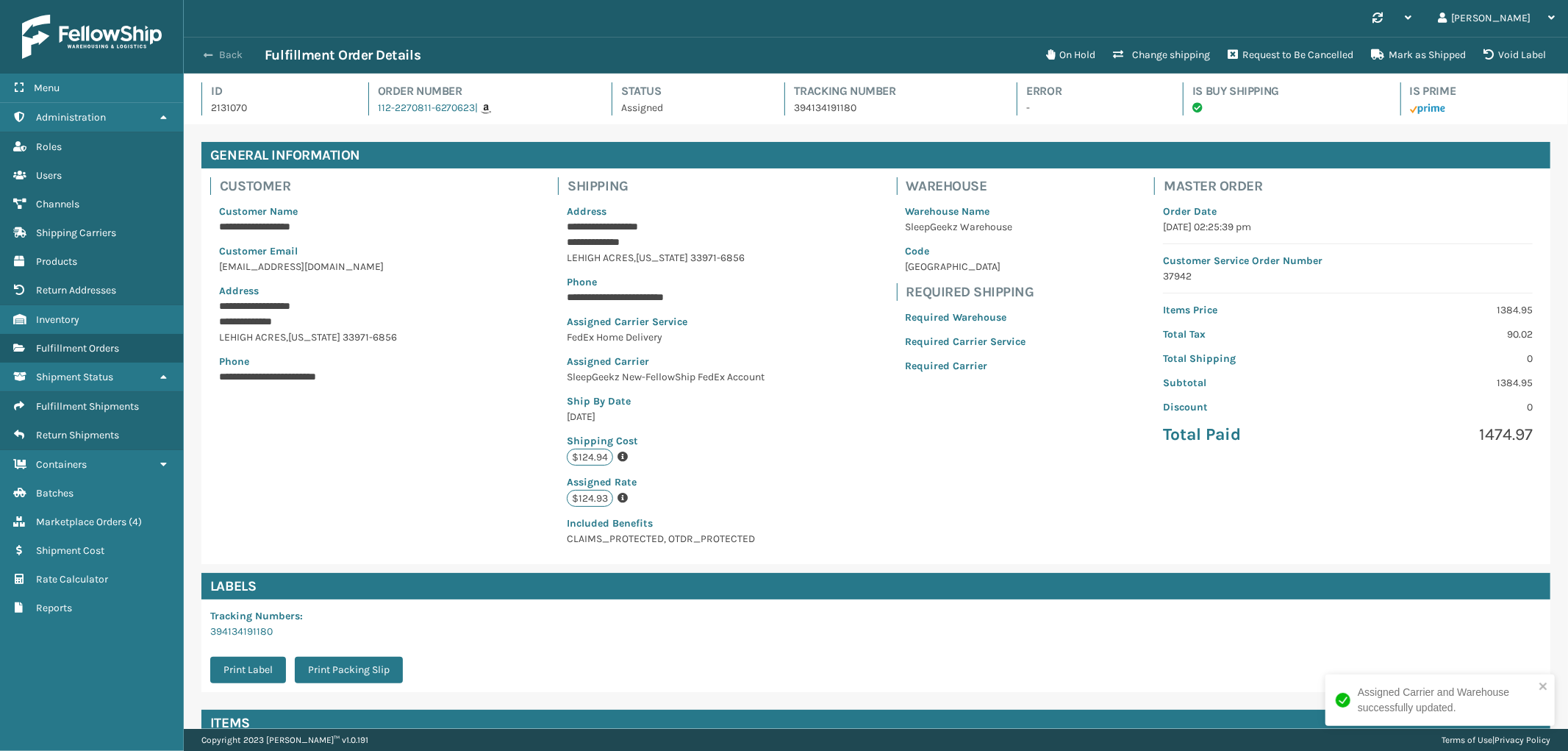
click at [229, 51] on button "Back" at bounding box center [231, 55] width 67 height 13
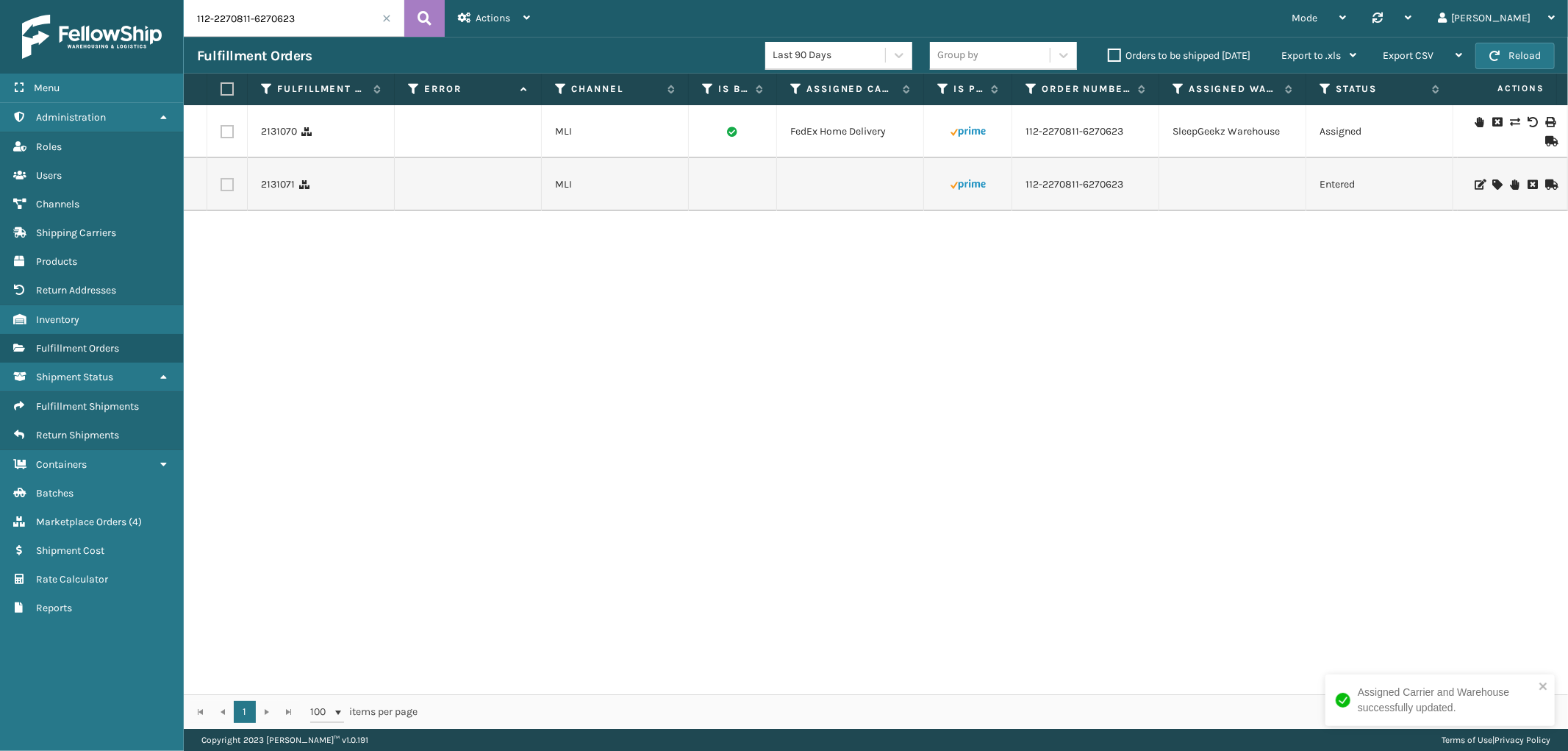
click at [1492, 184] on icon at bounding box center [1496, 184] width 8 height 10
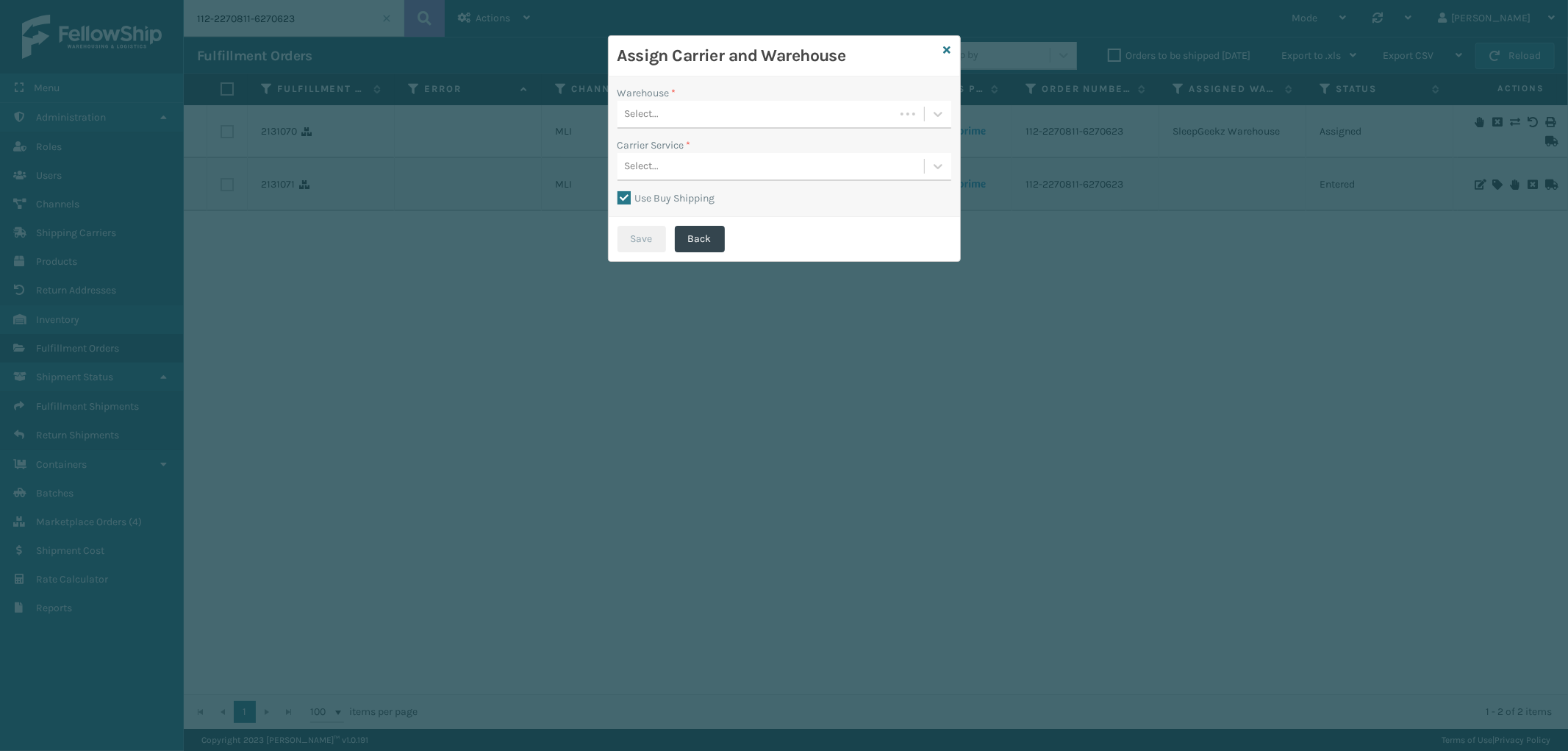
click at [686, 115] on div "Select..." at bounding box center [756, 114] width 277 height 24
click at [686, 221] on div "SleepGeekz Warehouse" at bounding box center [784, 232] width 334 height 27
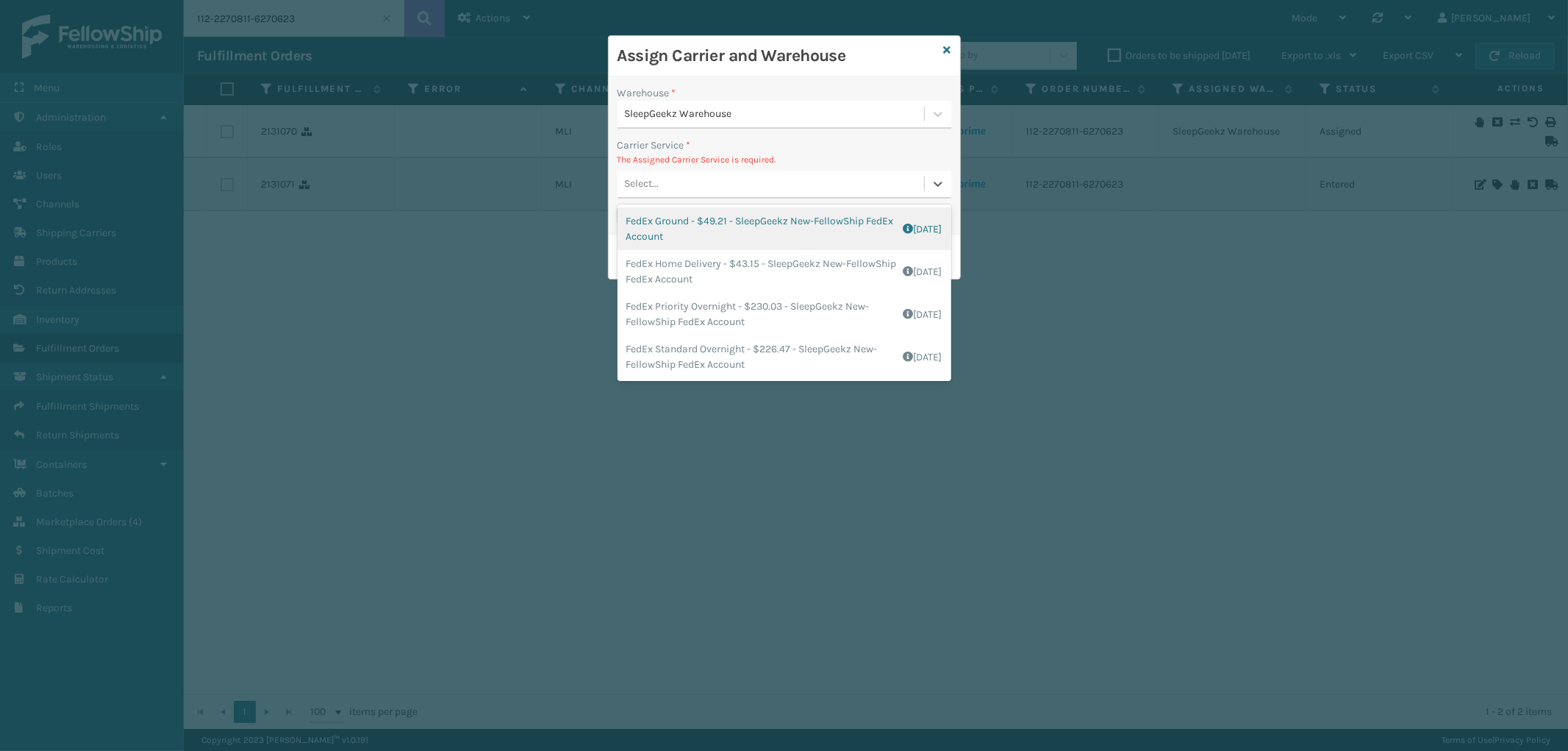
click at [718, 184] on div "Select..." at bounding box center [771, 184] width 307 height 24
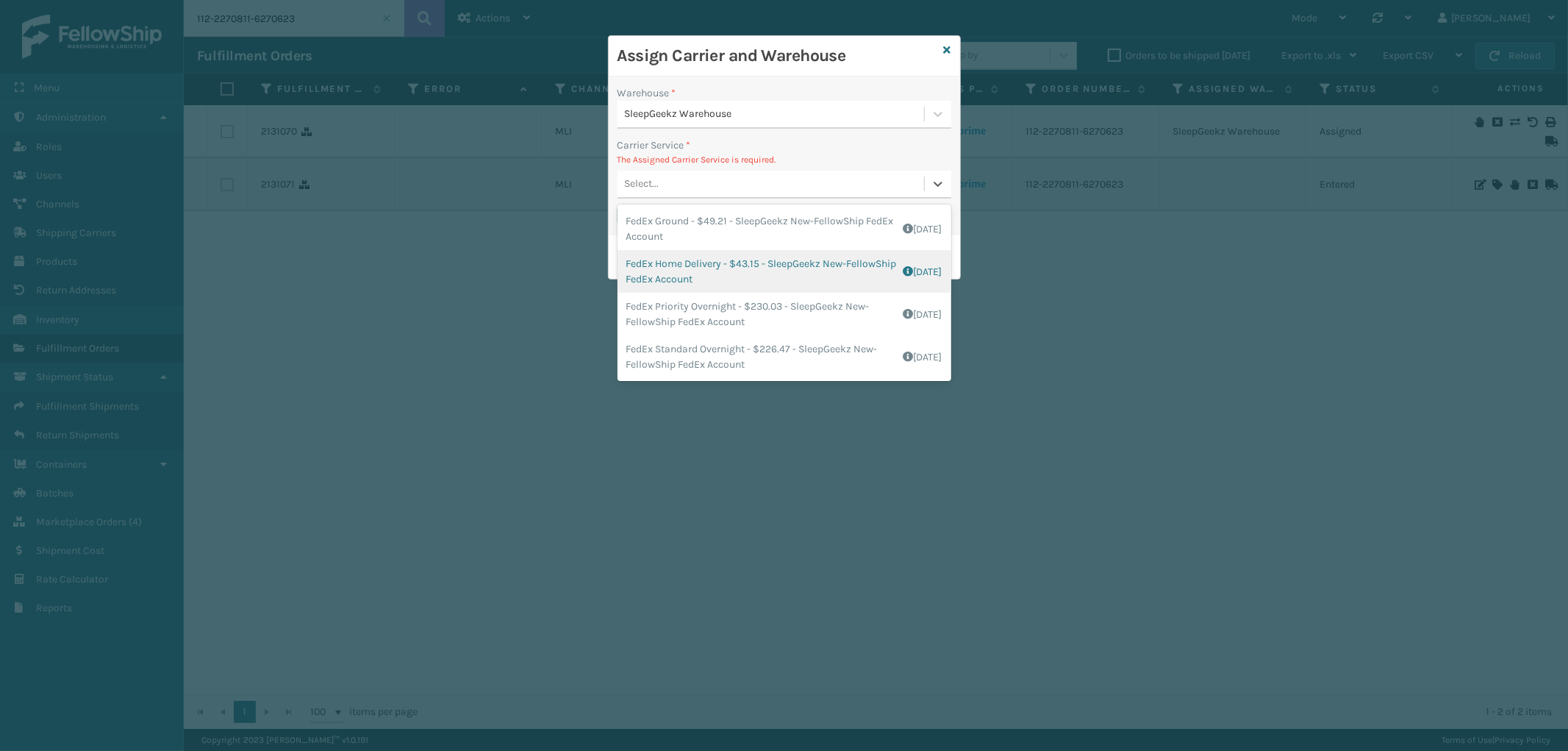
click at [774, 276] on div "FedEx Home Delivery - $43.15 - SleepGeekz New-FellowShip FedEx Account Shipping…" at bounding box center [784, 271] width 334 height 43
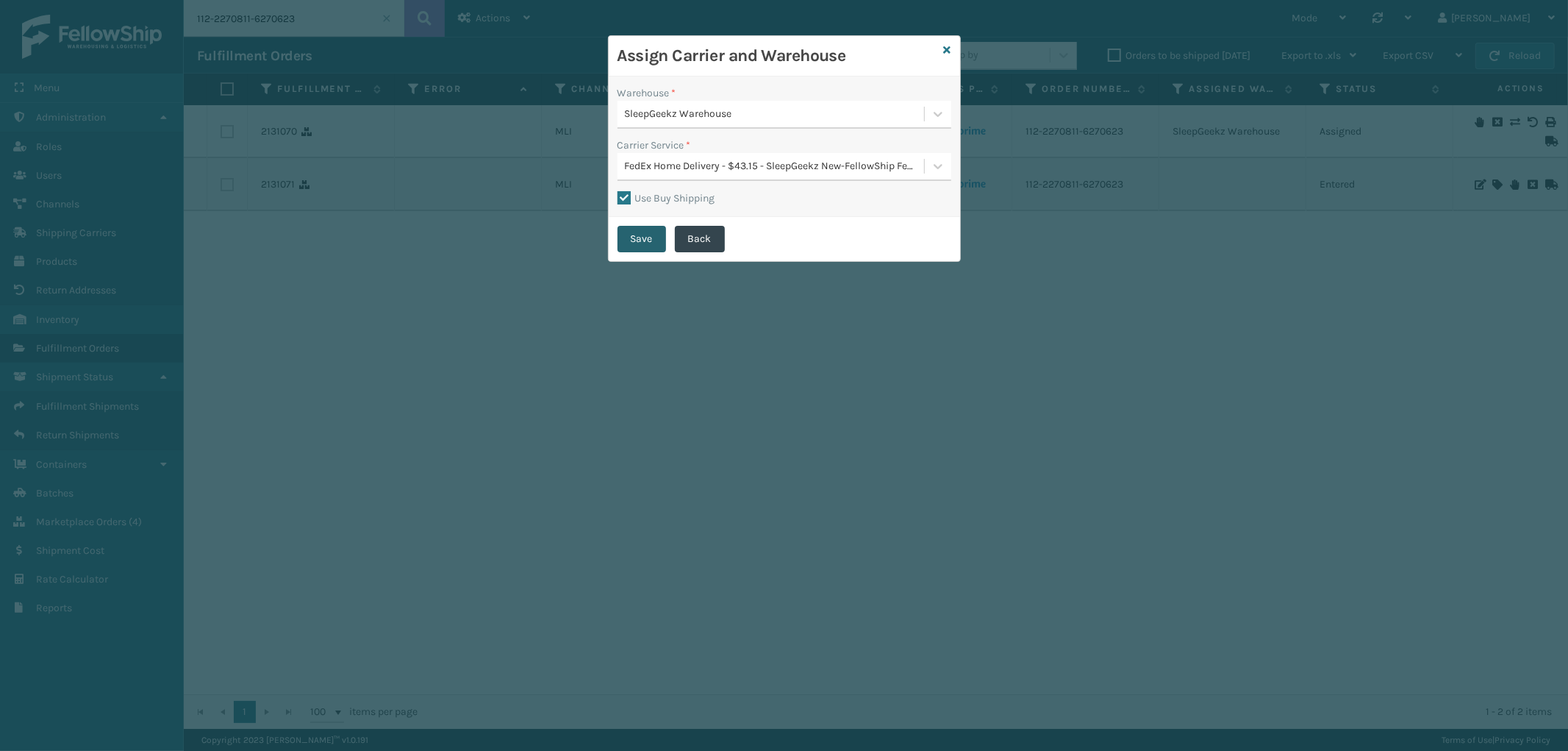
click at [630, 228] on button "Save" at bounding box center [642, 238] width 49 height 26
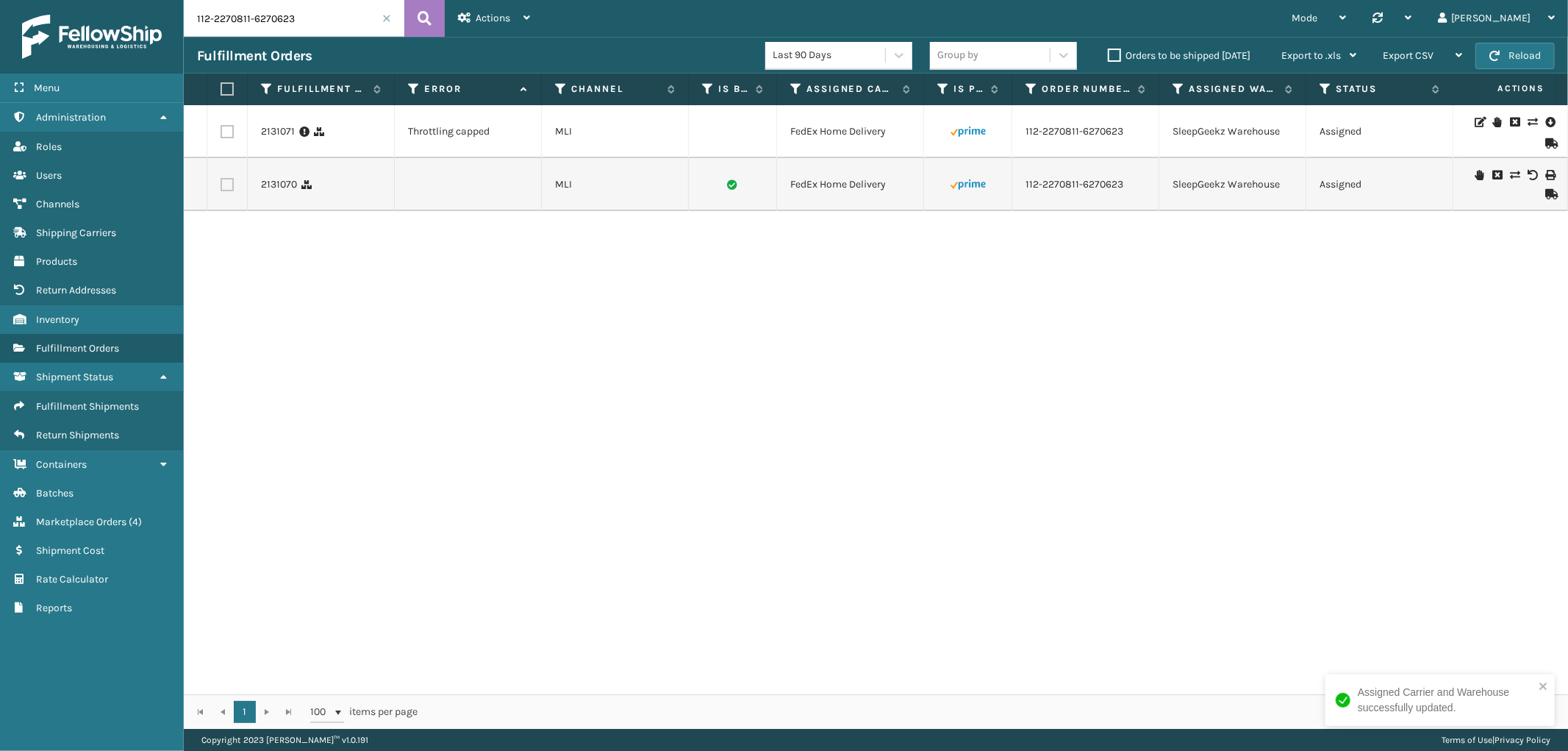
click at [229, 129] on label at bounding box center [227, 132] width 13 height 13
click at [222, 129] on input "checkbox" at bounding box center [221, 130] width 1 height 9
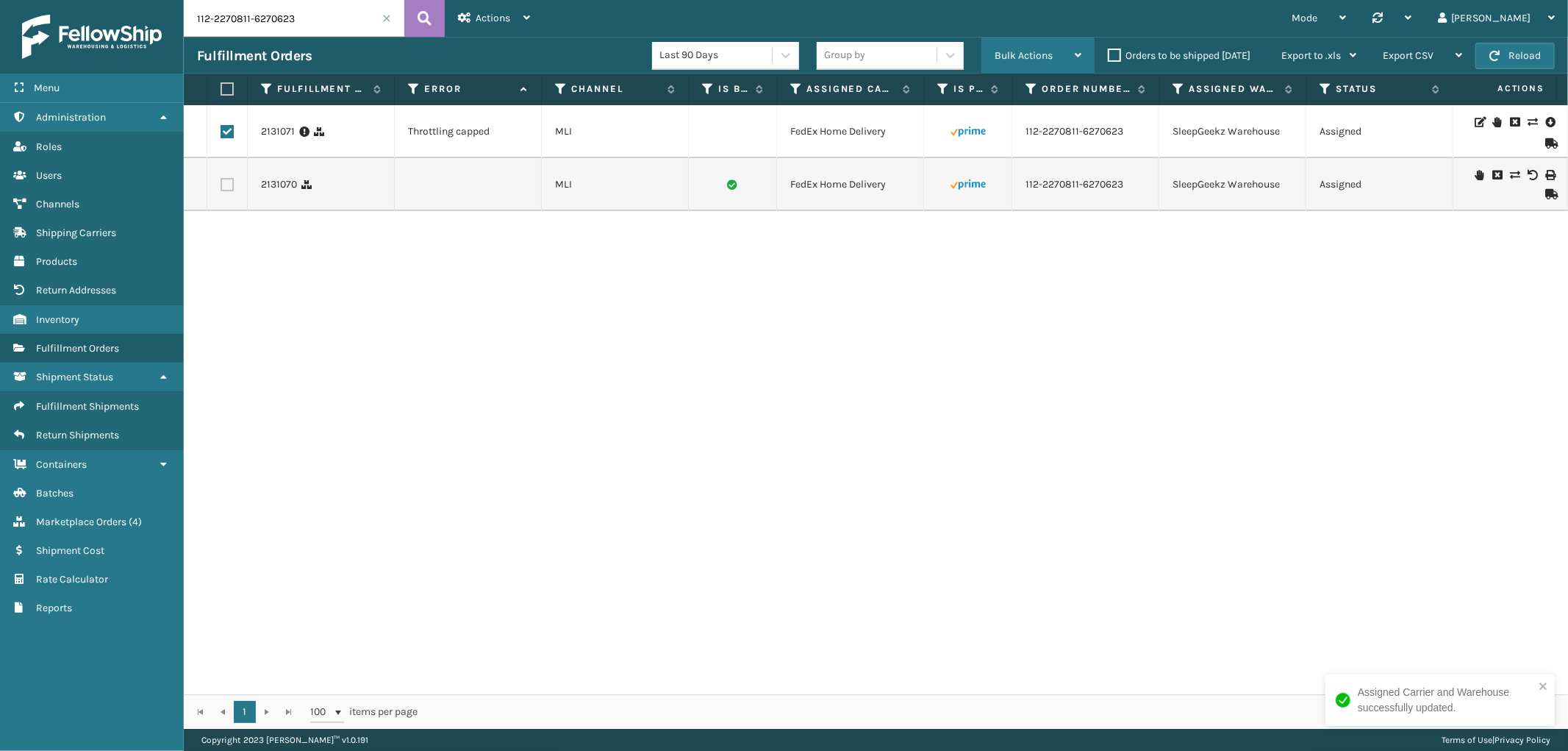
click at [1033, 44] on div "Bulk Actions" at bounding box center [1038, 55] width 87 height 36
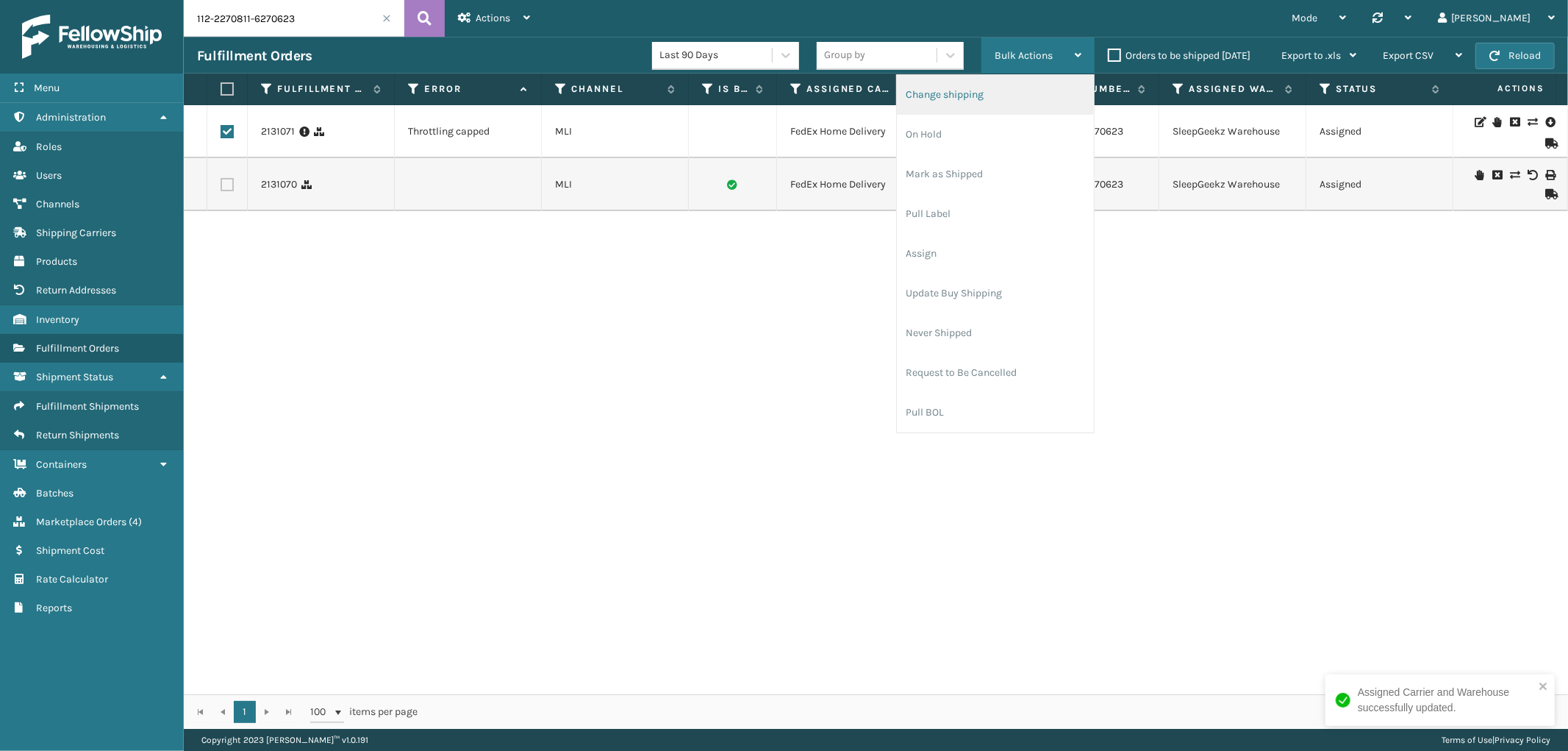
click at [981, 106] on li "Change shipping" at bounding box center [995, 94] width 197 height 39
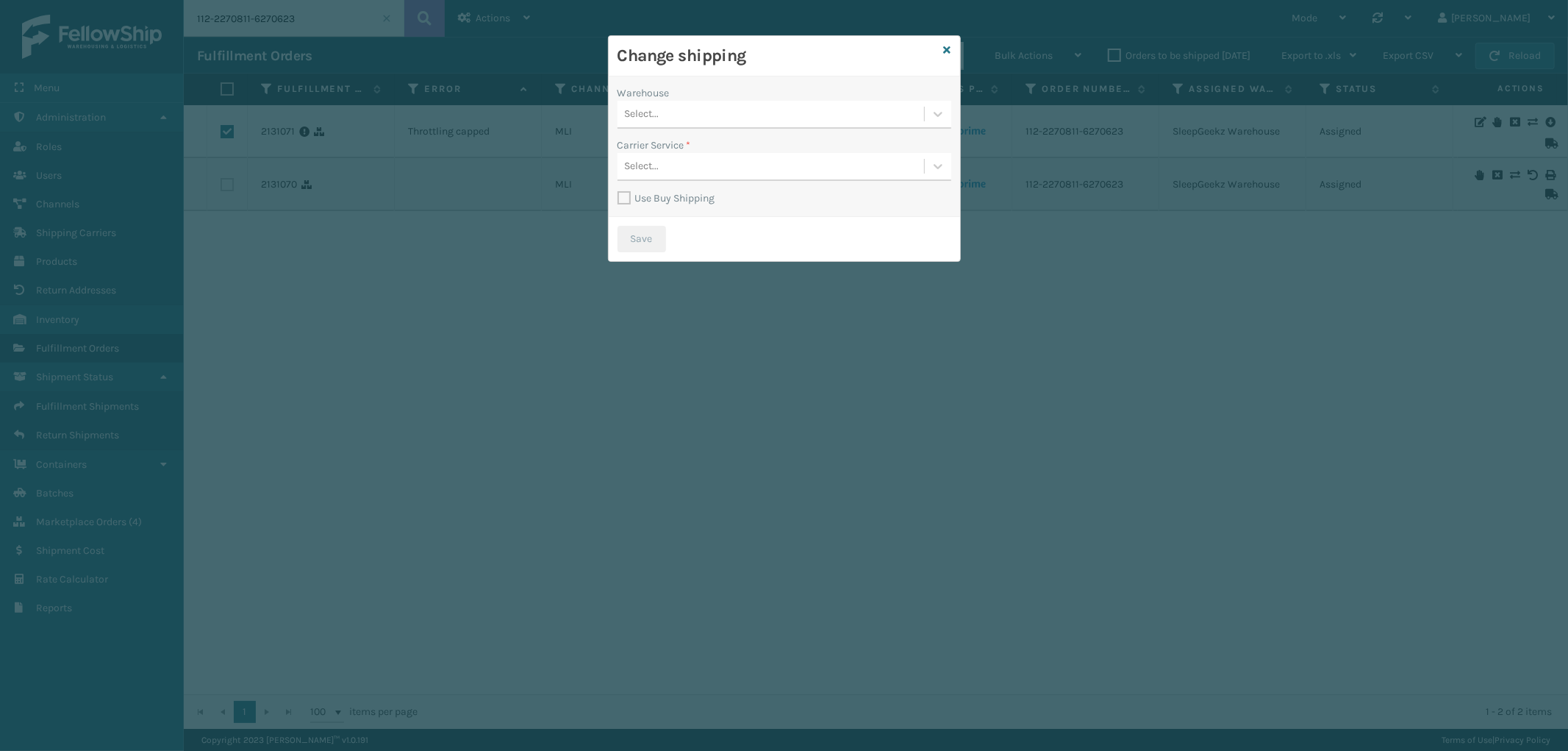
click at [731, 122] on div "Select..." at bounding box center [771, 114] width 307 height 24
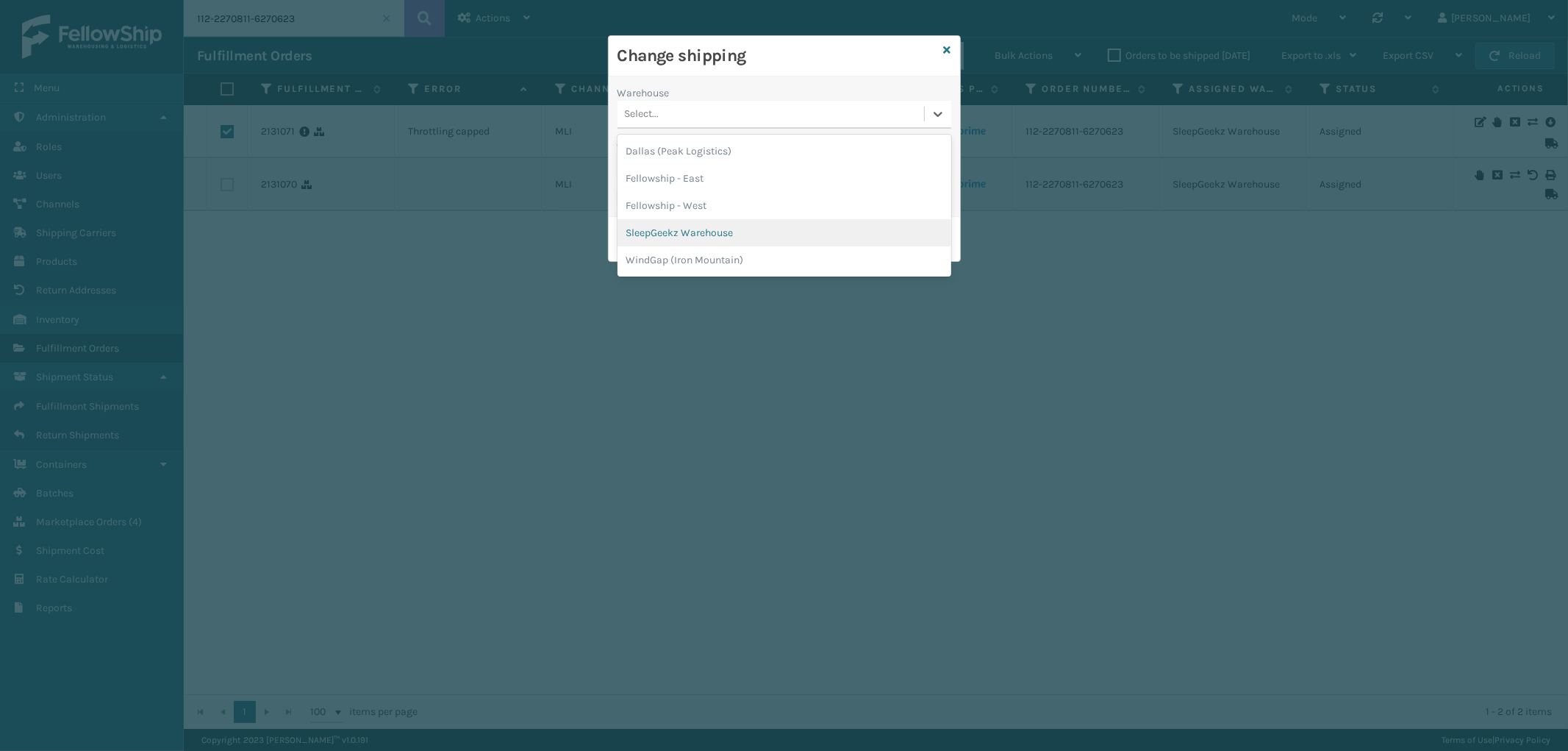
click at [709, 233] on div "SleepGeekz Warehouse" at bounding box center [784, 232] width 334 height 27
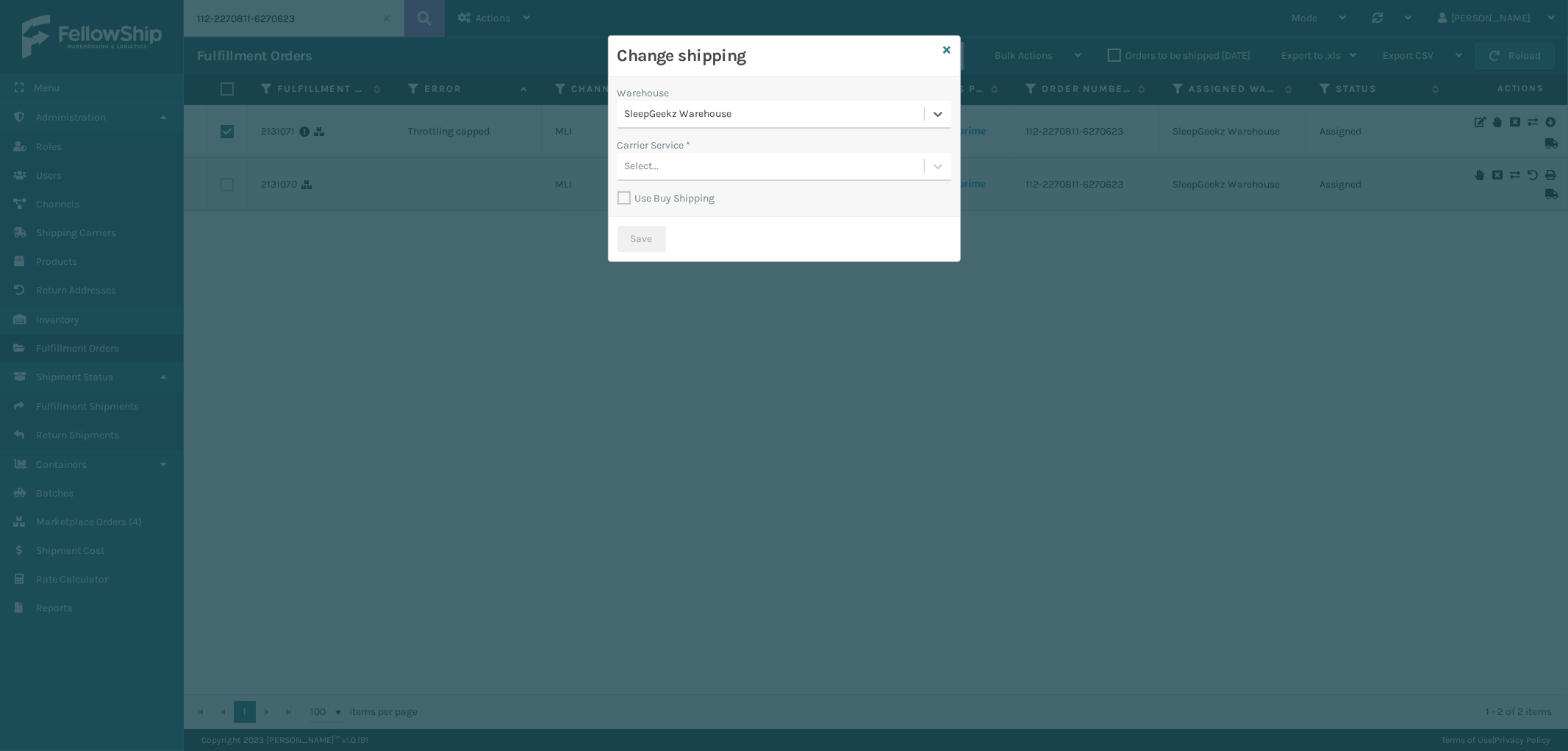
click at [742, 157] on div "Select..." at bounding box center [771, 166] width 307 height 24
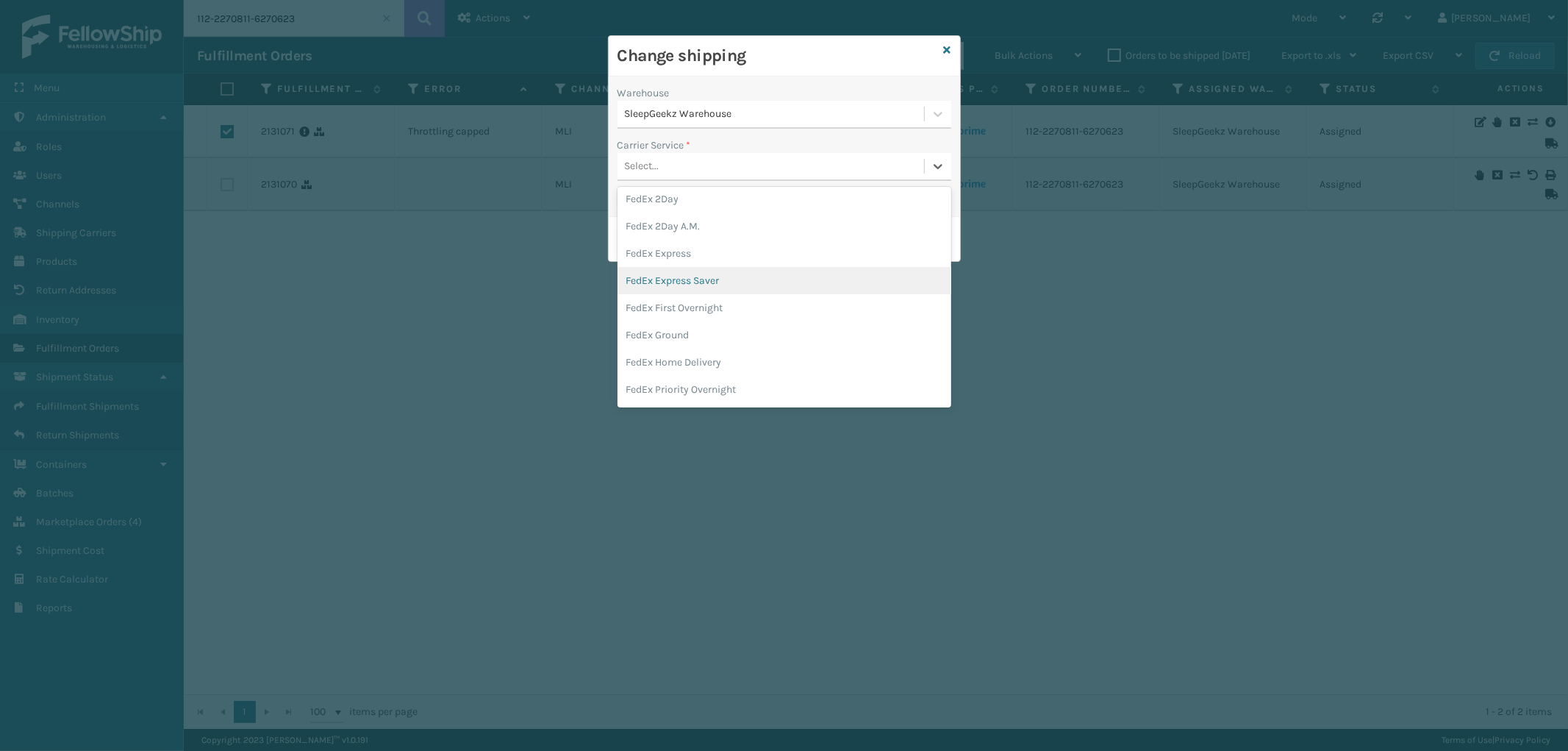
scroll to position [81, 0]
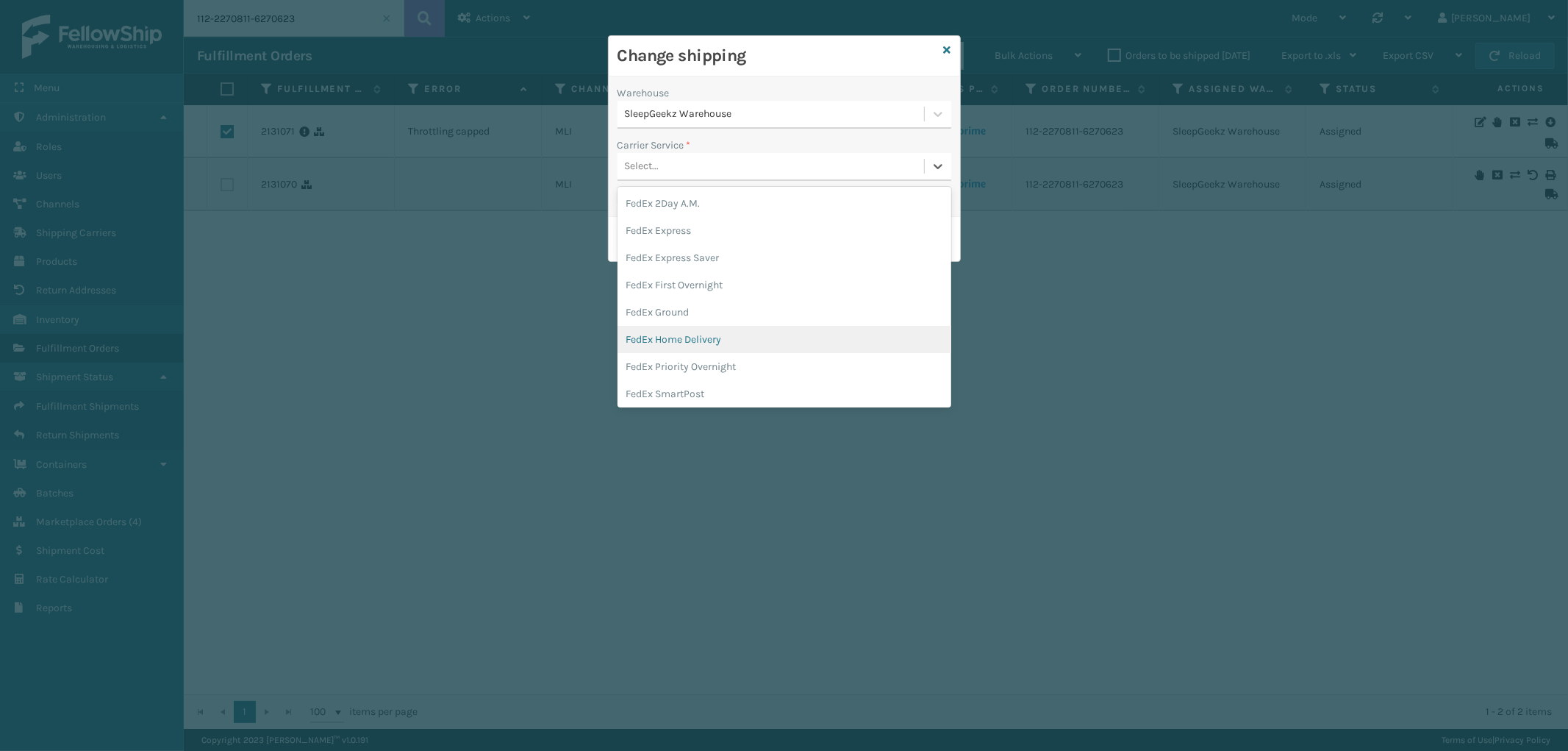
click at [743, 342] on div "FedEx Home Delivery" at bounding box center [784, 339] width 334 height 27
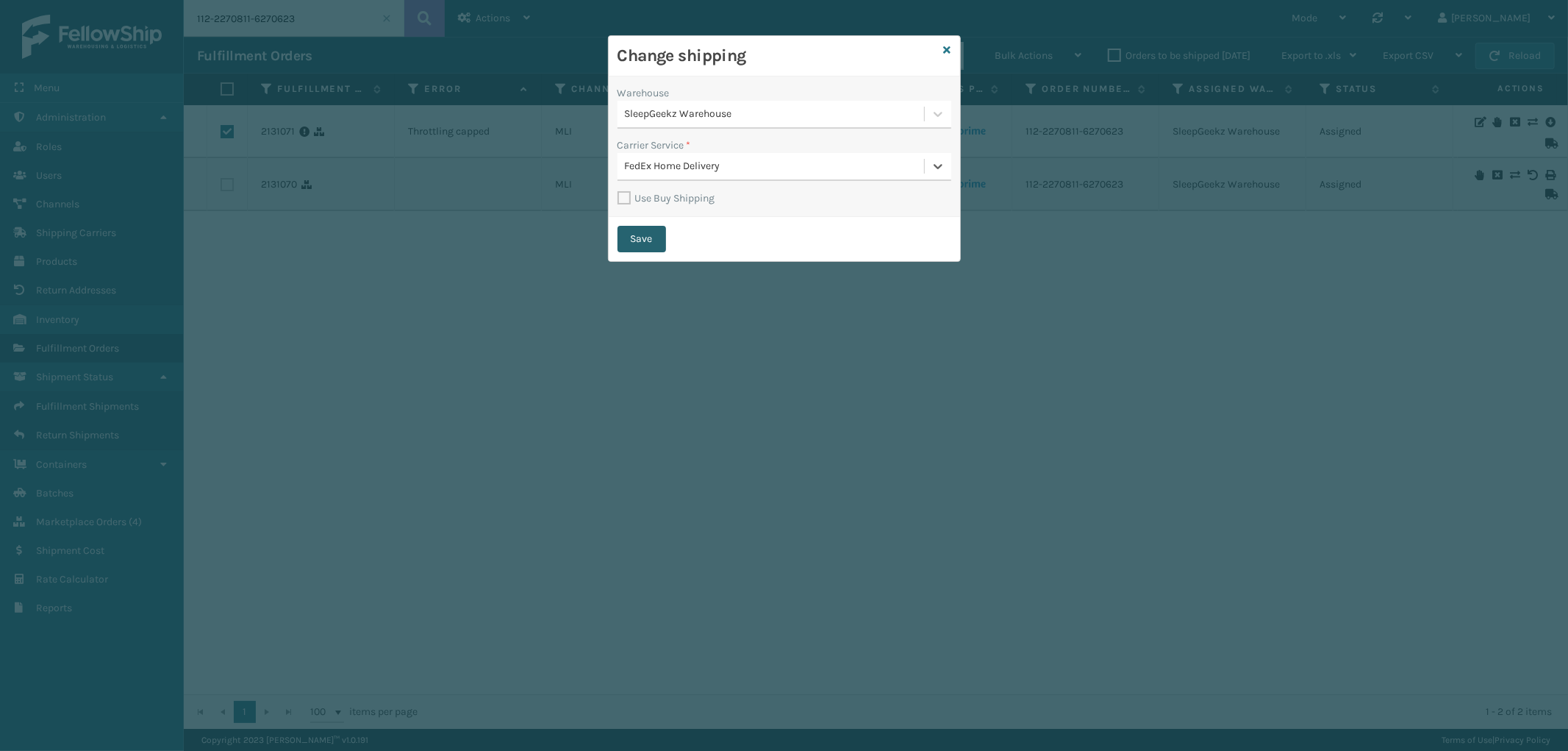
click at [651, 238] on button "Save" at bounding box center [642, 238] width 49 height 26
checkbox input "false"
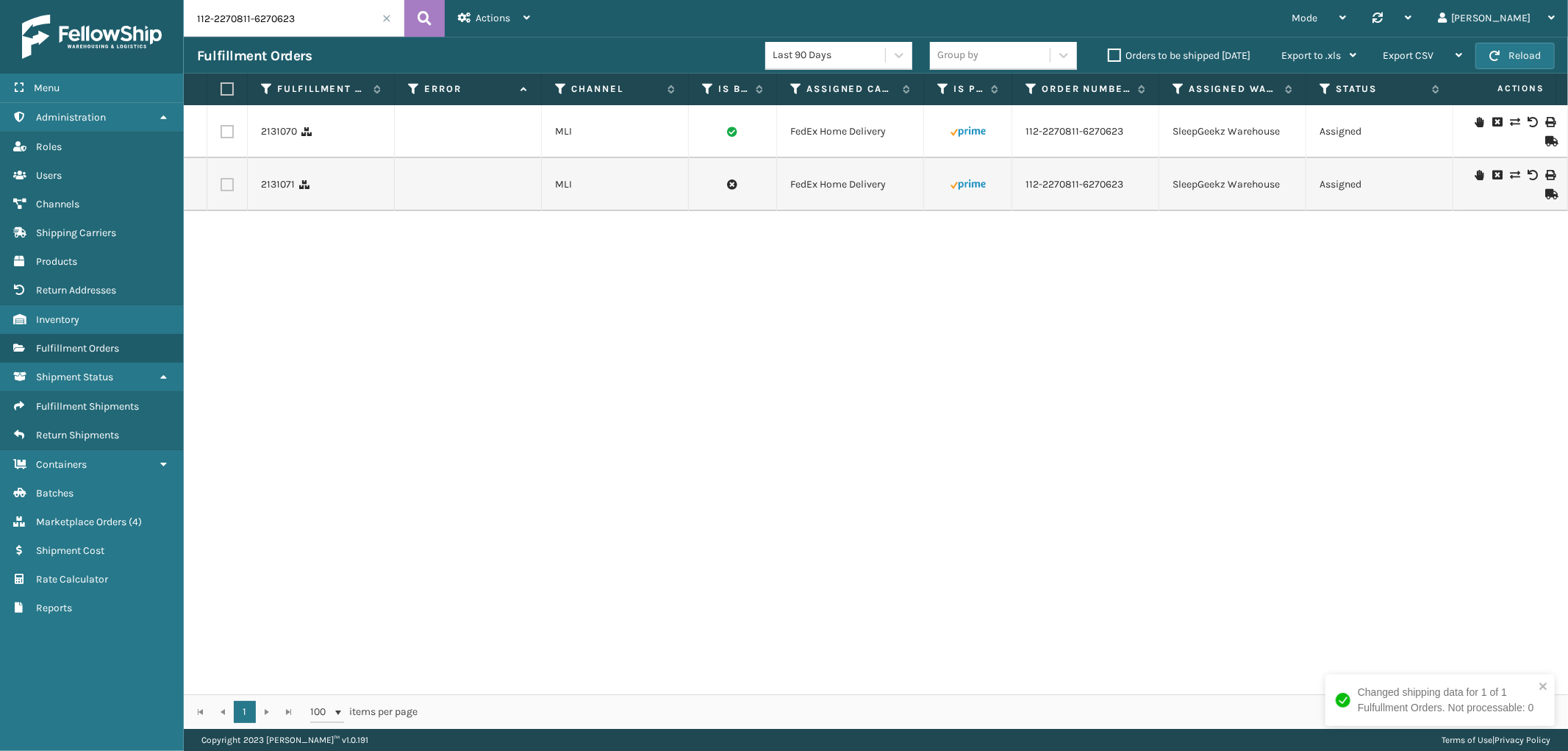
click at [251, 11] on input "112-2270811-6270623" at bounding box center [295, 18] width 221 height 36
paste input "6979387-9769001"
click at [418, 27] on icon at bounding box center [424, 19] width 14 height 22
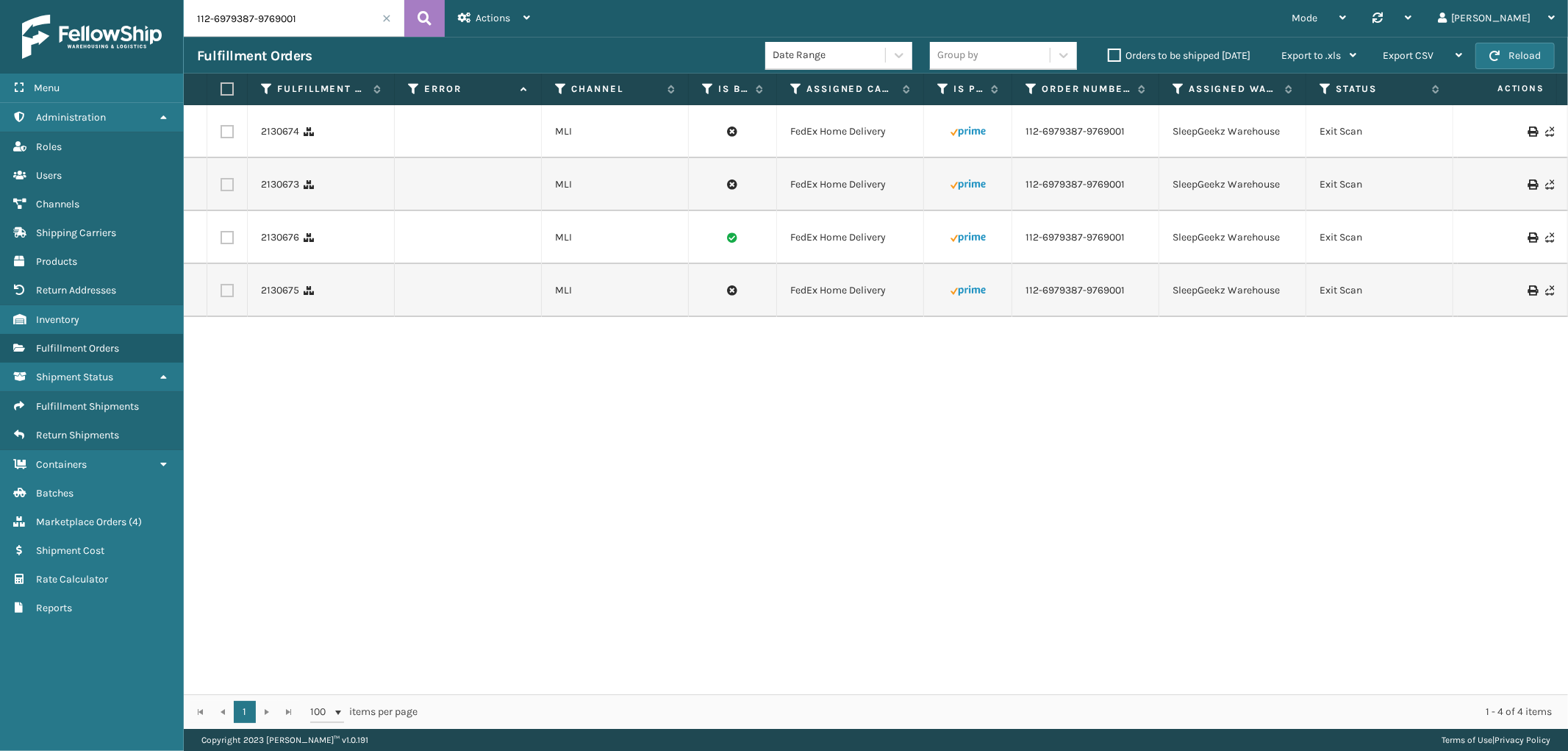
click at [1204, 694] on div "1 1 100 items per page 1 - 4 of 4 items" at bounding box center [876, 711] width 1385 height 35
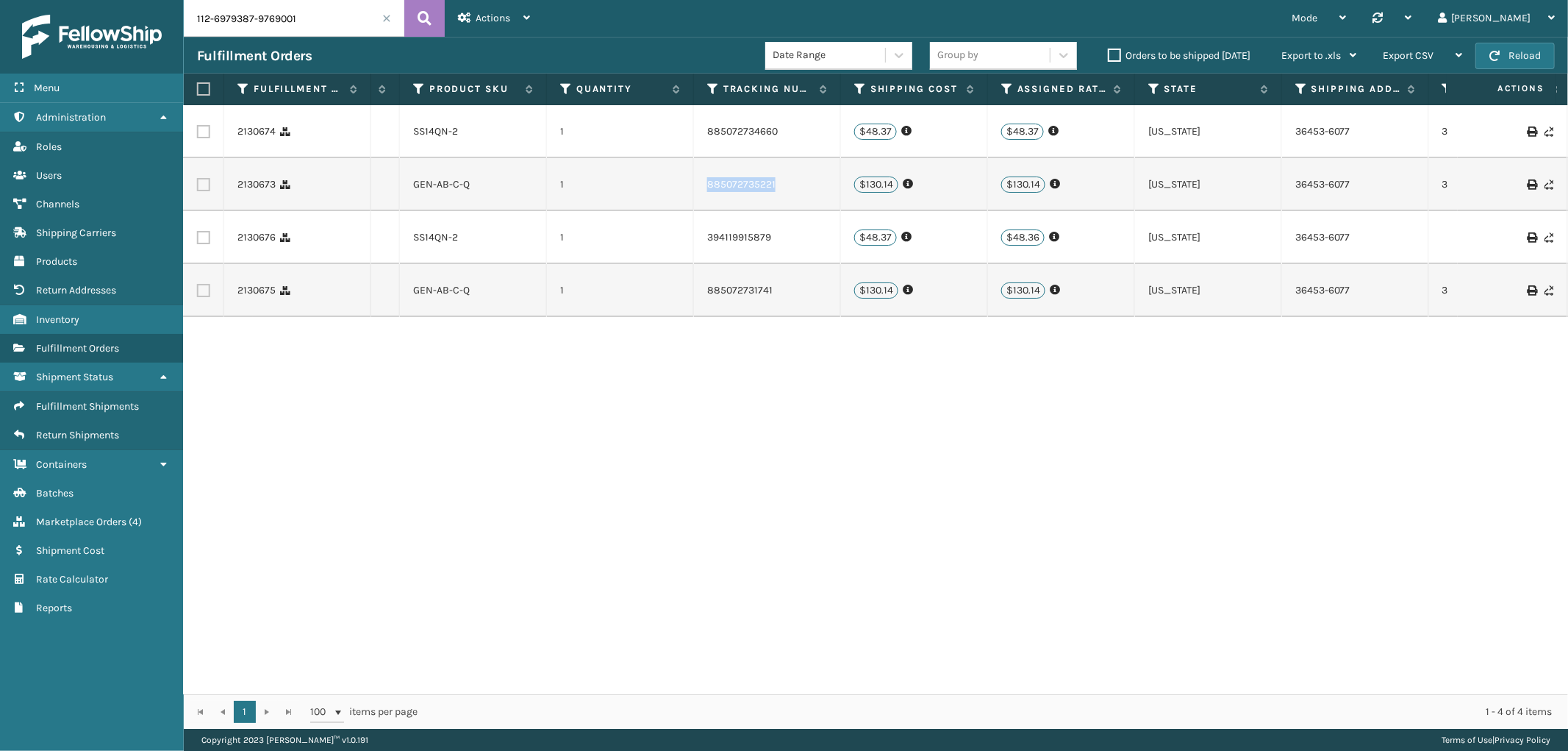
drag, startPoint x: 804, startPoint y: 188, endPoint x: 695, endPoint y: 188, distance: 109.0
click at [695, 188] on td "885072735221" at bounding box center [767, 184] width 147 height 53
copy link "885072735221"
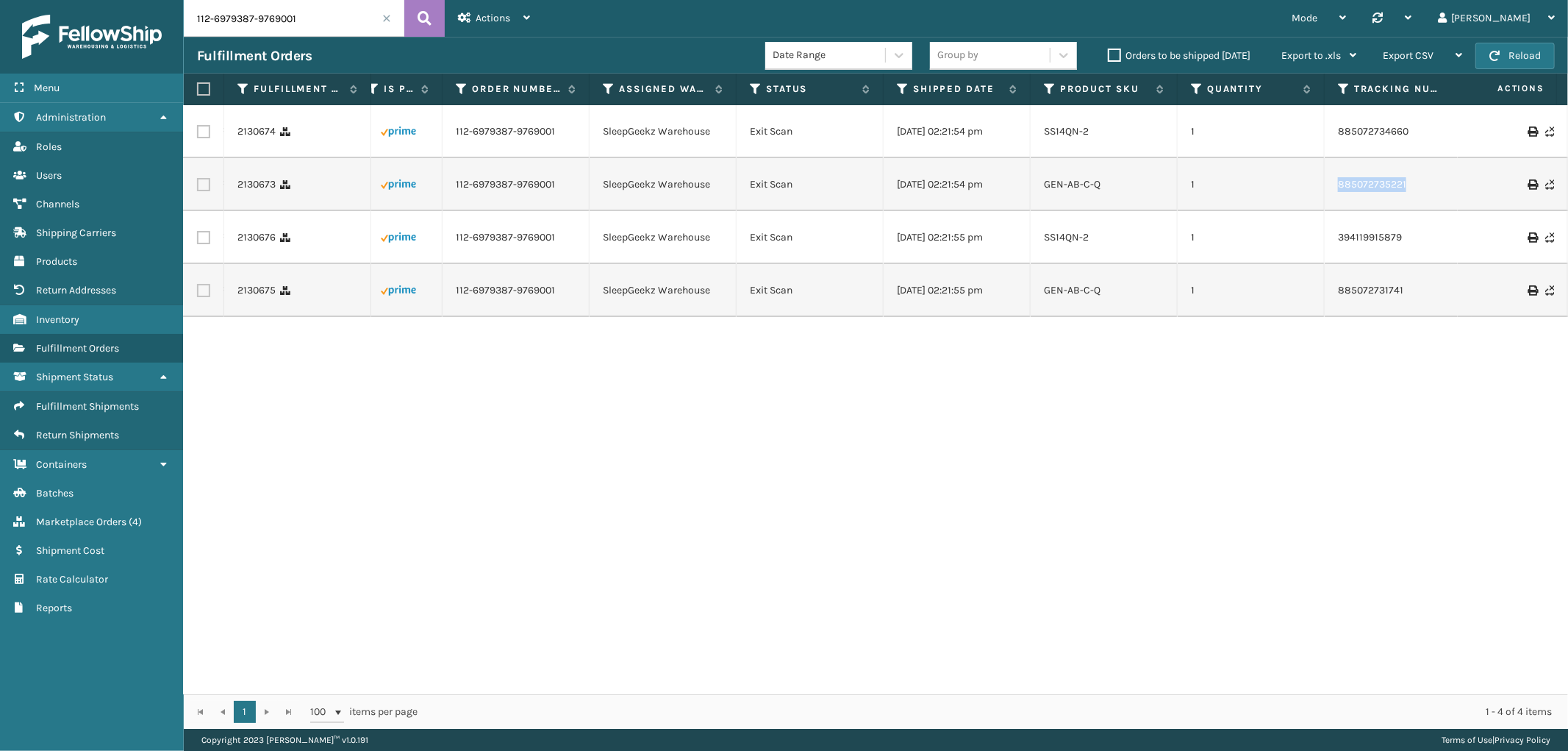
scroll to position [0, 563]
drag, startPoint x: 1428, startPoint y: 134, endPoint x: 1359, endPoint y: 146, distance: 70.0
click at [1336, 136] on td "885072734660" at bounding box center [1404, 131] width 147 height 53
copy link "885072734660"
click at [252, 20] on input "112-6979387-9769001" at bounding box center [295, 18] width 221 height 36
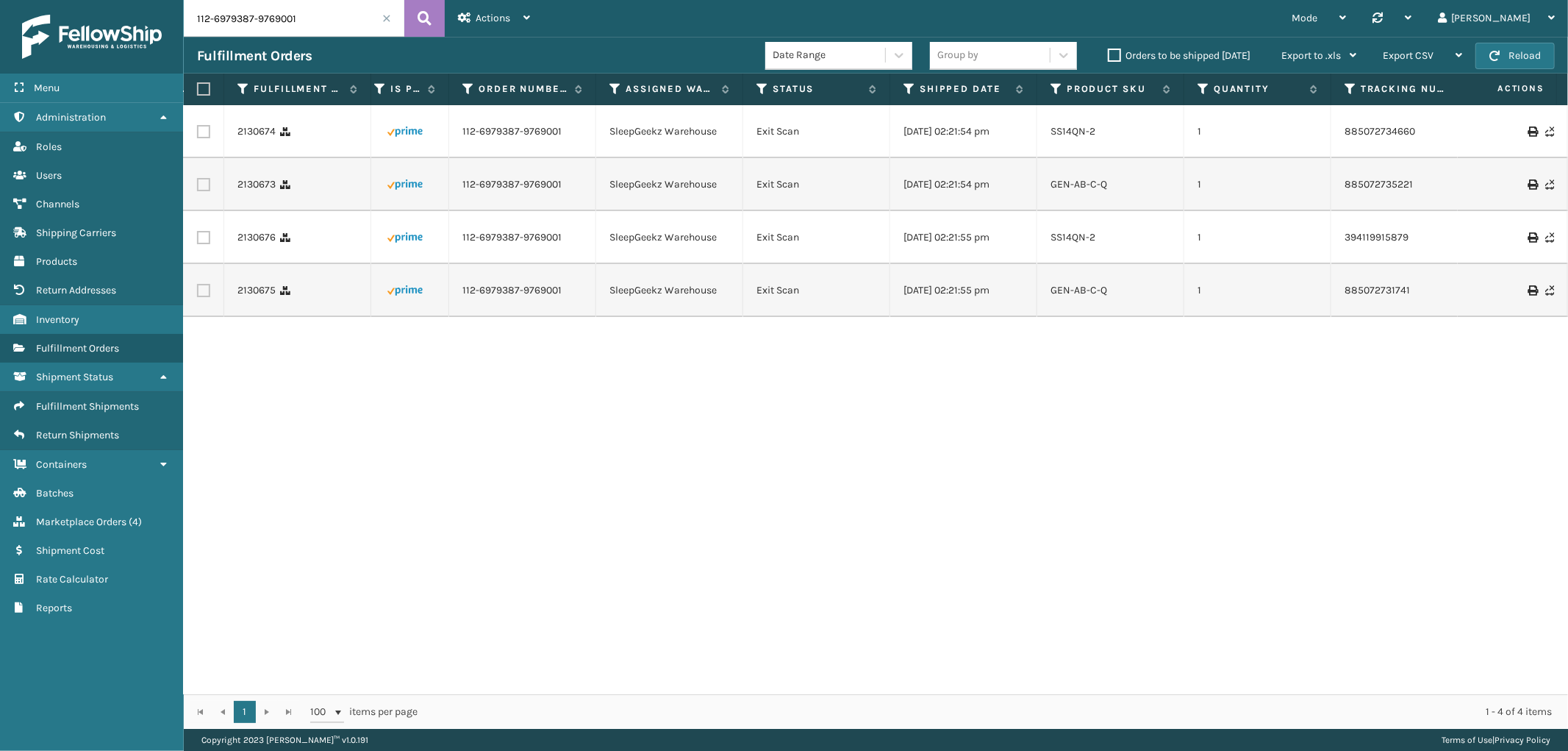
click at [252, 20] on input "112-6979387-9769001" at bounding box center [295, 18] width 221 height 36
paste input "0002931-6357047"
type input "112-0002931-6357047"
click at [407, 15] on button at bounding box center [424, 18] width 40 height 36
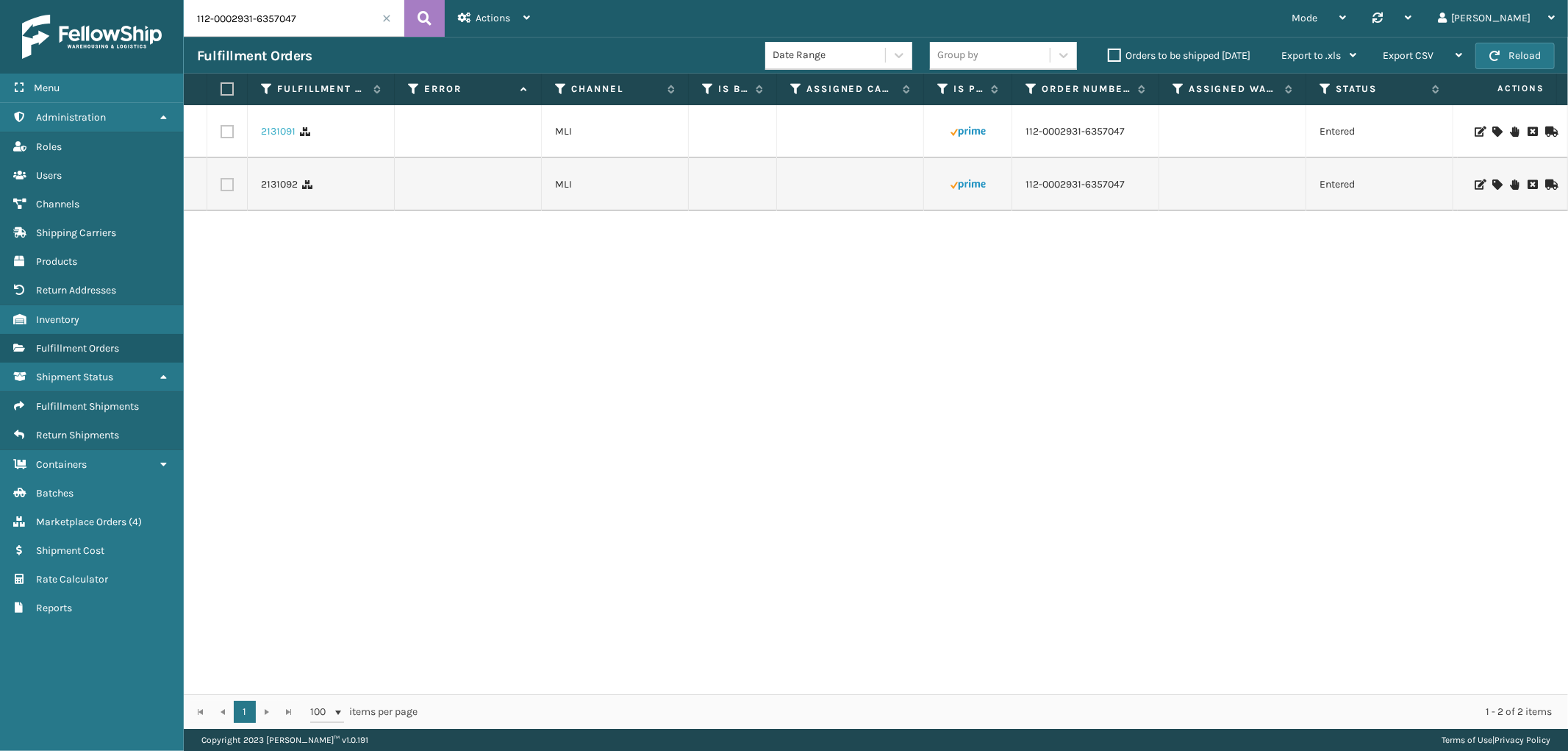
click at [274, 134] on link "2131091" at bounding box center [278, 132] width 35 height 15
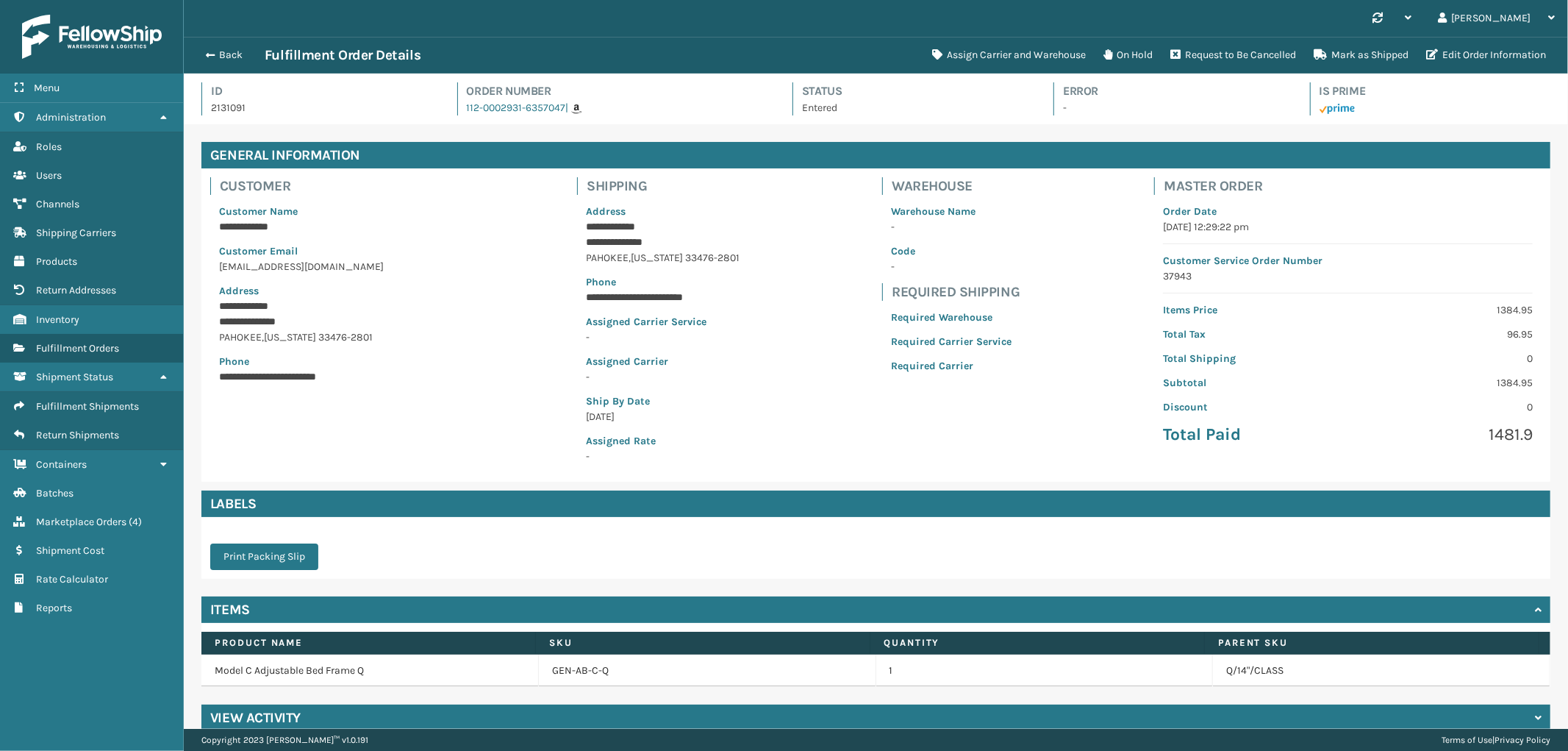
scroll to position [35, 1385]
click at [1015, 49] on button "Assign Carrier and Warehouse" at bounding box center [1009, 54] width 171 height 29
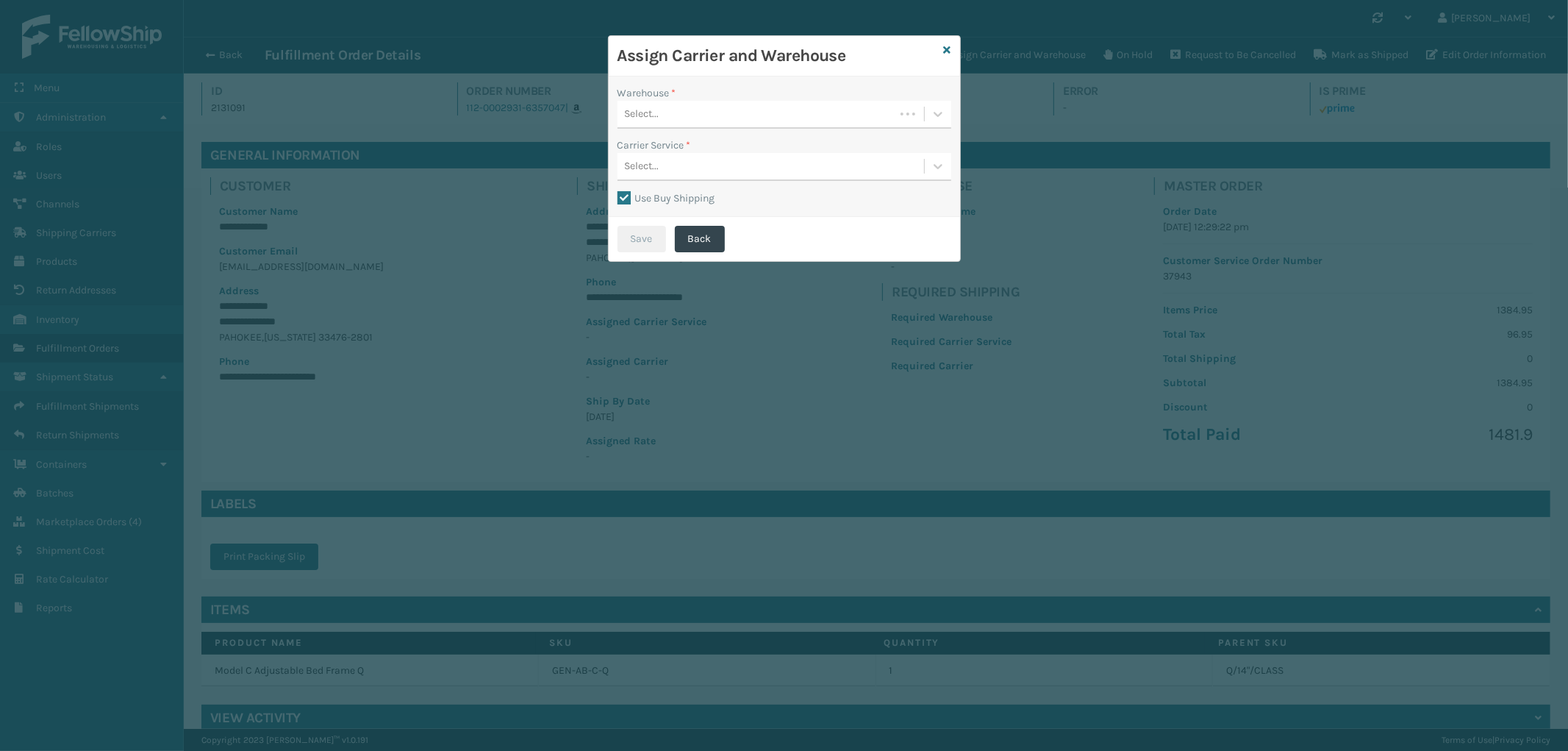
click at [718, 108] on div "Select..." at bounding box center [756, 114] width 277 height 24
click at [709, 209] on div "SleepGeekz Warehouse" at bounding box center [784, 205] width 334 height 27
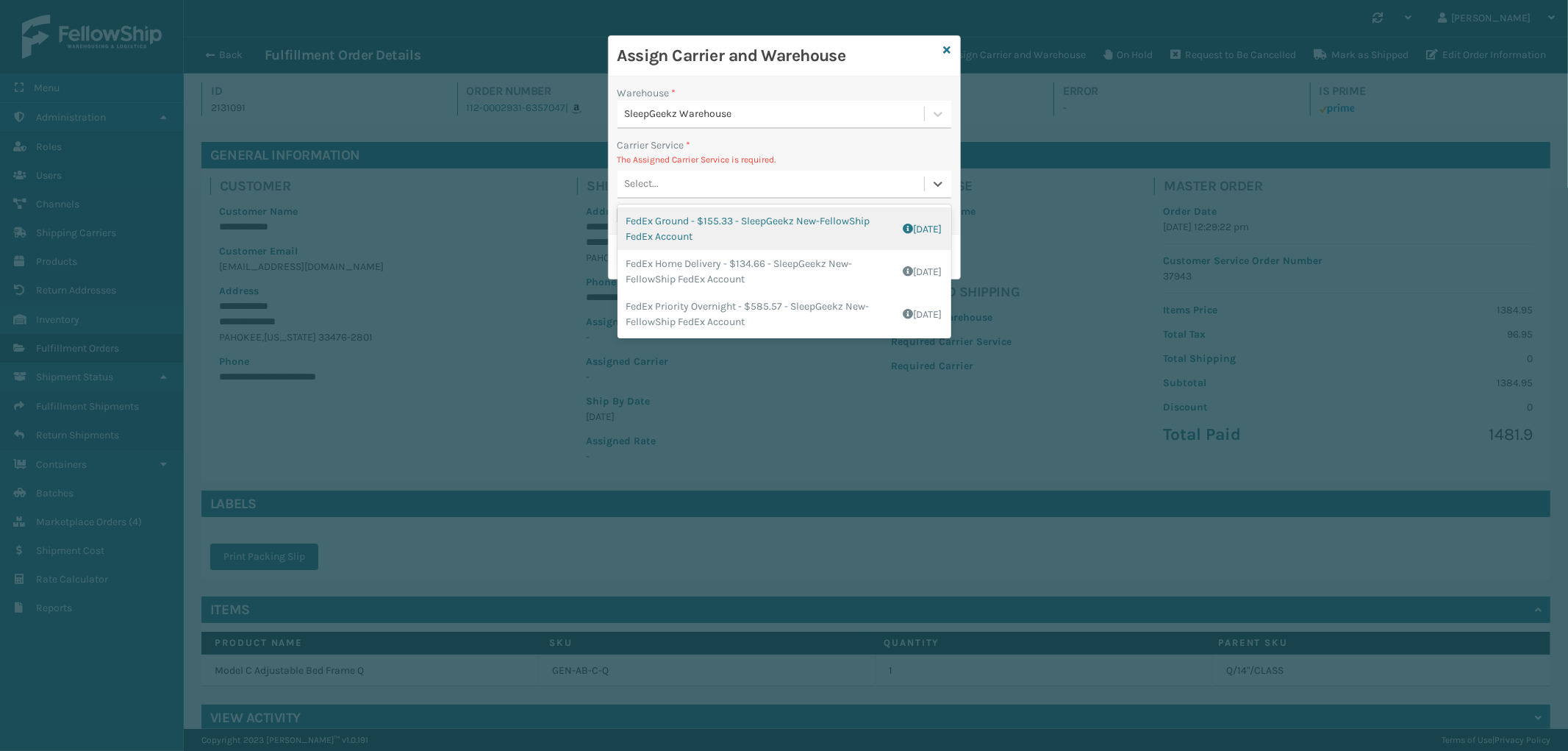
click at [762, 174] on div "Select..." at bounding box center [771, 184] width 307 height 24
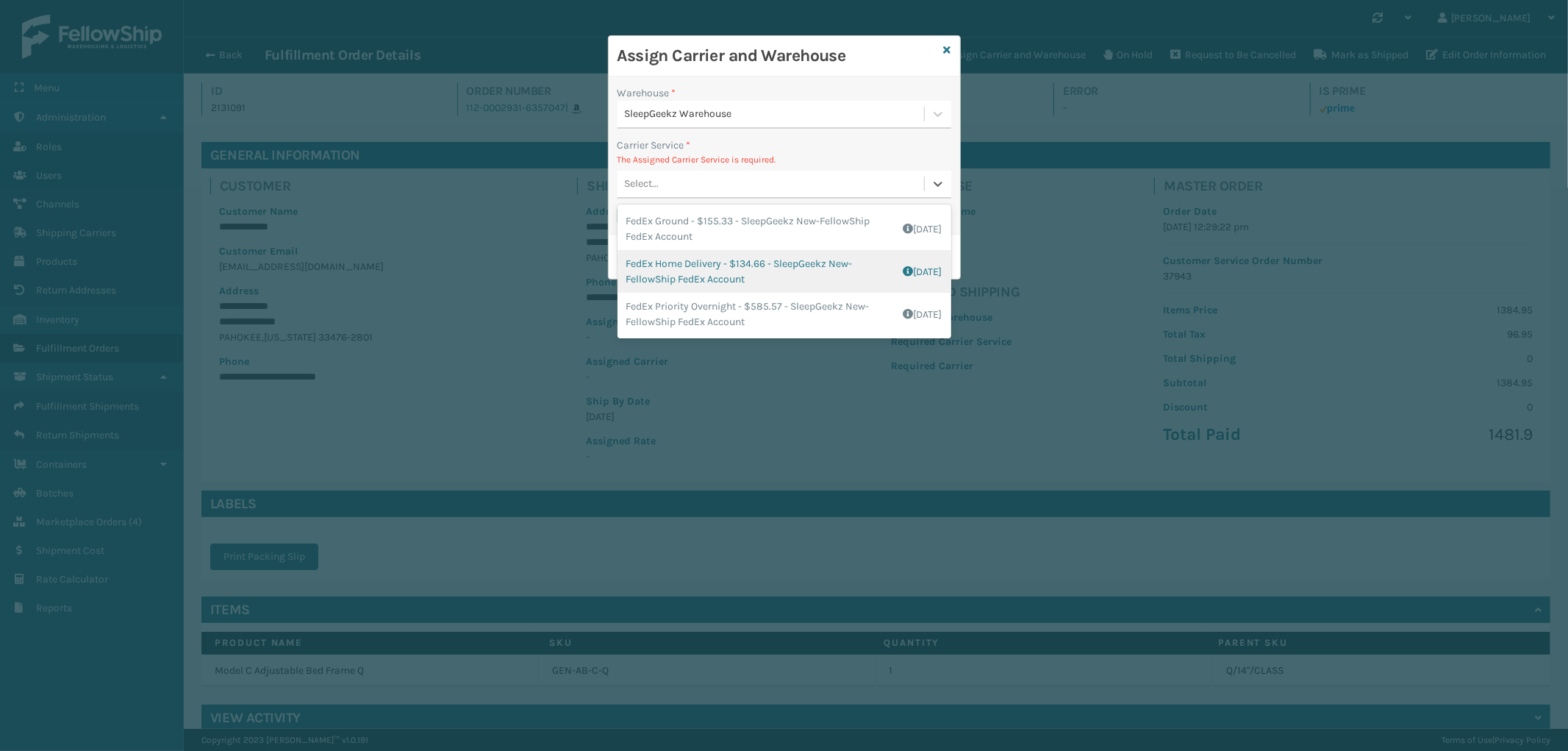
click at [734, 270] on div "FedEx Home Delivery - $134.66 - SleepGeekz New-FellowShip FedEx Account Shippin…" at bounding box center [784, 271] width 334 height 43
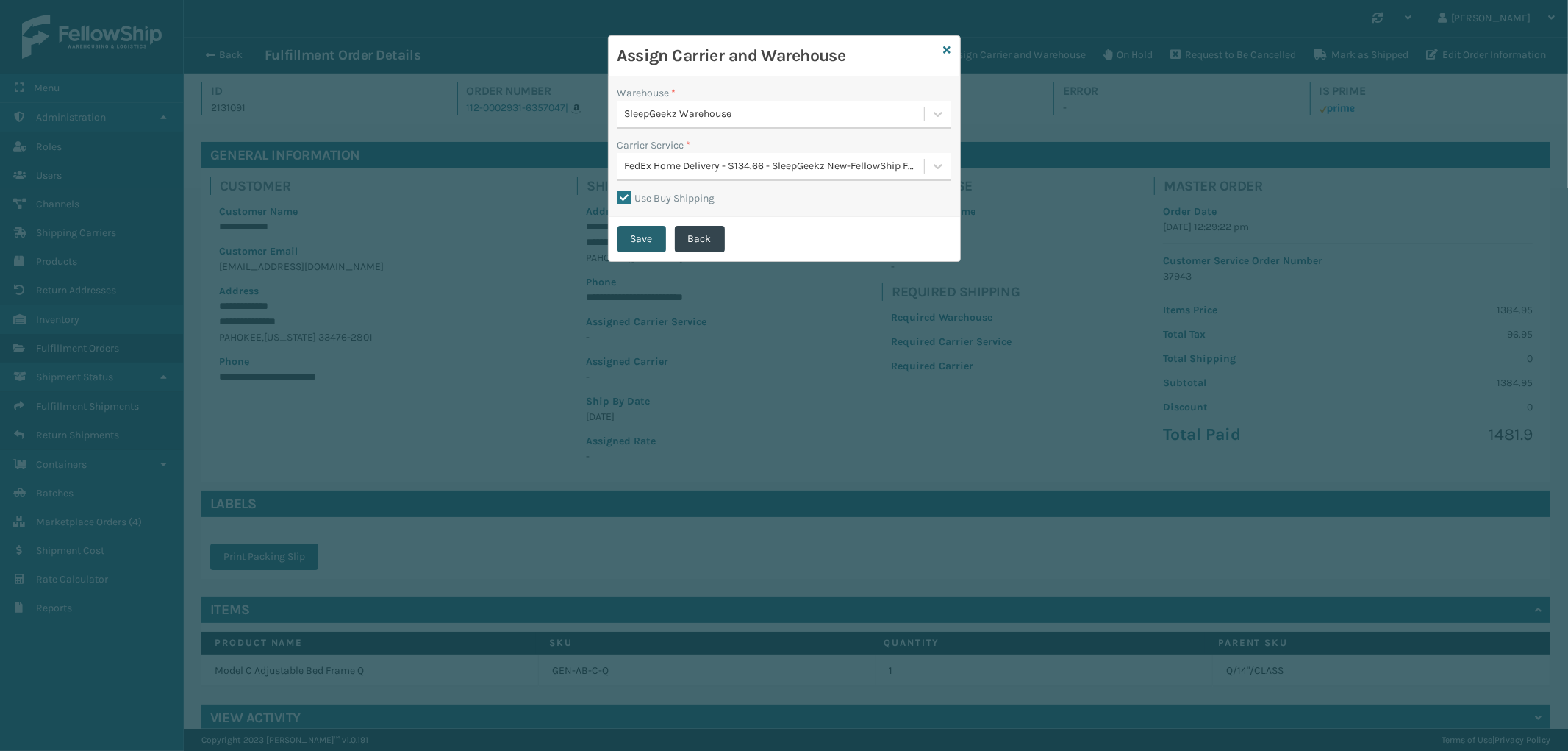
click at [640, 233] on button "Save" at bounding box center [642, 238] width 49 height 26
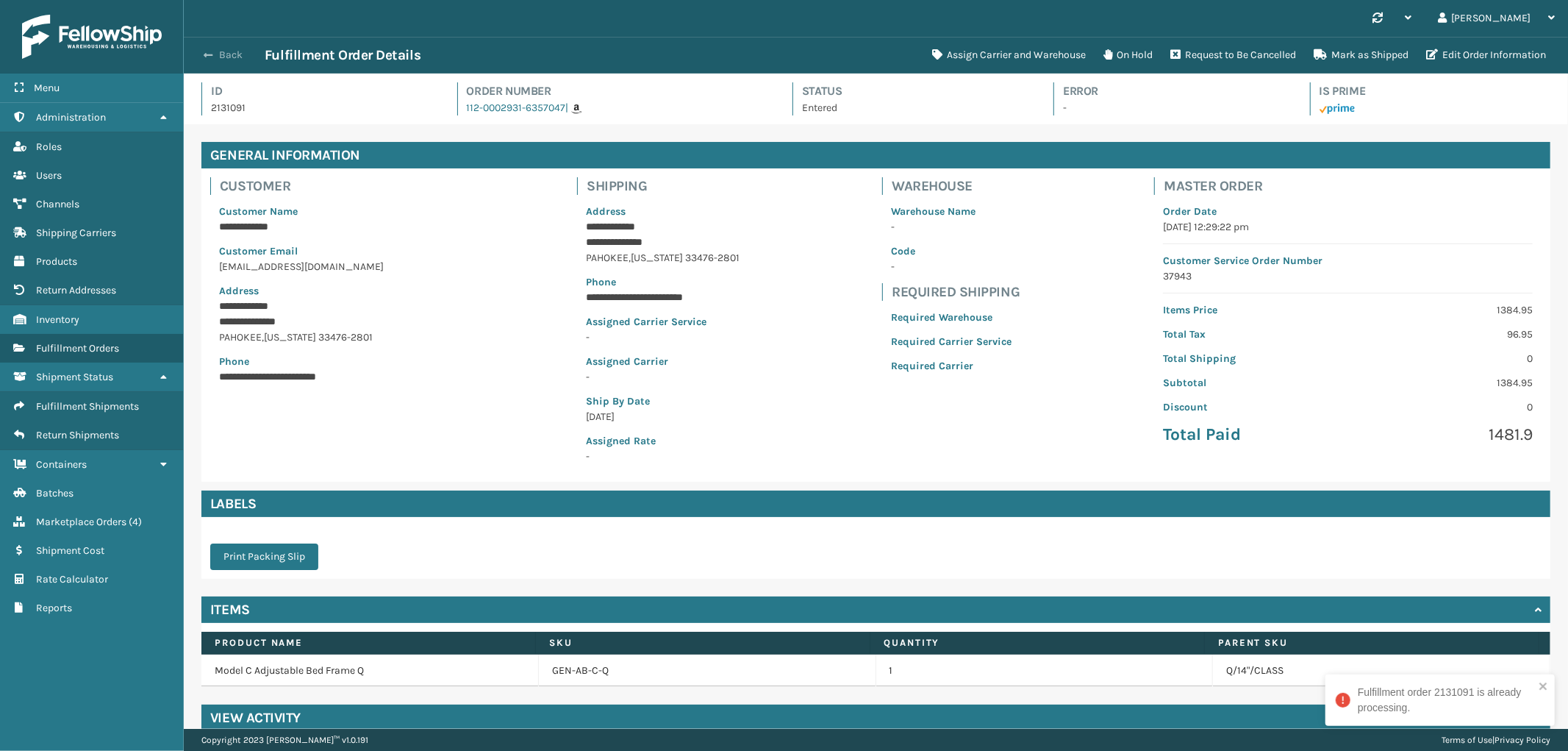
click at [207, 49] on button "Back" at bounding box center [231, 55] width 67 height 13
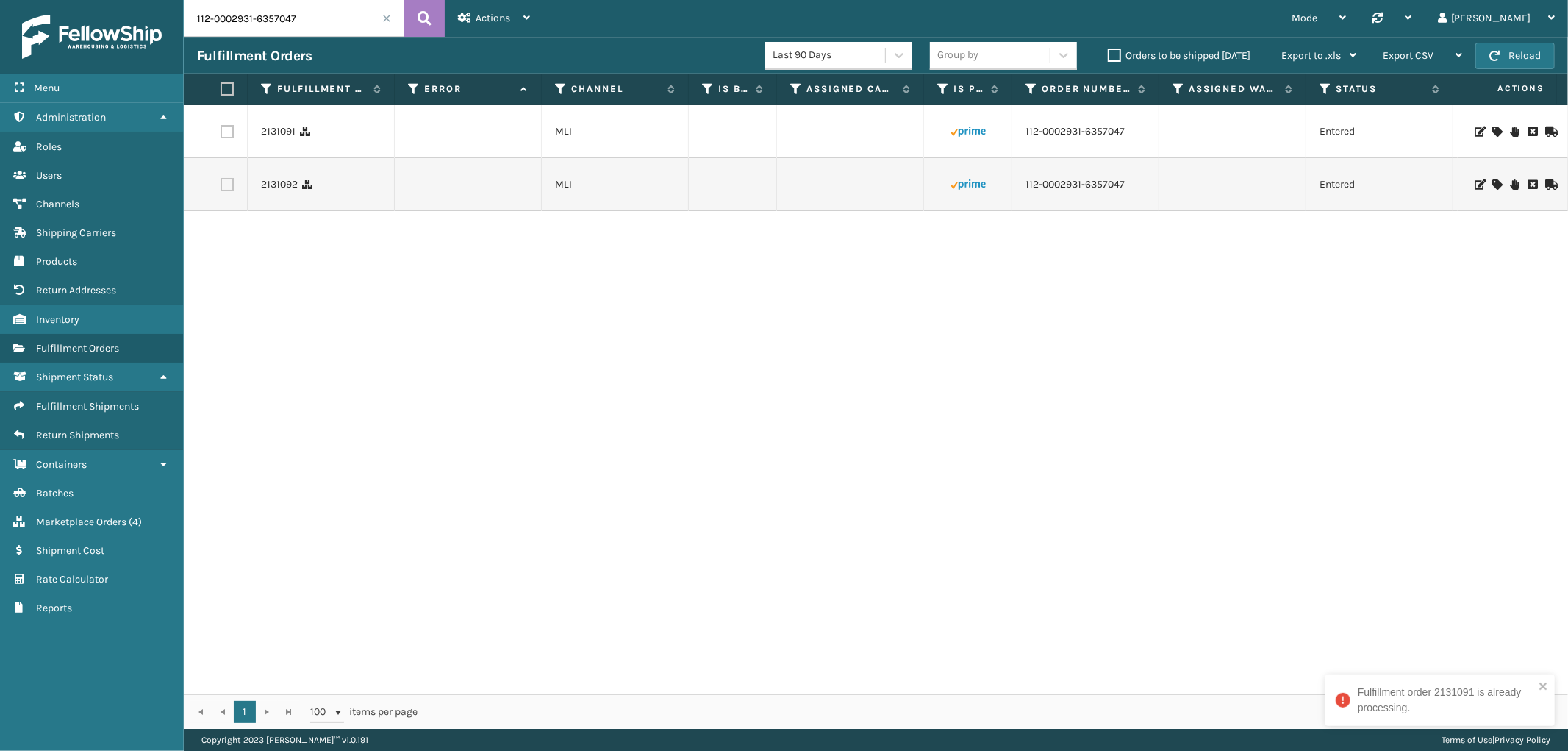
click at [225, 87] on label at bounding box center [224, 89] width 8 height 13
click at [222, 87] on input "checkbox" at bounding box center [221, 89] width 1 height 9
checkbox input "true"
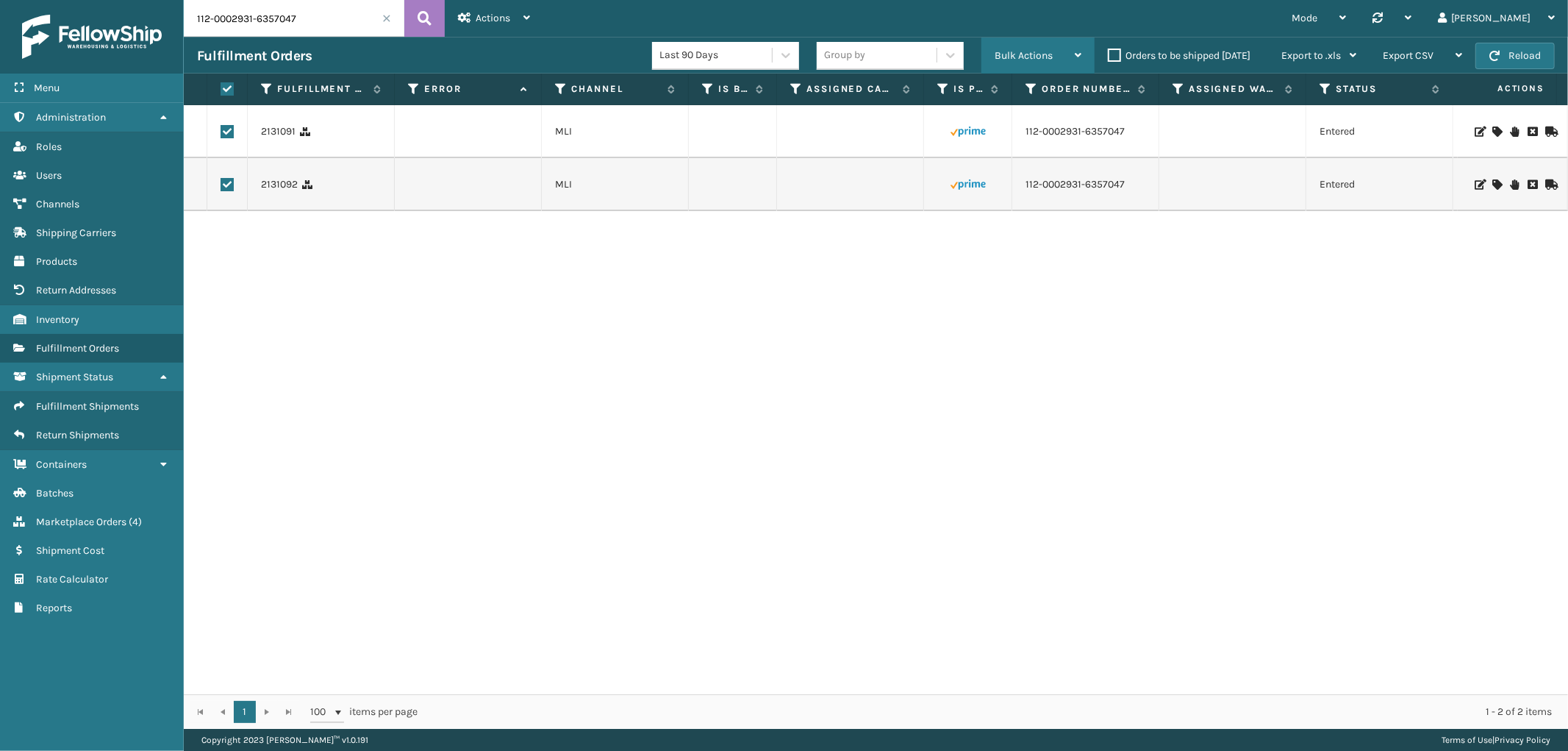
click at [1014, 50] on span "Bulk Actions" at bounding box center [1024, 55] width 58 height 12
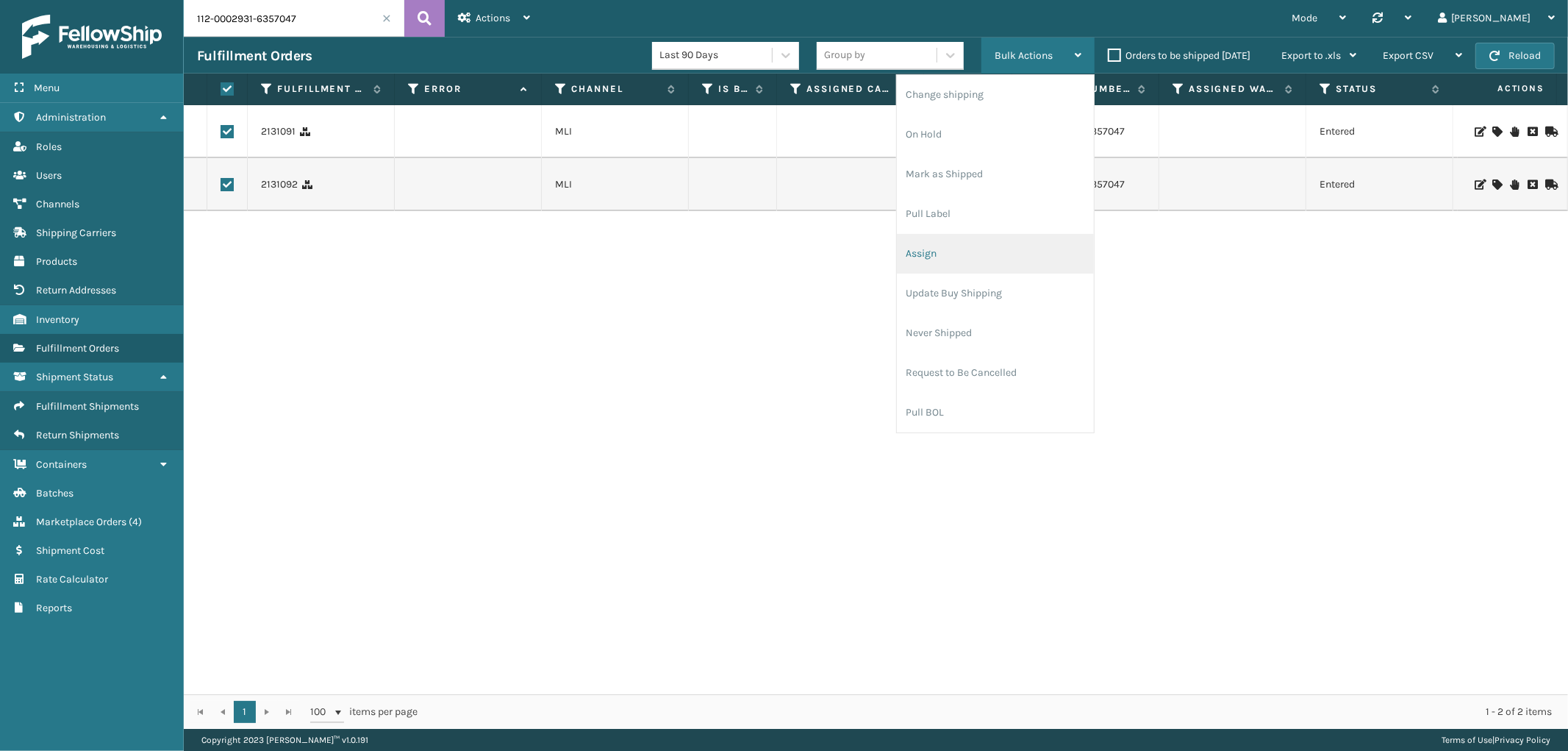
click at [944, 243] on li "Assign" at bounding box center [995, 253] width 197 height 39
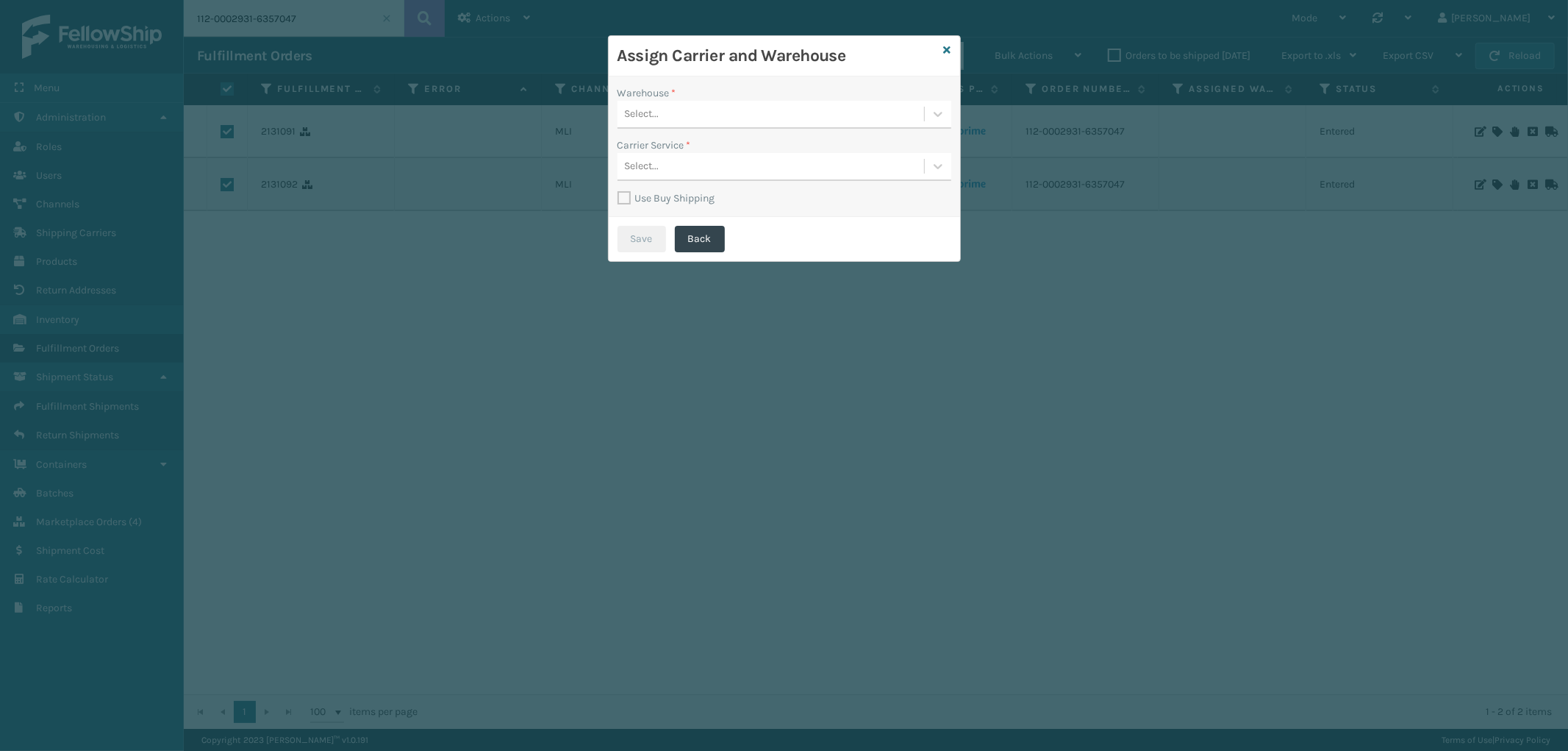
click at [814, 113] on div "Select..." at bounding box center [771, 114] width 307 height 24
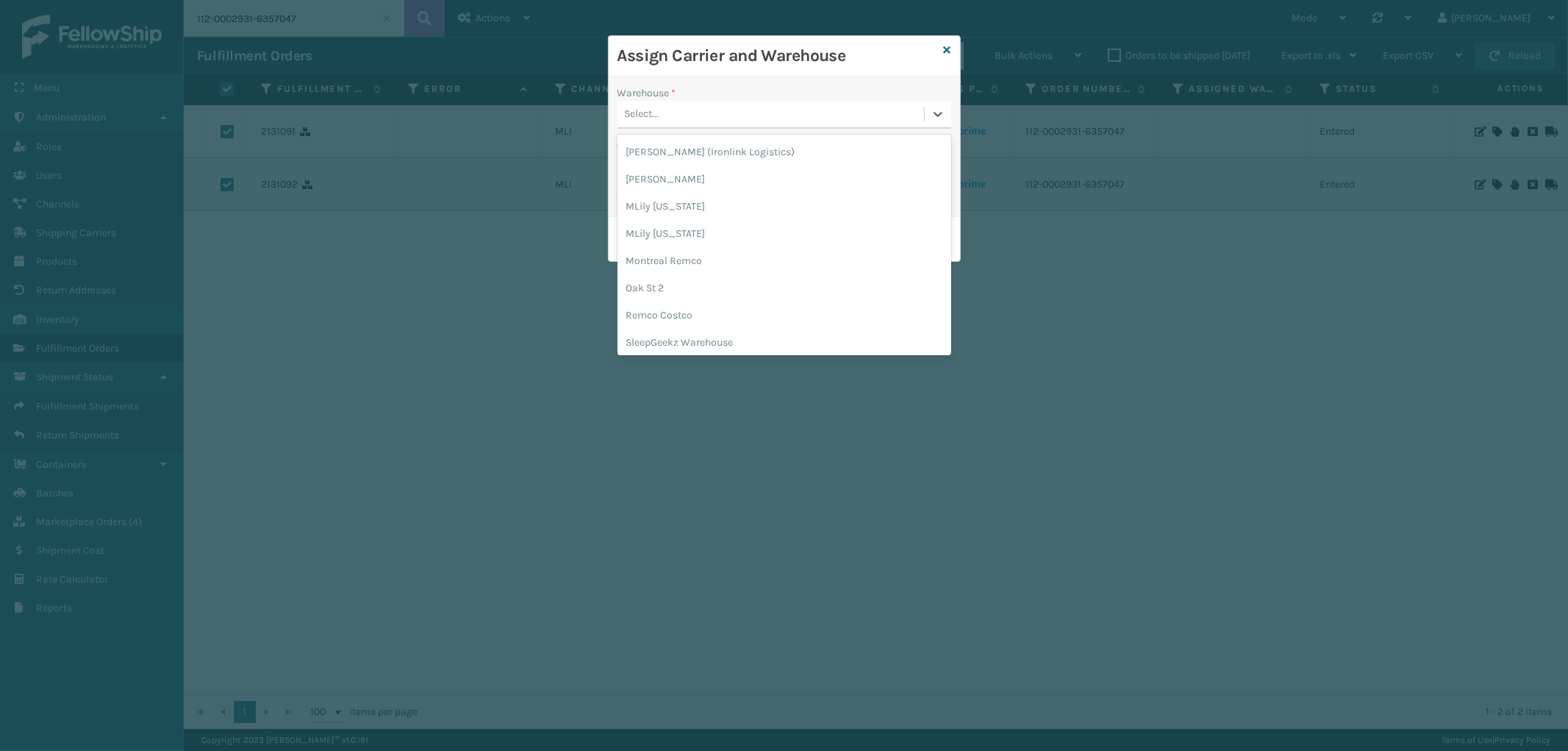
scroll to position [164, 0]
click at [707, 337] on div "SleepGeekz Warehouse" at bounding box center [784, 341] width 334 height 27
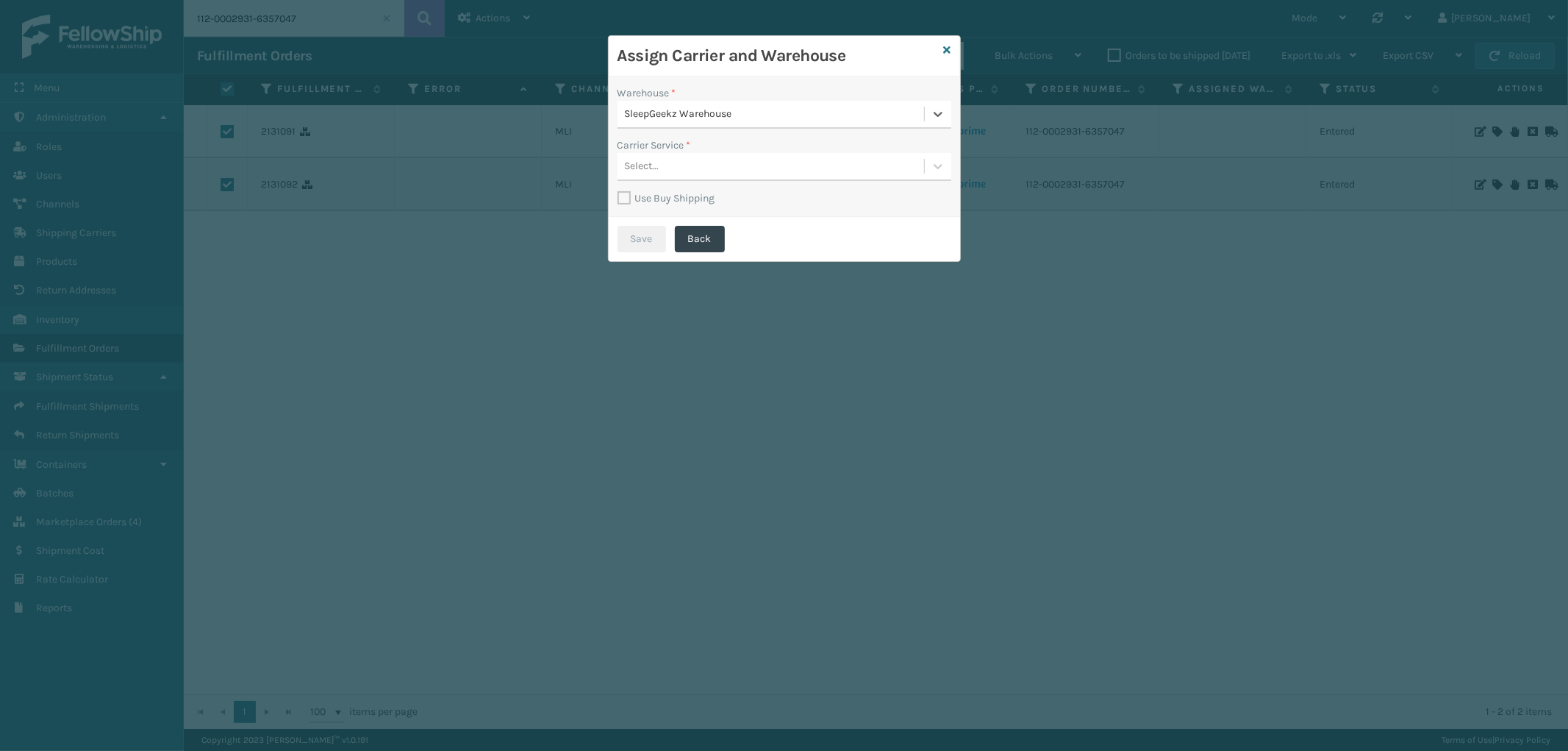
click at [631, 199] on label "Use Buy Shipping" at bounding box center [667, 197] width 98 height 12
click at [618, 191] on input "Use Buy Shipping" at bounding box center [618, 191] width 1 height 2
checkbox input "true"
click at [724, 180] on div "Select..." at bounding box center [784, 167] width 334 height 28
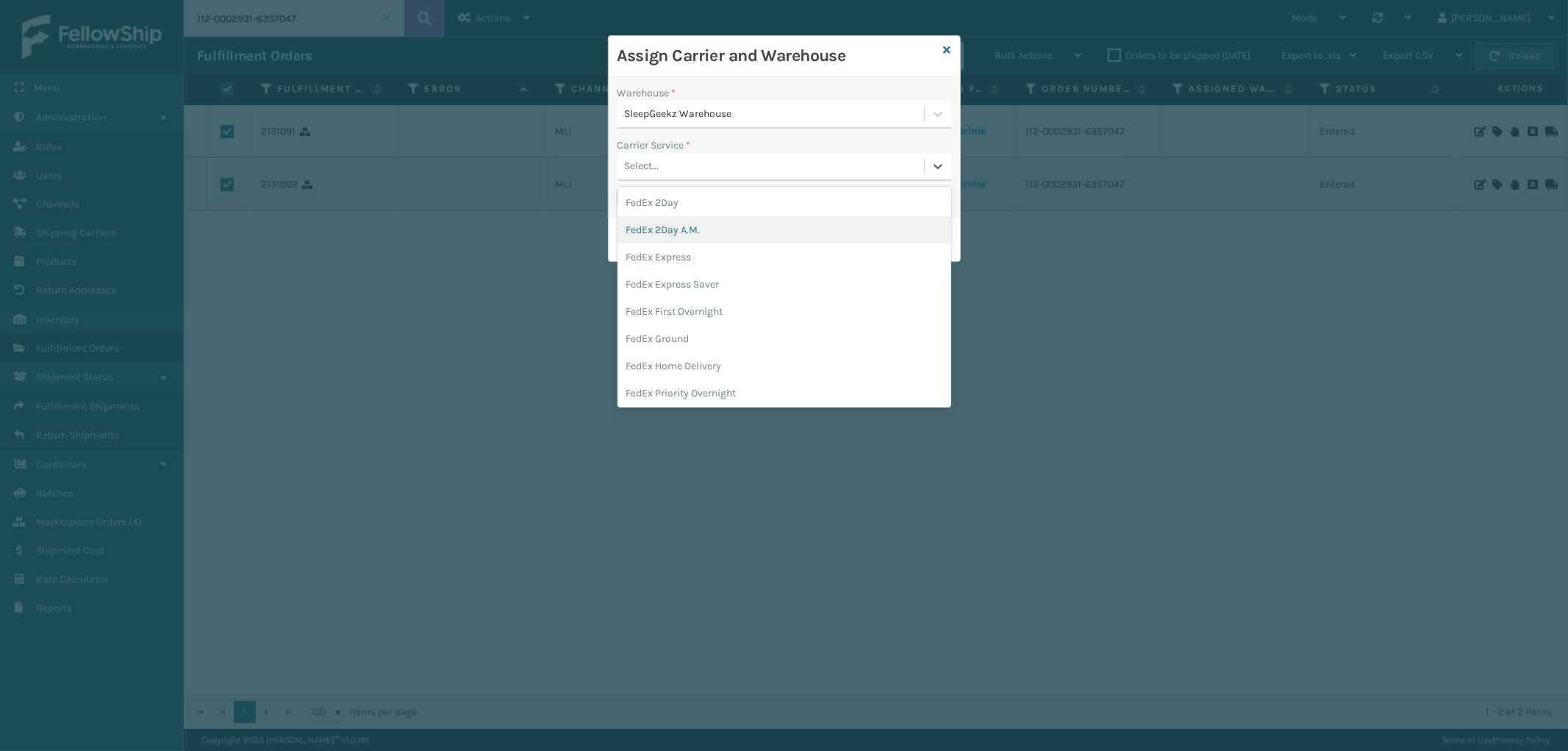
scroll to position [81, 0]
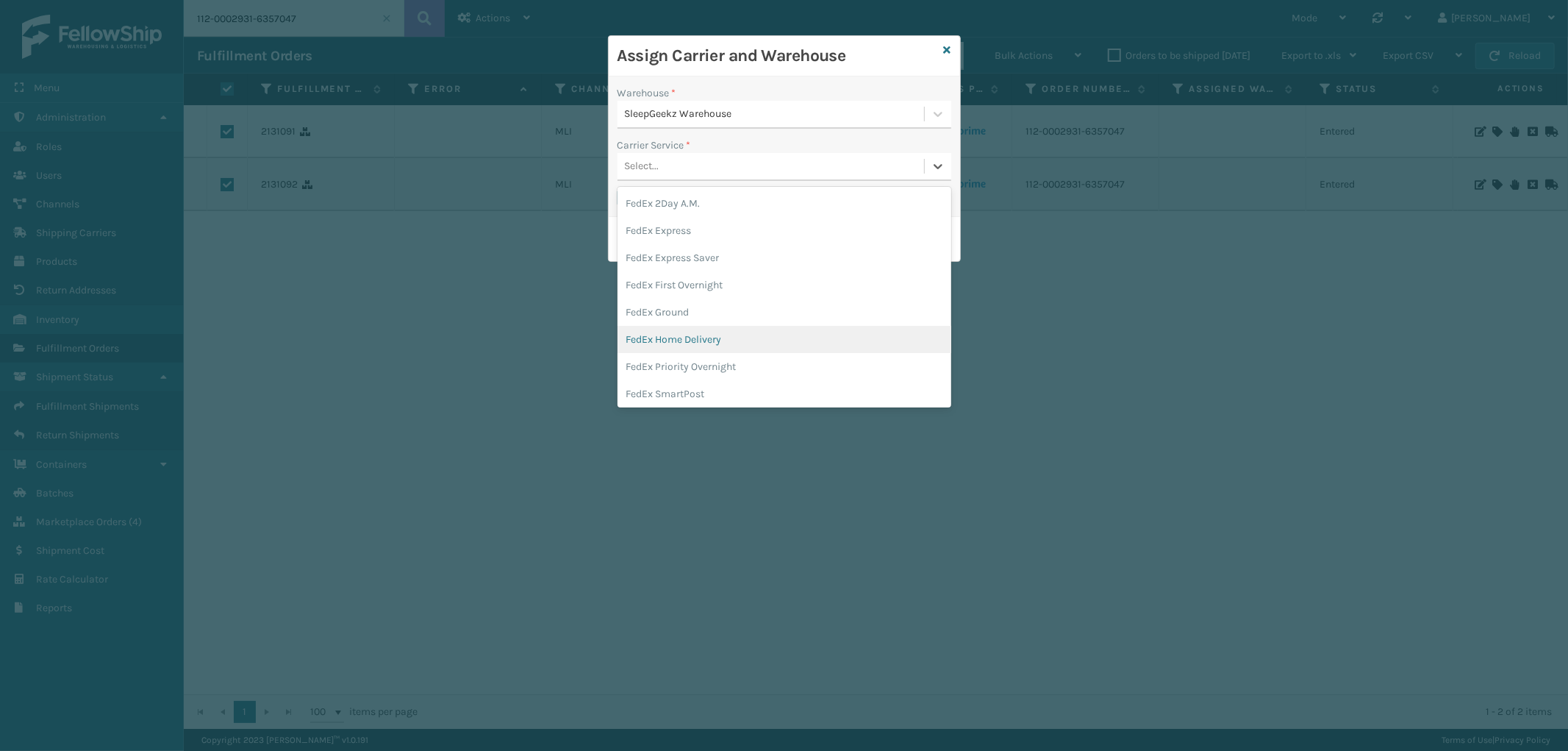
click at [710, 326] on div "FedEx Home Delivery" at bounding box center [784, 339] width 334 height 27
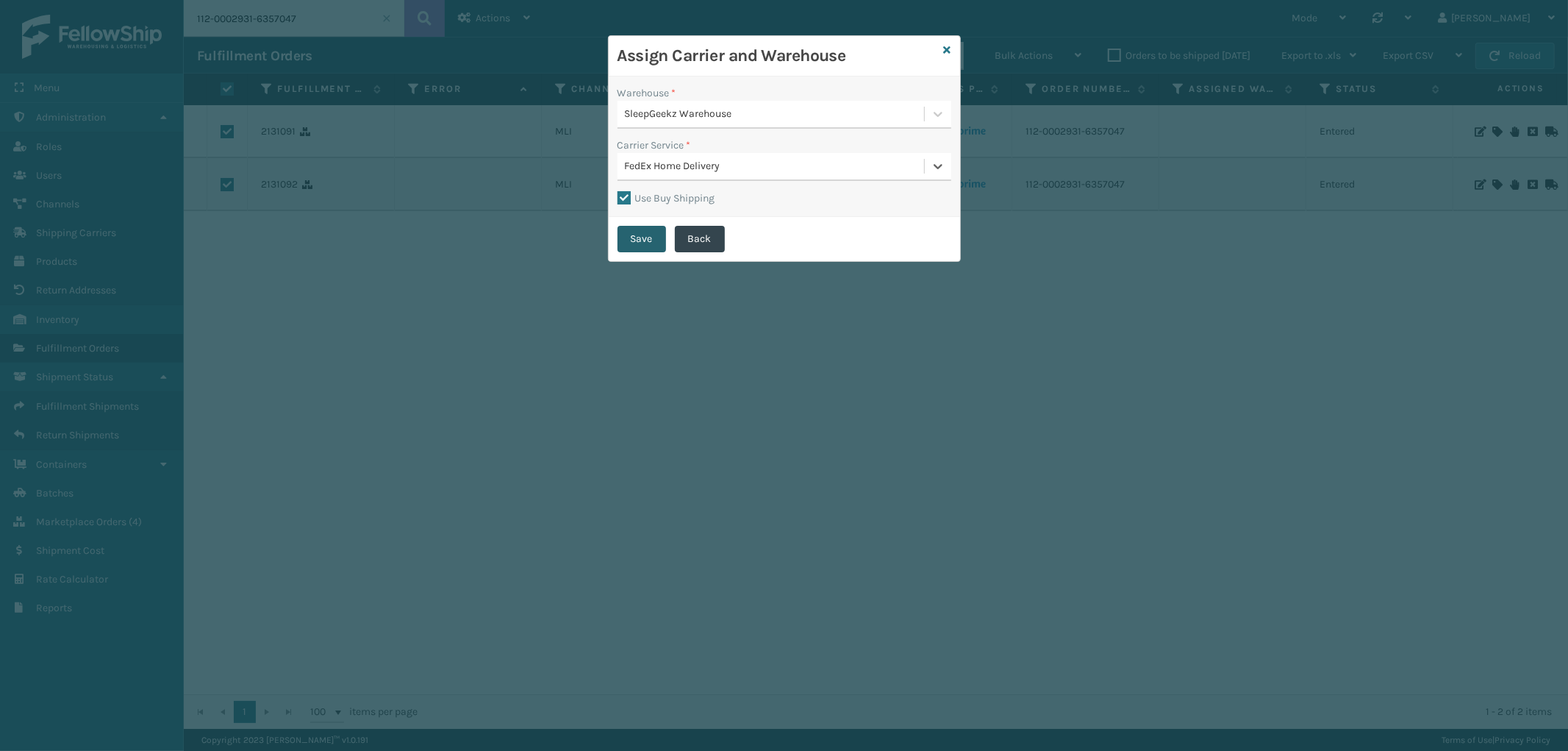
click at [655, 231] on button "Save" at bounding box center [642, 238] width 49 height 26
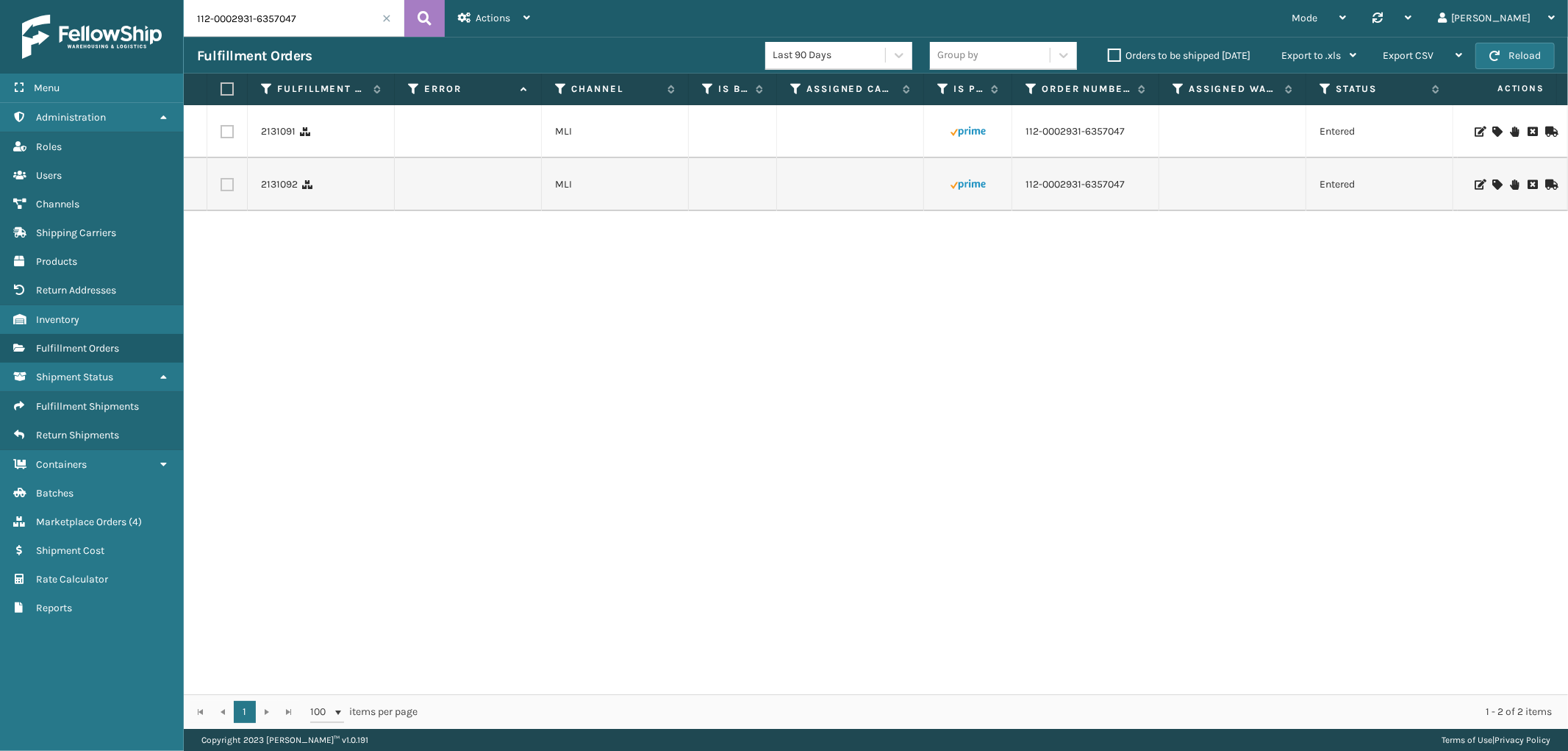
checkbox input "false"
click at [99, 406] on link "Fulfillment Shipments" at bounding box center [92, 406] width 183 height 29
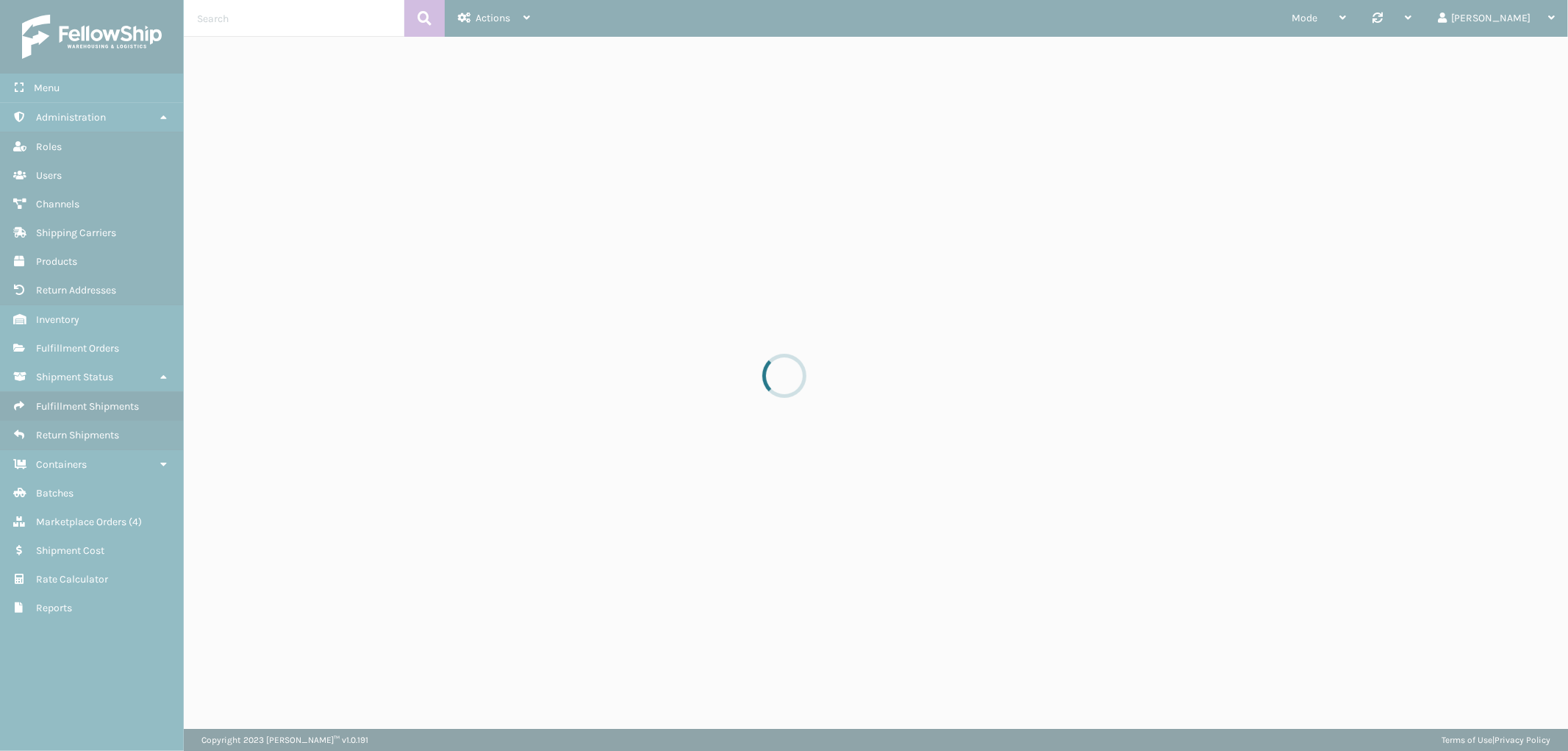
click at [269, 16] on div at bounding box center [784, 375] width 1568 height 751
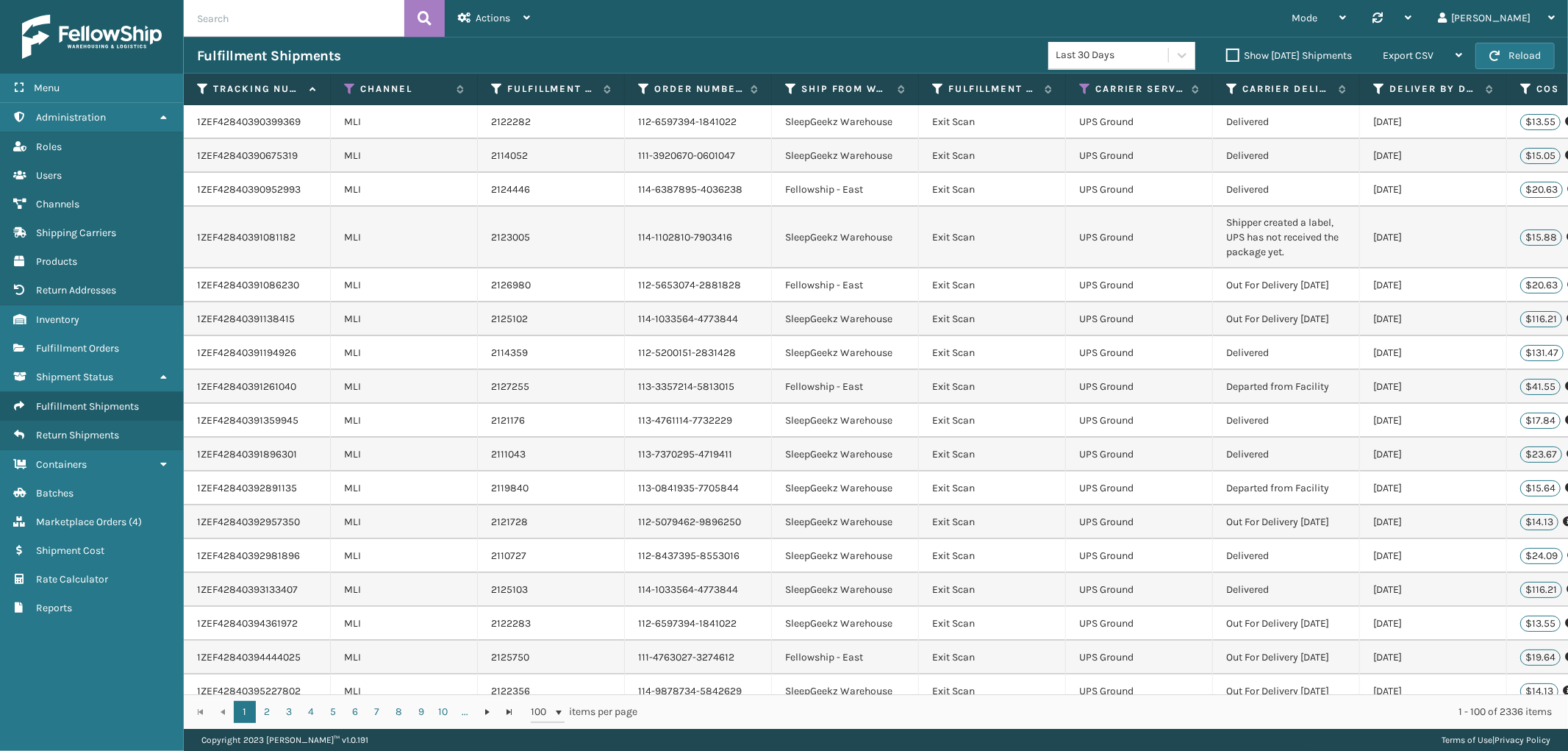
click at [269, 19] on input "text" at bounding box center [295, 18] width 221 height 36
paste input "885044960250"
type input "885044960250"
click at [421, 7] on icon at bounding box center [424, 19] width 14 height 22
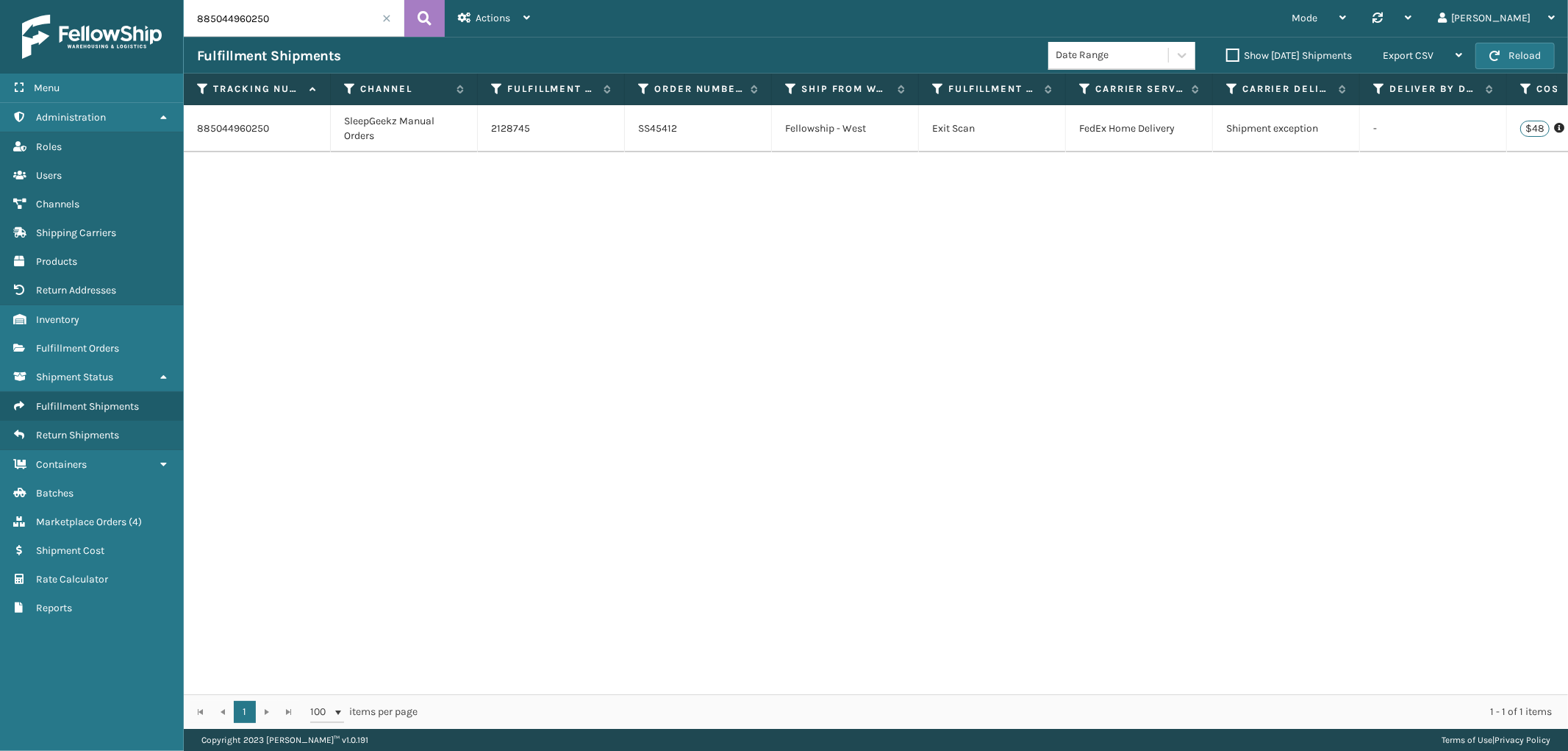
click at [238, 134] on td "885044960250" at bounding box center [257, 128] width 147 height 47
click at [669, 133] on link "SS45412" at bounding box center [658, 128] width 39 height 12
click at [503, 127] on link "2128745" at bounding box center [511, 129] width 39 height 15
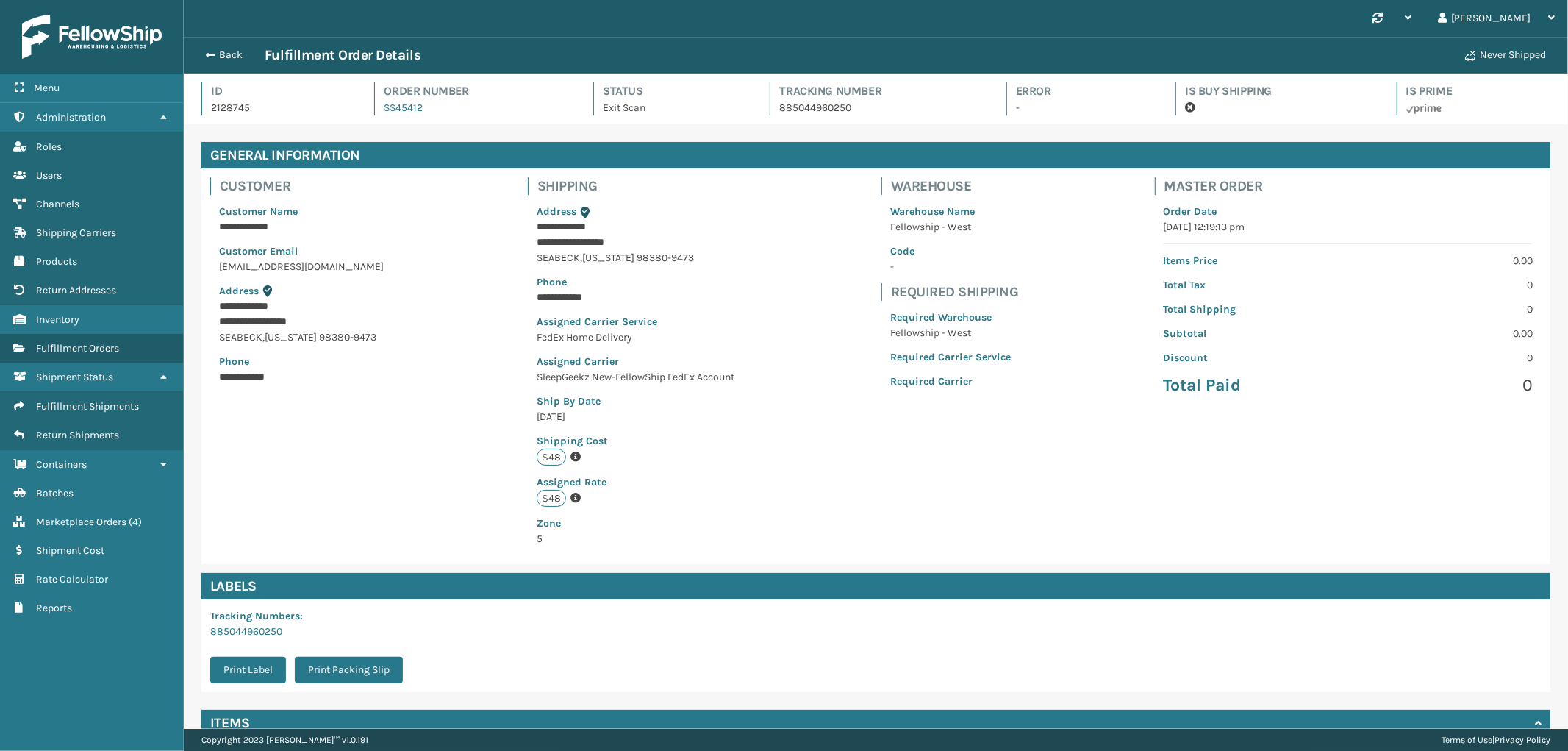
scroll to position [35, 1385]
click at [270, 635] on link "885044960250" at bounding box center [246, 630] width 72 height 12
click at [225, 51] on button "Back" at bounding box center [231, 55] width 67 height 13
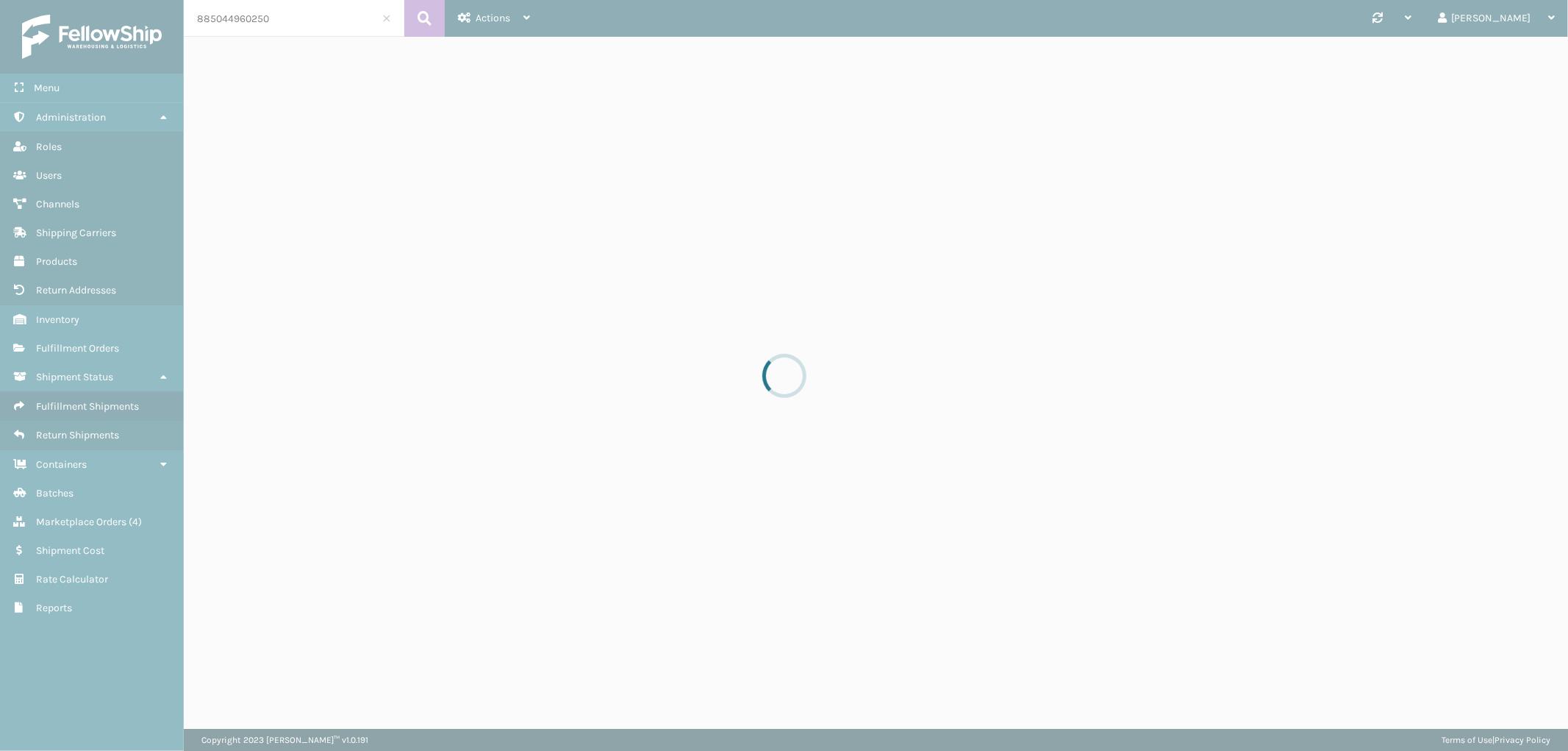
click at [230, 20] on div at bounding box center [784, 375] width 1568 height 751
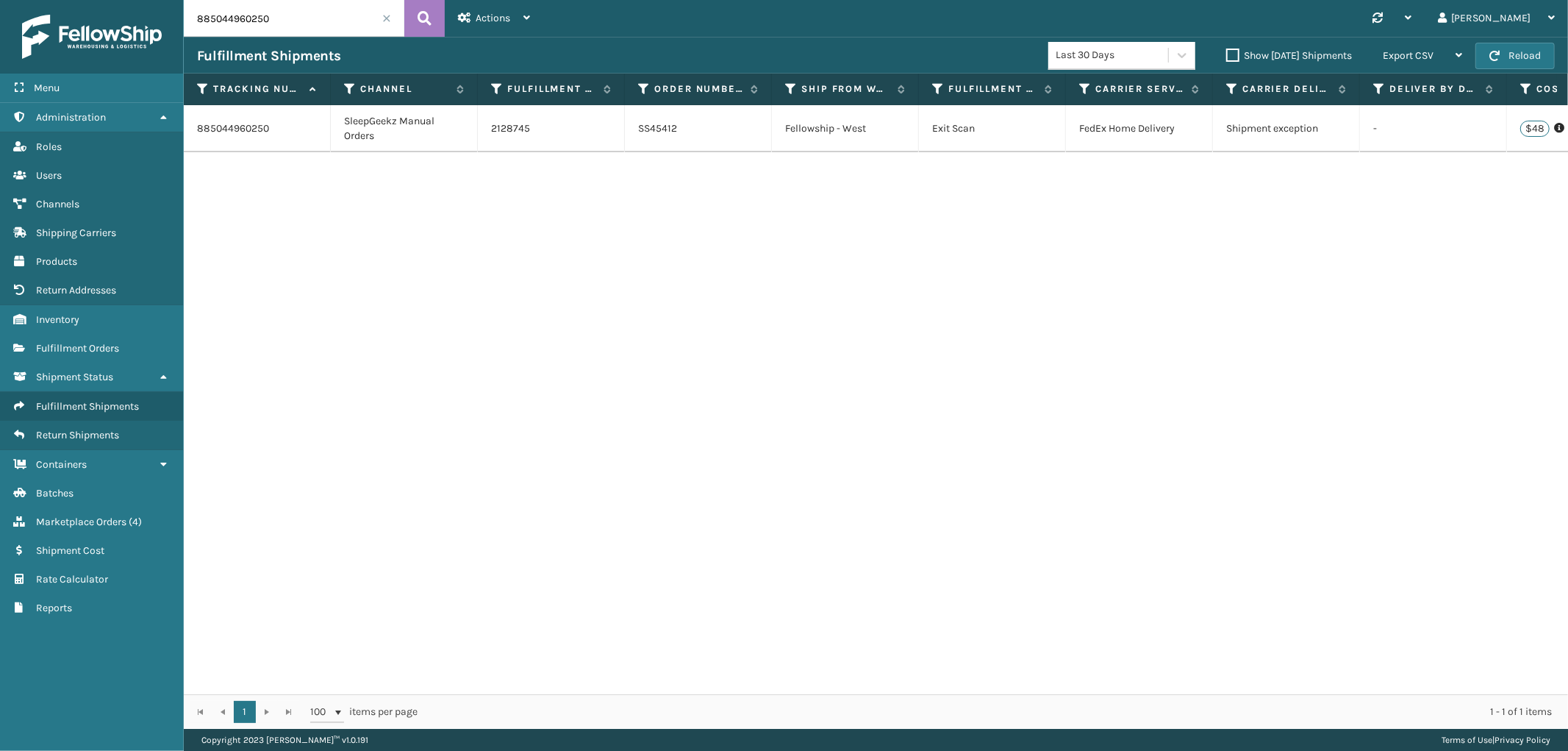
click at [229, 16] on input "885044960250" at bounding box center [295, 18] width 221 height 36
paste input "25319593"
type input "885025319593"
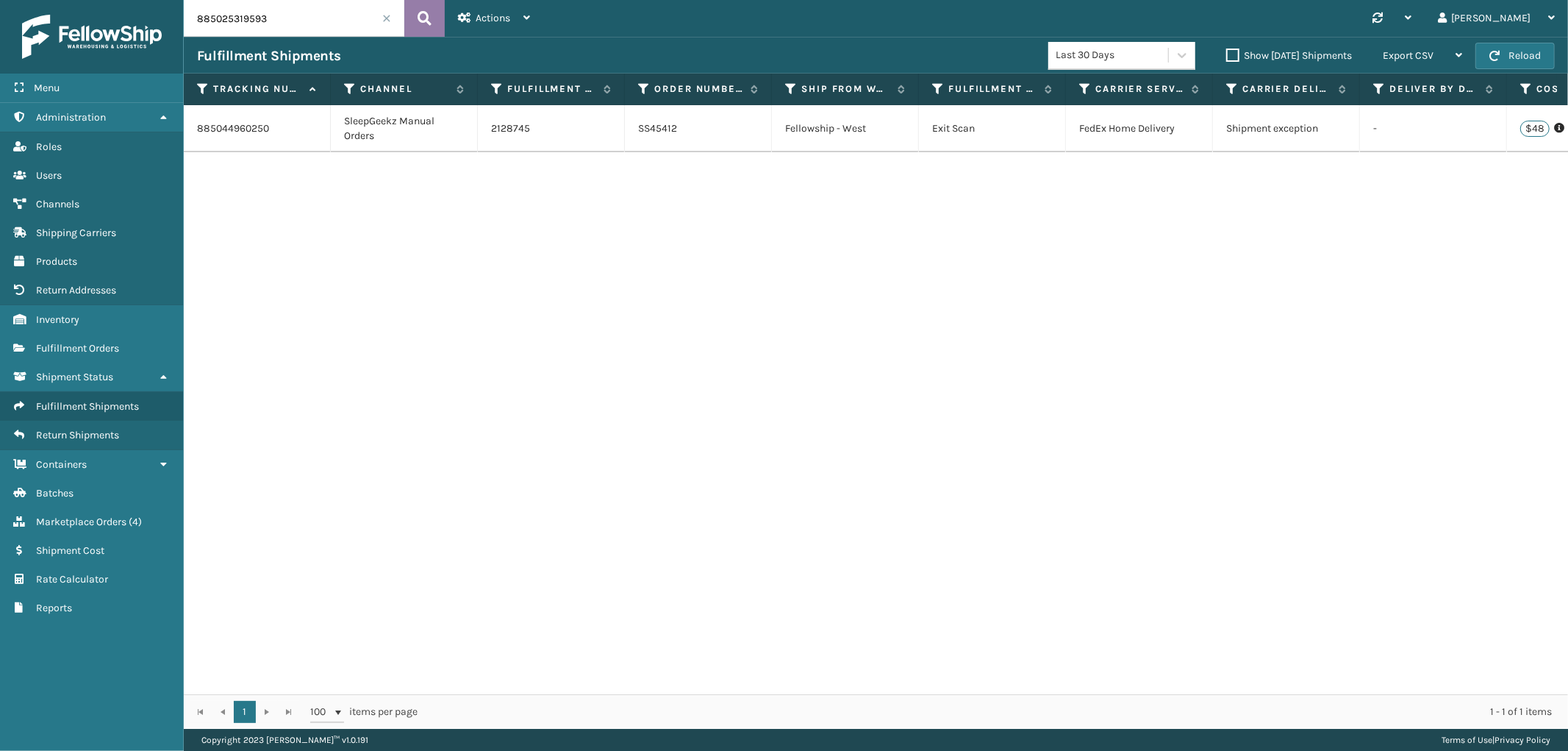
click at [418, 19] on icon at bounding box center [424, 19] width 14 height 22
click at [521, 128] on link "2127057" at bounding box center [510, 129] width 37 height 15
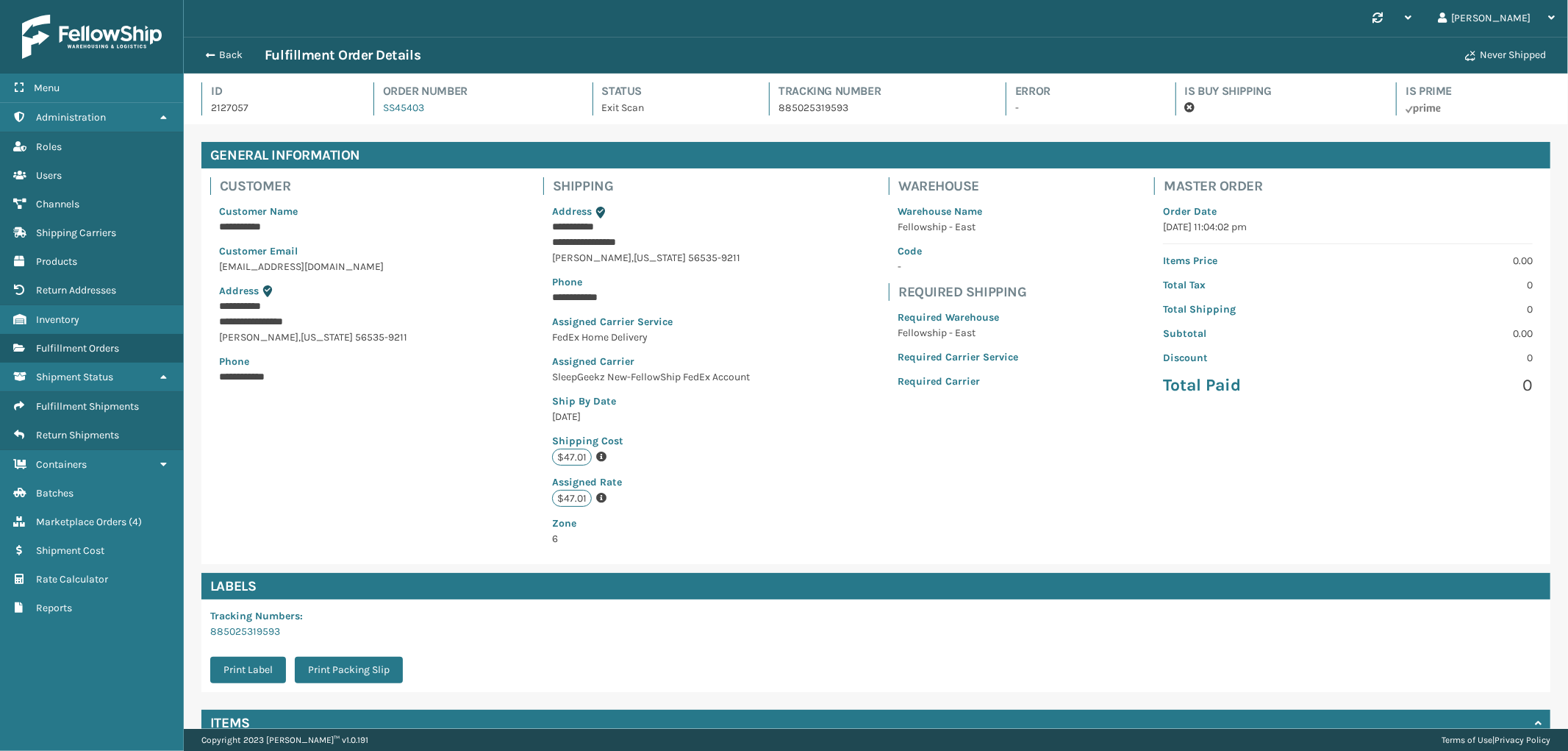
scroll to position [35, 1385]
click at [266, 630] on link "885025319593" at bounding box center [245, 630] width 70 height 12
click at [233, 61] on button "Back" at bounding box center [231, 55] width 67 height 13
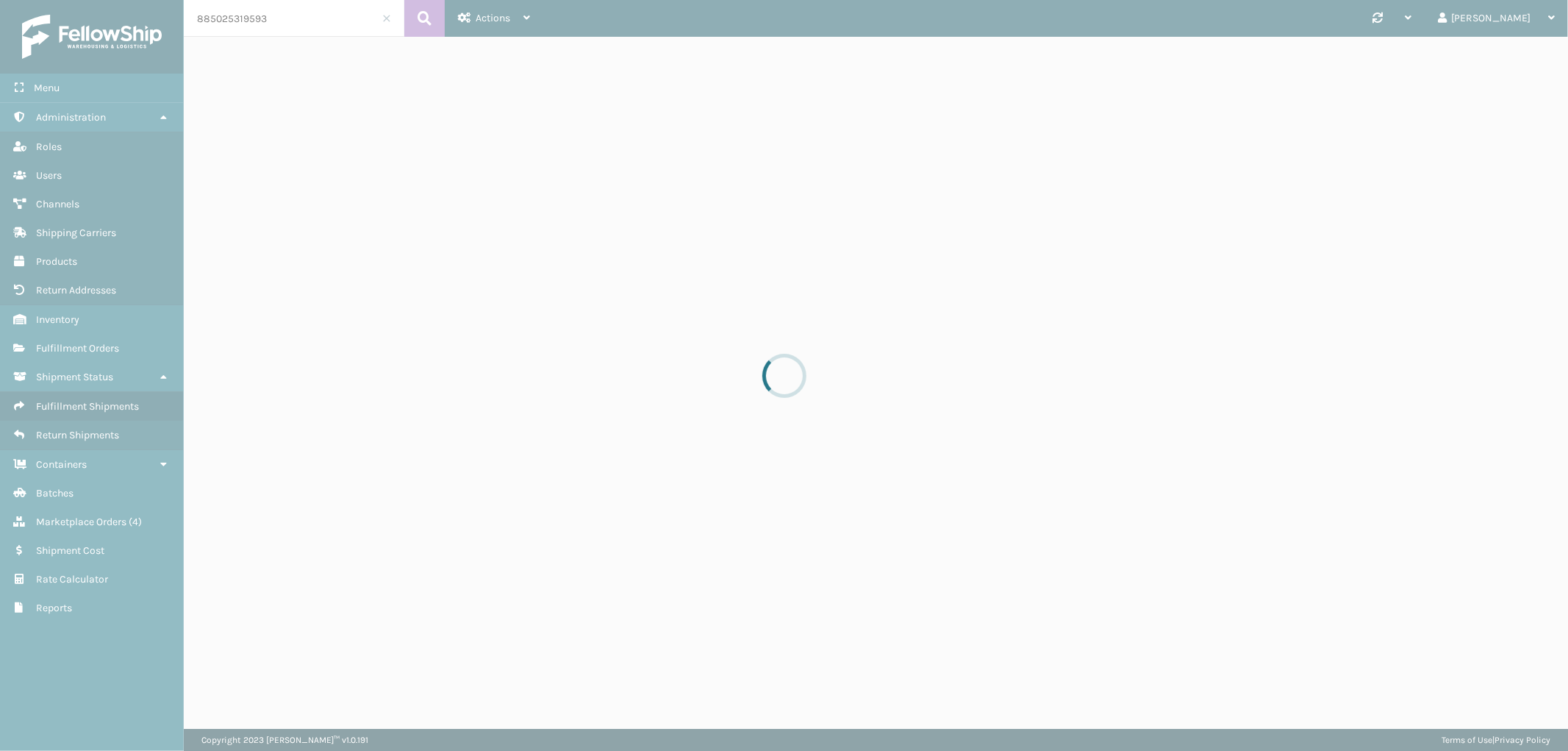
click at [283, 19] on div at bounding box center [784, 375] width 1568 height 751
click at [244, 21] on div at bounding box center [784, 375] width 1568 height 751
click at [260, 20] on div at bounding box center [784, 375] width 1568 height 751
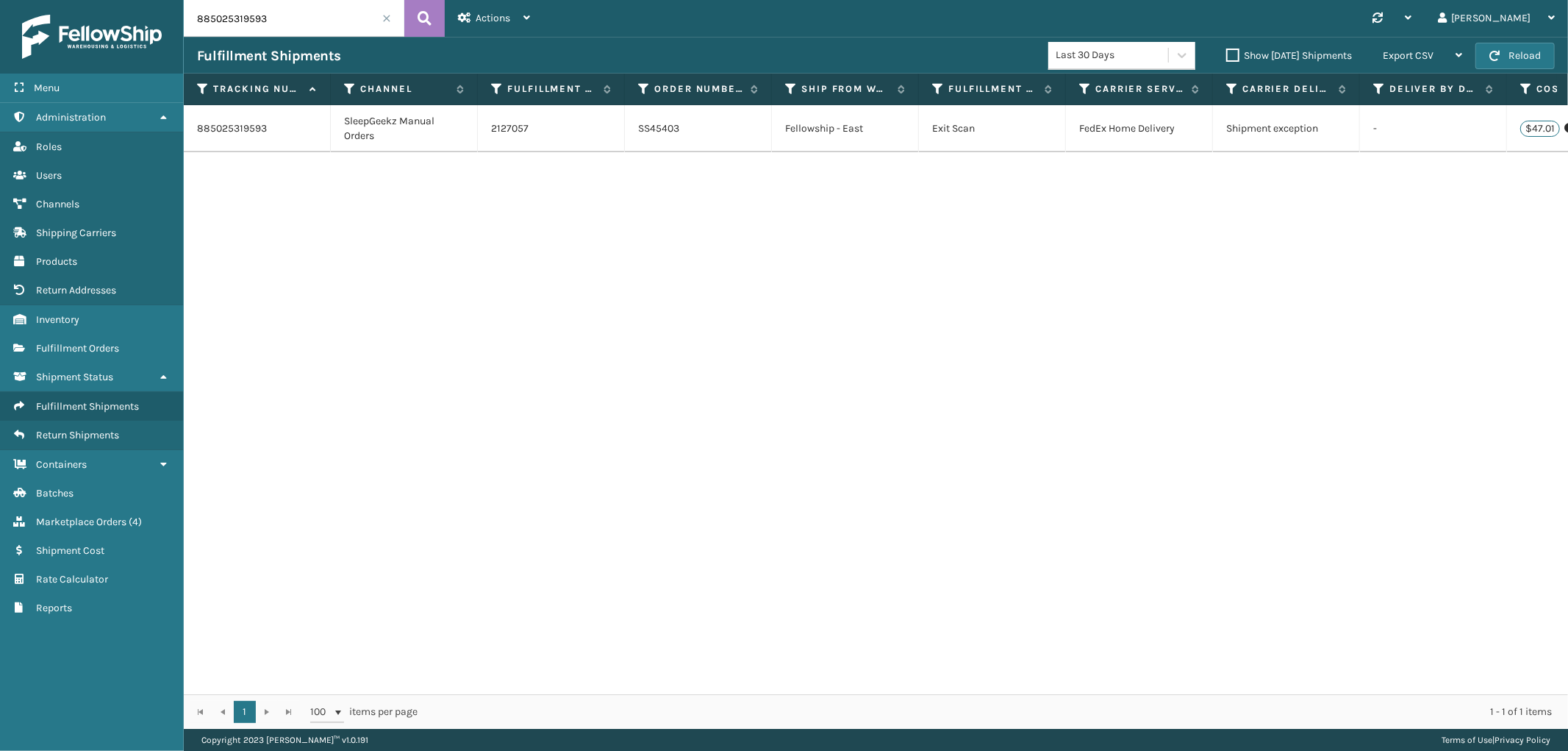
click at [257, 20] on input "885025319593" at bounding box center [295, 18] width 221 height 36
paste input "1ZEF42840398819506"
type input "1ZEF42840398819506"
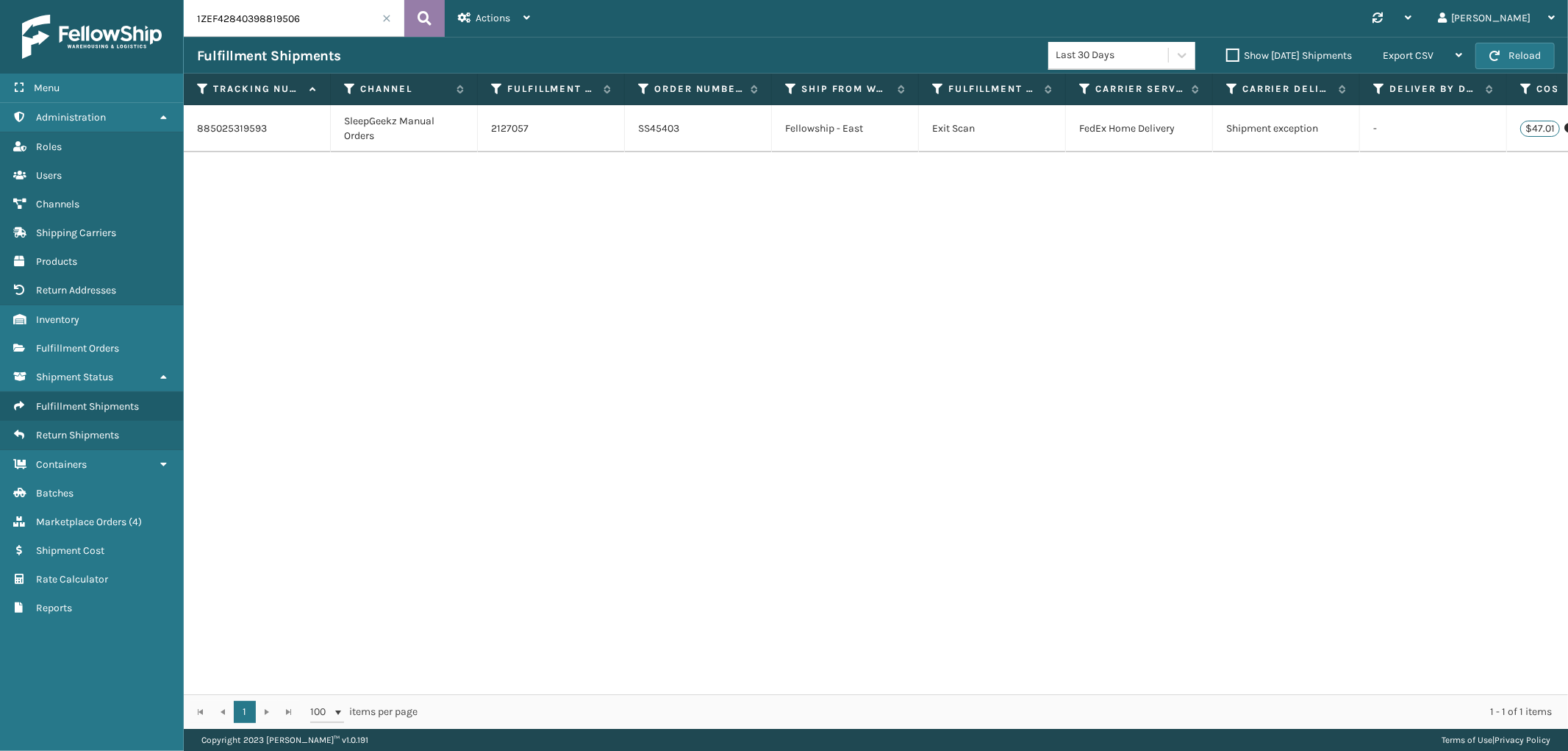
click at [424, 18] on icon at bounding box center [424, 19] width 14 height 22
click at [511, 129] on link "2098023" at bounding box center [511, 129] width 42 height 15
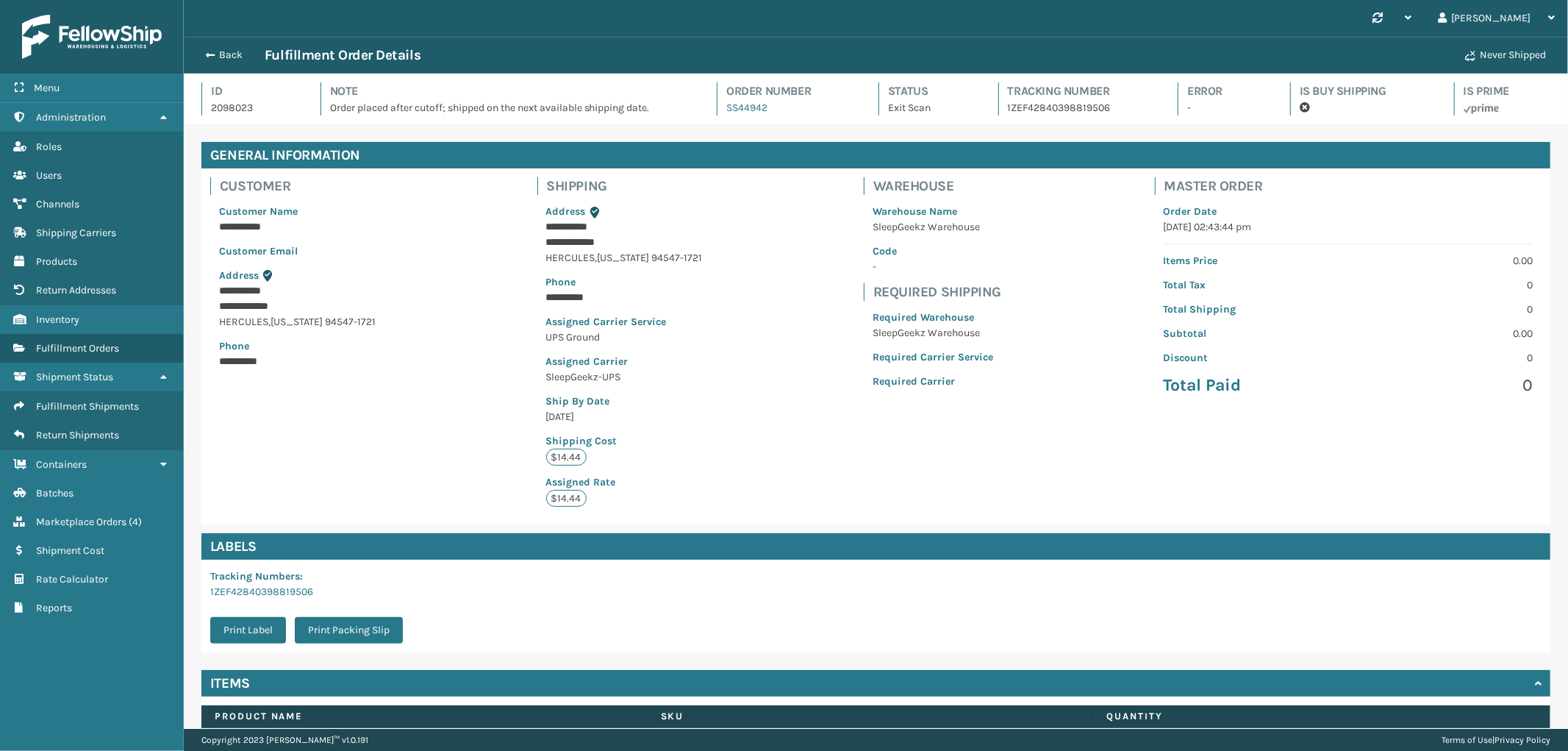
scroll to position [35, 1385]
click at [292, 593] on link "1ZEF42840398819506" at bounding box center [262, 591] width 103 height 12
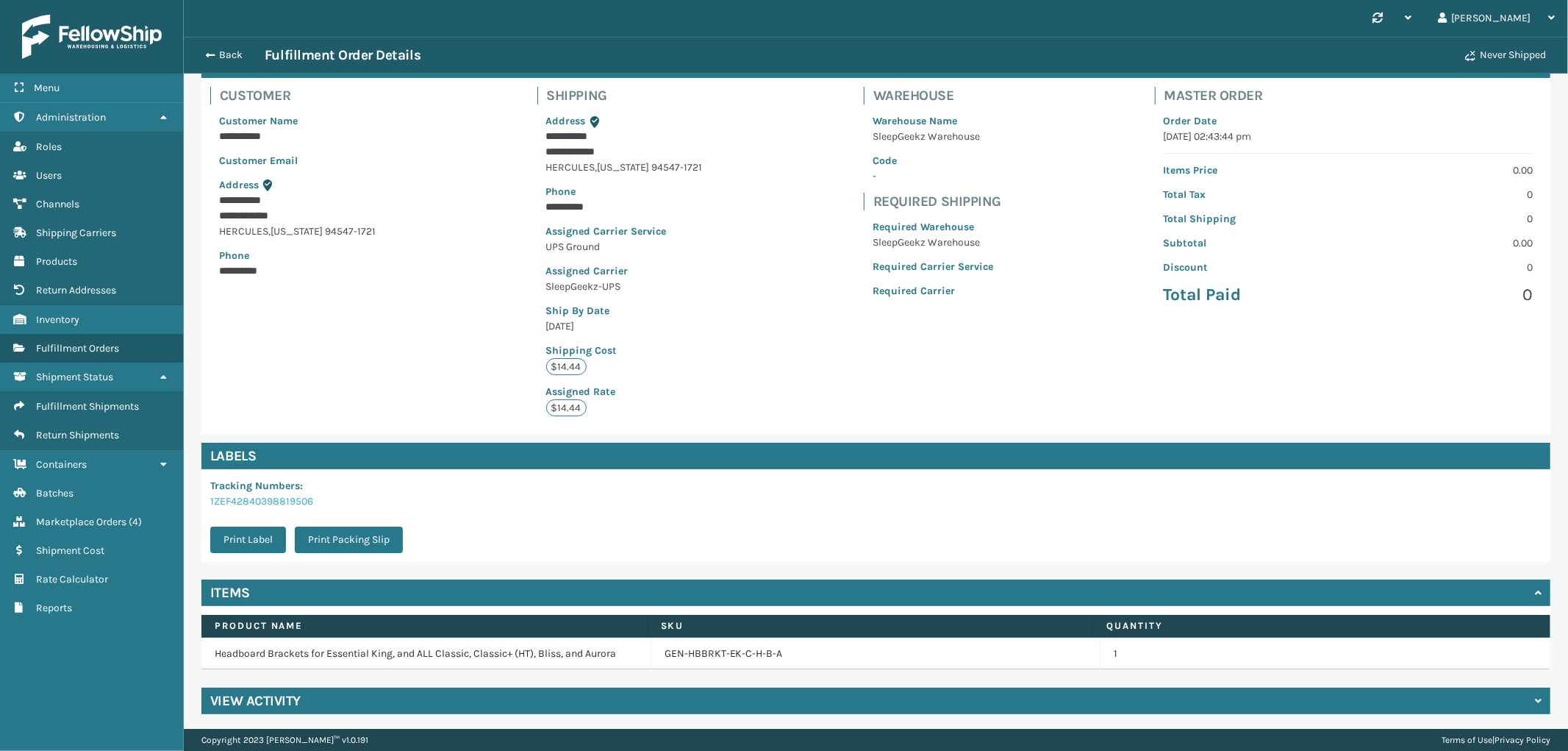
scroll to position [93, 0]
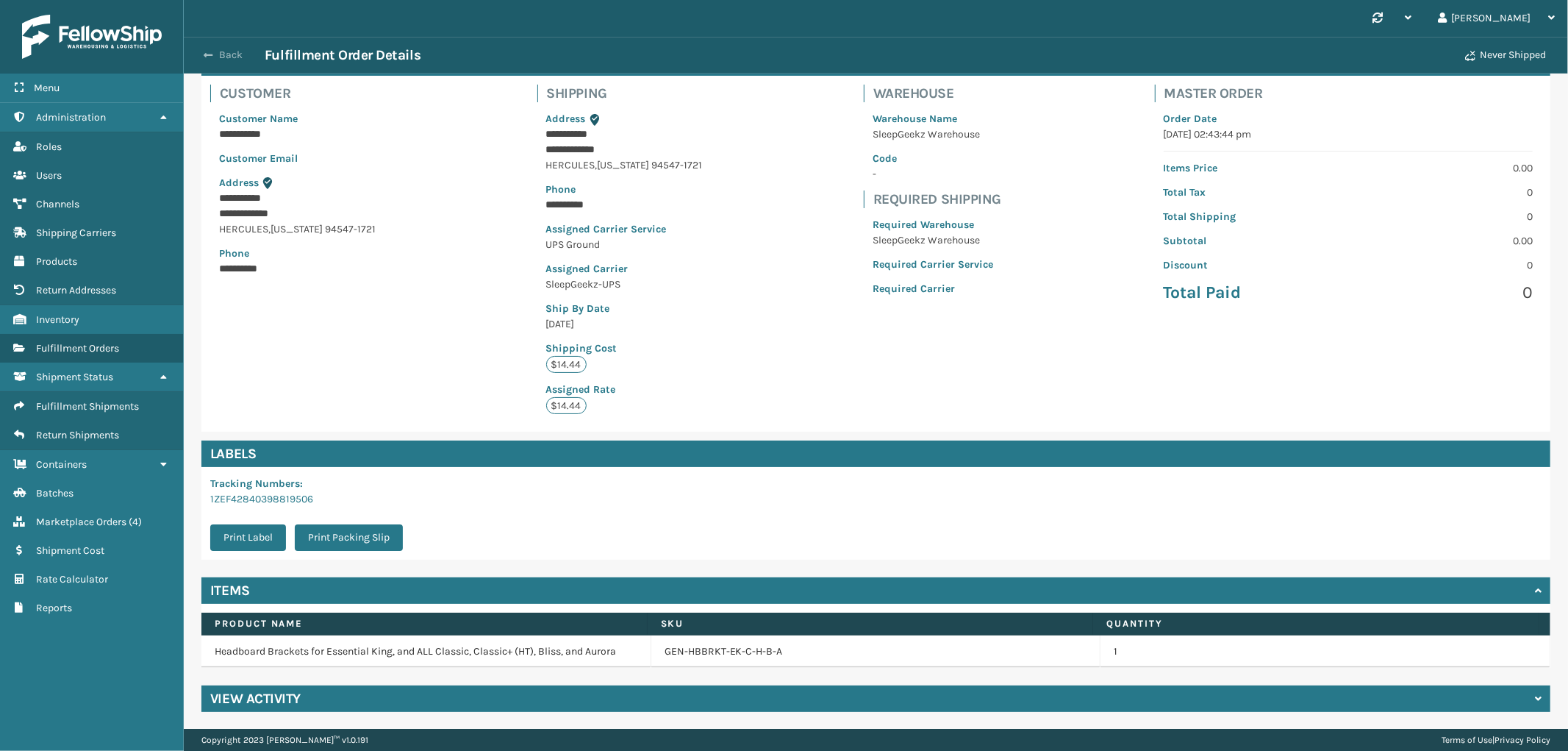
click at [232, 53] on button "Back" at bounding box center [231, 55] width 67 height 13
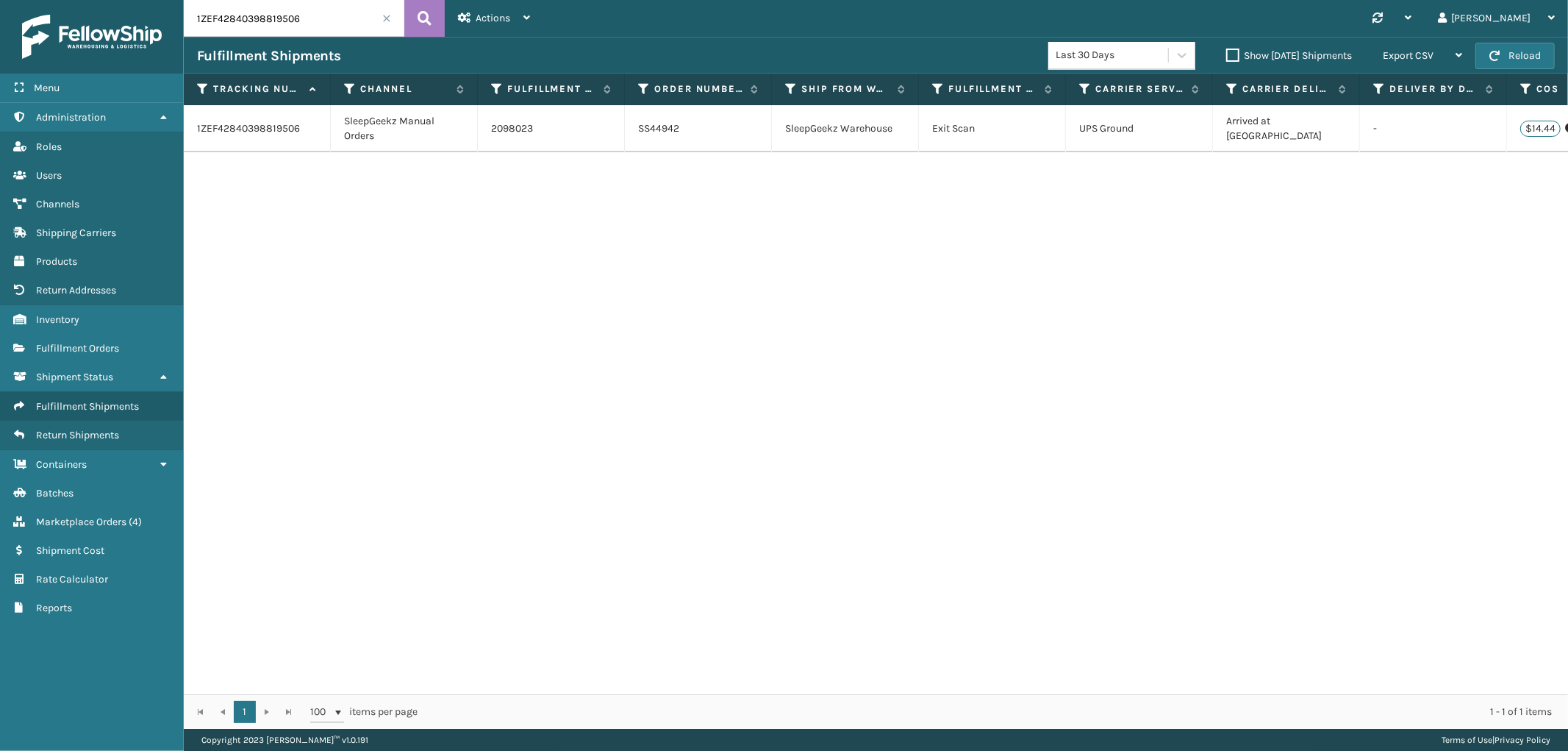
click at [251, 19] on input "1ZEF42840398819506" at bounding box center [295, 18] width 221 height 36
paste input "885012403690"
type input "885012403690"
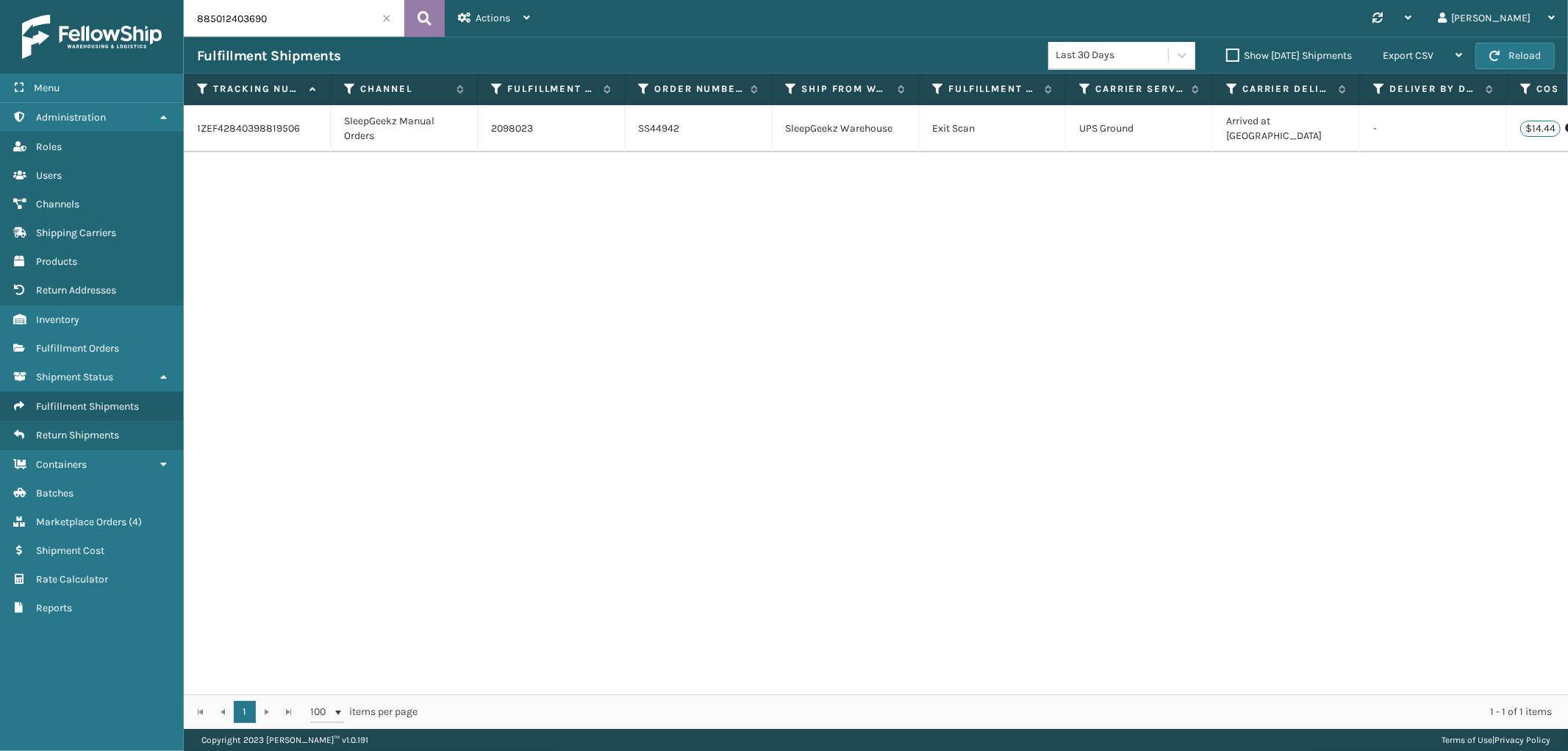
click at [426, 15] on icon at bounding box center [424, 19] width 14 height 22
click at [518, 123] on link "2125193" at bounding box center [509, 129] width 36 height 15
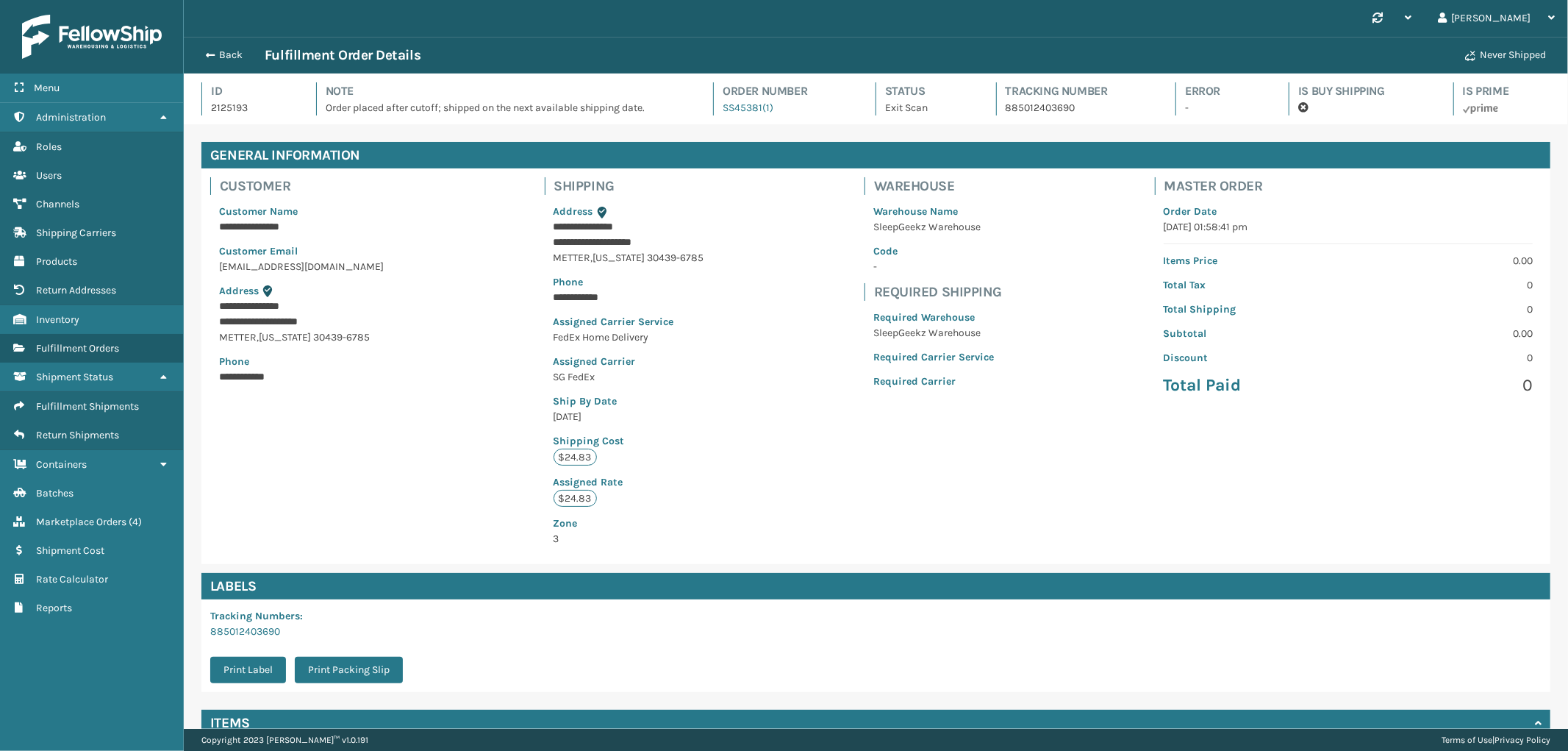
scroll to position [35, 1385]
click at [264, 635] on link "885012403690" at bounding box center [245, 630] width 70 height 12
click at [225, 55] on button "Back" at bounding box center [231, 55] width 67 height 13
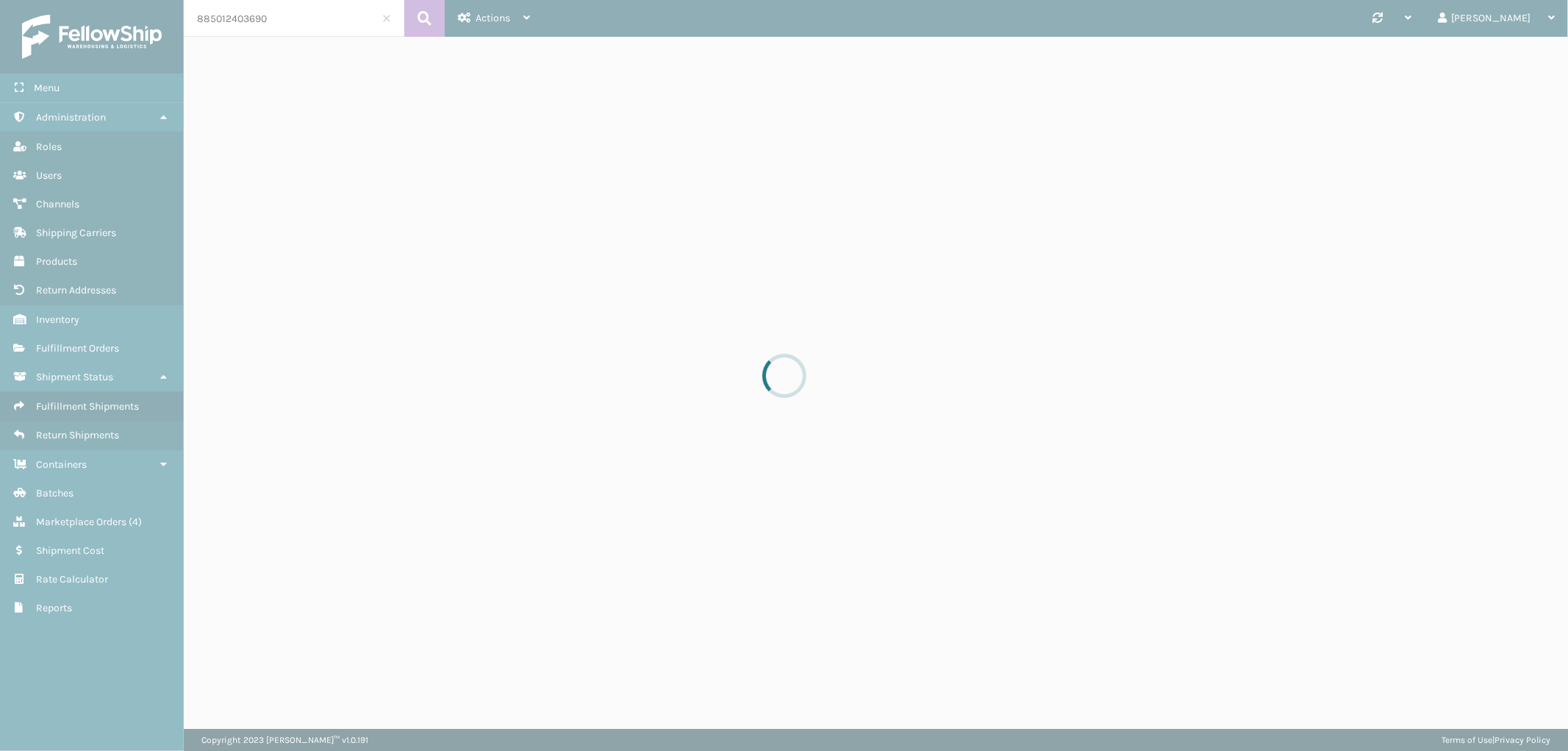
click at [243, 15] on div at bounding box center [784, 375] width 1568 height 751
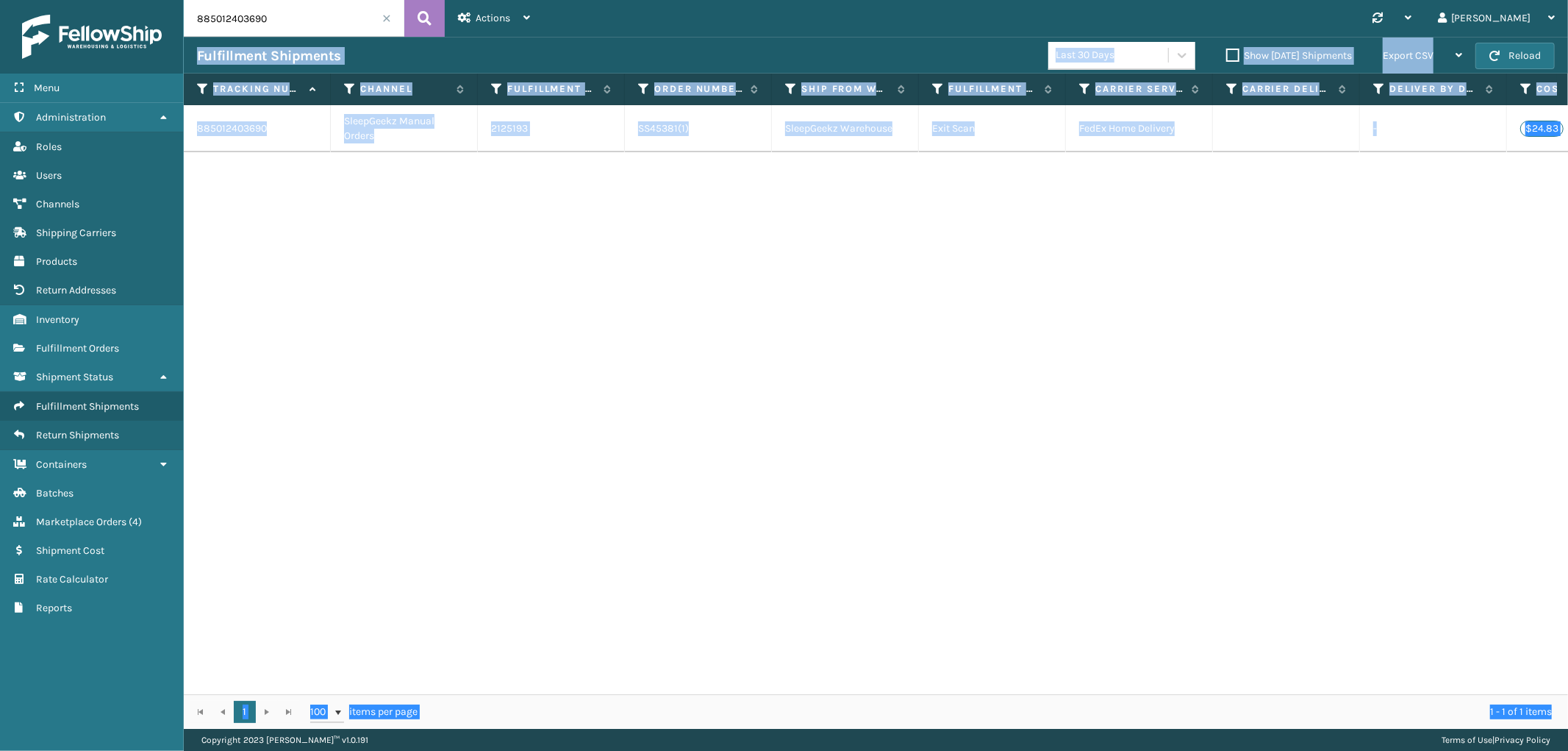
click at [638, 139] on td "SS45381(1)" at bounding box center [698, 128] width 147 height 47
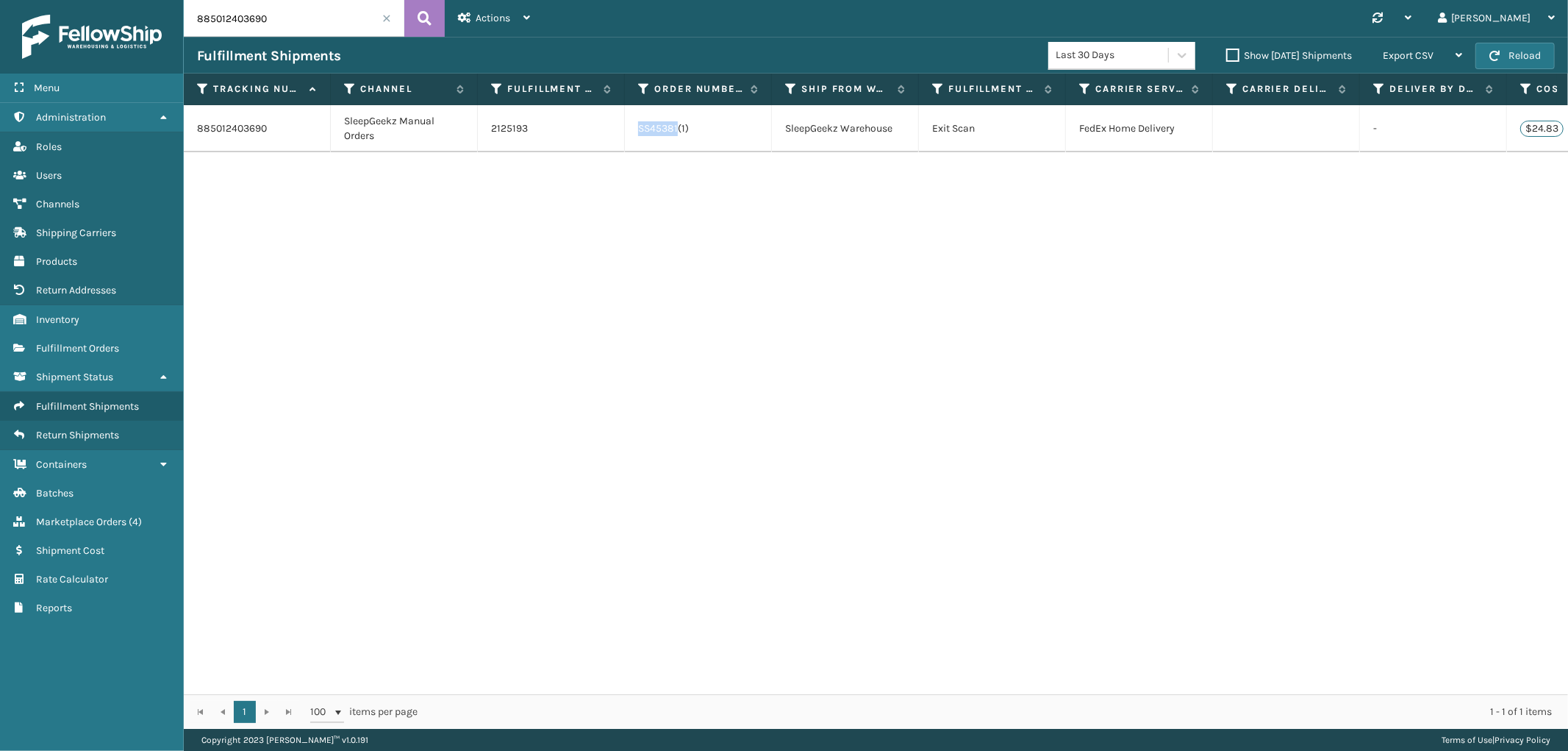
drag, startPoint x: 634, startPoint y: 137, endPoint x: 677, endPoint y: 145, distance: 43.7
click at [677, 145] on td "SS45381(1)" at bounding box center [698, 128] width 147 height 47
copy link "SS45381"
click at [215, 9] on input "885012403690" at bounding box center [295, 18] width 221 height 36
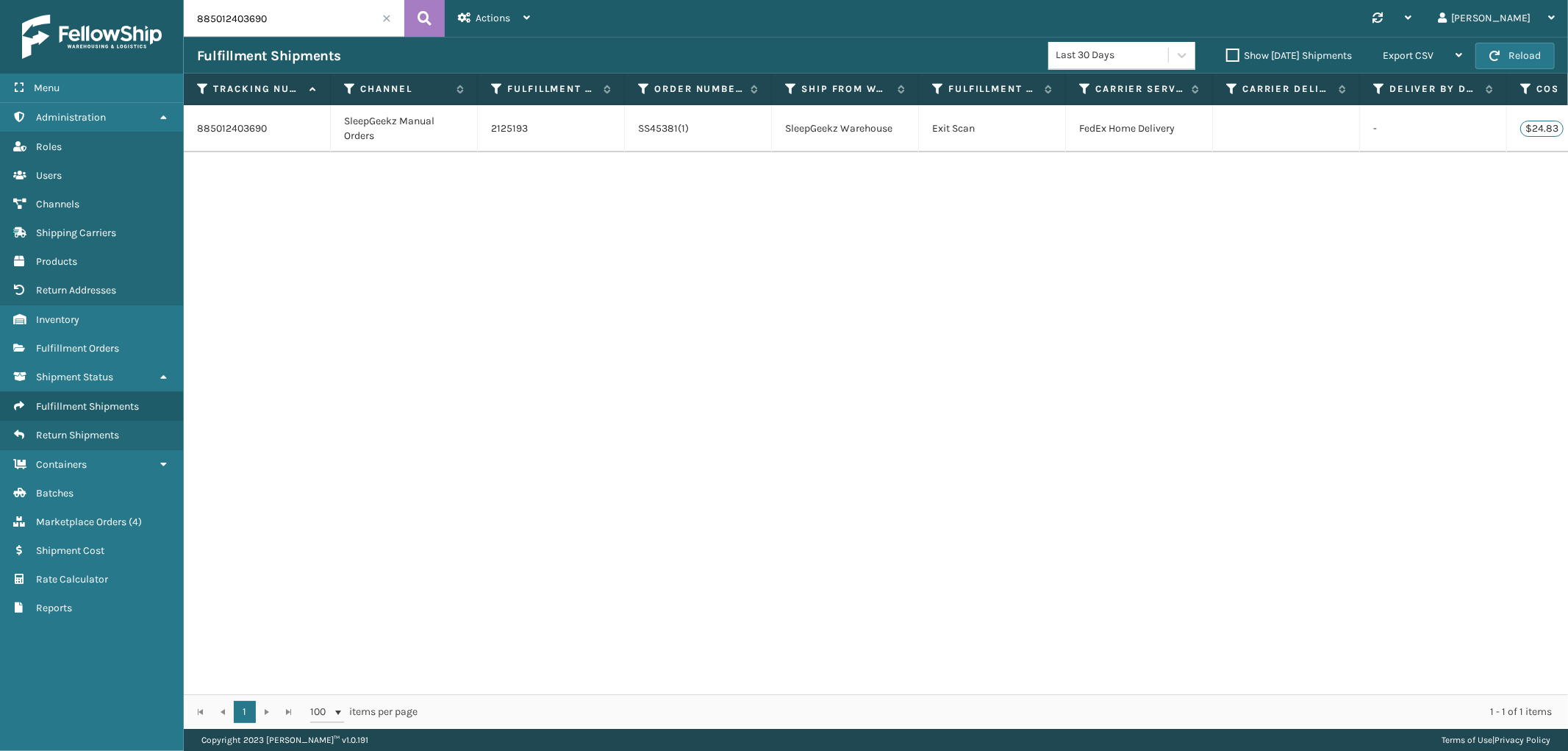
paste input "SS45381"
click at [204, 7] on input "SS45381" at bounding box center [295, 18] width 221 height 36
paste input "885012399844"
type input "885012399844"
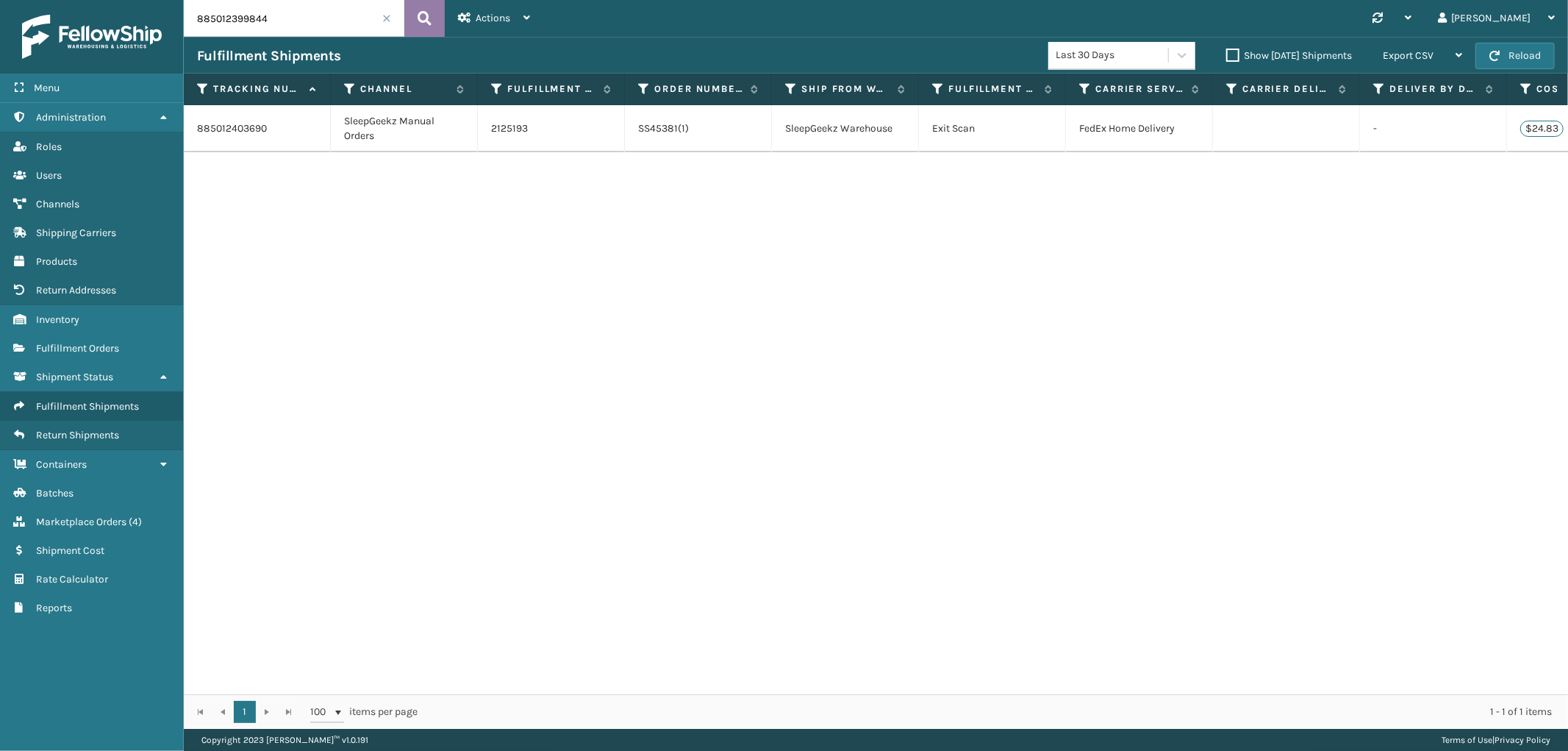
click at [435, 7] on button at bounding box center [424, 18] width 40 height 36
click at [501, 125] on link "2125192" at bounding box center [509, 129] width 36 height 15
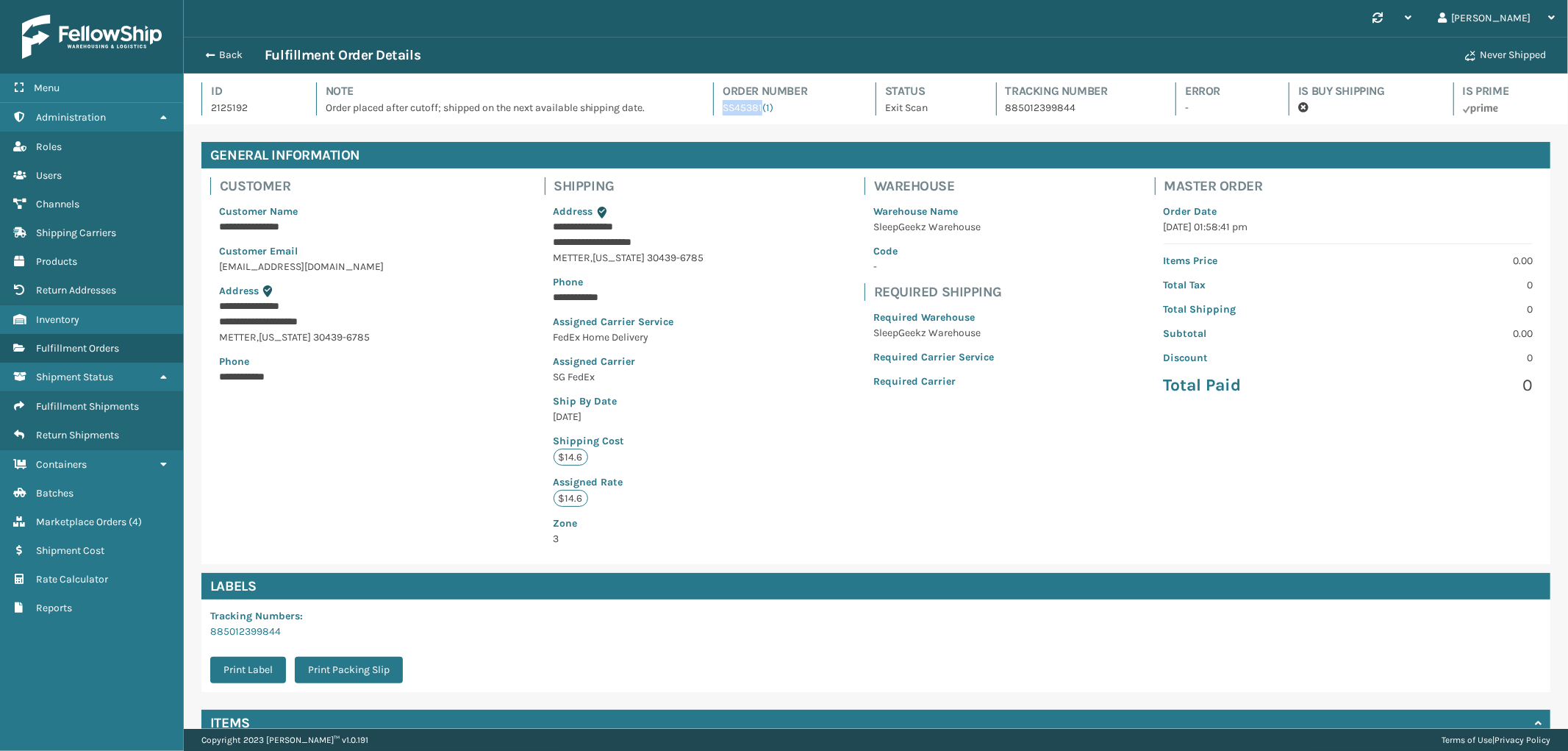
drag, startPoint x: 715, startPoint y: 116, endPoint x: 763, endPoint y: 119, distance: 48.1
click at [763, 119] on div "Id 2125192 Note Order placed after cutoff; shipped on the next available shippi…" at bounding box center [875, 103] width 1349 height 42
copy link "SS45381"
click at [223, 51] on button "Back" at bounding box center [231, 55] width 67 height 13
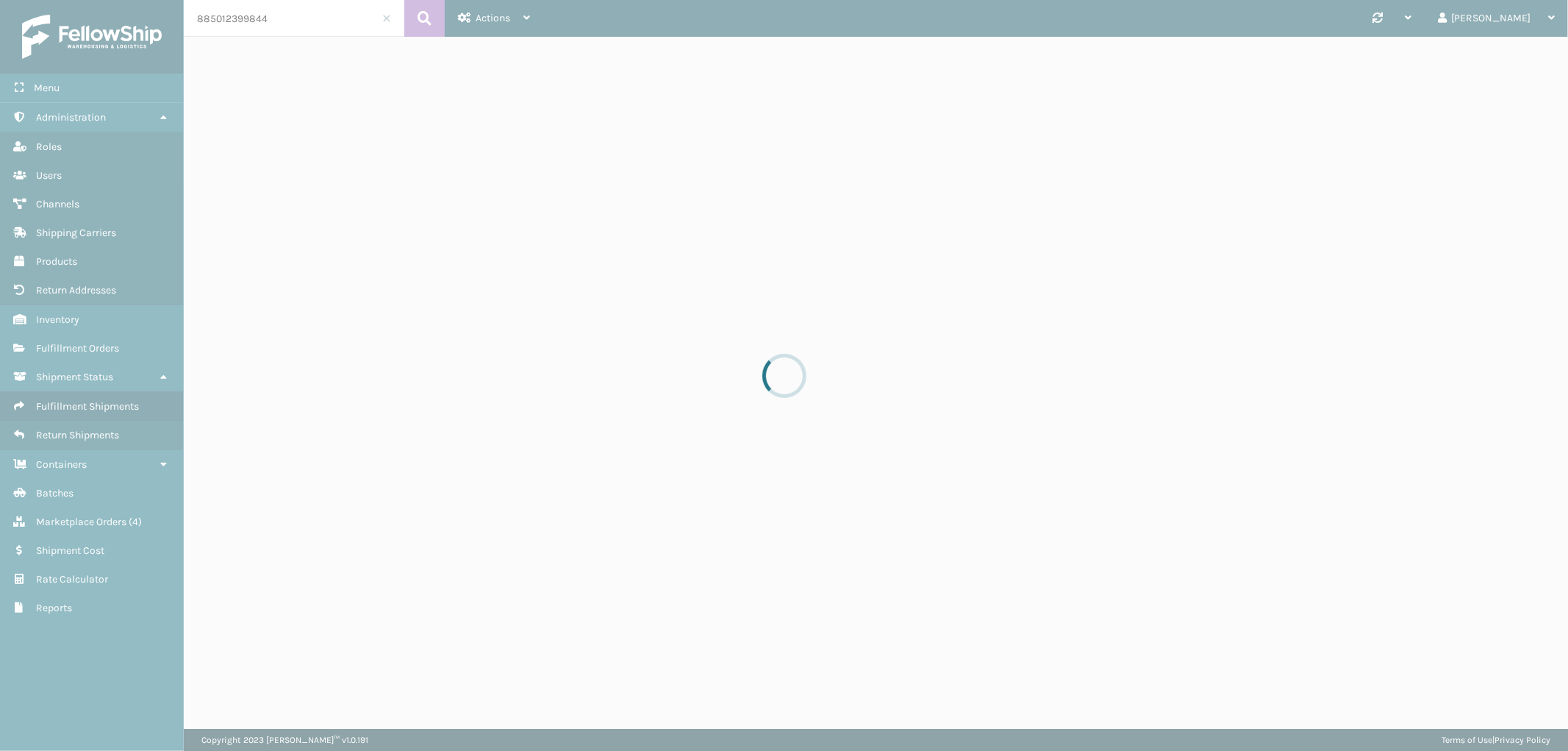
click at [221, 17] on div at bounding box center [784, 375] width 1568 height 751
click at [225, 19] on div at bounding box center [784, 375] width 1568 height 751
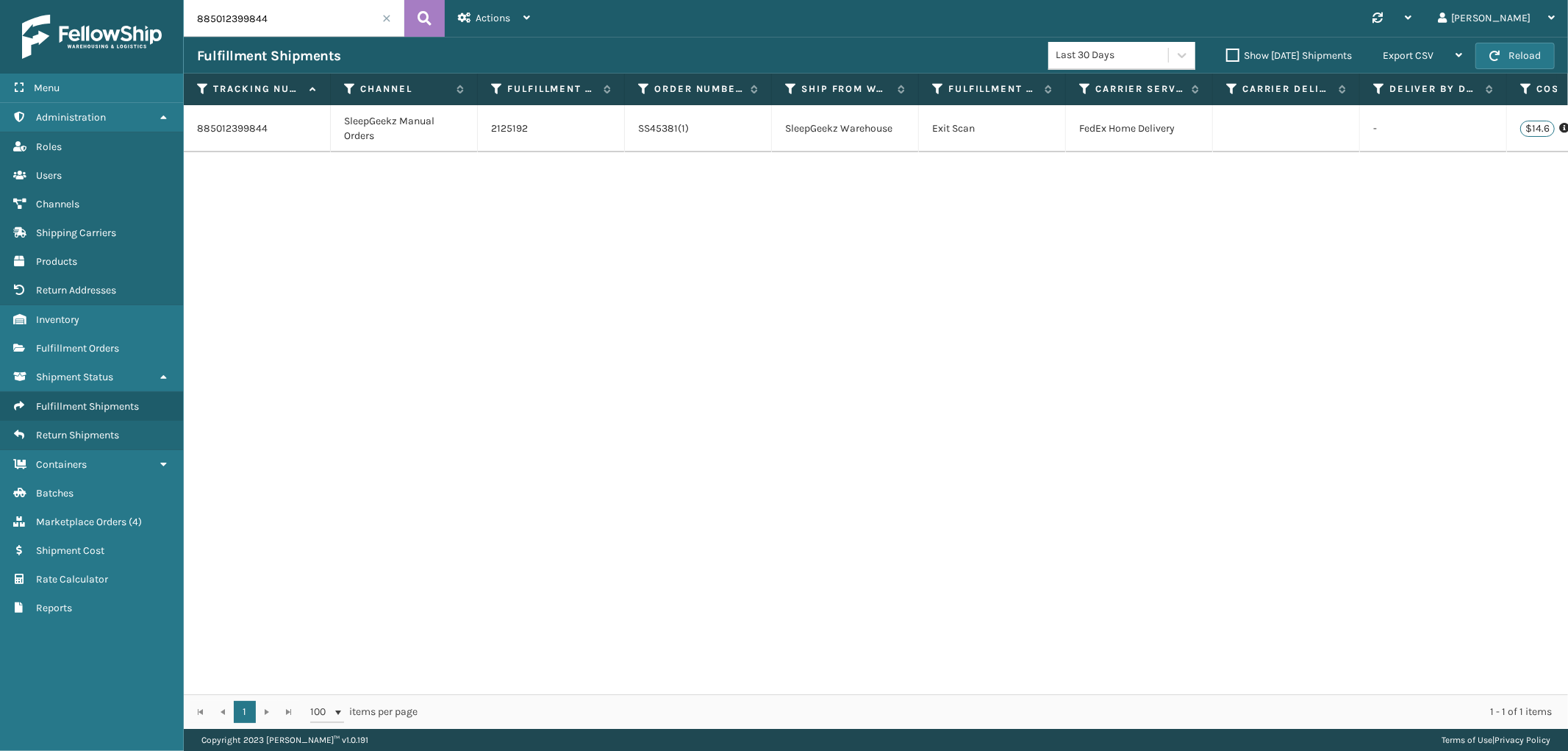
click at [225, 19] on input "885012399844" at bounding box center [295, 18] width 221 height 36
paste input "403690"
click at [432, 19] on button at bounding box center [424, 18] width 40 height 36
drag, startPoint x: 635, startPoint y: 136, endPoint x: 678, endPoint y: 144, distance: 43.7
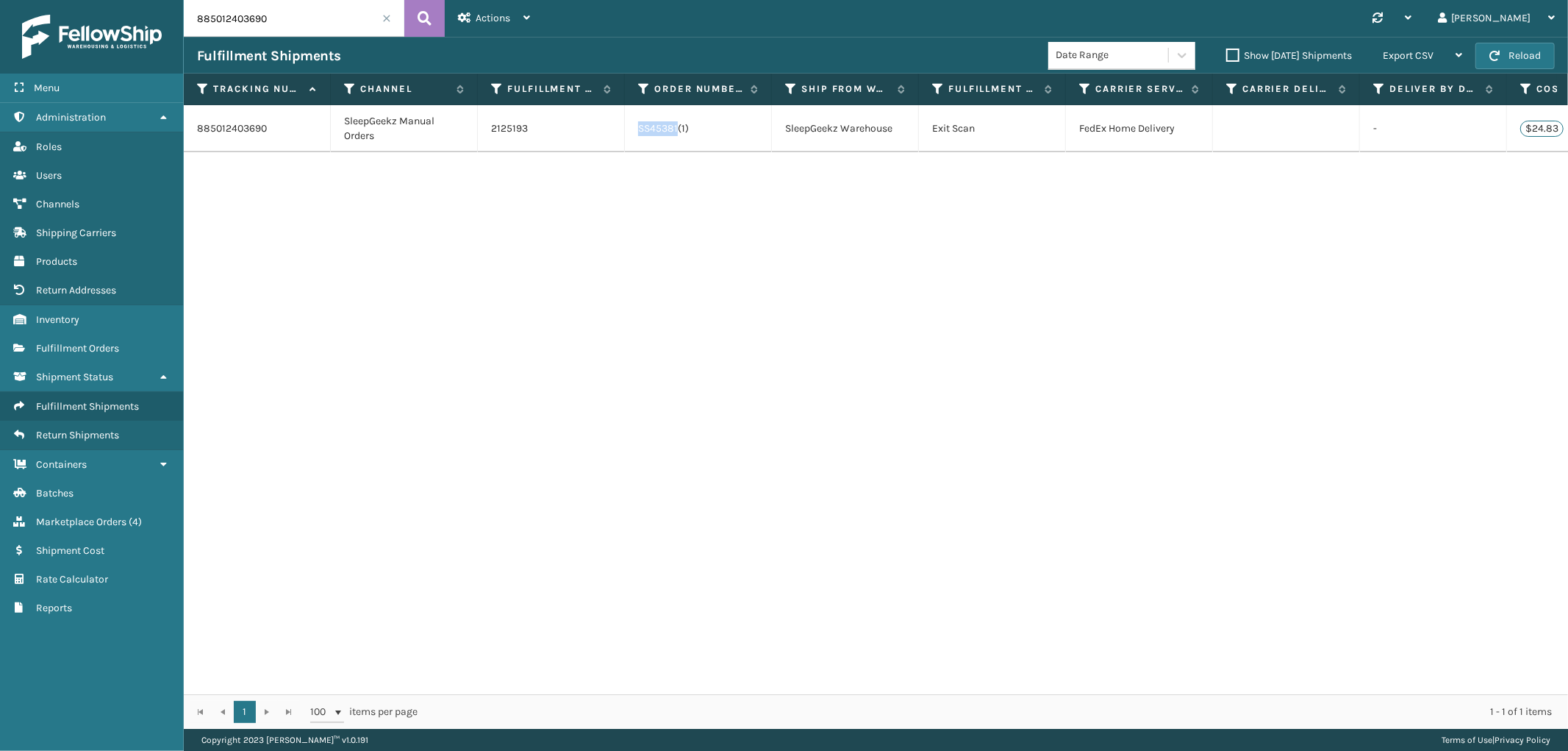
click at [678, 144] on td "SS45381(1)" at bounding box center [698, 128] width 147 height 47
click at [233, 17] on input "885012403690" at bounding box center [295, 18] width 221 height 36
paste input "399844"
type input "885012399844"
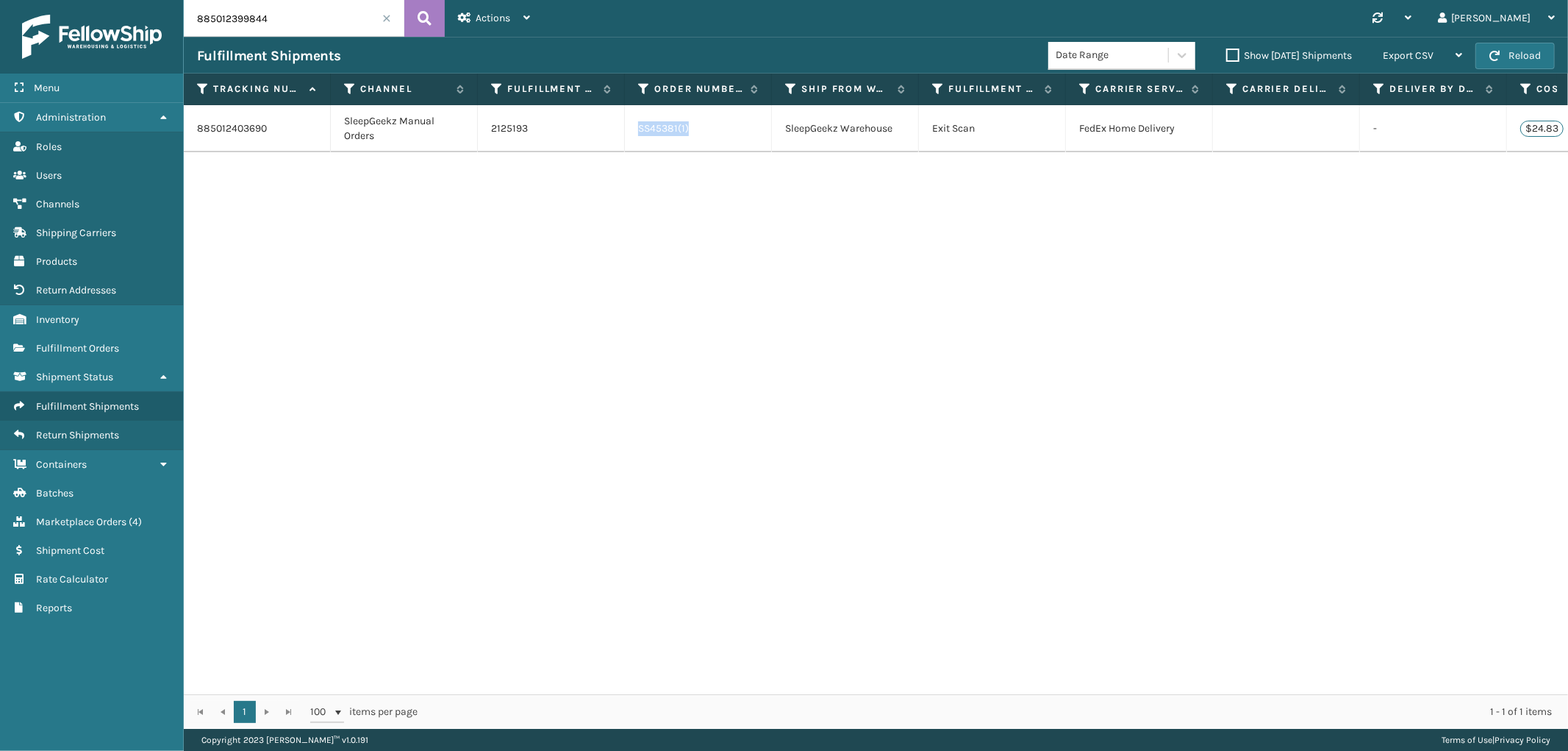
drag, startPoint x: 713, startPoint y: 136, endPoint x: 628, endPoint y: 136, distance: 85.0
click at [628, 136] on td "SS45381(1)" at bounding box center [698, 128] width 147 height 47
copy link "SS45381(1)"
click at [81, 515] on span "Marketplace Orders" at bounding box center [81, 521] width 91 height 12
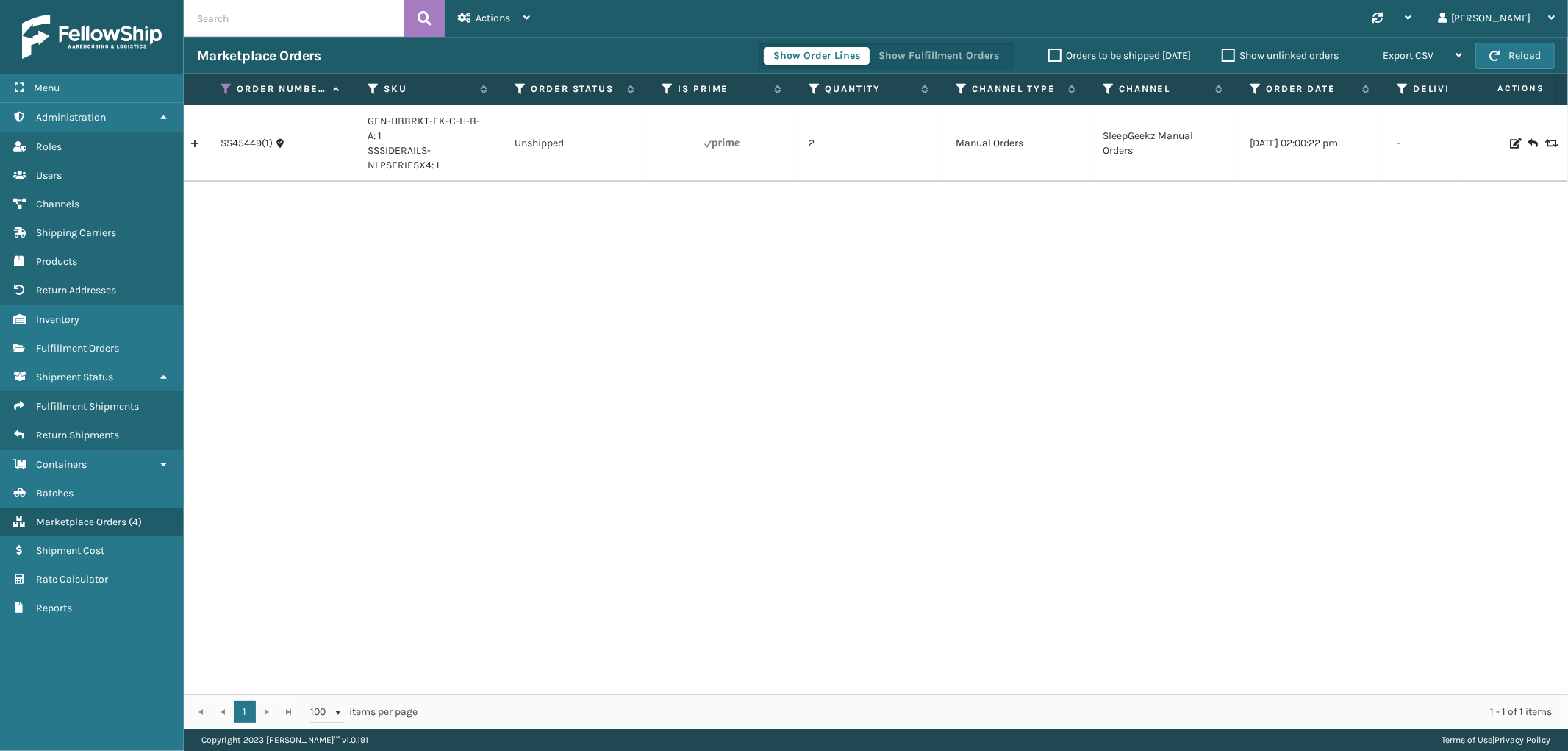
click at [273, 25] on input "text" at bounding box center [295, 18] width 221 height 36
paste input "SS45381(1)"
type input "SS45381(1)"
click at [412, 23] on button at bounding box center [424, 18] width 40 height 36
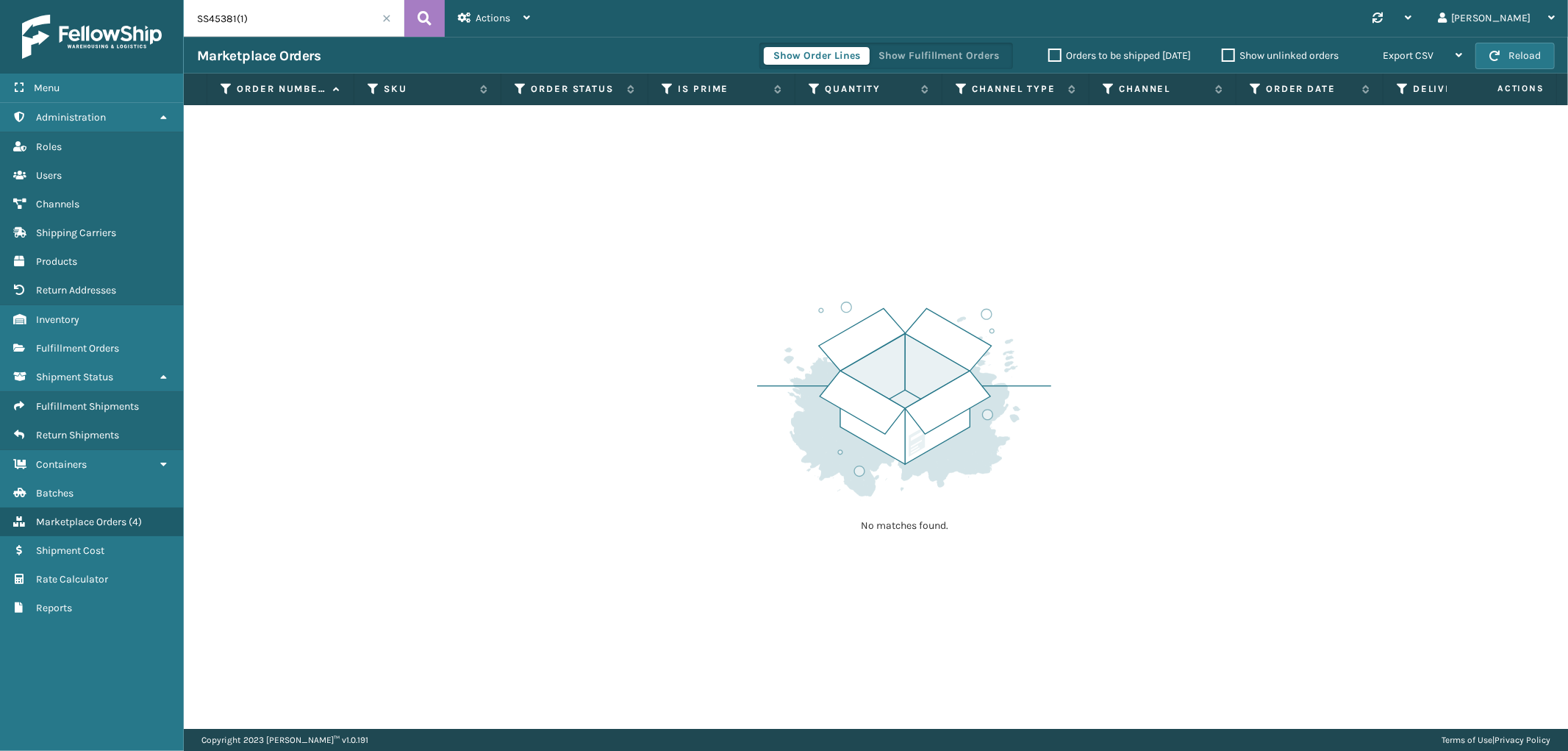
click at [385, 17] on span at bounding box center [386, 18] width 8 height 8
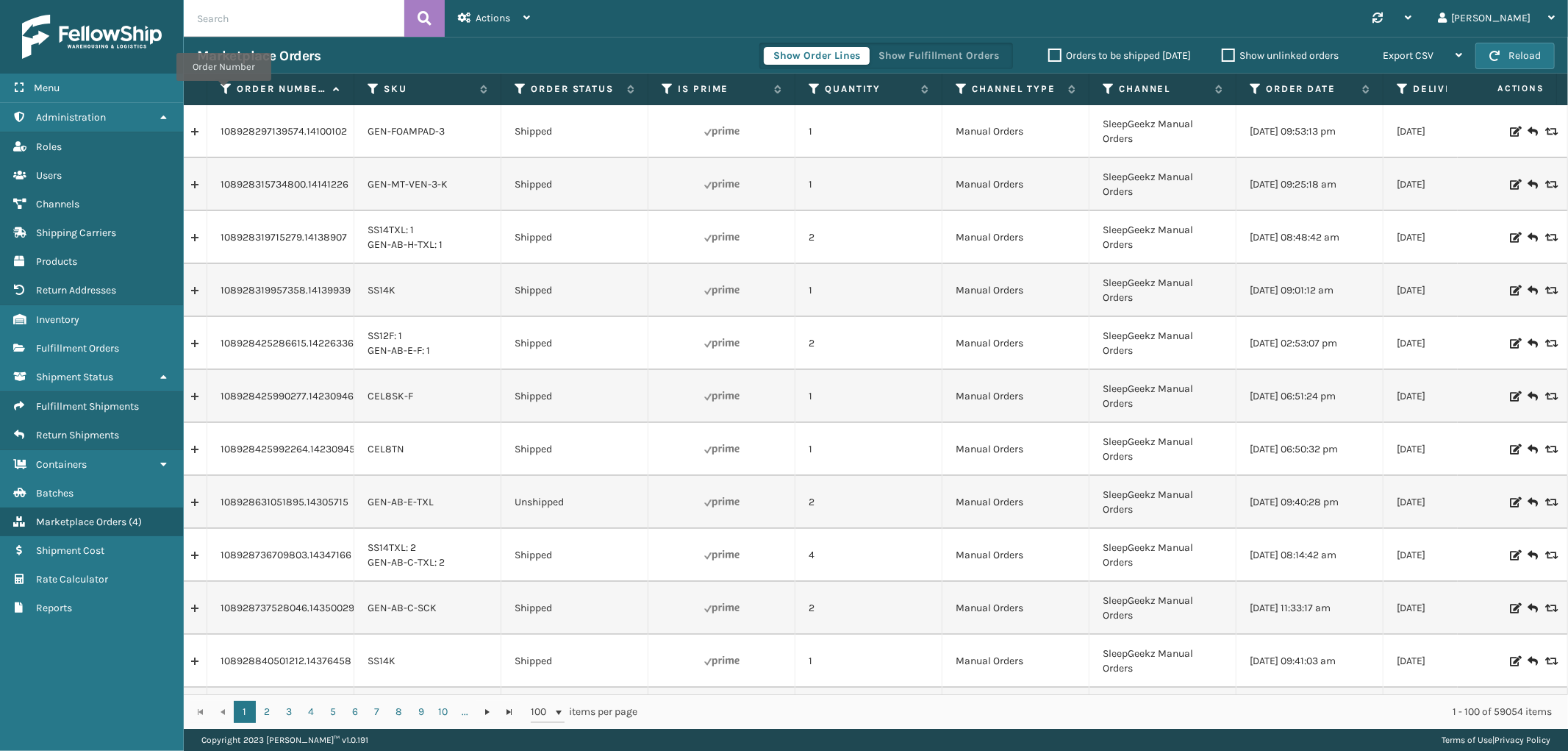
click at [223, 92] on icon at bounding box center [226, 89] width 12 height 13
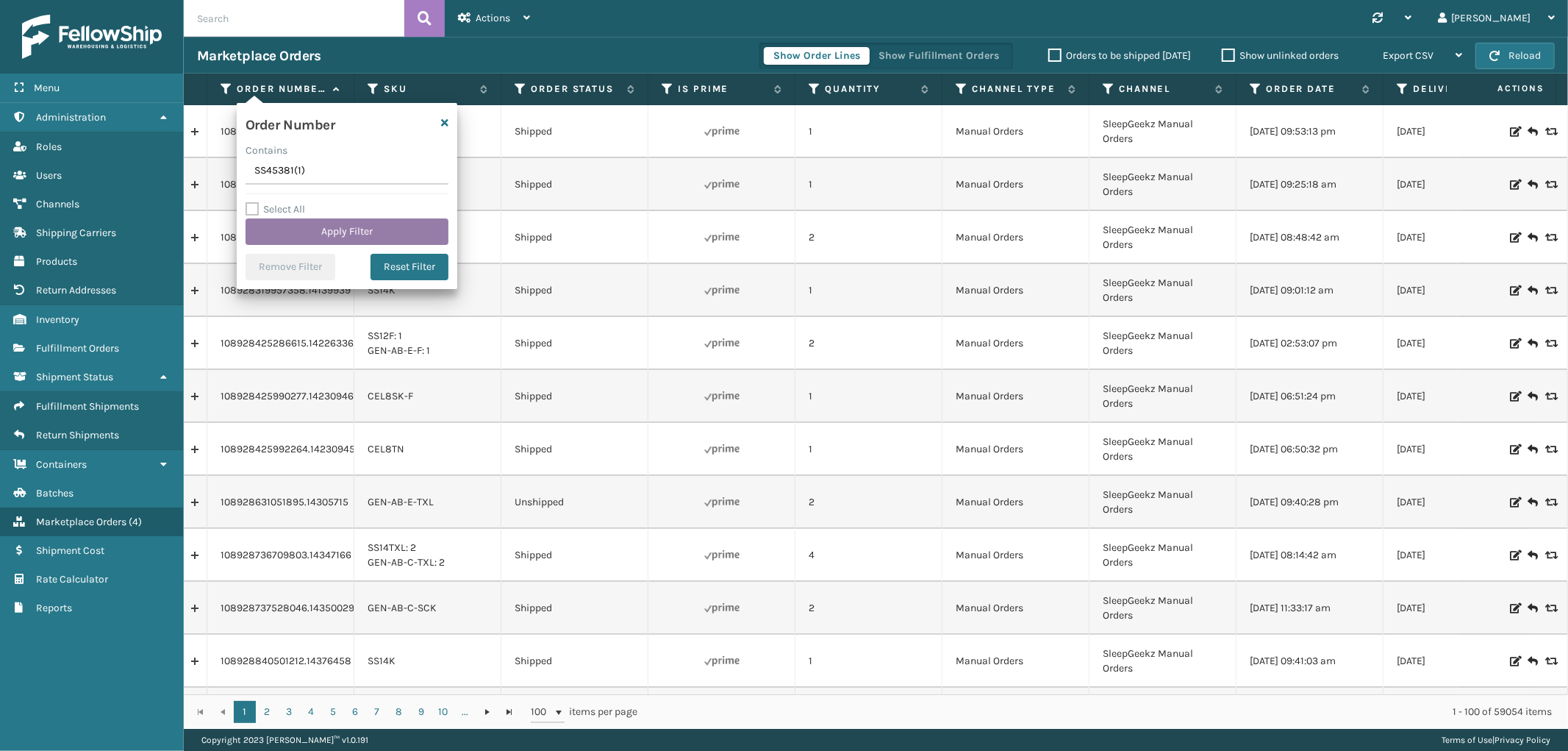
type input "SS45381(1)"
click at [329, 234] on button "Apply Filter" at bounding box center [347, 232] width 203 height 26
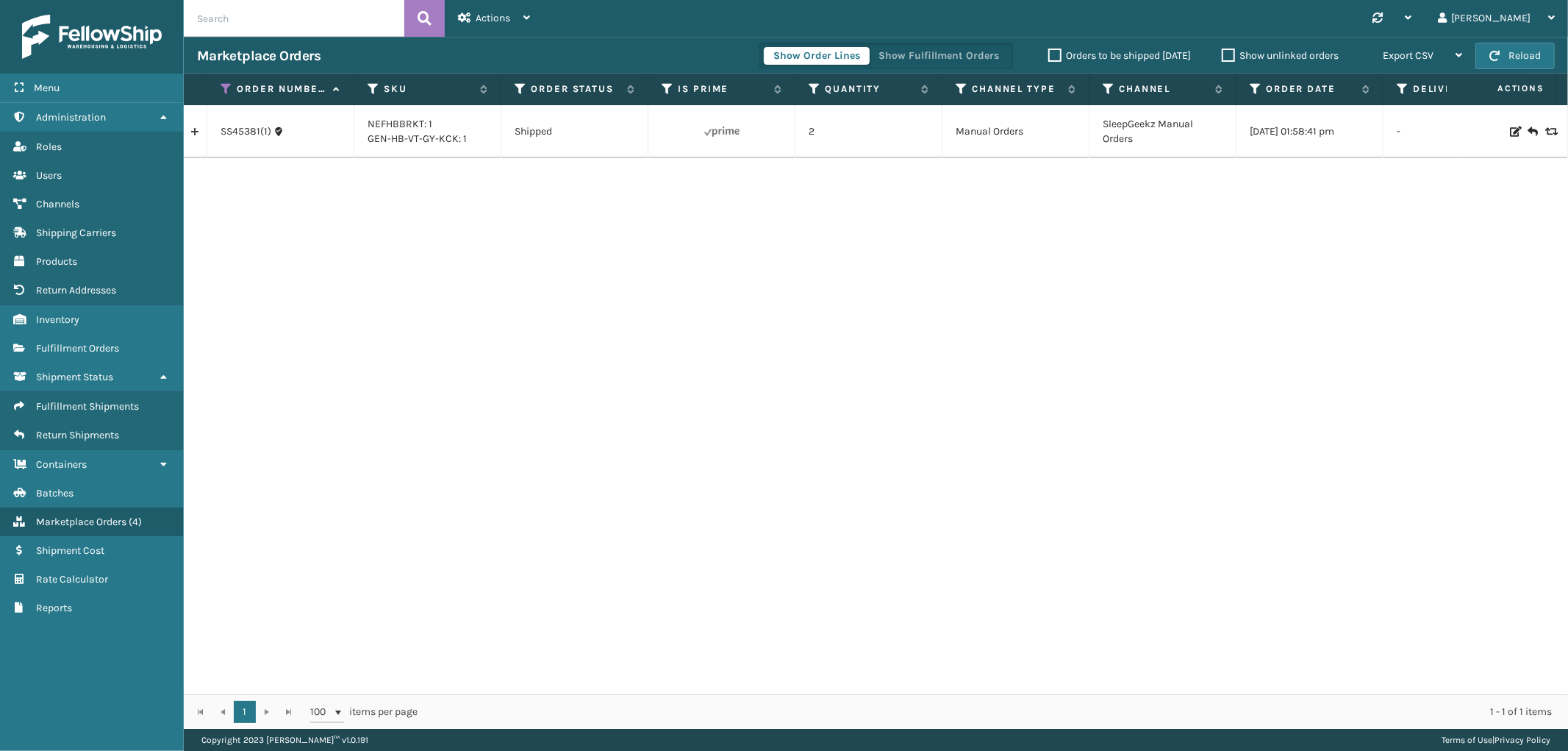
click at [187, 130] on link at bounding box center [195, 131] width 22 height 23
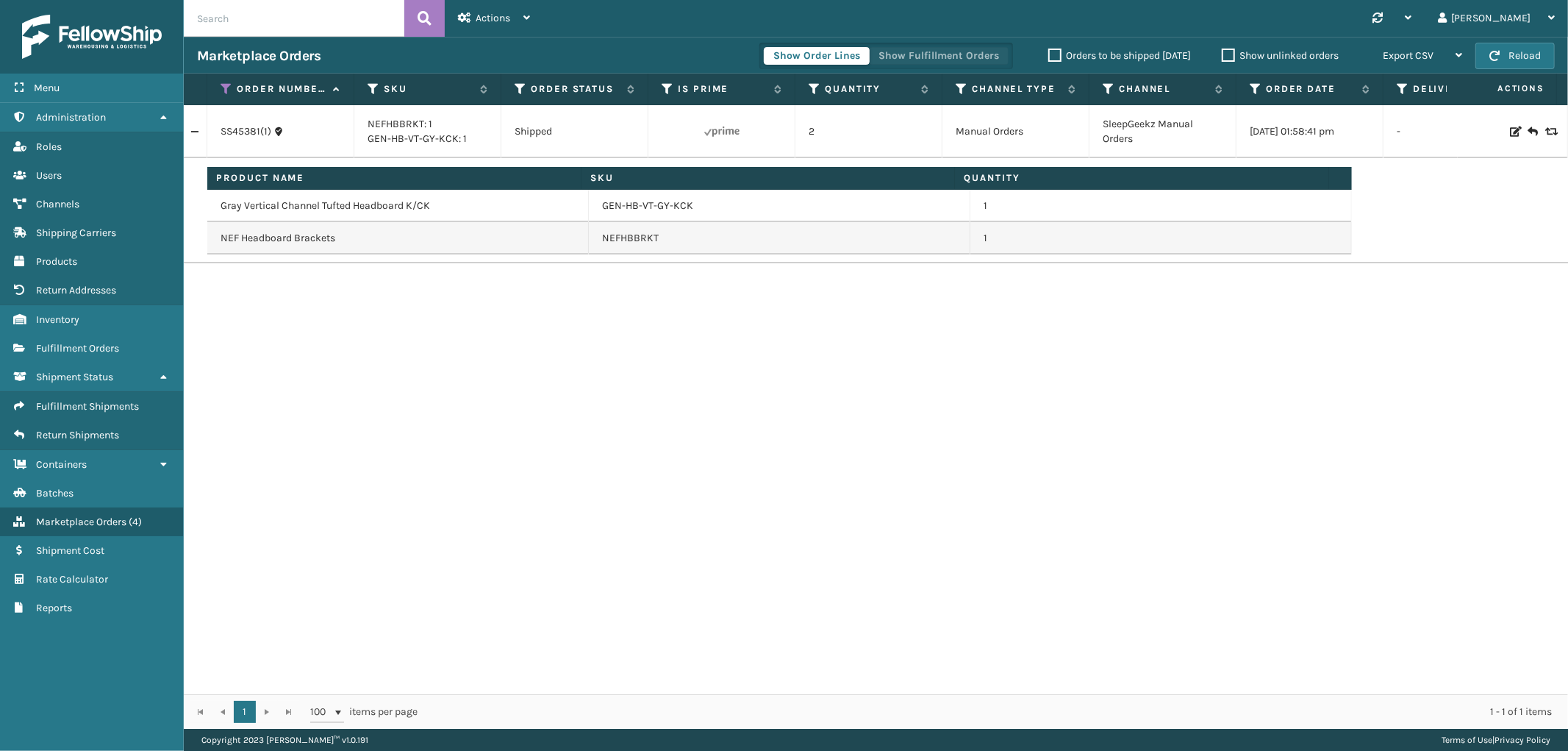
click at [952, 55] on button "Show Fulfillment Orders" at bounding box center [939, 55] width 139 height 18
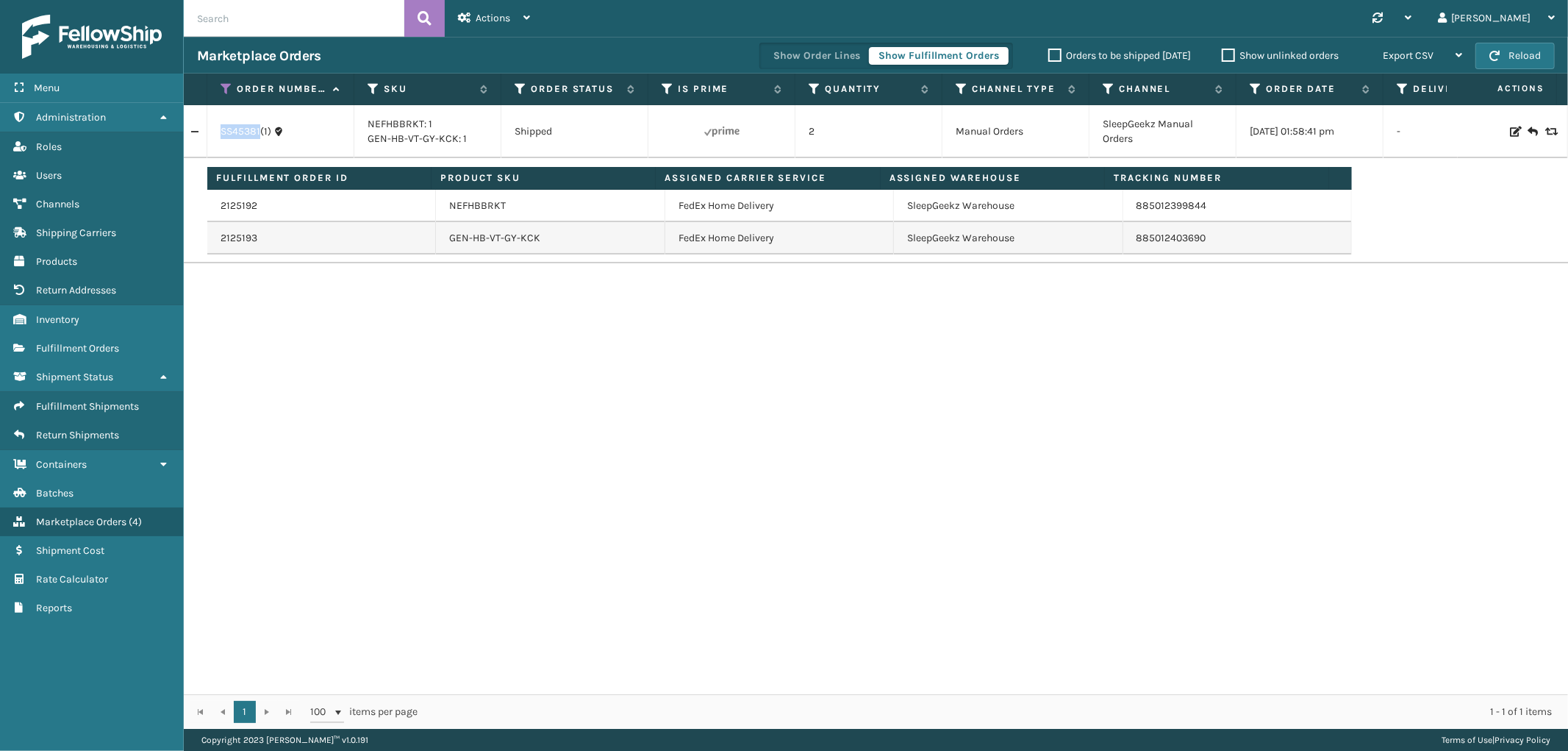
drag, startPoint x: 218, startPoint y: 136, endPoint x: 260, endPoint y: 146, distance: 43.2
click at [260, 146] on td "SS45381(1)" at bounding box center [281, 131] width 147 height 53
copy link "SS45381"
click at [223, 87] on icon at bounding box center [226, 89] width 12 height 13
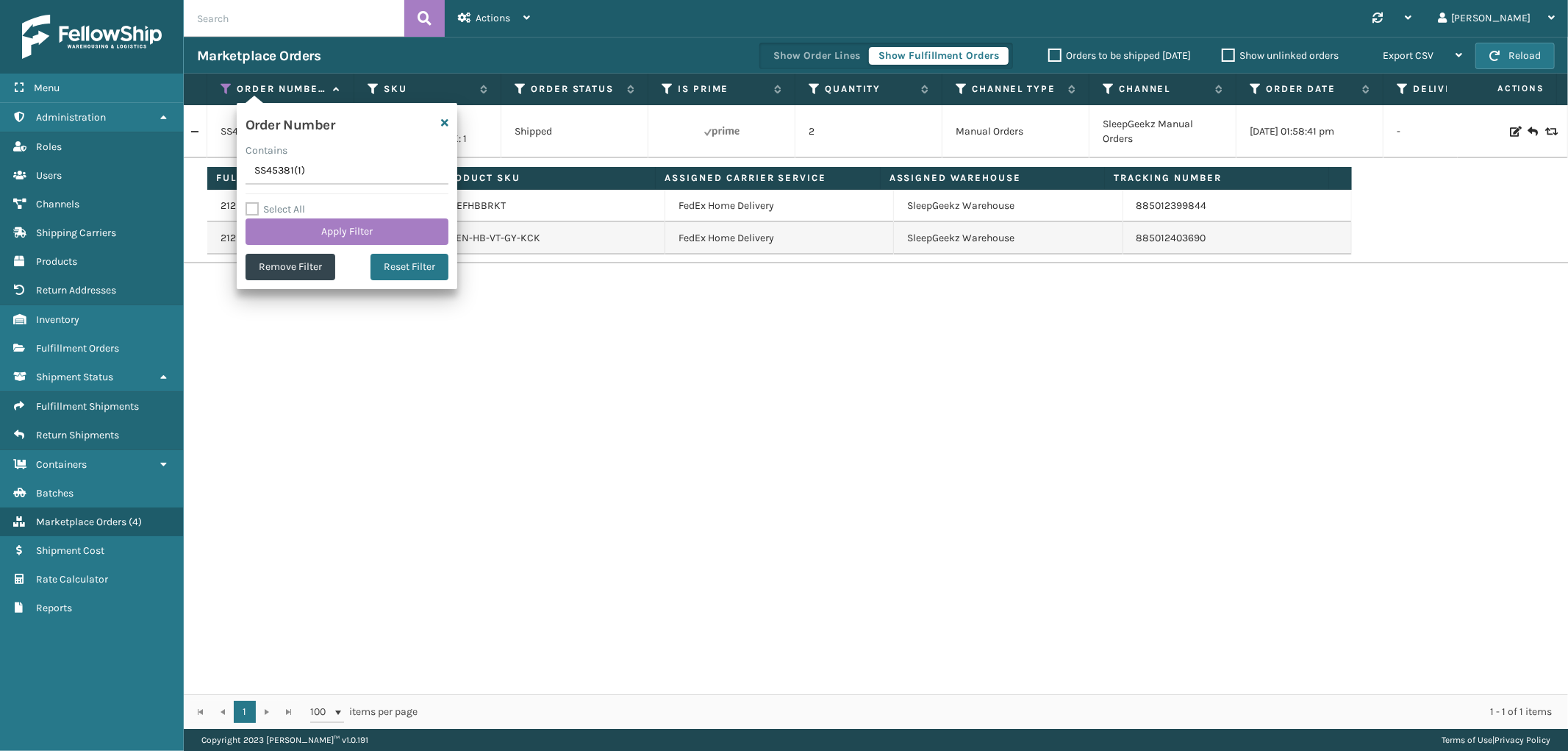
click at [266, 166] on input "SS45381(1)" at bounding box center [347, 171] width 203 height 26
type input "SS45456"
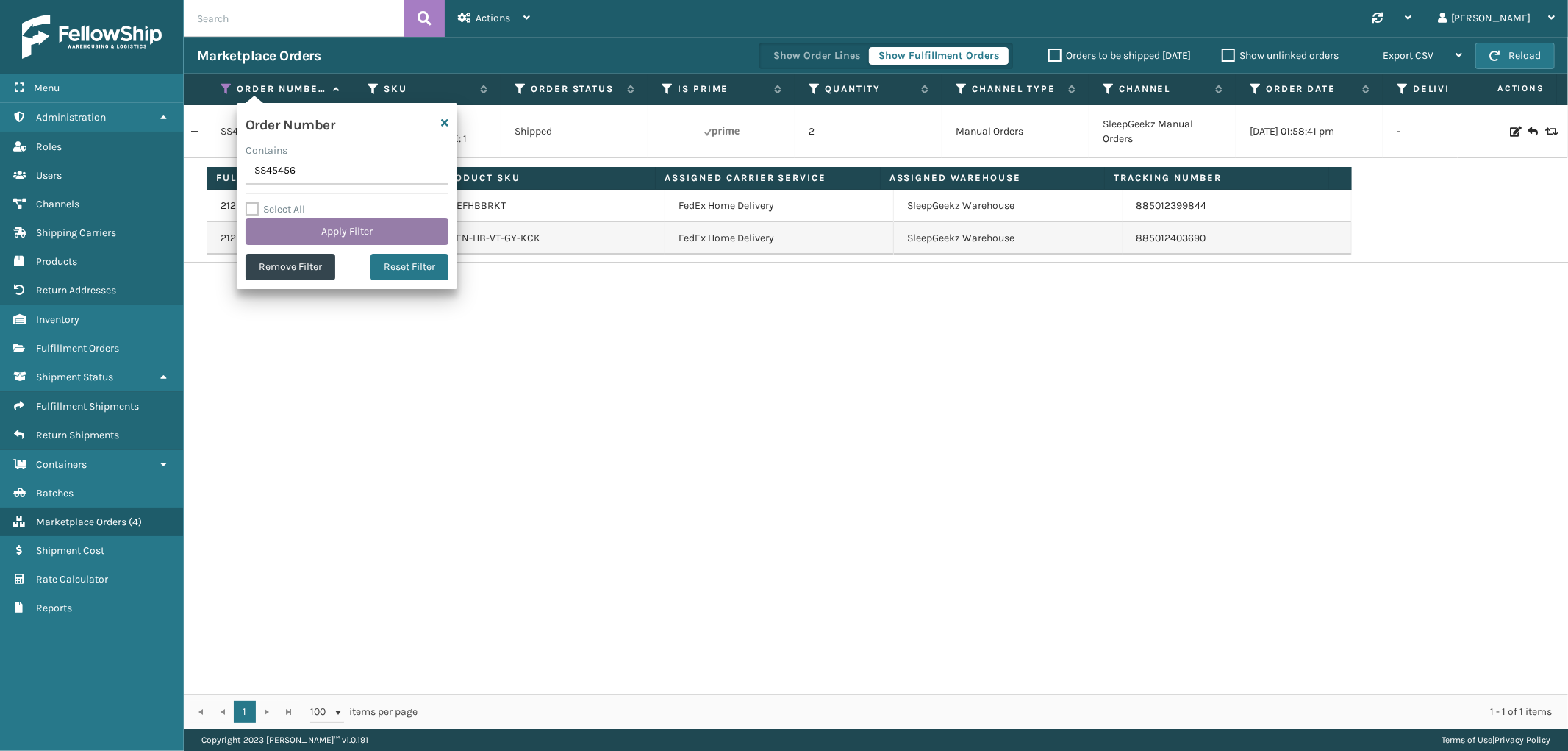
click at [314, 229] on button "Apply Filter" at bounding box center [347, 232] width 203 height 26
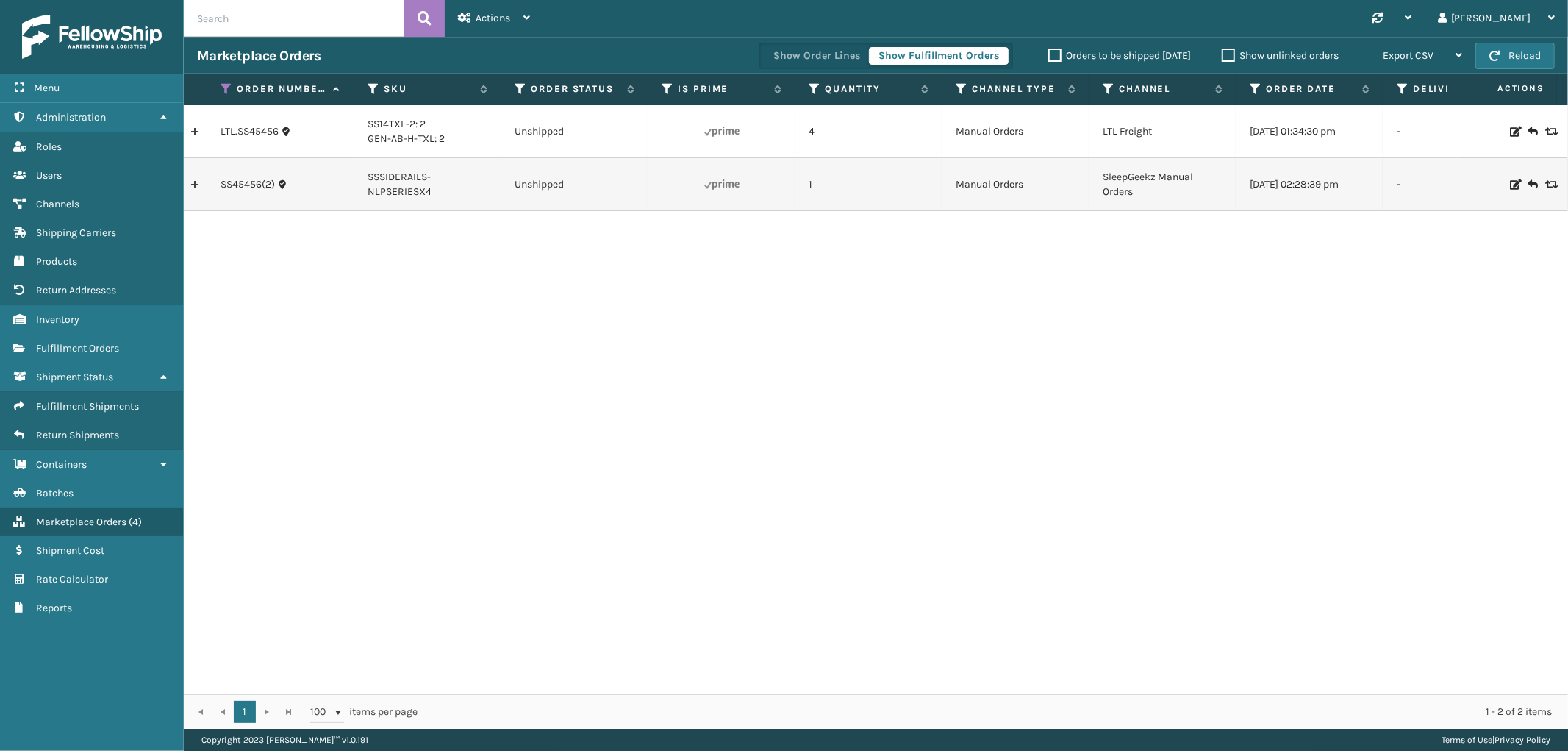
click at [199, 181] on link at bounding box center [195, 184] width 22 height 23
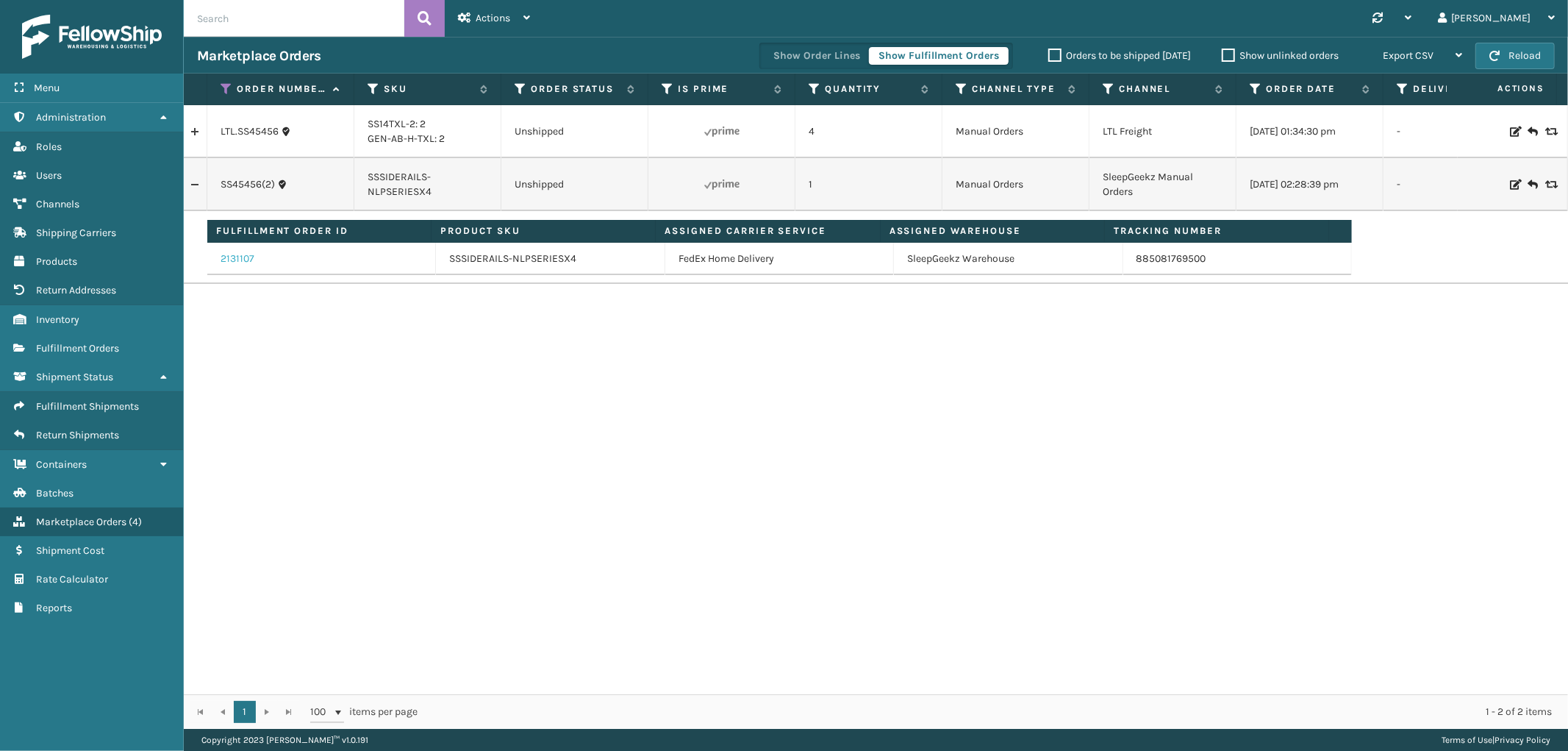
click at [247, 263] on link "2131107" at bounding box center [237, 259] width 34 height 15
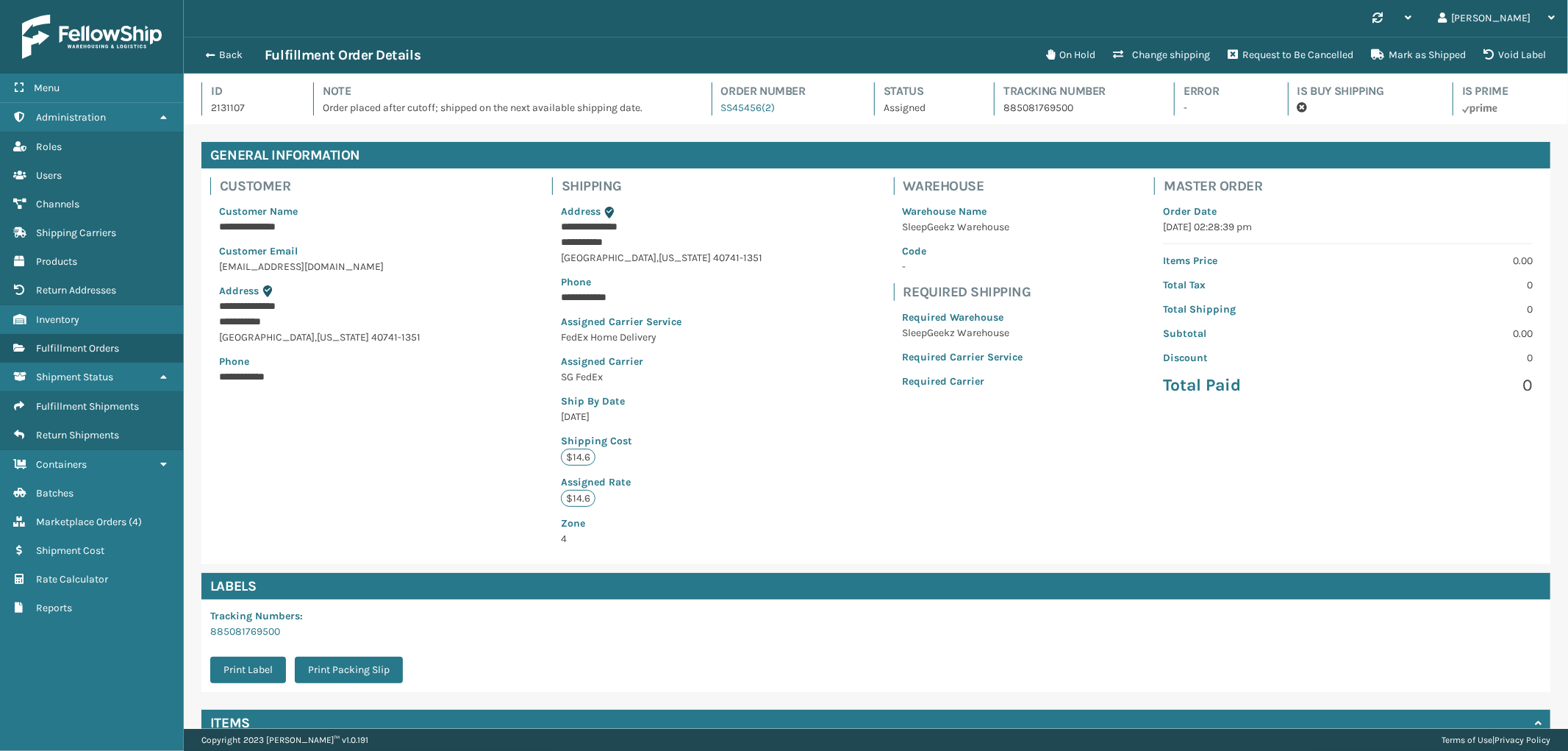
scroll to position [35, 1385]
click at [1503, 63] on button "Void Label" at bounding box center [1516, 54] width 80 height 29
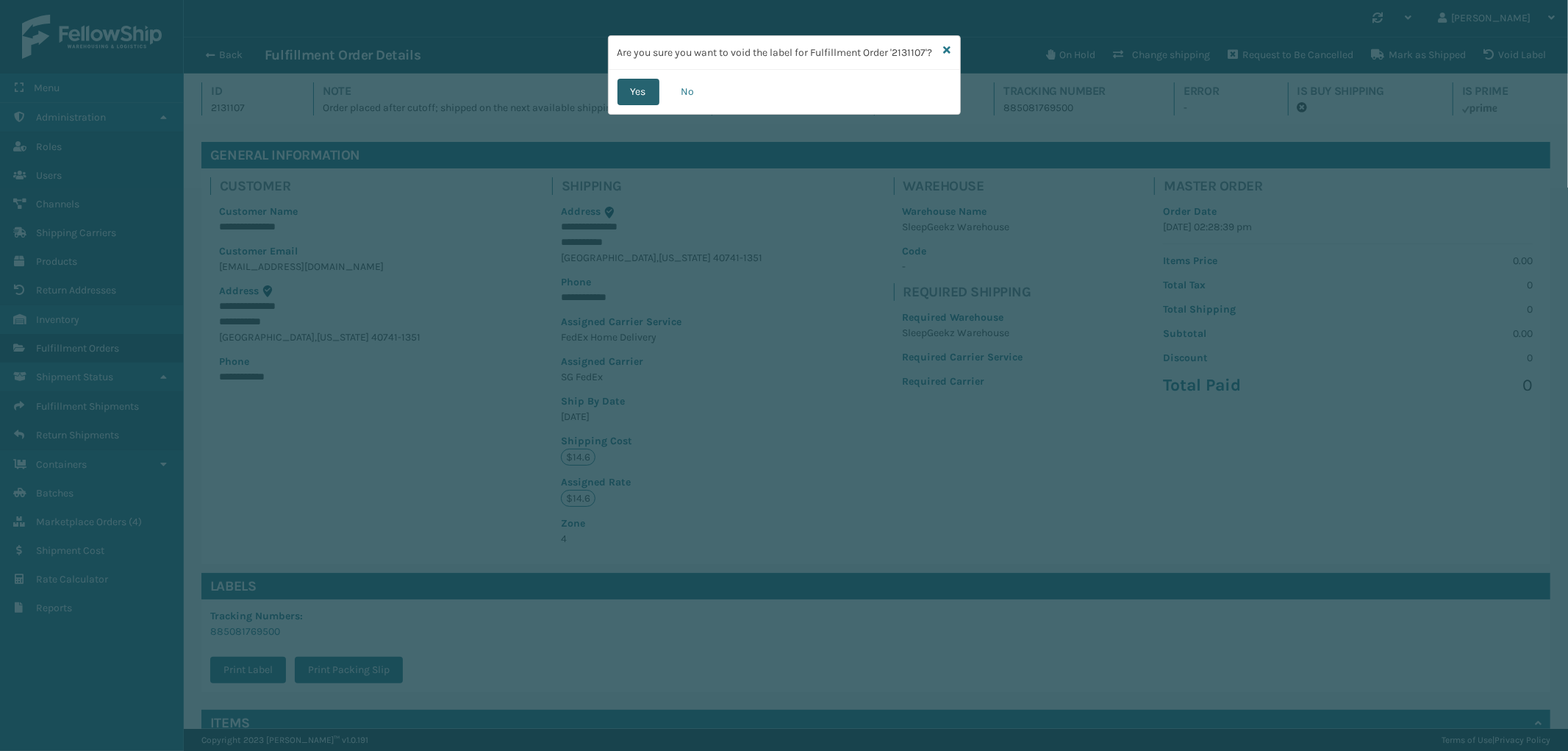
click at [632, 84] on button "Yes" at bounding box center [639, 92] width 42 height 26
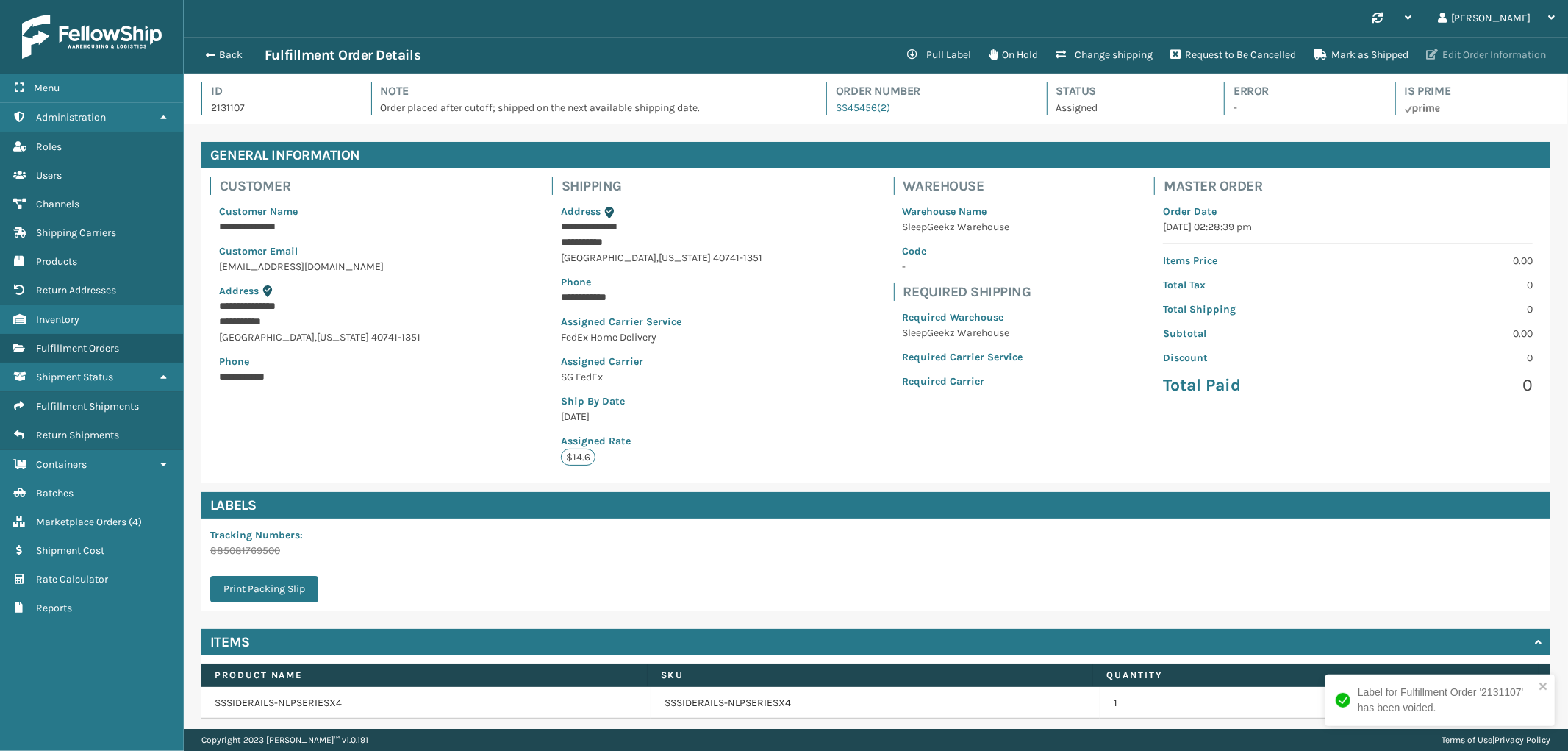
click at [1452, 57] on button "Edit Order Information" at bounding box center [1486, 54] width 137 height 29
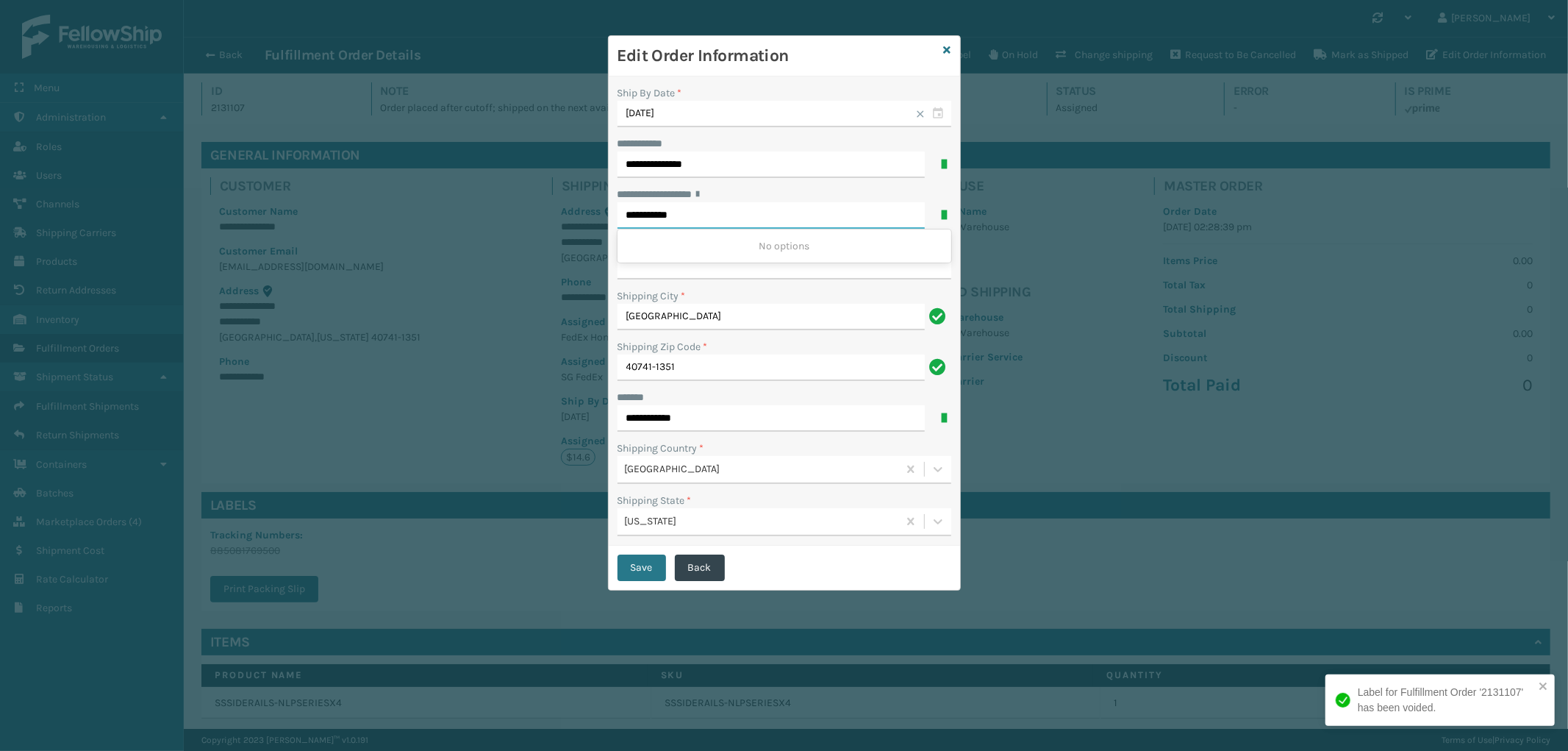
click at [647, 219] on input "**********" at bounding box center [771, 215] width 308 height 26
paste input "*******"
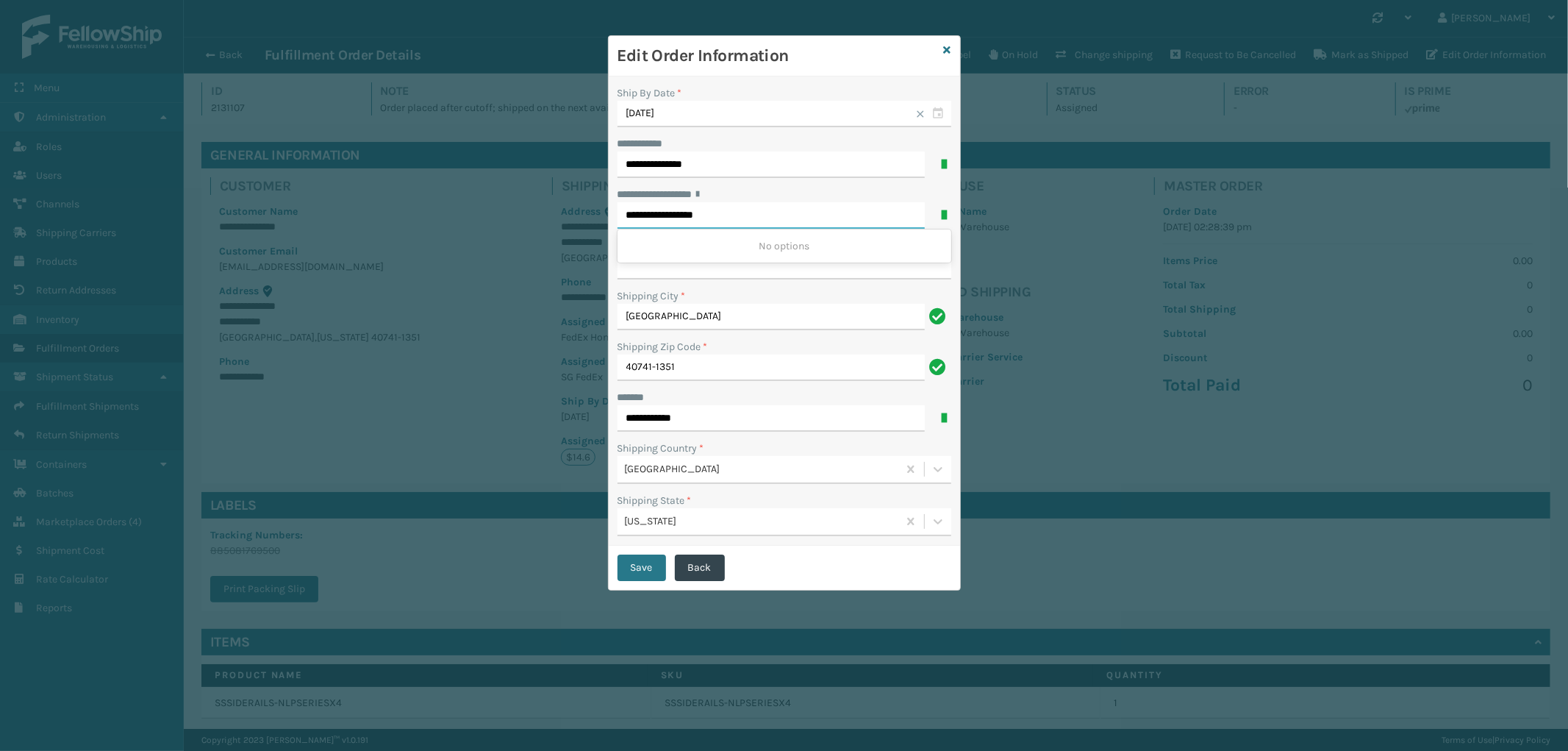
type input "**********"
click at [648, 315] on input "[GEOGRAPHIC_DATA]" at bounding box center [771, 317] width 308 height 26
paste input "Easstview"
click at [641, 313] on input "Easstview" at bounding box center [771, 317] width 308 height 26
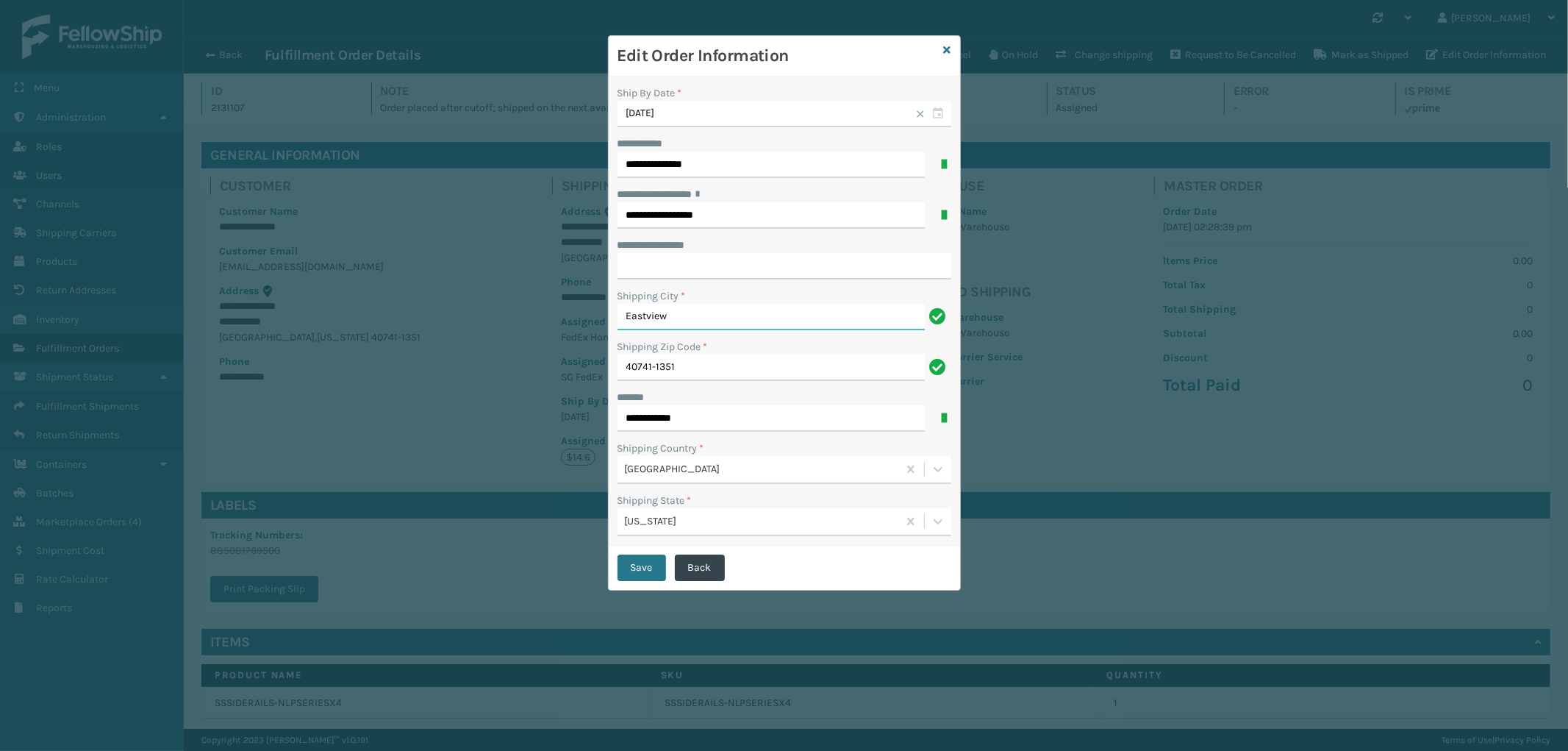
type input "Eastview"
click at [629, 366] on input "40741-1351" at bounding box center [771, 368] width 308 height 26
paste input "2732"
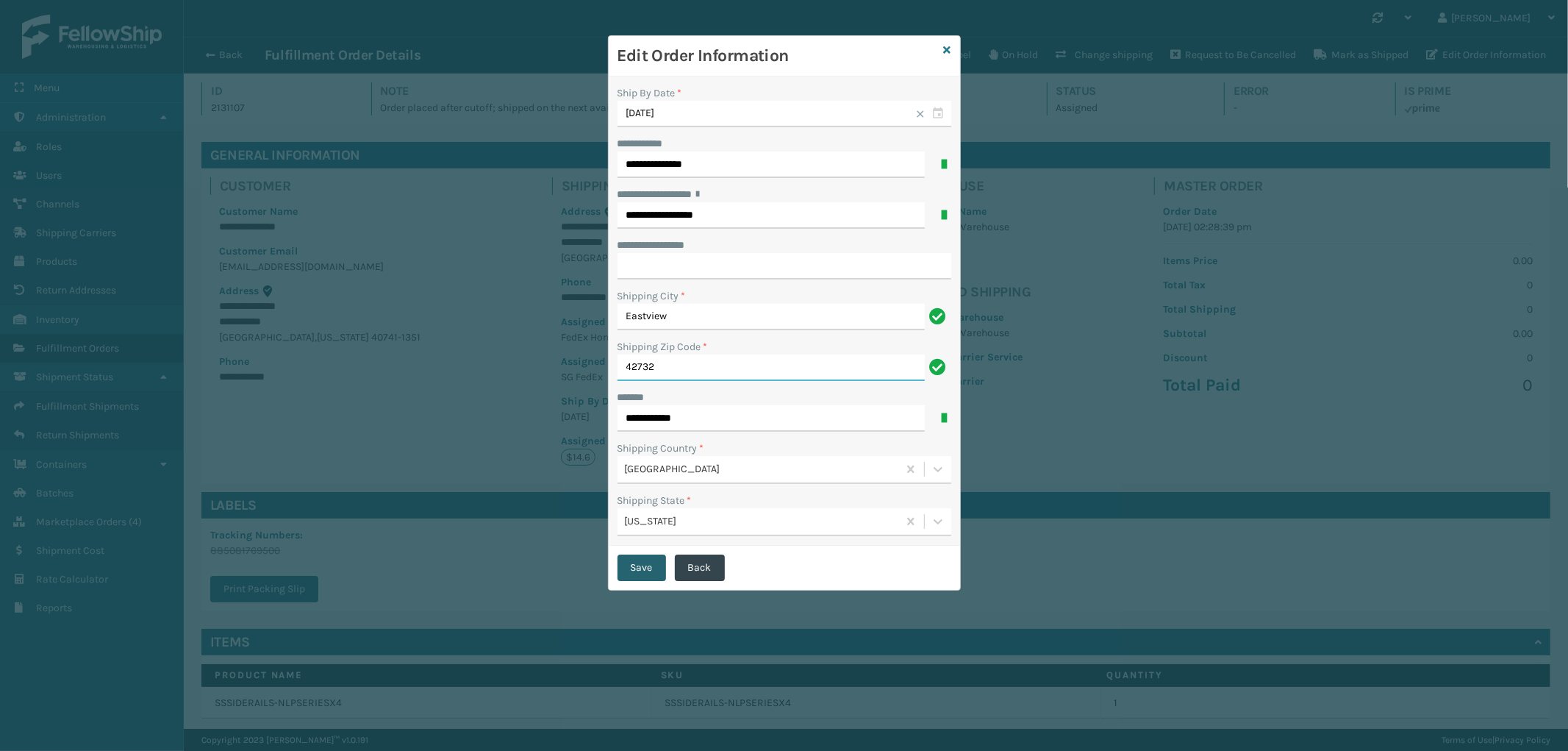
type input "42732"
click at [647, 563] on button "Save" at bounding box center [642, 568] width 49 height 26
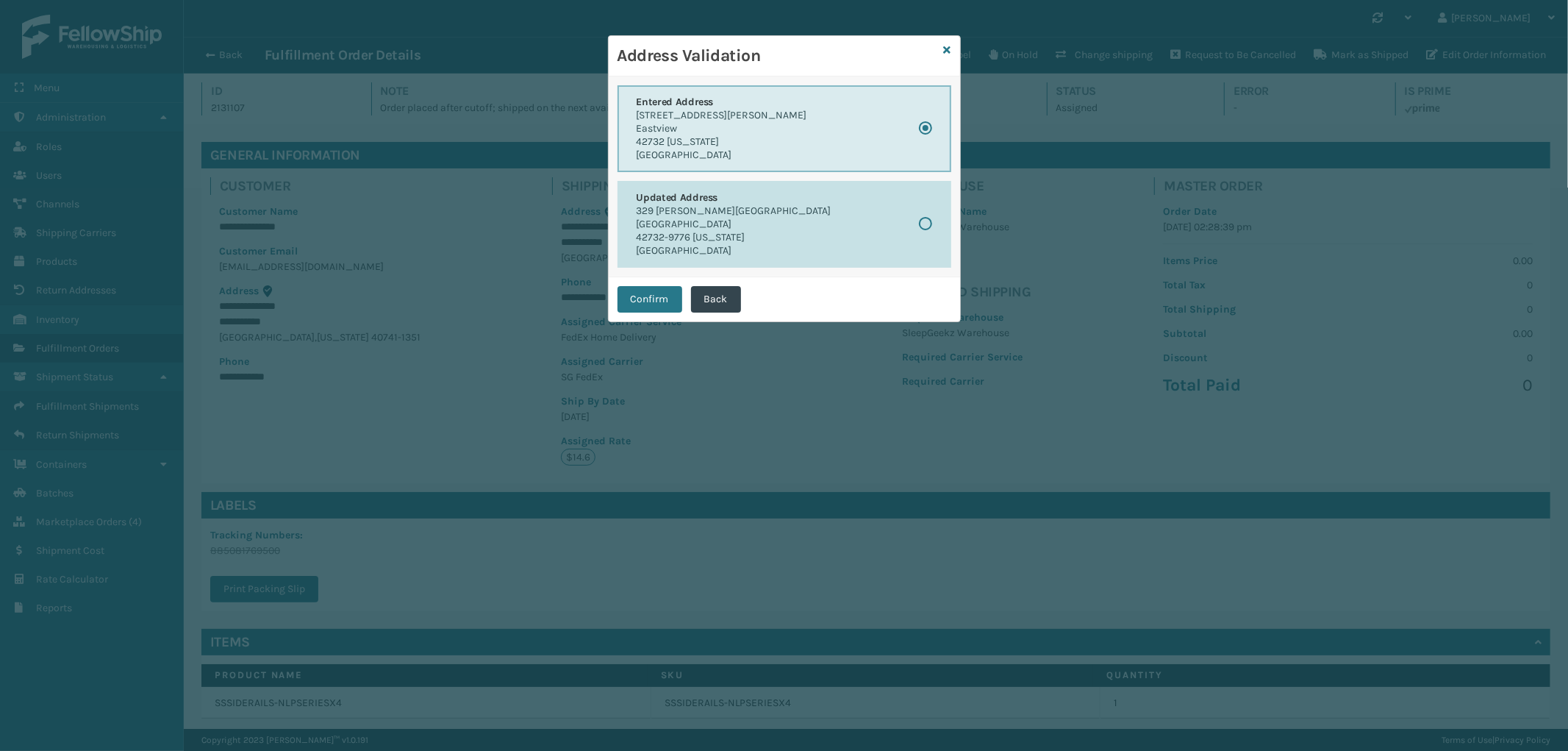
click at [782, 230] on button "Updated Address [STREET_ADDRESS][PERSON_NAME][US_STATE]" at bounding box center [784, 224] width 334 height 87
radio input "false"
radio input "true"
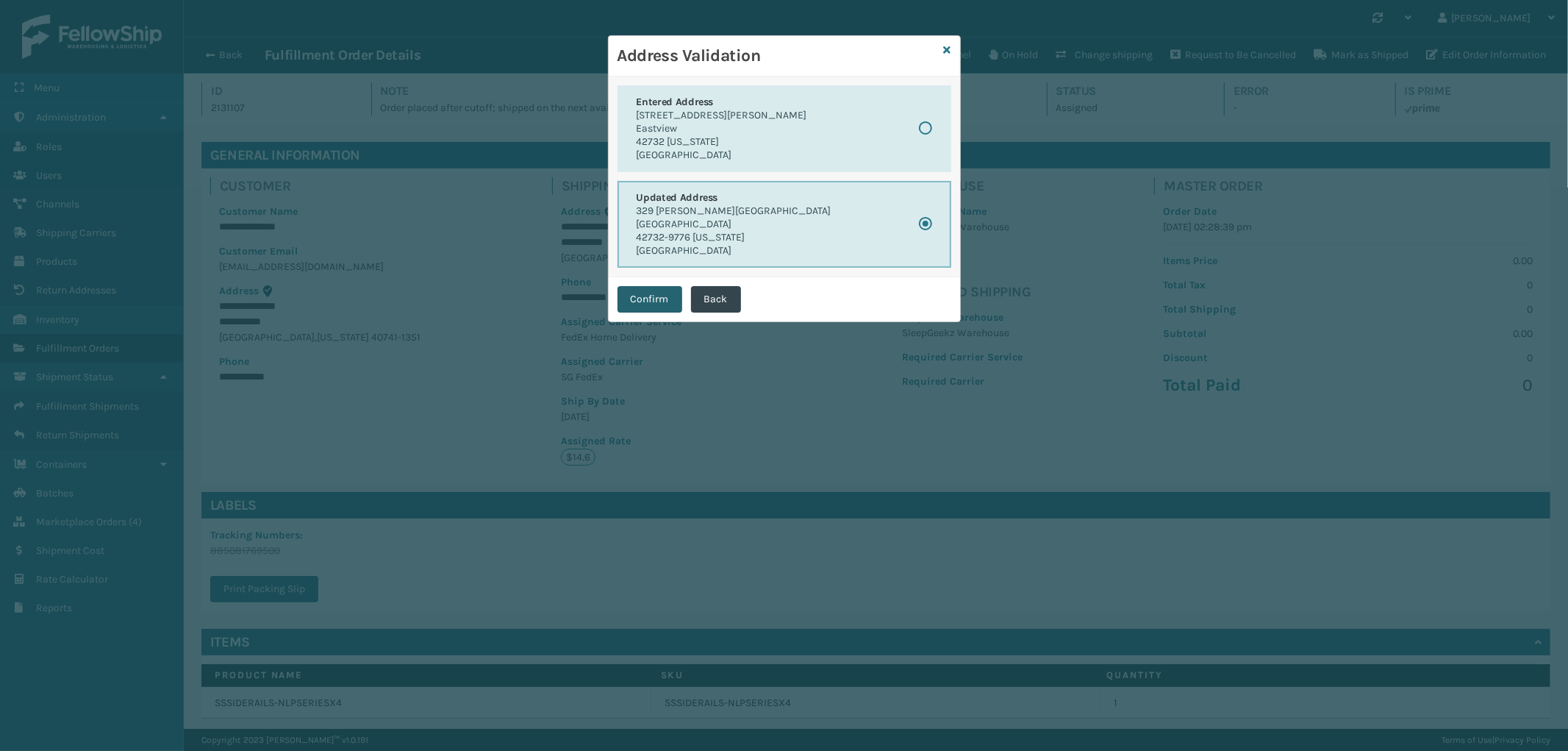
click at [634, 305] on button "Confirm" at bounding box center [650, 299] width 65 height 26
click at [643, 292] on button "Confirm" at bounding box center [650, 299] width 65 height 26
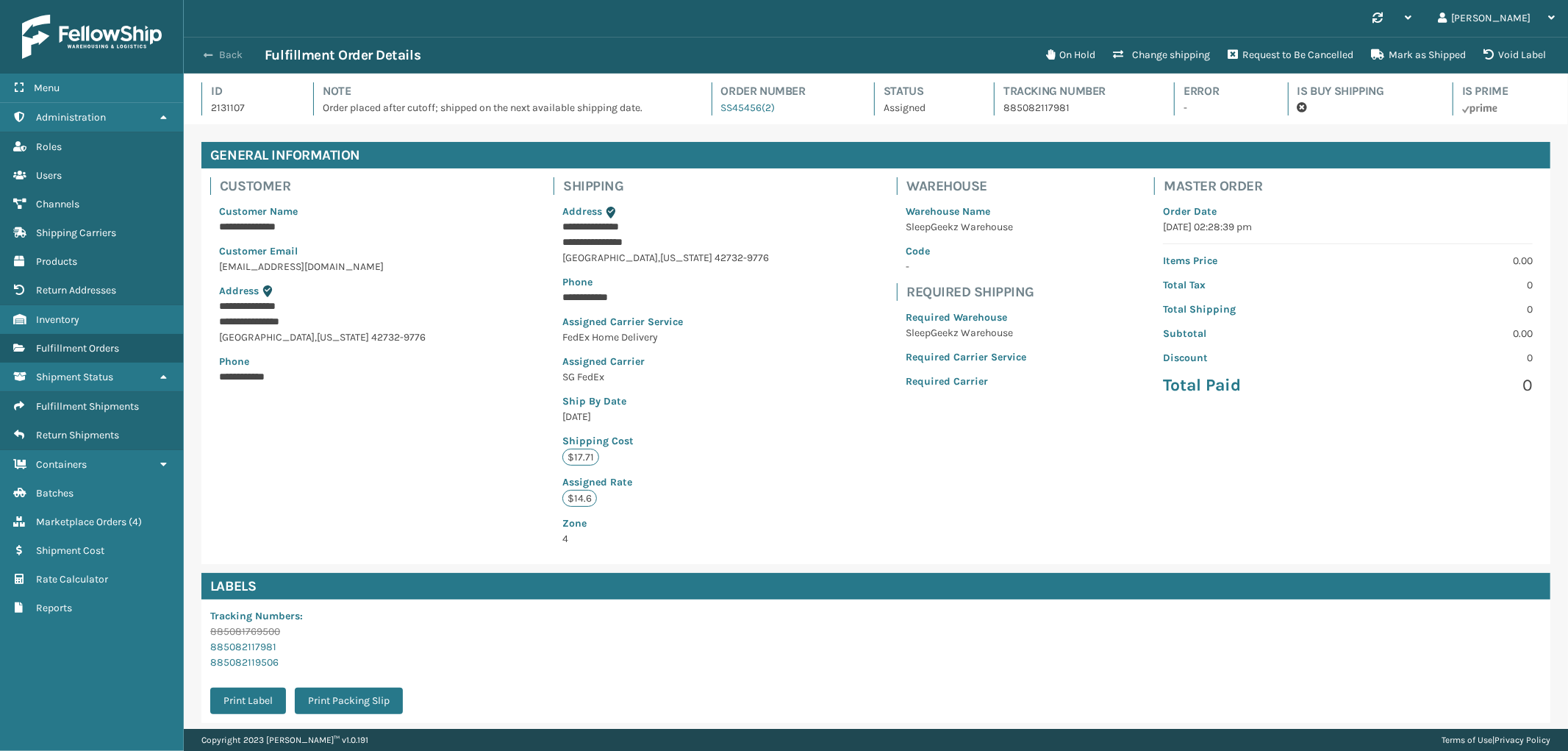
click at [221, 57] on button "Back" at bounding box center [231, 55] width 67 height 13
